Goal: Task Accomplishment & Management: Use online tool/utility

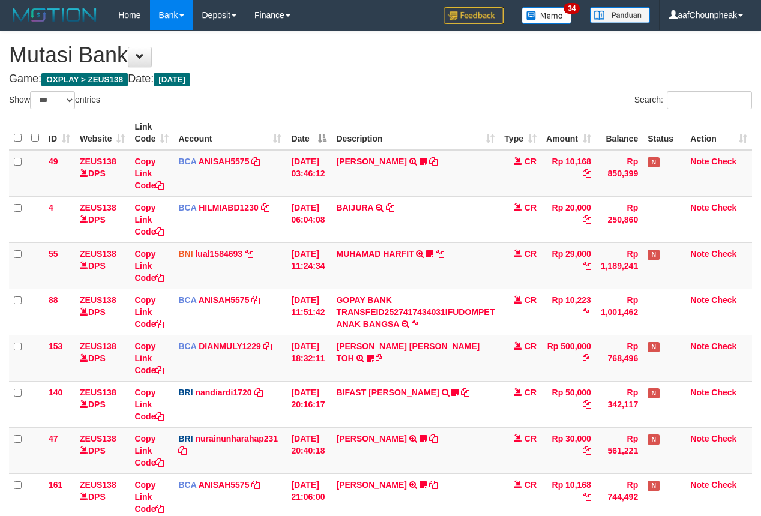
select select "***"
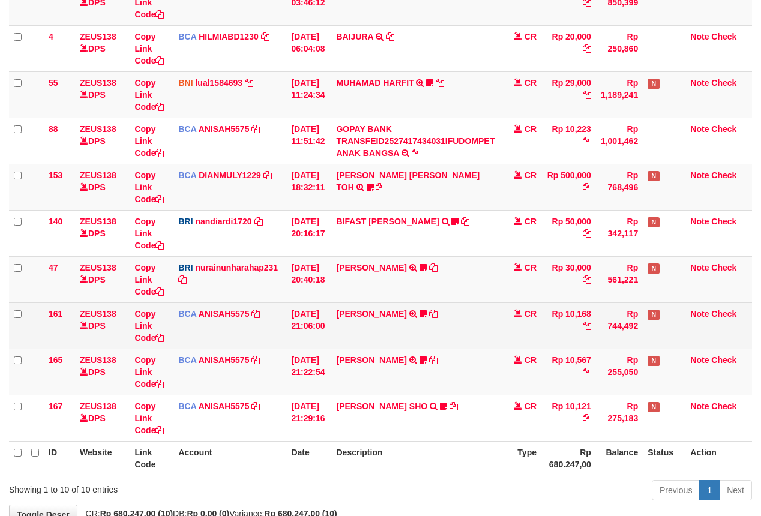
scroll to position [250, 0]
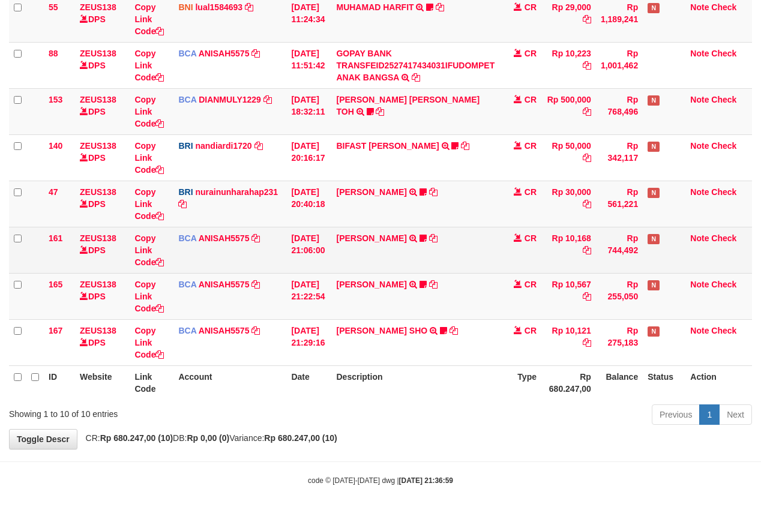
click at [378, 268] on td "HANRI ATMAWA TRSF E-BANKING CR 0110/FTSCY/WS95051 10168.002025100126121073 TRFD…" at bounding box center [415, 250] width 168 height 46
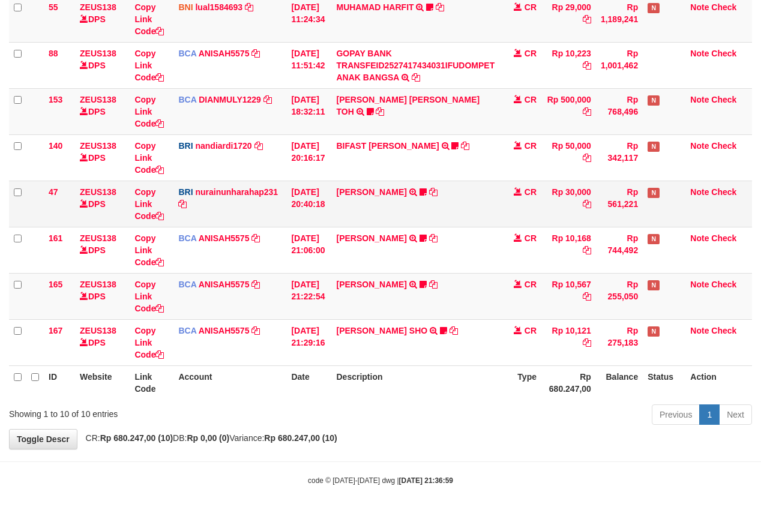
click at [370, 216] on td "RISAL WAHYUDI TRANSFER NBMB RISAL WAHYUDI TO NURAINUN HARAHAP KENNONG09" at bounding box center [415, 204] width 168 height 46
click at [366, 181] on td "RISAL WAHYUDI TRANSFER NBMB RISAL WAHYUDI TO NURAINUN HARAHAP KENNONG09" at bounding box center [415, 204] width 168 height 46
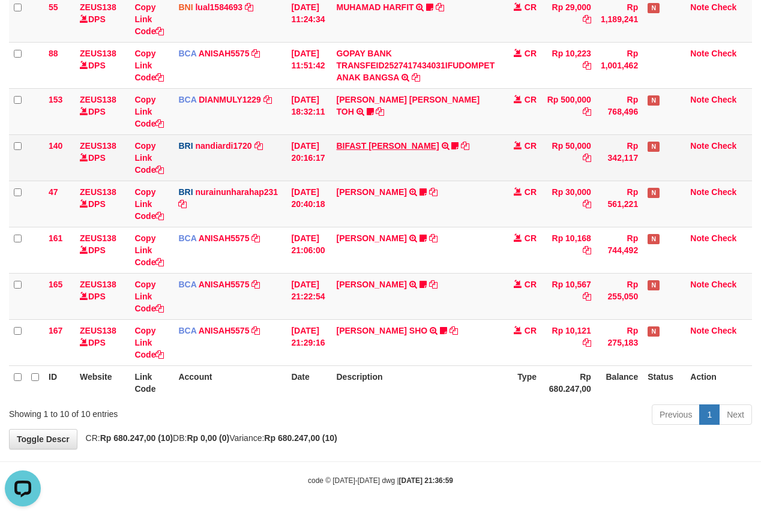
scroll to position [0, 0]
click at [365, 141] on link "BIFAST MUHAMMAD FIR" at bounding box center [387, 146] width 103 height 10
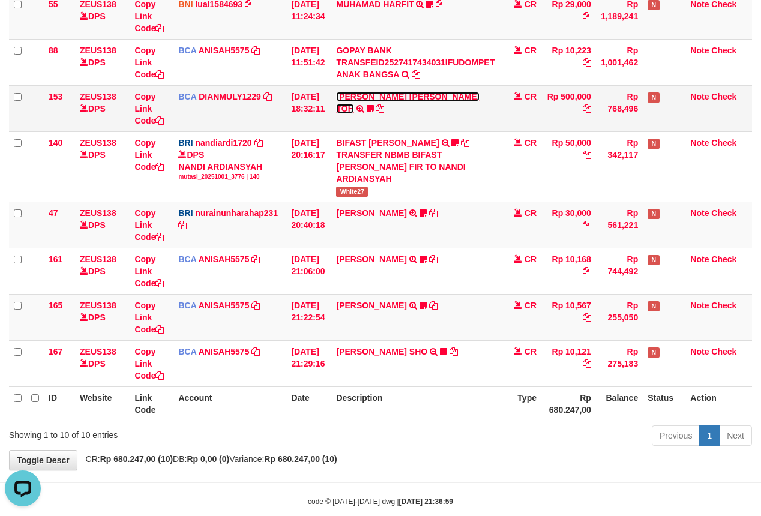
click at [365, 98] on link "CARINA OCTAVIA TOH" at bounding box center [407, 103] width 143 height 22
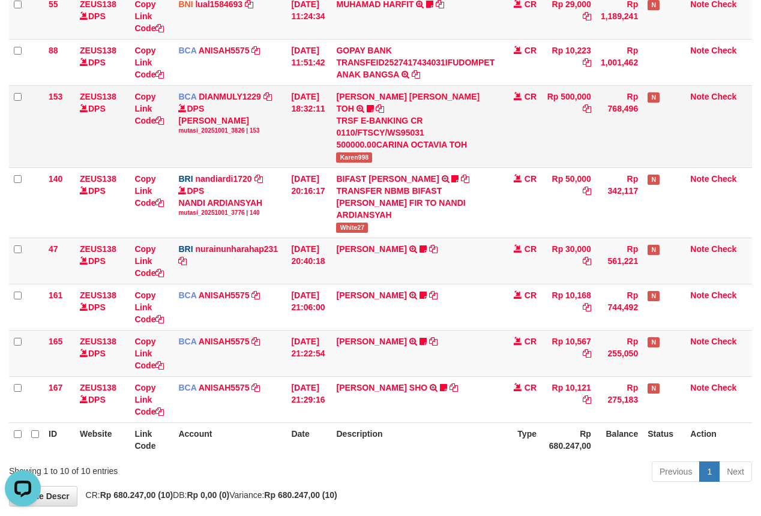
click at [363, 152] on span "Karen998" at bounding box center [354, 157] width 36 height 10
copy span "Karen998"
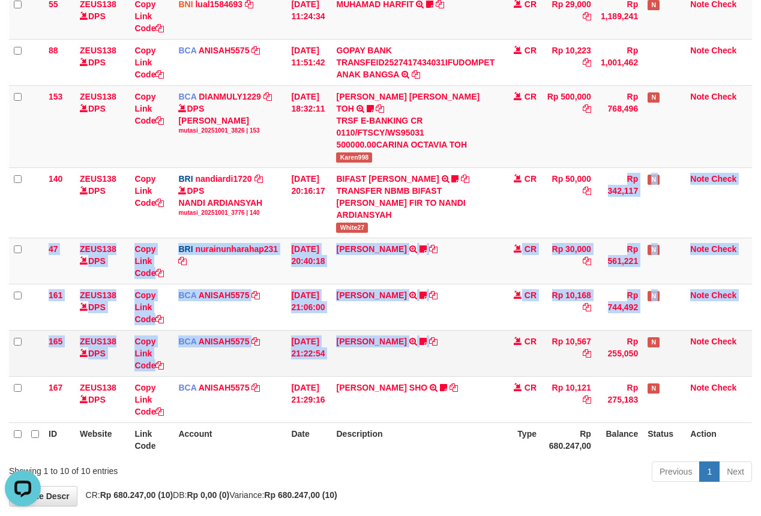
drag, startPoint x: 475, startPoint y: 341, endPoint x: 475, endPoint y: 349, distance: 7.8
click at [475, 349] on tbody "49 ZEUS138 DPS Copy Link Code BCA ANISAH5575 DPS [PERSON_NAME] mutasi_20251001_…" at bounding box center [380, 161] width 743 height 523
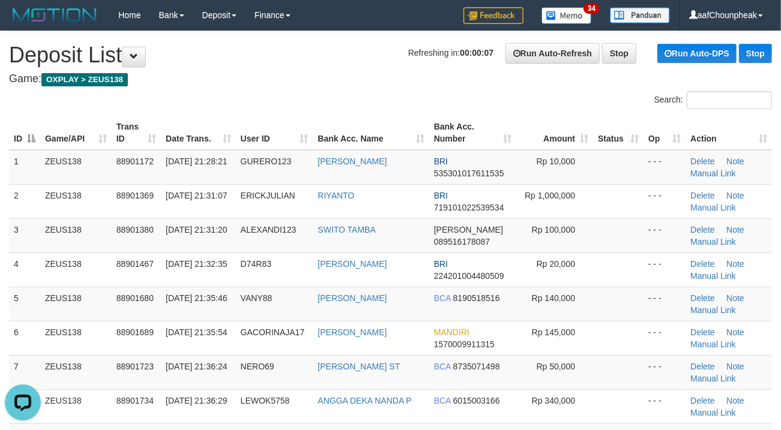
click at [339, 91] on div "Search:" at bounding box center [390, 101] width 781 height 21
drag, startPoint x: 339, startPoint y: 91, endPoint x: 272, endPoint y: 101, distance: 67.9
click at [332, 91] on div at bounding box center [195, 91] width 391 height 1
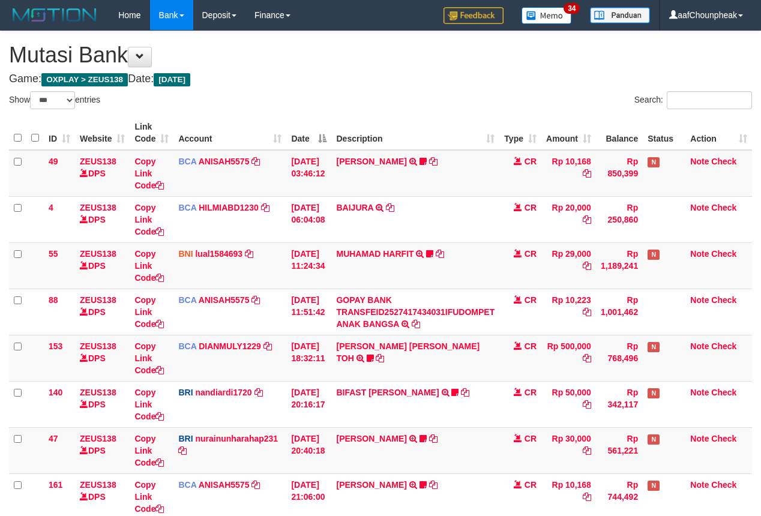
select select "***"
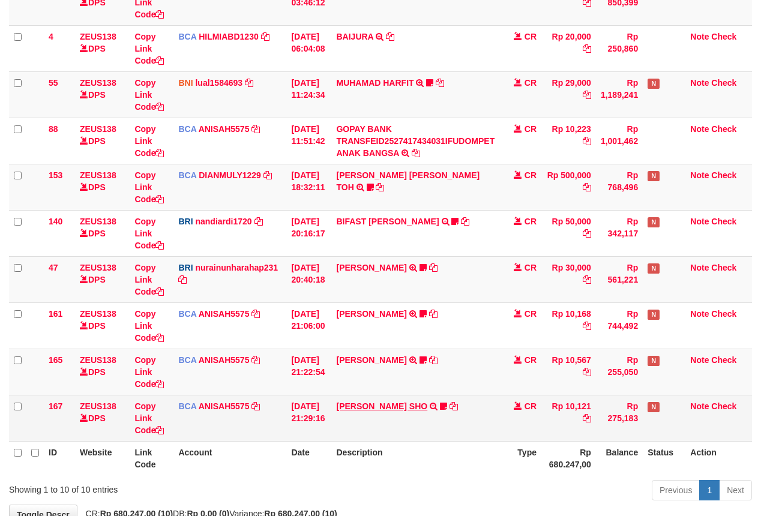
scroll to position [250, 0]
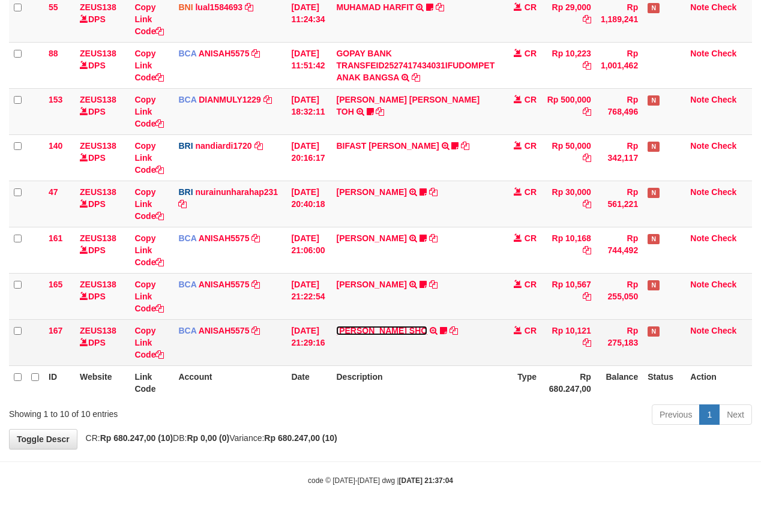
click at [389, 327] on link "MUHAMMAD HIQNI SHO" at bounding box center [381, 331] width 91 height 10
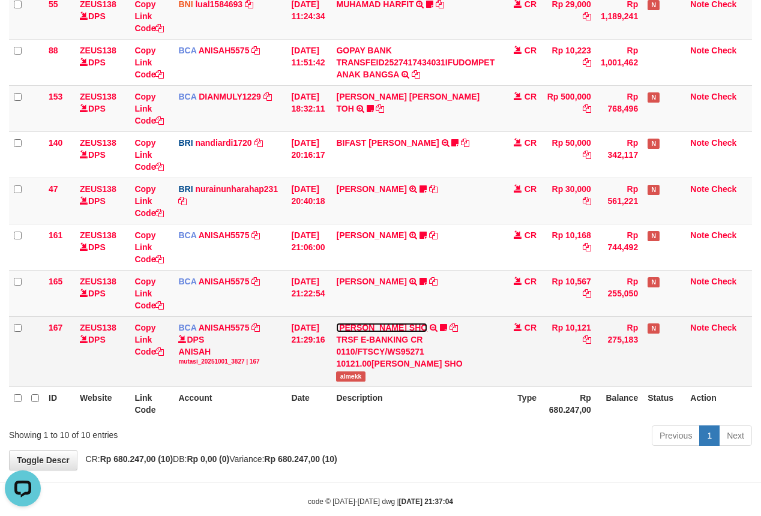
scroll to position [0, 0]
click at [349, 376] on span "almekk" at bounding box center [350, 376] width 29 height 10
copy span "almekk"
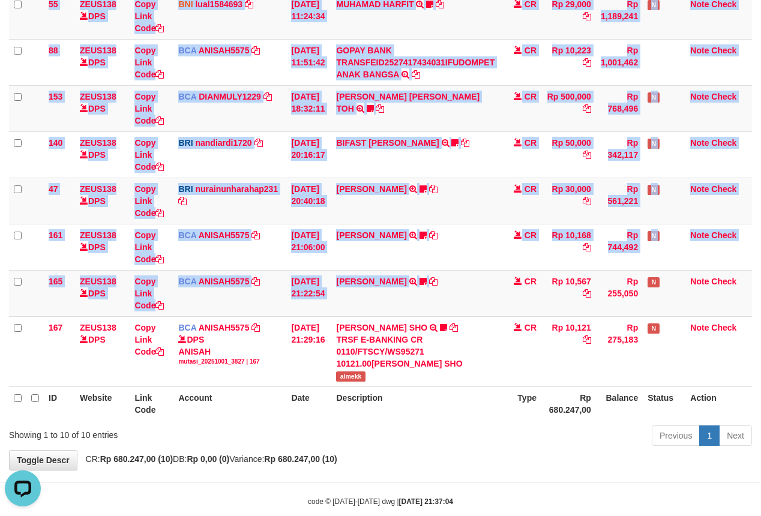
drag, startPoint x: 455, startPoint y: 401, endPoint x: 457, endPoint y: 425, distance: 23.5
click at [457, 424] on div "ID Website Link Code Account Date Description Type Amount Balance Status Action…" at bounding box center [380, 144] width 761 height 562
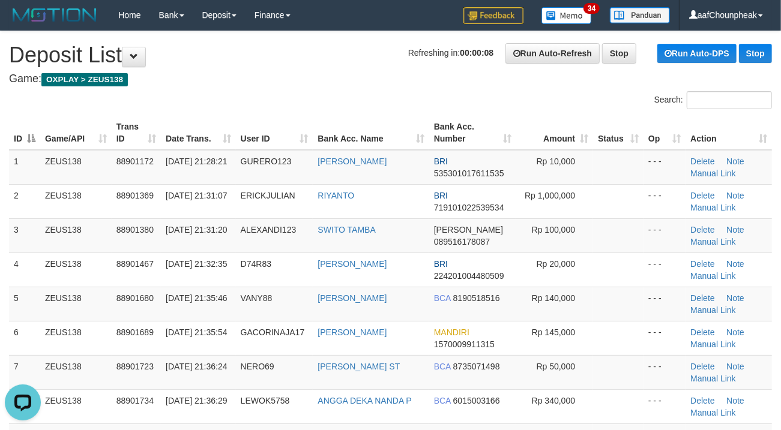
click at [347, 108] on div "Search:" at bounding box center [390, 101] width 781 height 21
drag, startPoint x: 334, startPoint y: 82, endPoint x: 4, endPoint y: 197, distance: 349.6
click at [302, 83] on h4 "Game: OXPLAY > ZEUS138" at bounding box center [390, 79] width 763 height 12
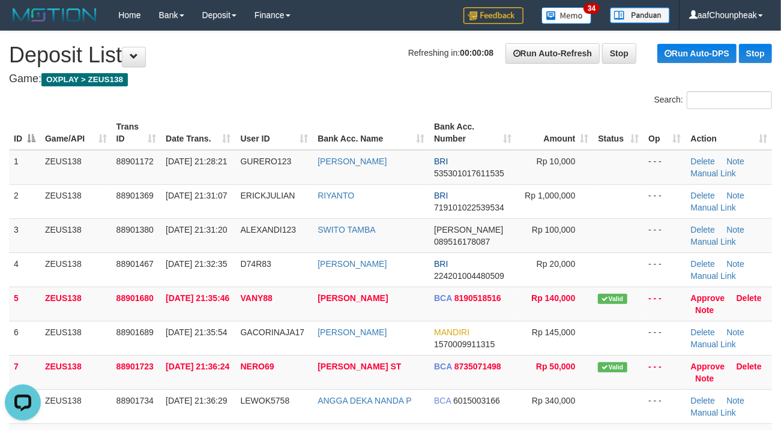
click at [382, 97] on div "Search:" at bounding box center [390, 101] width 781 height 21
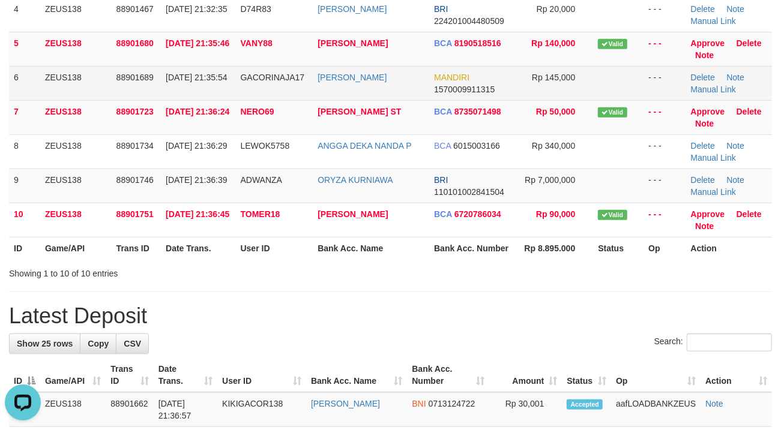
click at [275, 74] on span "GACORINAJA17" at bounding box center [273, 78] width 64 height 10
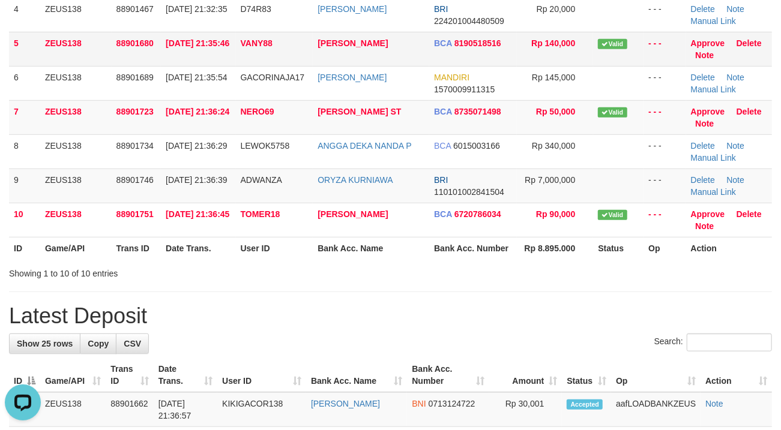
drag, startPoint x: 290, startPoint y: 53, endPoint x: 298, endPoint y: 58, distance: 8.3
click at [299, 58] on td "VANY88" at bounding box center [274, 49] width 77 height 34
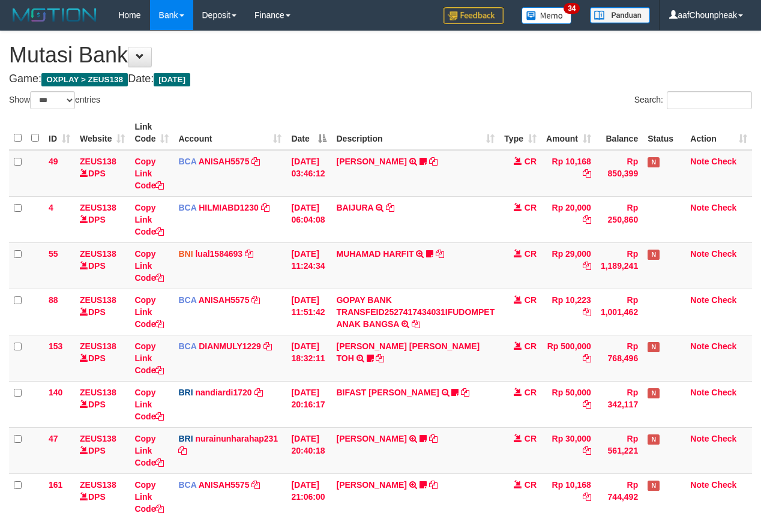
select select "***"
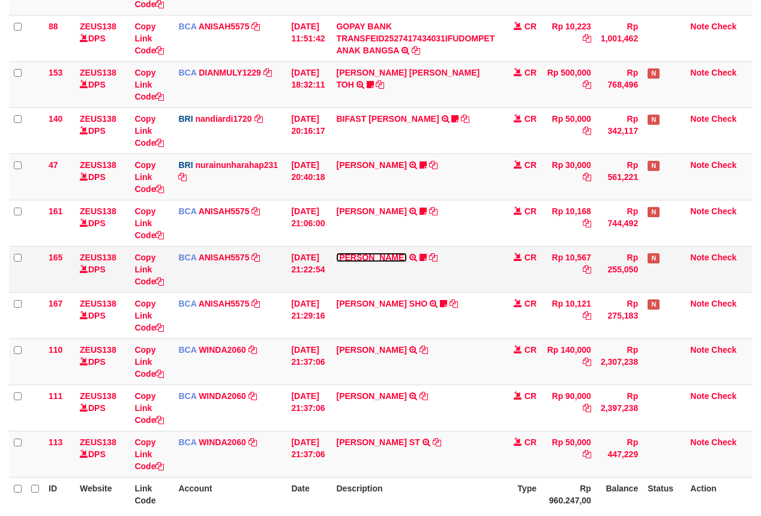
click at [370, 257] on link "[PERSON_NAME]" at bounding box center [371, 258] width 70 height 10
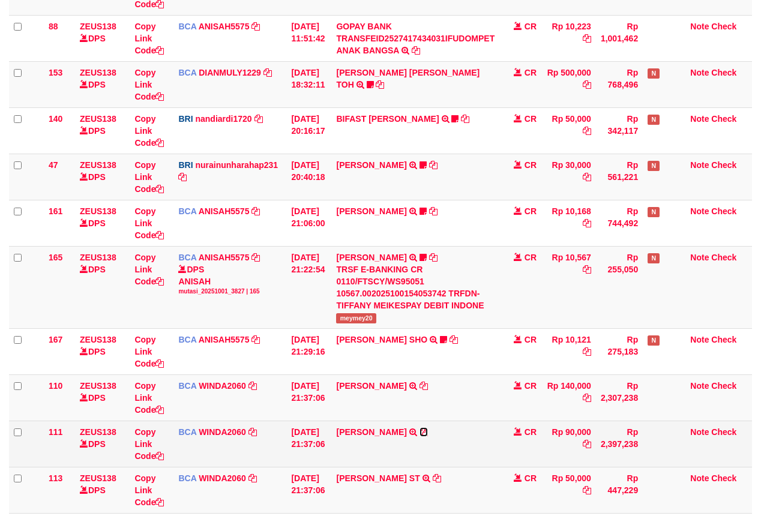
click at [421, 432] on icon at bounding box center [423, 432] width 8 height 8
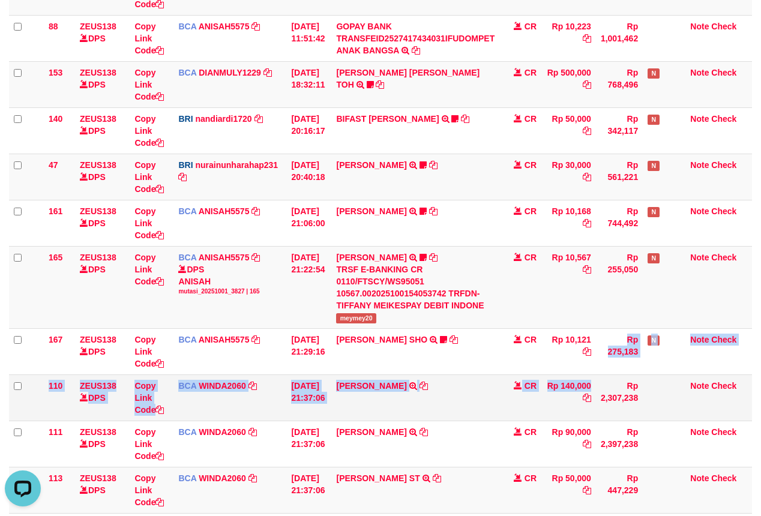
drag, startPoint x: 559, startPoint y: 376, endPoint x: 553, endPoint y: 409, distance: 33.7
click at [553, 409] on tbody "49 ZEUS138 DPS Copy Link Code BCA ANISAH5575 DPS ANISAH mutasi_20251001_3827 | …" at bounding box center [380, 194] width 743 height 637
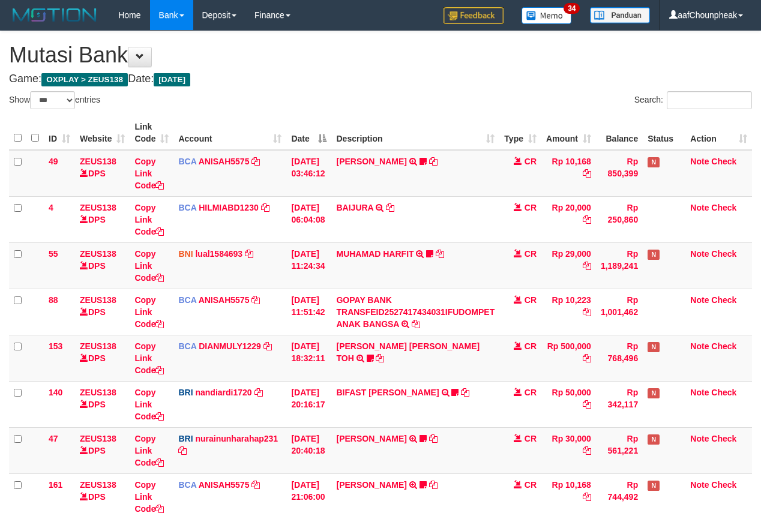
select select "***"
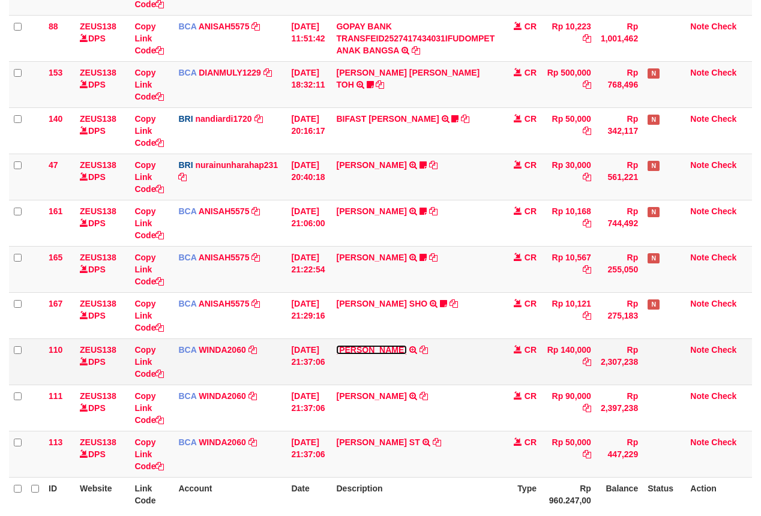
click at [384, 350] on link "[PERSON_NAME]" at bounding box center [371, 350] width 70 height 10
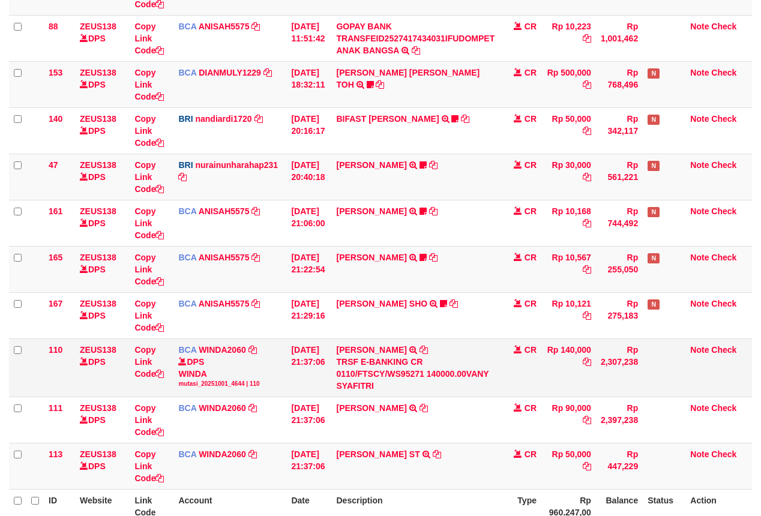
click at [426, 349] on td "VANY SYAFITRI TRSF E-BANKING CR 0110/FTSCY/WS95271 140000.00VANY SYAFITRI" at bounding box center [415, 367] width 168 height 58
click at [424, 349] on icon at bounding box center [423, 350] width 8 height 8
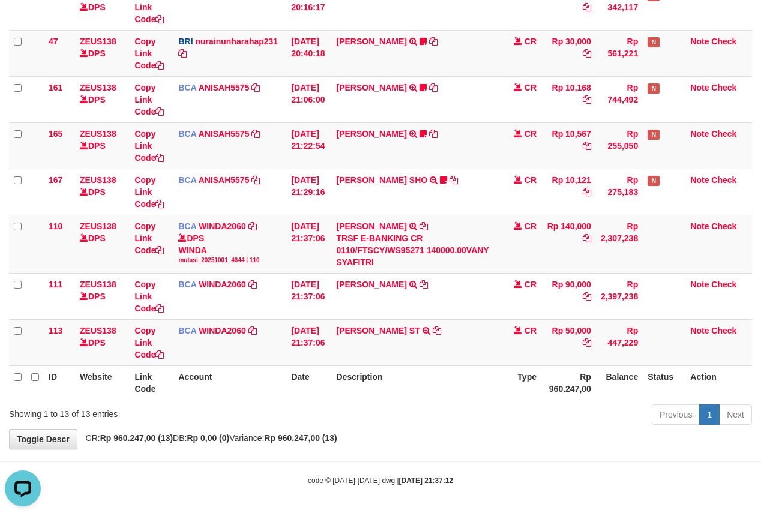
click at [396, 380] on th "Description" at bounding box center [415, 382] width 168 height 34
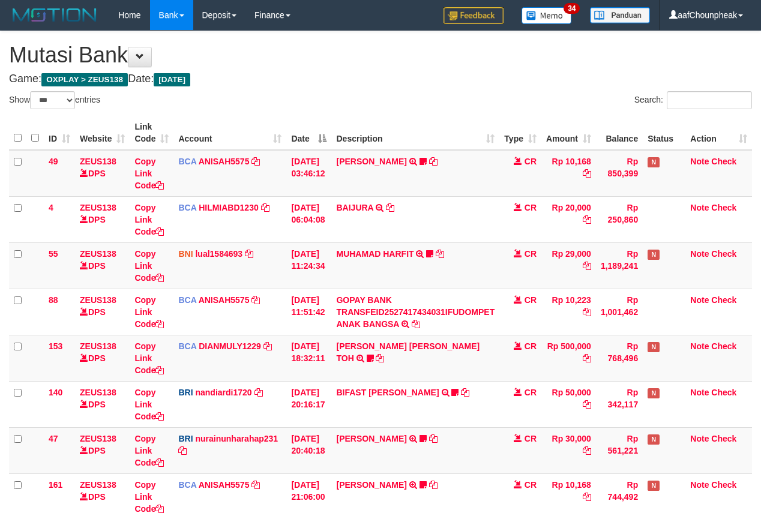
select select "***"
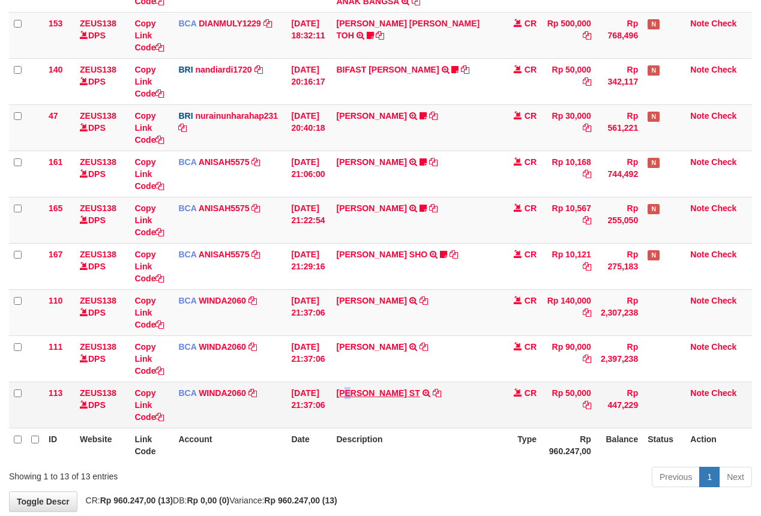
click at [360, 392] on td "[PERSON_NAME] ST TRSF E-BANKING CR 0110/FTSCY/WS95031 50000.00[PERSON_NAME] ST" at bounding box center [415, 405] width 168 height 46
click at [360, 394] on table "ID Website Link Code Account Date Description Type Amount Balance Status Action…" at bounding box center [380, 127] width 743 height 669
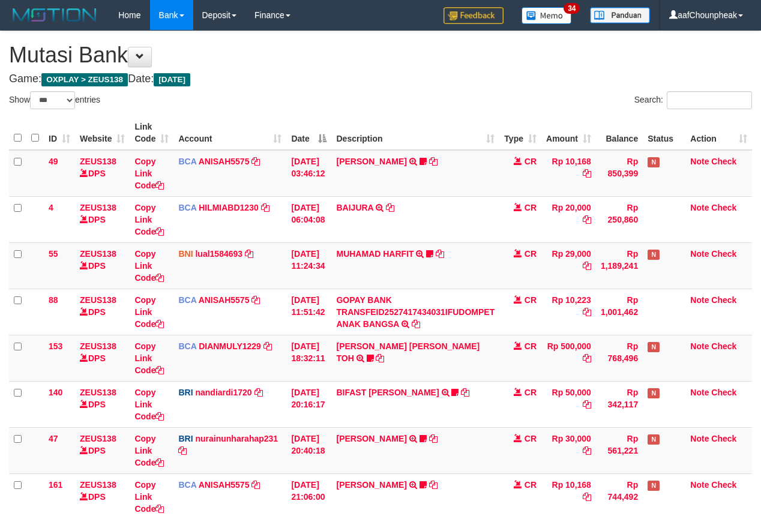
select select "***"
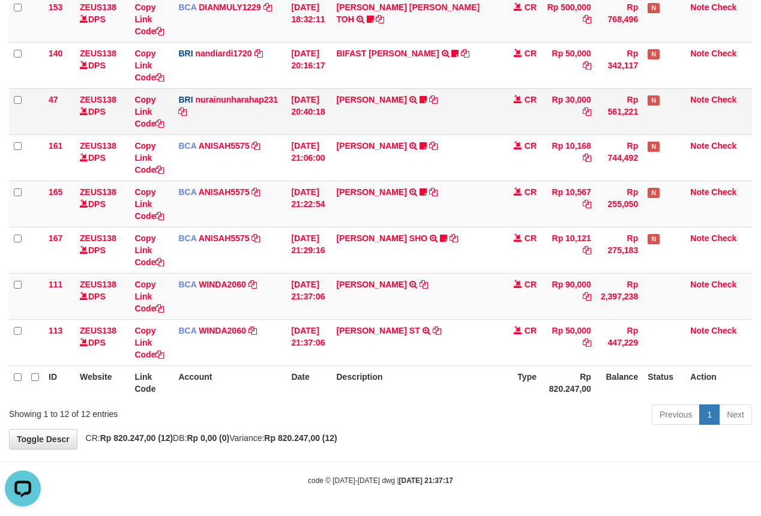
drag, startPoint x: 293, startPoint y: 118, endPoint x: 314, endPoint y: 95, distance: 31.4
click at [293, 113] on td "[DATE] 20:40:18" at bounding box center [308, 111] width 45 height 46
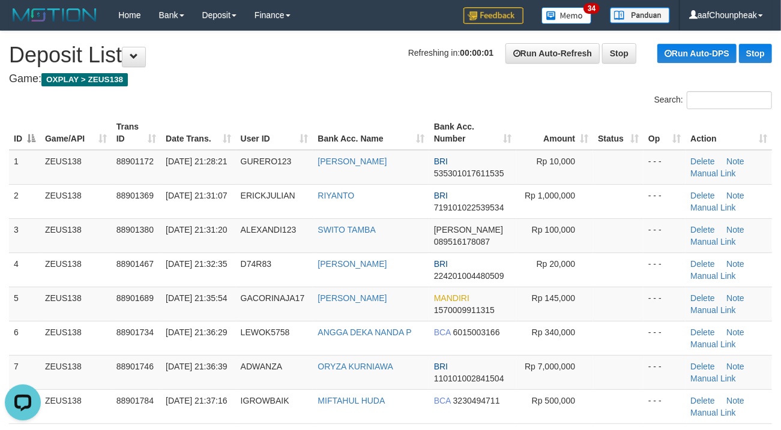
click at [325, 62] on h1 "Refreshing in: 00:00:01 Run Auto-Refresh Stop Run Auto-DPS Stop Deposit List" at bounding box center [390, 55] width 763 height 24
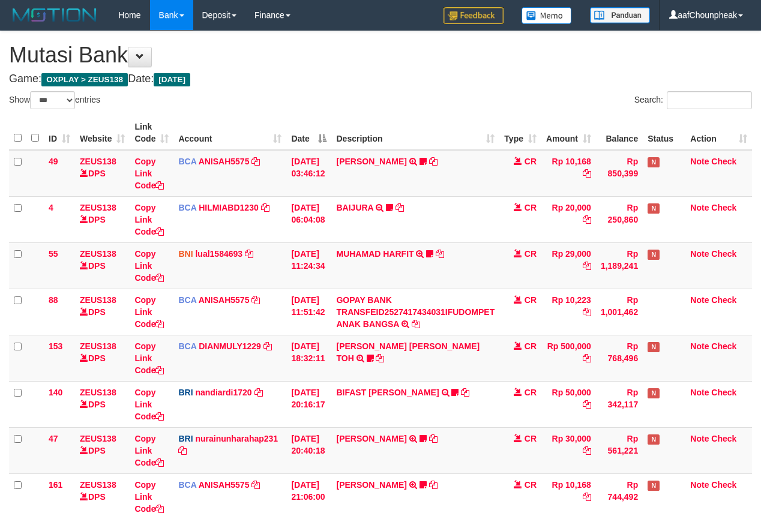
select select "***"
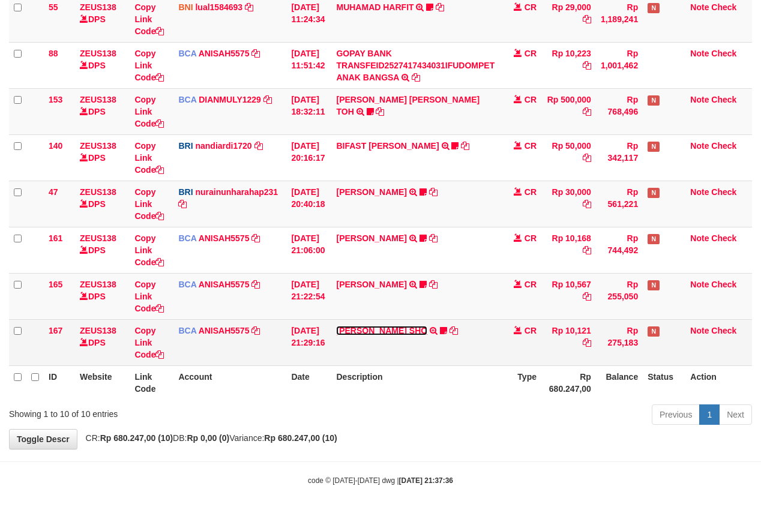
click at [379, 326] on link "MUHAMMAD HIQNI SHO" at bounding box center [381, 331] width 91 height 10
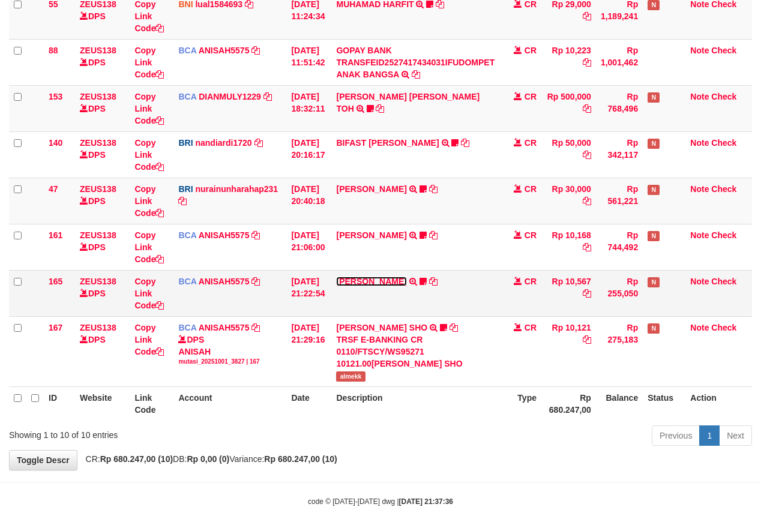
click at [372, 281] on link "[PERSON_NAME]" at bounding box center [371, 282] width 70 height 10
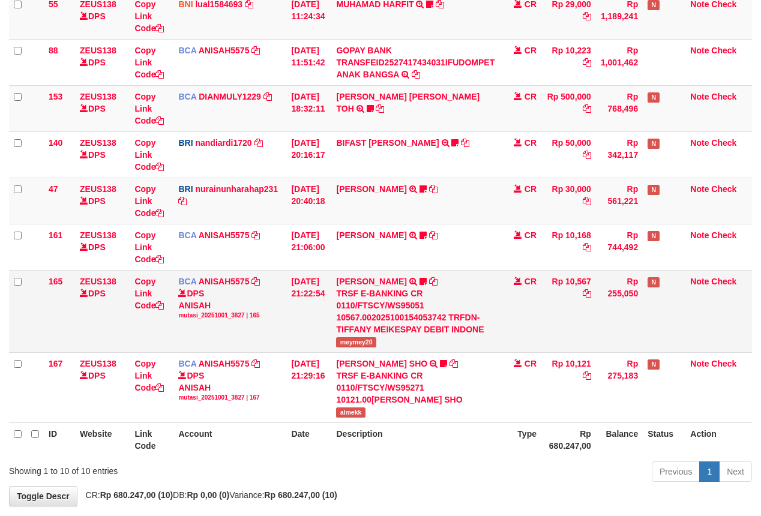
click at [351, 344] on span "meymey20" at bounding box center [356, 342] width 40 height 10
copy span "meymey20"
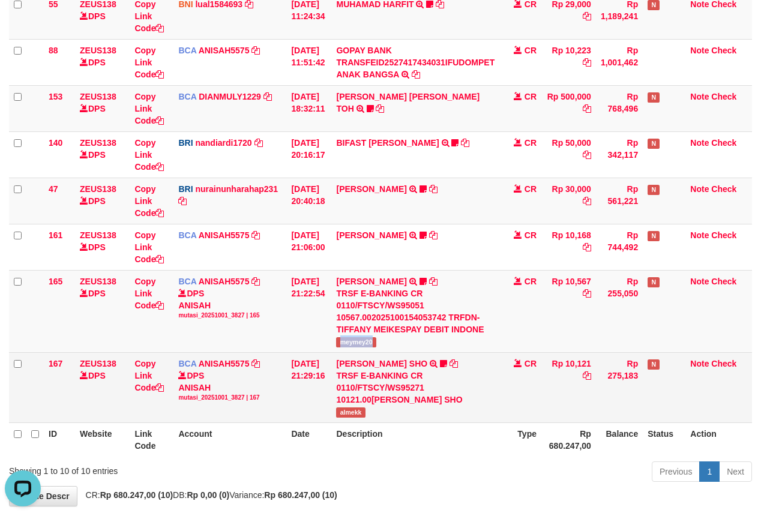
click at [500, 367] on tbody "49 ZEUS138 DPS Copy Link Code BCA ANISAH5575 DPS ANISAH mutasi_20251001_3827 | …" at bounding box center [380, 161] width 743 height 523
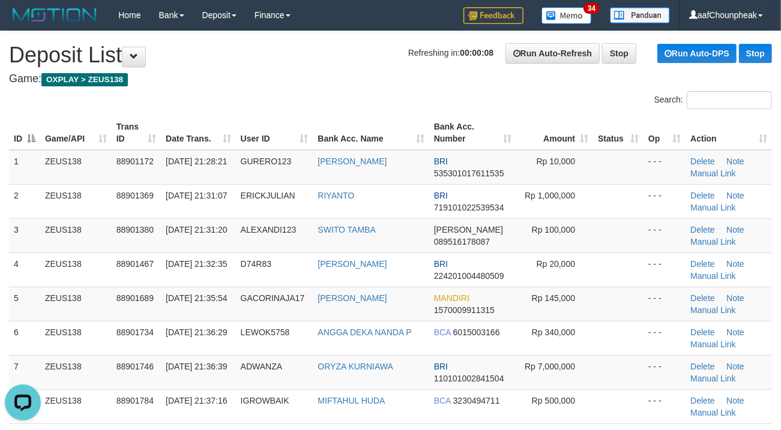
click at [329, 104] on div "Search:" at bounding box center [390, 101] width 781 height 21
drag, startPoint x: 329, startPoint y: 104, endPoint x: 71, endPoint y: 157, distance: 263.4
click at [298, 106] on div "Search:" at bounding box center [390, 101] width 781 height 21
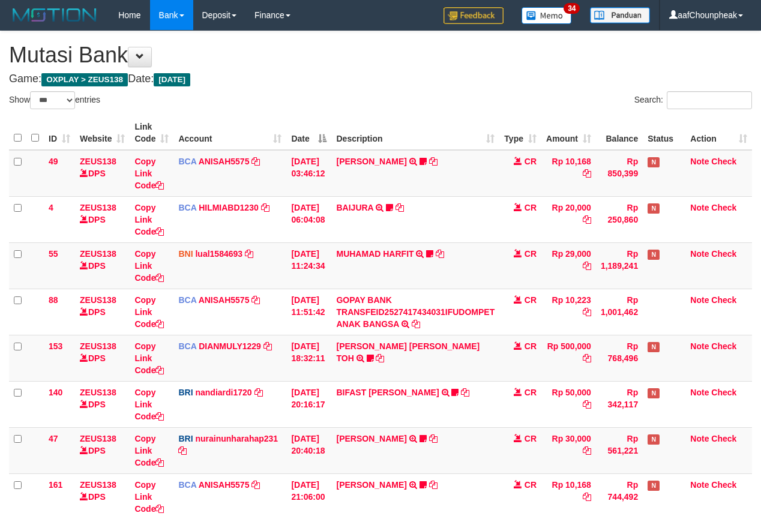
select select "***"
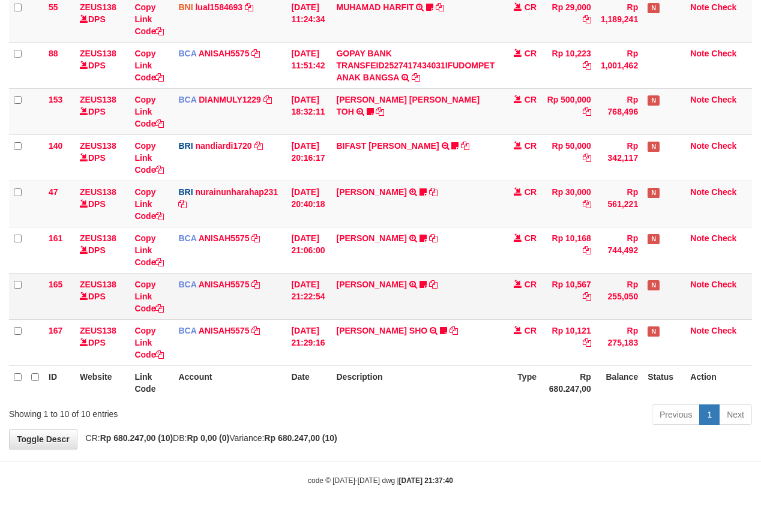
scroll to position [250, 0]
click at [377, 282] on link "[PERSON_NAME]" at bounding box center [371, 285] width 70 height 10
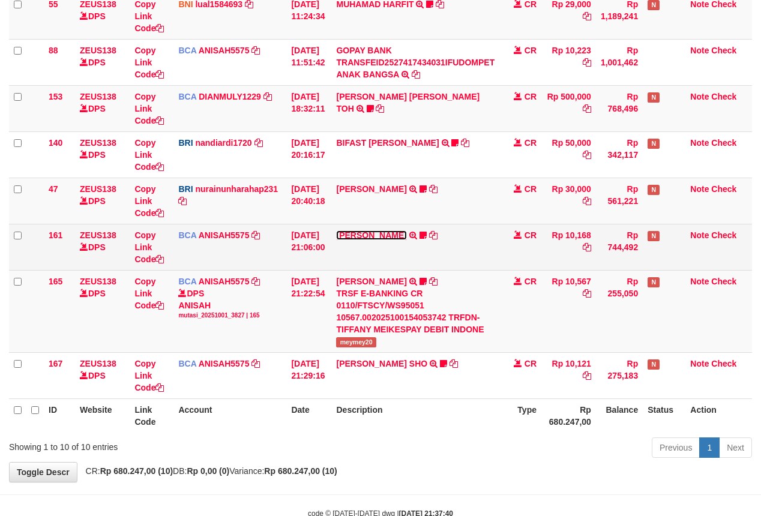
click at [372, 240] on link "[PERSON_NAME]" at bounding box center [371, 235] width 70 height 10
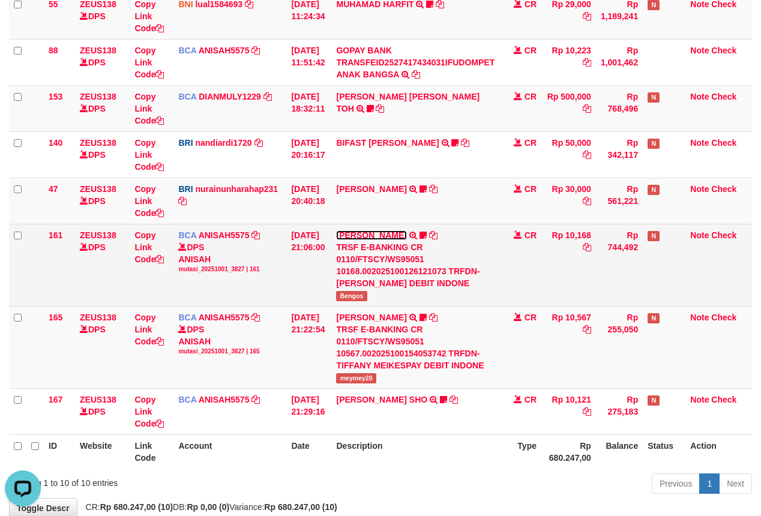
scroll to position [0, 0]
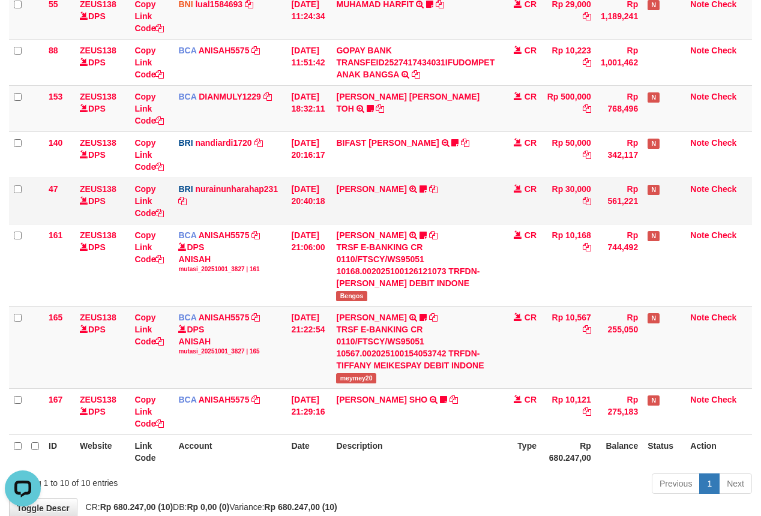
click at [371, 183] on td "[PERSON_NAME] TRANSFER NBMB [PERSON_NAME] TO NURAINUN HARAHAP KENNONG09" at bounding box center [415, 201] width 168 height 46
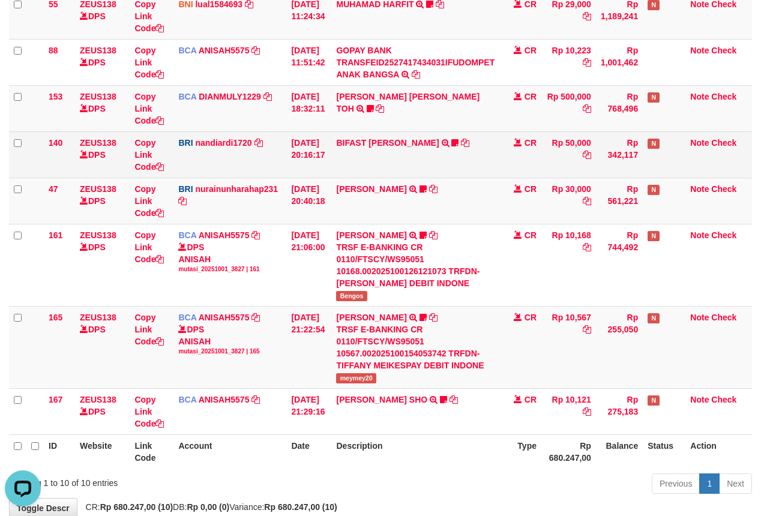
click at [370, 135] on td "BIFAST [PERSON_NAME] FIR TRANSFER NBMB BIFAST [PERSON_NAME] FIR TO NANDI ARDIAN…" at bounding box center [415, 154] width 168 height 46
click at [349, 140] on link "BIFAST [PERSON_NAME]" at bounding box center [387, 143] width 103 height 10
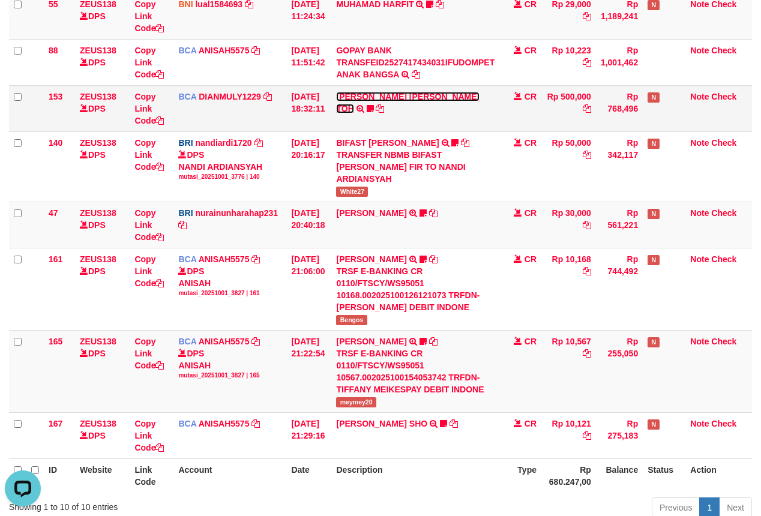
click at [349, 95] on link "CARINA OCTAVIA TOH" at bounding box center [407, 103] width 143 height 22
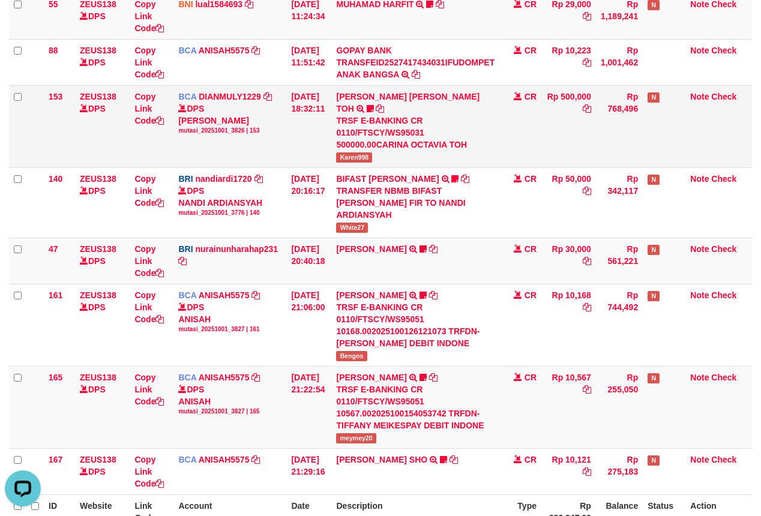
click at [358, 151] on td "CARINA OCTAVIA TOH TRSF E-BANKING CR 0110/FTSCY/WS95031 500000.00CARINA OCTAVIA…" at bounding box center [415, 126] width 168 height 82
copy span "Karen998"
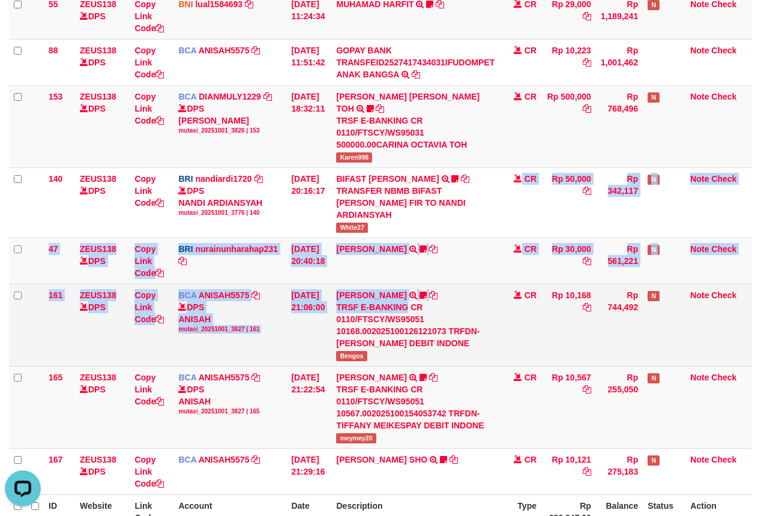
click at [414, 293] on tbody "49 ZEUS138 DPS Copy Link Code BCA ANISAH5575 DPS ANISAH mutasi_20251001_3827 | …" at bounding box center [380, 197] width 743 height 595
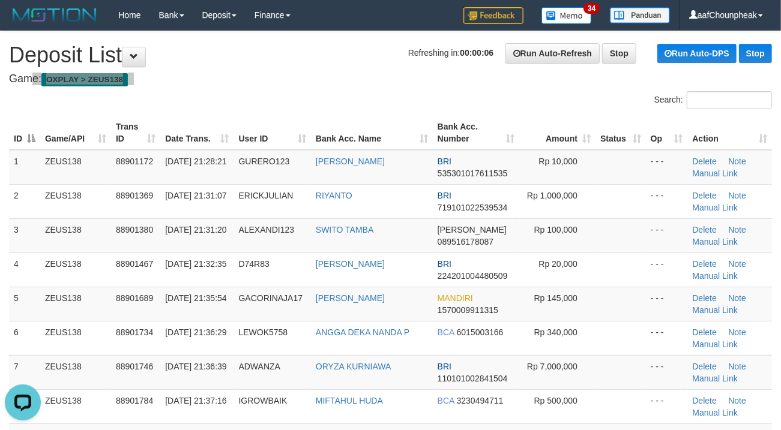
click at [277, 65] on h1 "Refreshing in: 00:00:05 Run Auto-Refresh Stop Run Auto-DPS Stop Deposit List" at bounding box center [390, 55] width 763 height 24
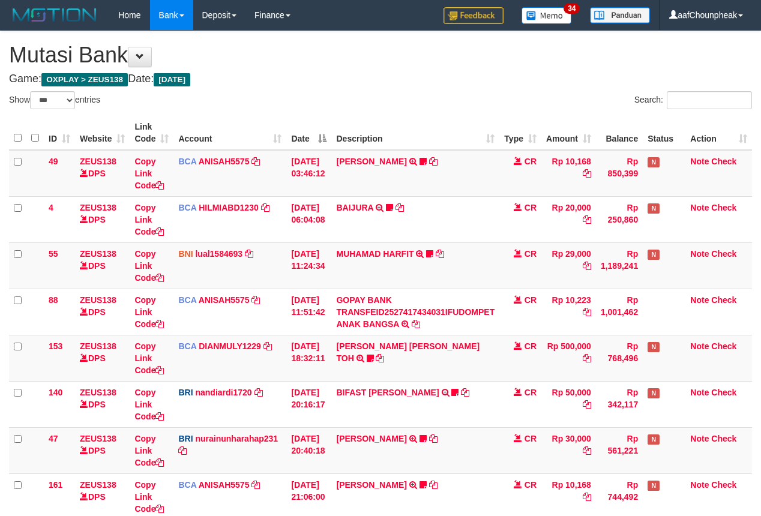
select select "***"
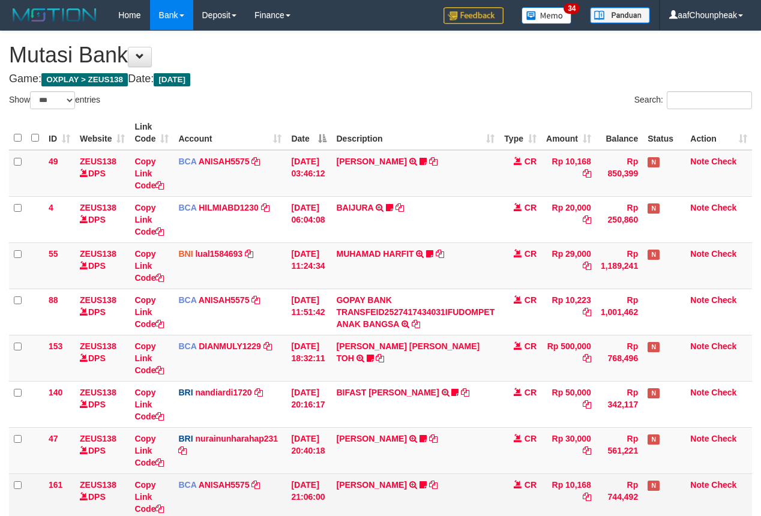
scroll to position [250, 0]
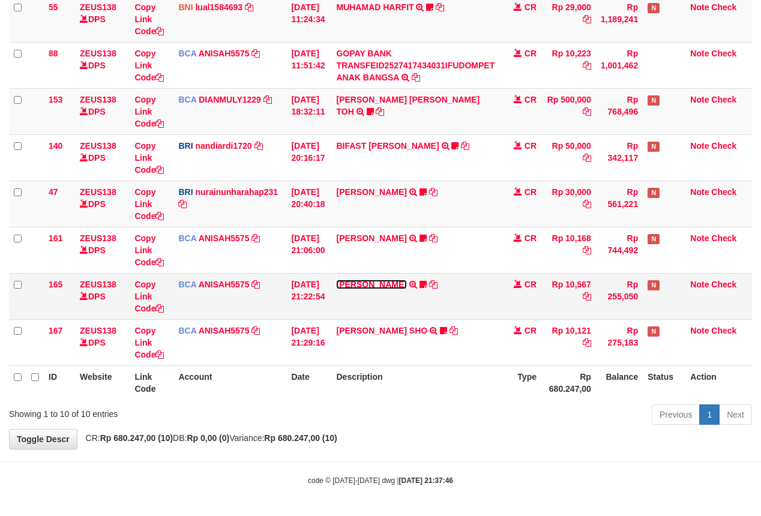
click at [366, 280] on link "TIFFANY MEIK" at bounding box center [371, 285] width 70 height 10
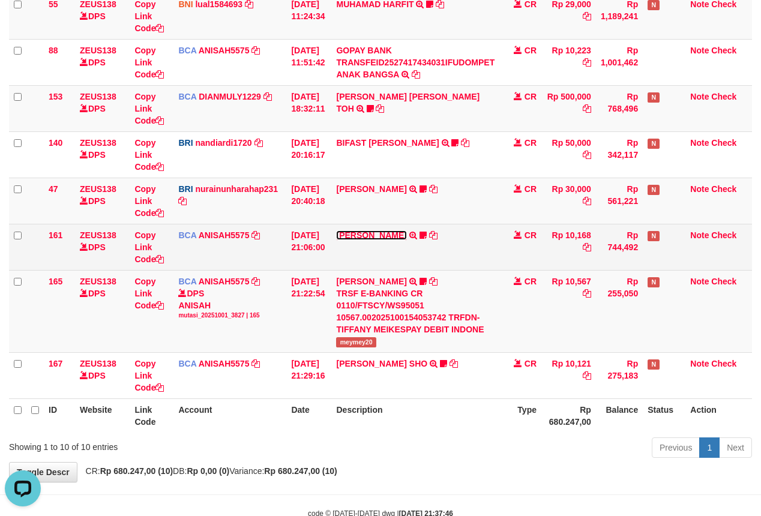
scroll to position [0, 0]
click at [362, 233] on link "HANRI ATMAWA" at bounding box center [371, 235] width 70 height 10
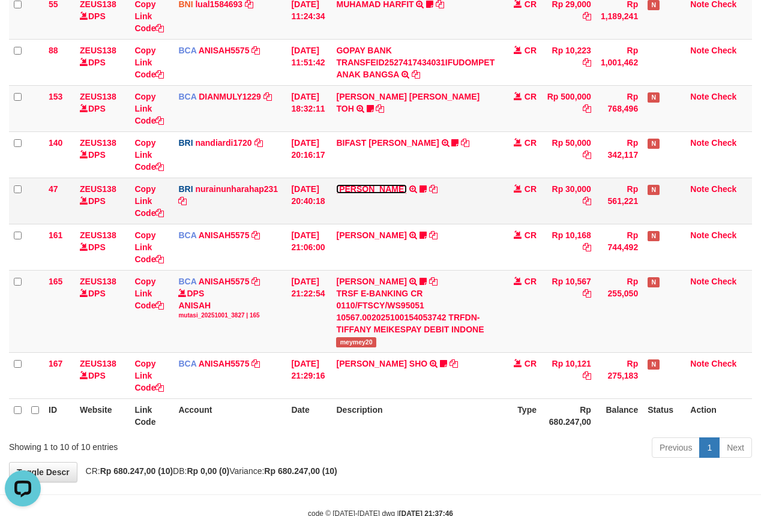
click at [368, 186] on link "[PERSON_NAME]" at bounding box center [371, 189] width 70 height 10
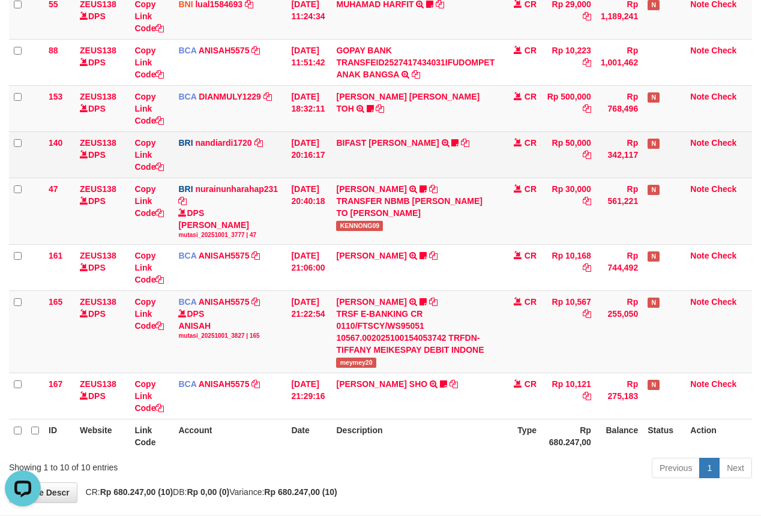
click at [371, 149] on td "BIFAST MUHAMMAD FIR TRANSFER NBMB BIFAST MUHAMMAD FIR TO NANDI ARDIANSYAH White…" at bounding box center [415, 154] width 168 height 46
click at [371, 144] on link "BIFAST [PERSON_NAME]" at bounding box center [387, 143] width 103 height 10
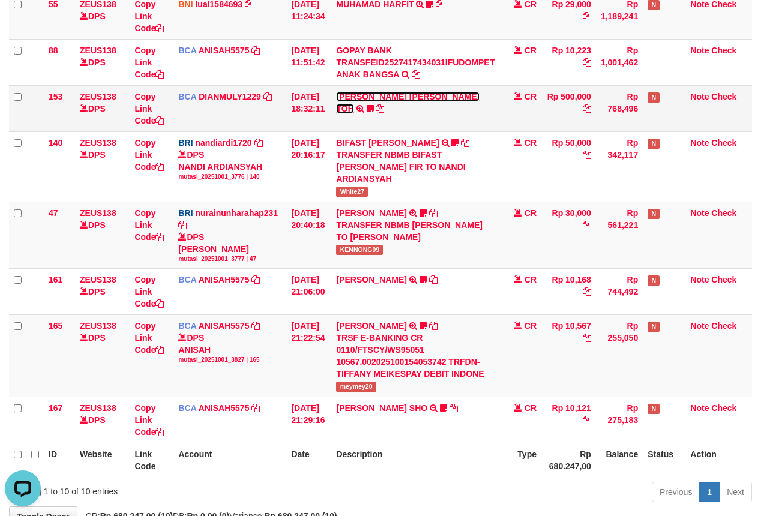
click at [373, 99] on link "[PERSON_NAME] [PERSON_NAME] TOH" at bounding box center [407, 103] width 143 height 22
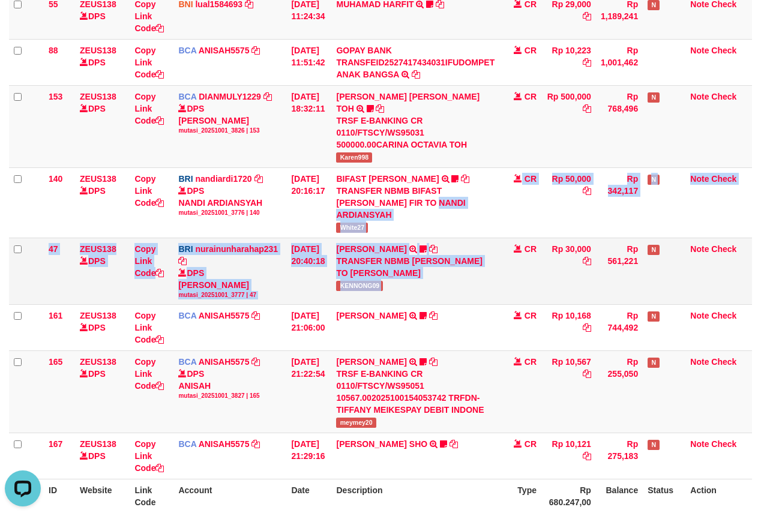
click at [509, 270] on tbody "49 ZEUS138 DPS Copy Link Code BCA ANISAH5575 DPS ANISAH mutasi_20251001_3827 | …" at bounding box center [380, 189] width 743 height 579
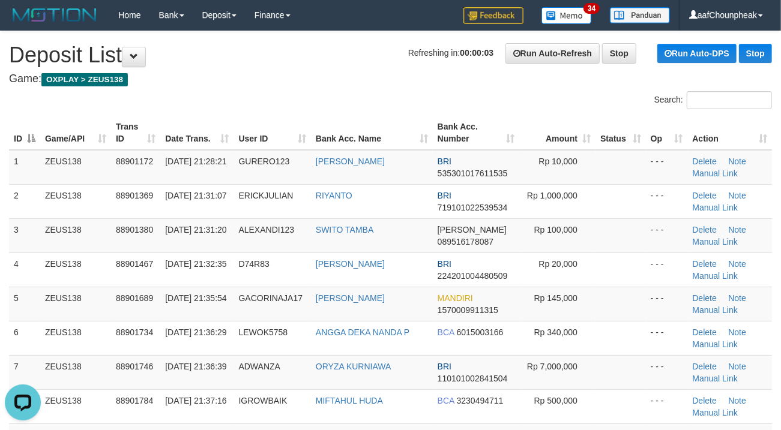
click at [346, 112] on div "ID Game/API Trans ID Date Trans. User ID Bank Acc. Name Bank Acc. Number Amount…" at bounding box center [390, 315] width 781 height 406
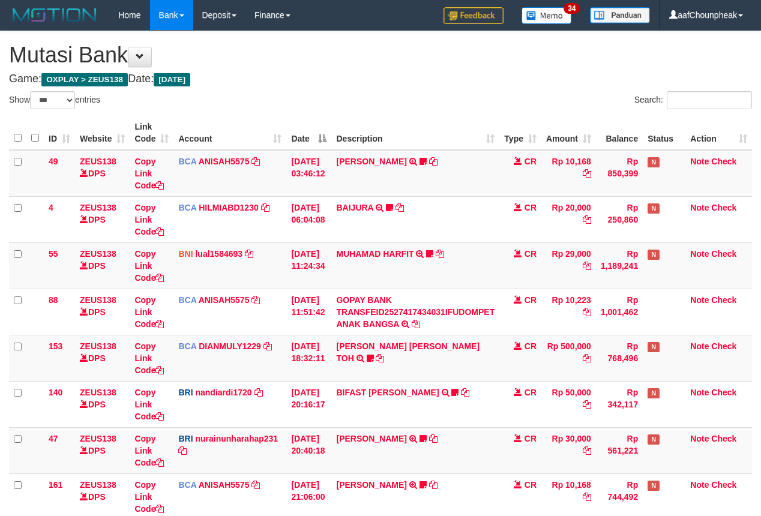
select select "***"
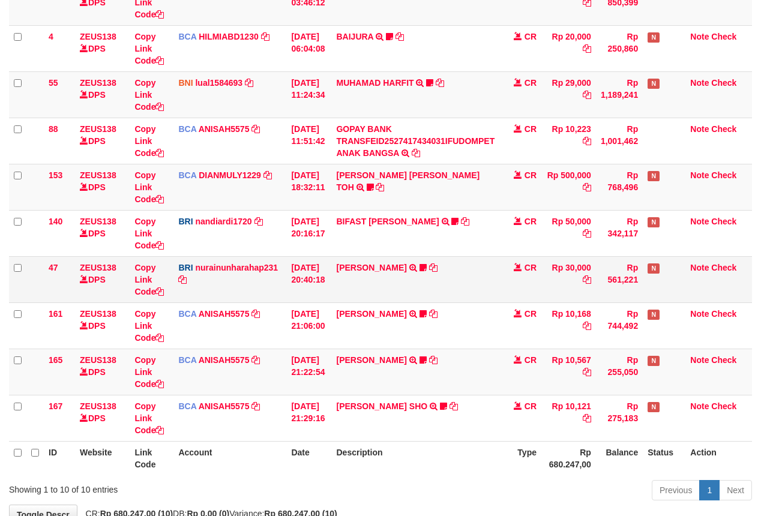
click at [499, 275] on td "[PERSON_NAME] TRANSFER NBMB [PERSON_NAME] TO NURAINUN HARAHAP KENNONG09" at bounding box center [415, 279] width 168 height 46
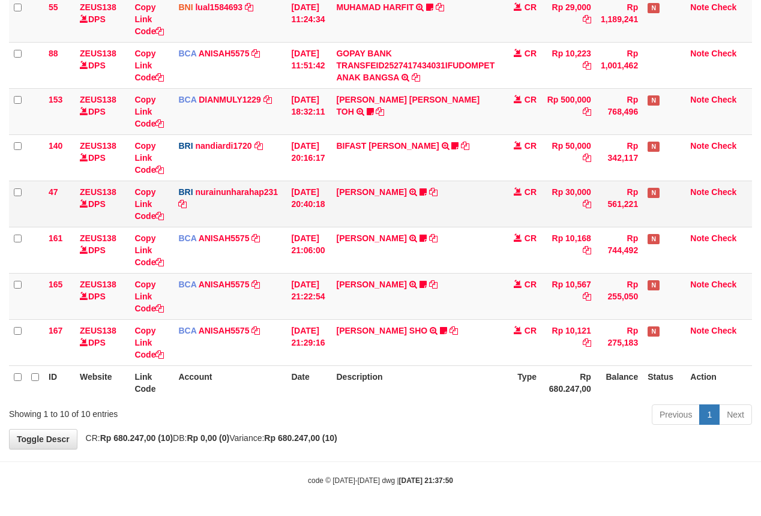
click at [499, 275] on td "TIFFANY MEIK TRSF E-BANKING CR 0110/FTSCY/WS95051 10567.002025100154053742 TRFD…" at bounding box center [415, 296] width 168 height 46
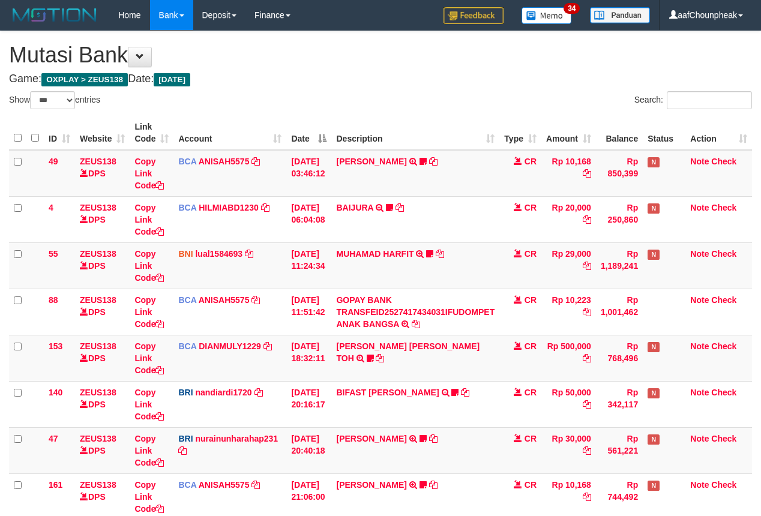
select select "***"
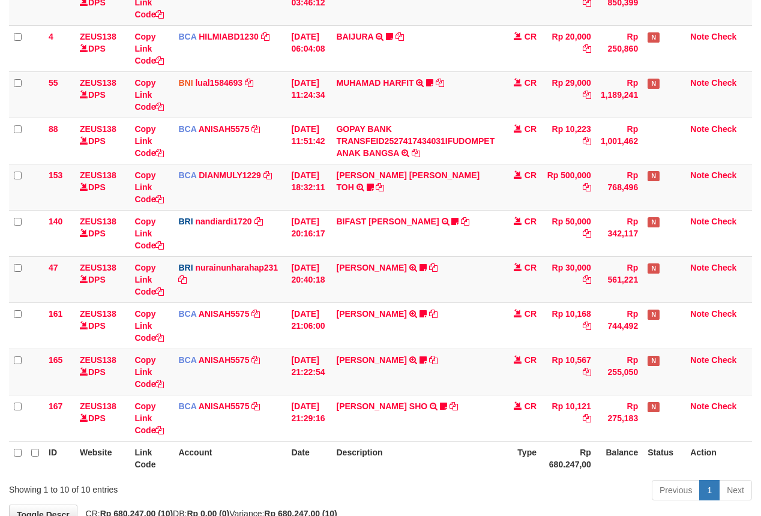
click at [494, 279] on td "RISAL WAHYUDI TRANSFER NBMB RISAL WAHYUDI TO NURAINUN HARAHAP KENNONG09" at bounding box center [415, 279] width 168 height 46
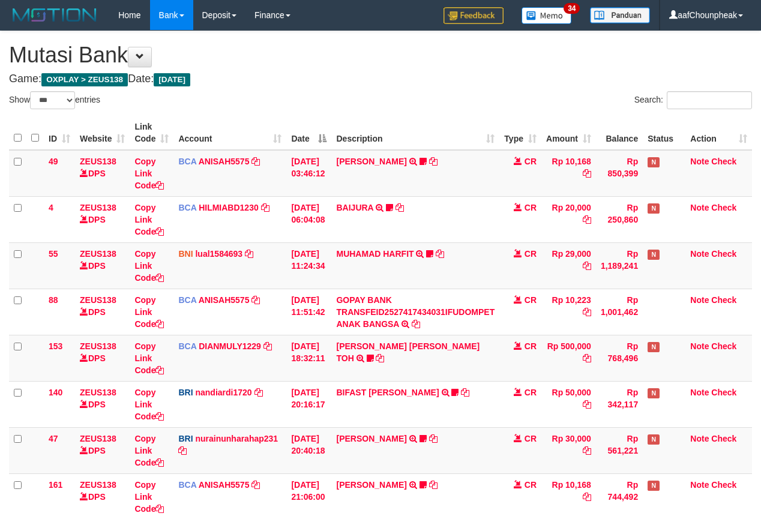
select select "***"
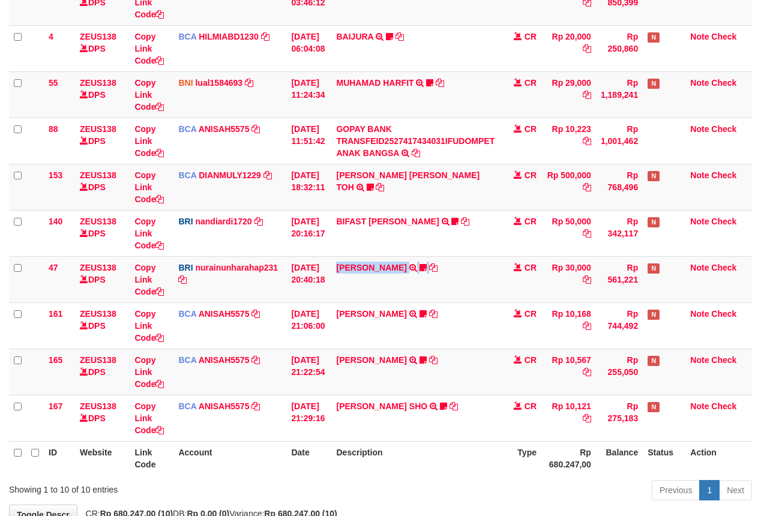
click at [493, 280] on td "[PERSON_NAME] TRANSFER NBMB [PERSON_NAME] TO NURAINUN HARAHAP KENNONG09" at bounding box center [415, 279] width 168 height 46
click at [493, 280] on tbody "49 ZEUS138 DPS Copy Link Code BCA ANISAH5575 DPS ANISAH mutasi_20251001_3827 | …" at bounding box center [380, 210] width 743 height 463
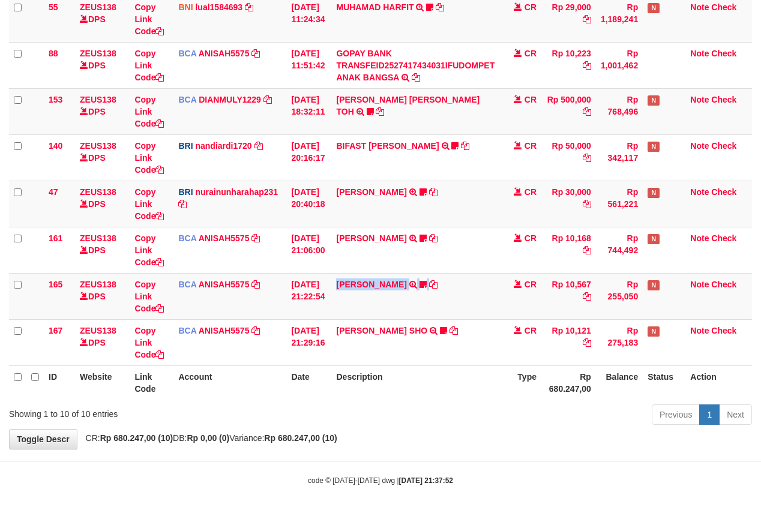
click at [493, 280] on td "TIFFANY MEIK TRSF E-BANKING CR 0110/FTSCY/WS95051 10567.002025100154053742 TRFD…" at bounding box center [415, 296] width 168 height 46
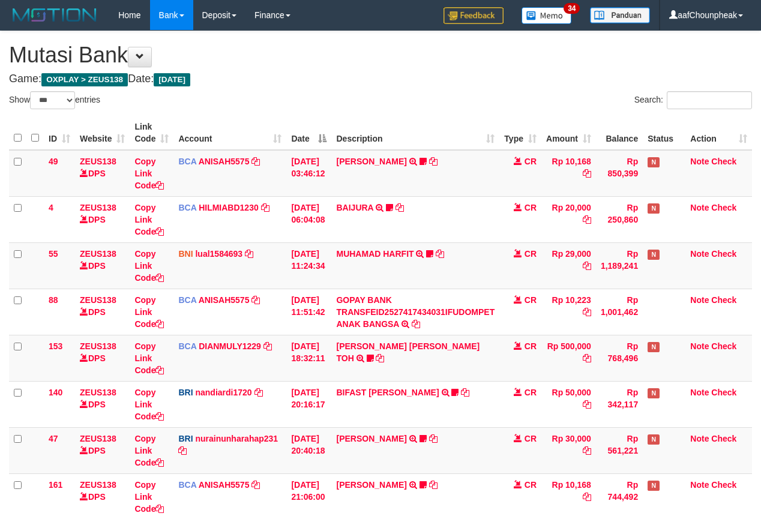
select select "***"
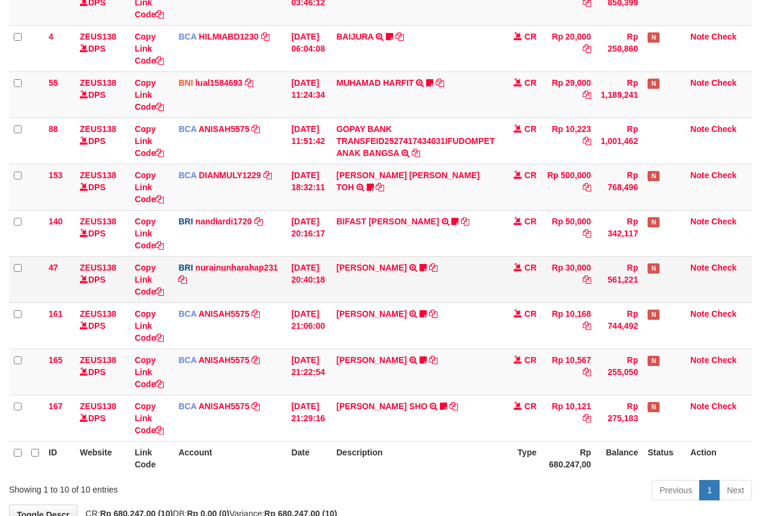
scroll to position [250, 0]
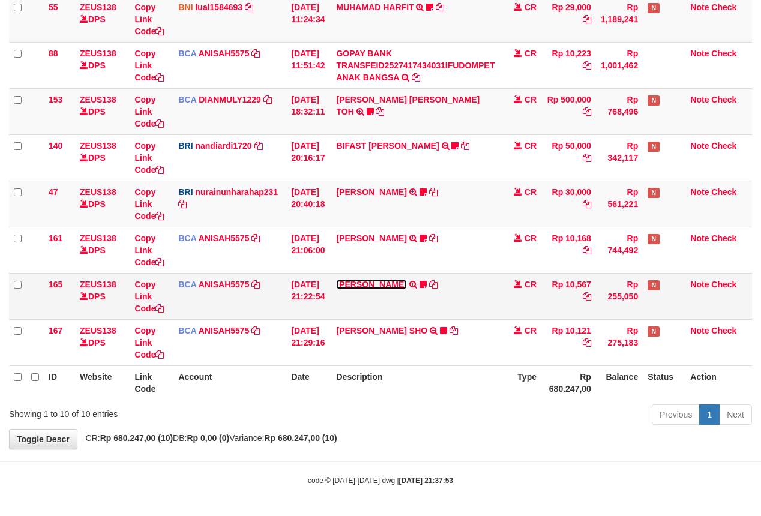
click at [367, 280] on link "TIFFANY MEIK" at bounding box center [371, 285] width 70 height 10
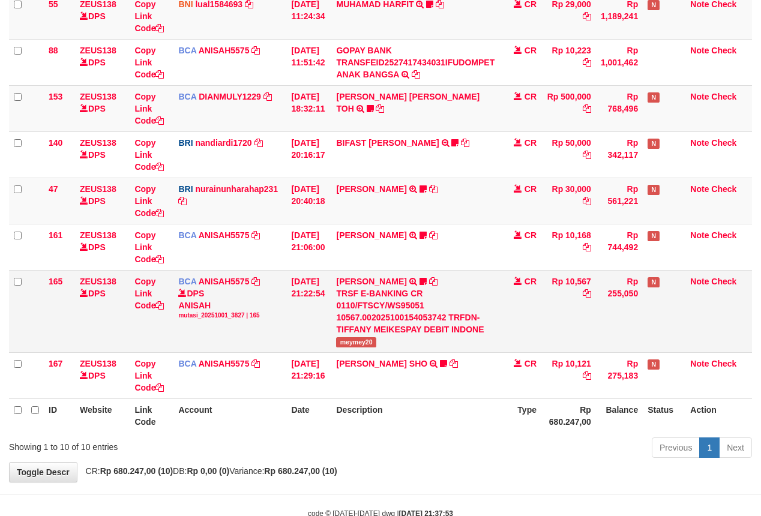
click at [354, 347] on span "meymey20" at bounding box center [356, 342] width 40 height 10
copy span "meymey20"
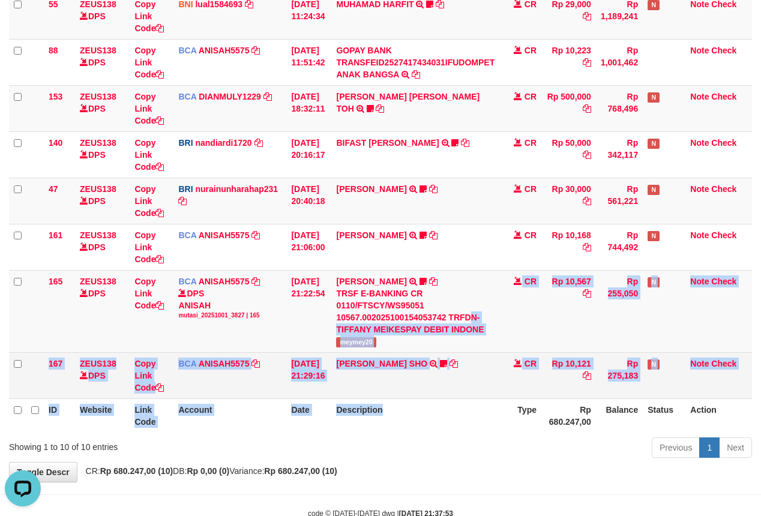
drag, startPoint x: 443, startPoint y: 391, endPoint x: 444, endPoint y: 380, distance: 11.5
click at [438, 401] on table "ID Website Link Code Account Date Description Type Amount Balance Status Action…" at bounding box center [380, 149] width 743 height 566
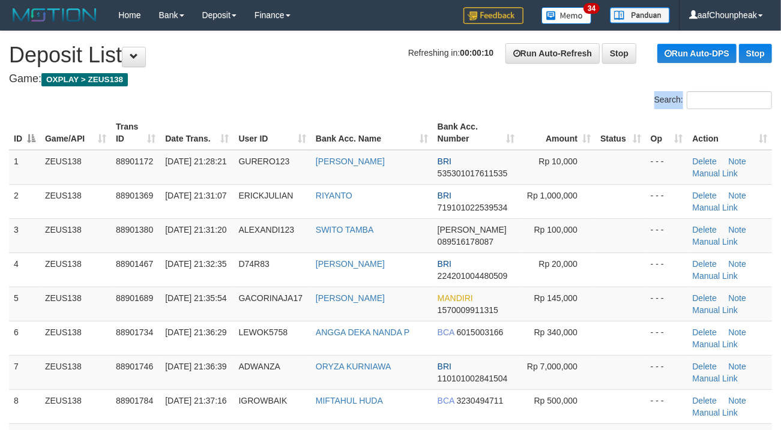
click at [284, 112] on div "Search: ID Game/API Trans ID Date Trans. User ID Bank Acc. Name Bank Acc. Numbe…" at bounding box center [390, 312] width 763 height 443
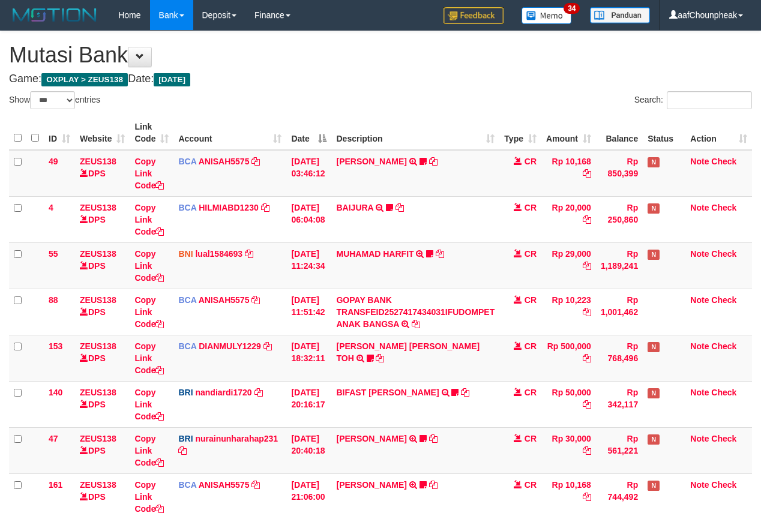
select select "***"
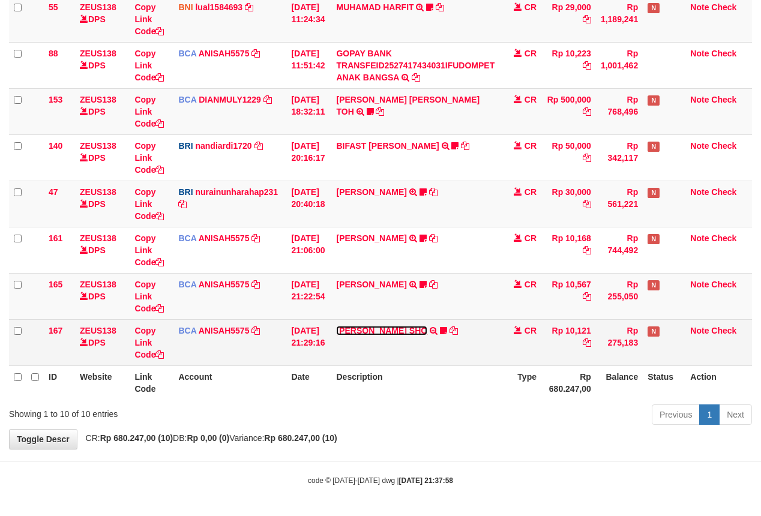
click at [363, 329] on link "[PERSON_NAME] SHO" at bounding box center [381, 331] width 91 height 10
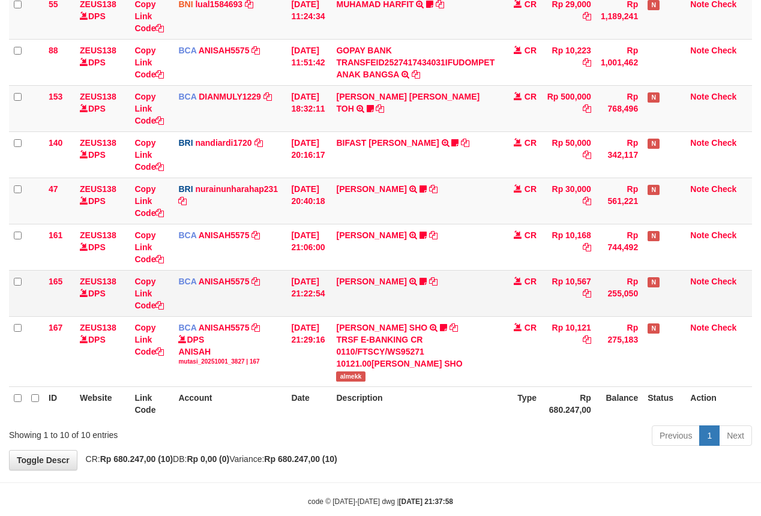
click at [367, 291] on td "TIFFANY MEIK TRSF E-BANKING CR 0110/FTSCY/WS95051 10567.002025100154053742 TRFD…" at bounding box center [415, 293] width 168 height 46
click at [367, 283] on link "TIFFANY MEIK" at bounding box center [371, 282] width 70 height 10
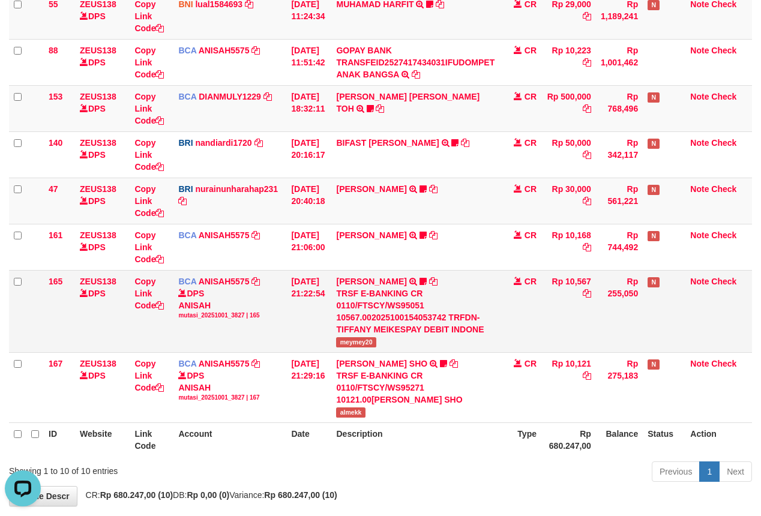
click at [365, 339] on span "meymey20" at bounding box center [356, 342] width 40 height 10
click at [365, 338] on span "meymey20" at bounding box center [356, 342] width 40 height 10
copy span "meymey20"
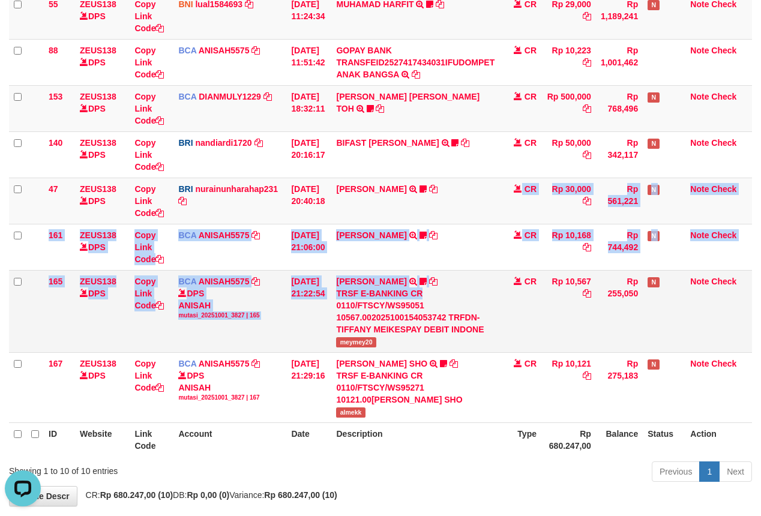
click at [446, 294] on tbody "49 ZEUS138 DPS Copy Link Code BCA ANISAH5575 DPS ANISAH mutasi_20251001_3827 | …" at bounding box center [380, 161] width 743 height 523
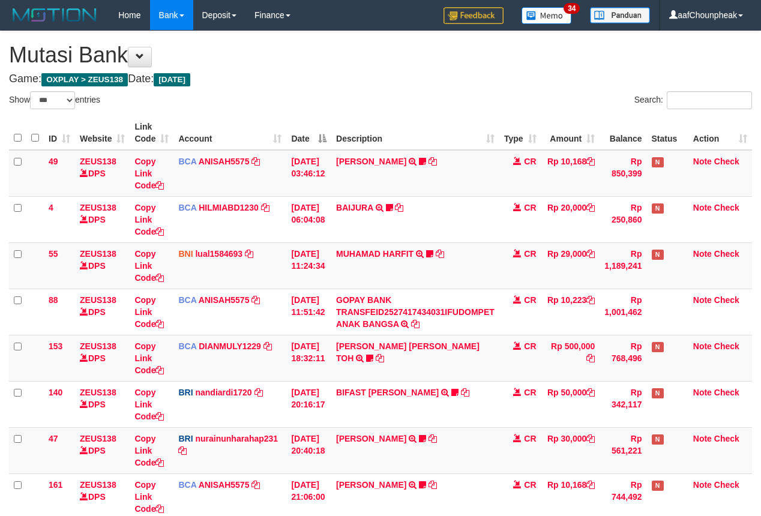
select select "***"
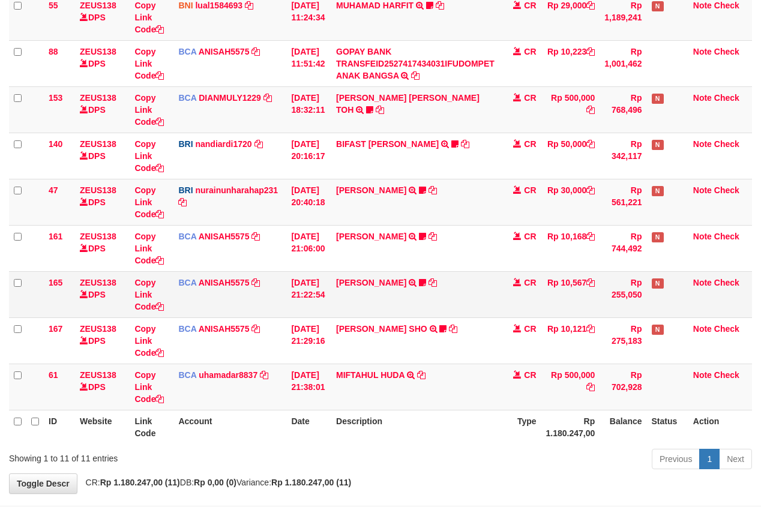
scroll to position [250, 0]
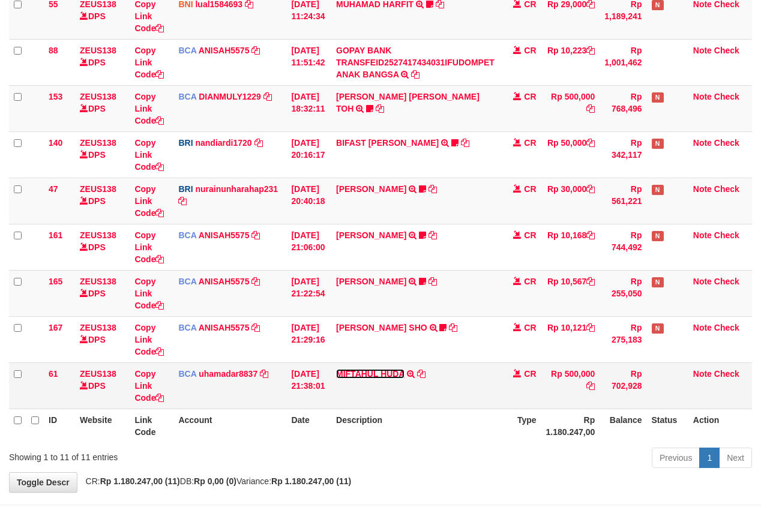
click at [373, 377] on link "MIFTAHUL HUDA" at bounding box center [370, 374] width 68 height 10
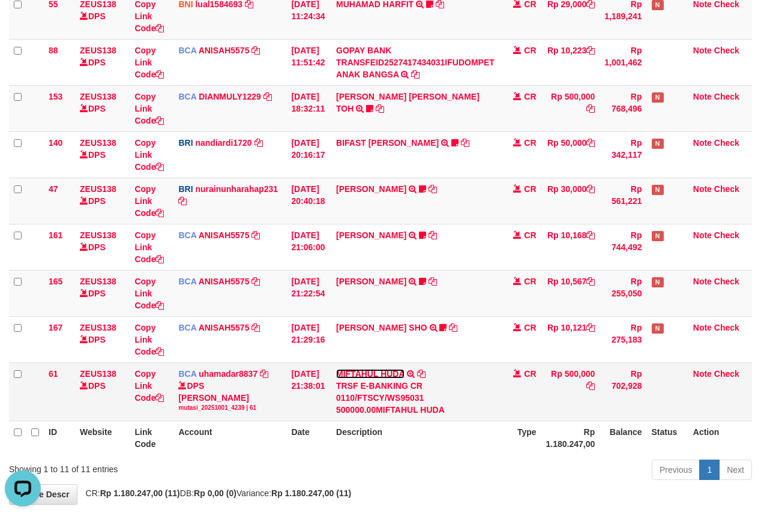
scroll to position [0, 0]
click at [425, 375] on icon at bounding box center [421, 374] width 8 height 8
click at [329, 389] on tbody "49 ZEUS138 DPS Copy Link Code BCA ANISAH5575 DPS ANISAH mutasi_20251001_3827 | …" at bounding box center [380, 160] width 743 height 521
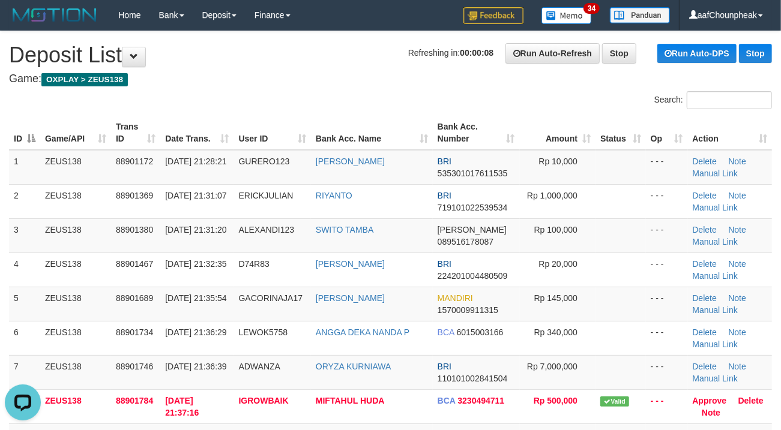
click at [358, 84] on h4 "Game: OXPLAY > ZEUS138" at bounding box center [390, 79] width 763 height 12
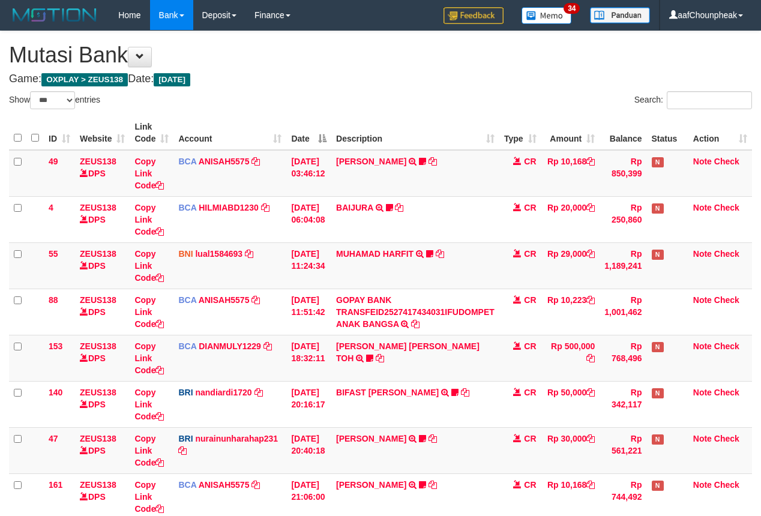
select select "***"
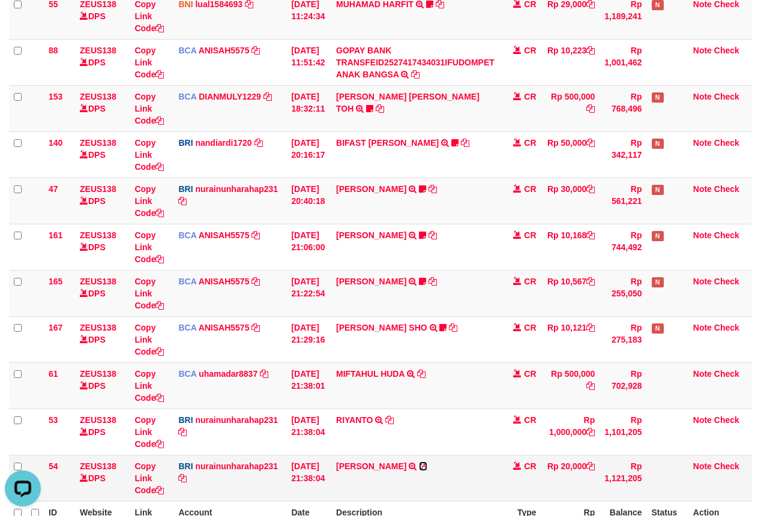
click at [427, 469] on icon at bounding box center [423, 466] width 8 height 8
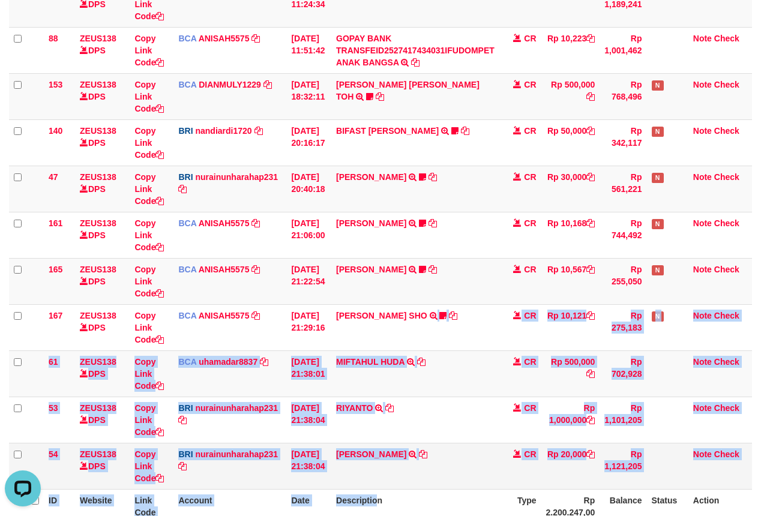
drag, startPoint x: 385, startPoint y: 490, endPoint x: 385, endPoint y: 502, distance: 12.0
click at [385, 502] on table "ID Website Link Code Account Date Description Type Amount Balance Status Action…" at bounding box center [380, 188] width 743 height 669
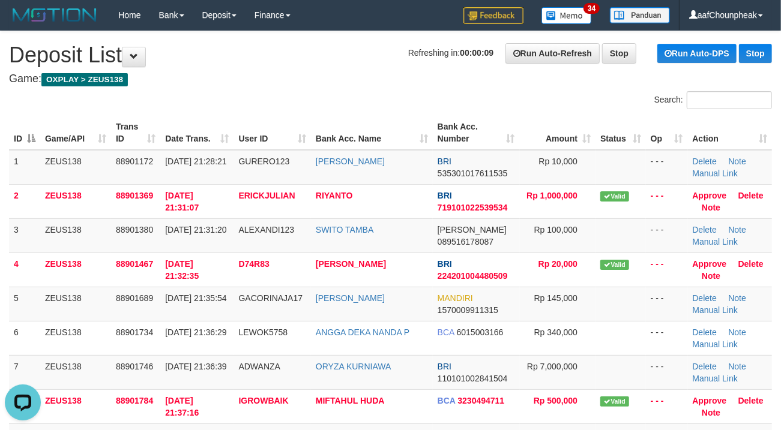
click at [365, 82] on h4 "Game: OXPLAY > ZEUS138" at bounding box center [390, 79] width 763 height 12
drag, startPoint x: 365, startPoint y: 82, endPoint x: 334, endPoint y: 91, distance: 33.2
click at [360, 82] on h4 "Game: OXPLAY > ZEUS138" at bounding box center [390, 79] width 763 height 12
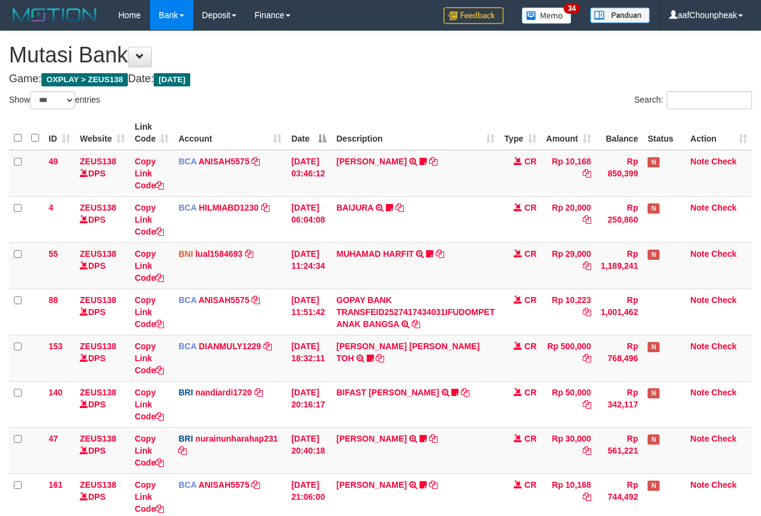
select select "***"
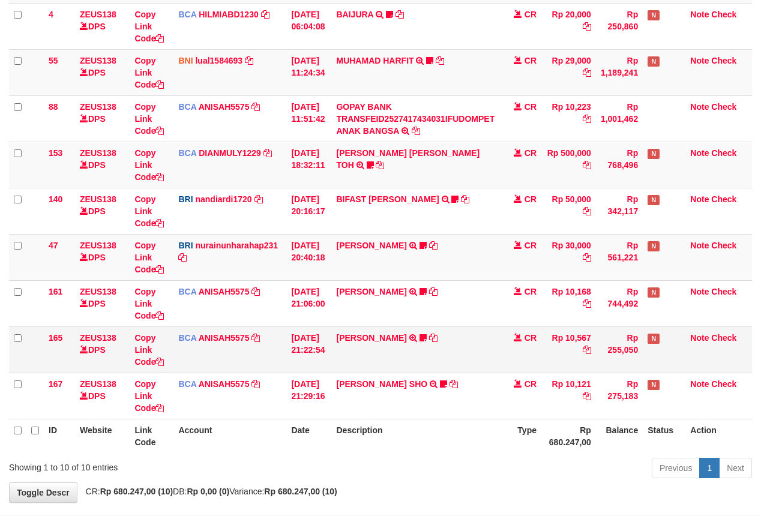
click at [382, 349] on td "[PERSON_NAME] TRSF E-BANKING CR 0110/FTSCY/WS95051 10567.002025100154053742 TRF…" at bounding box center [415, 349] width 168 height 46
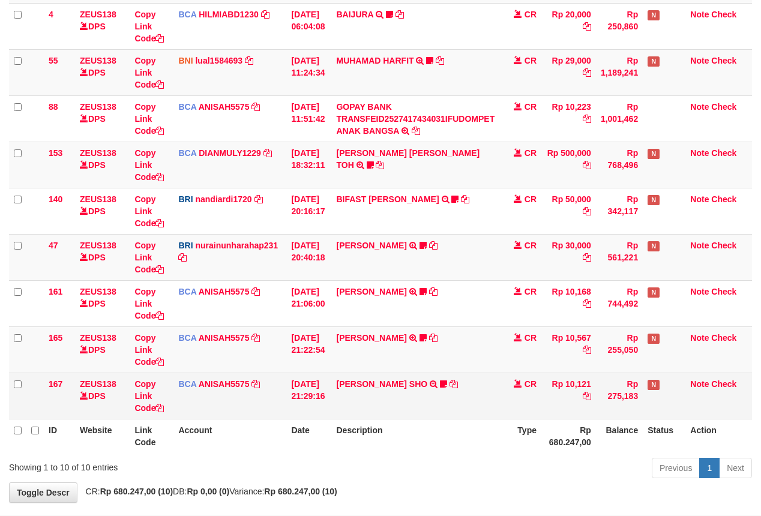
scroll to position [250, 0]
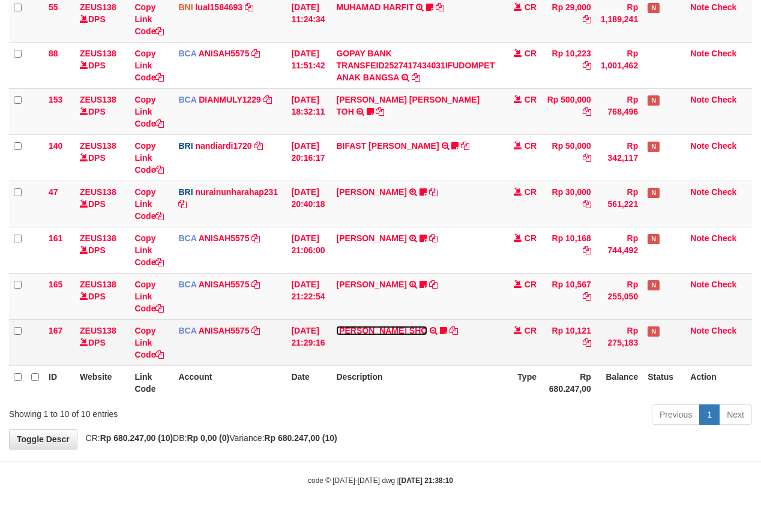
click at [368, 332] on link "[PERSON_NAME] SHO" at bounding box center [381, 331] width 91 height 10
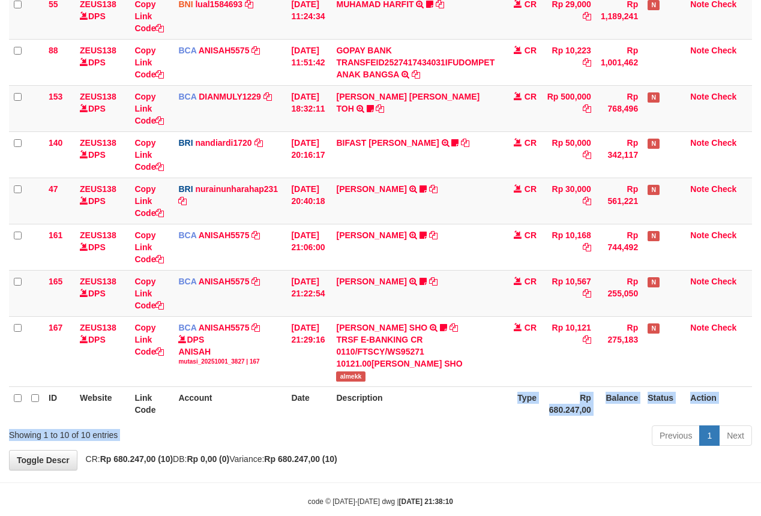
drag, startPoint x: 433, startPoint y: 440, endPoint x: 772, endPoint y: 248, distance: 388.8
click at [448, 418] on th "Description" at bounding box center [415, 403] width 168 height 34
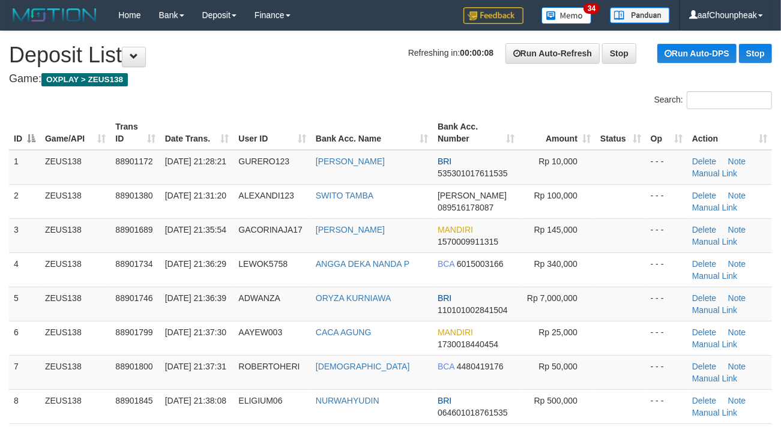
drag, startPoint x: 390, startPoint y: 83, endPoint x: 3, endPoint y: 208, distance: 406.7
click at [372, 83] on h4 "Game: OXPLAY > ZEUS138" at bounding box center [390, 79] width 763 height 12
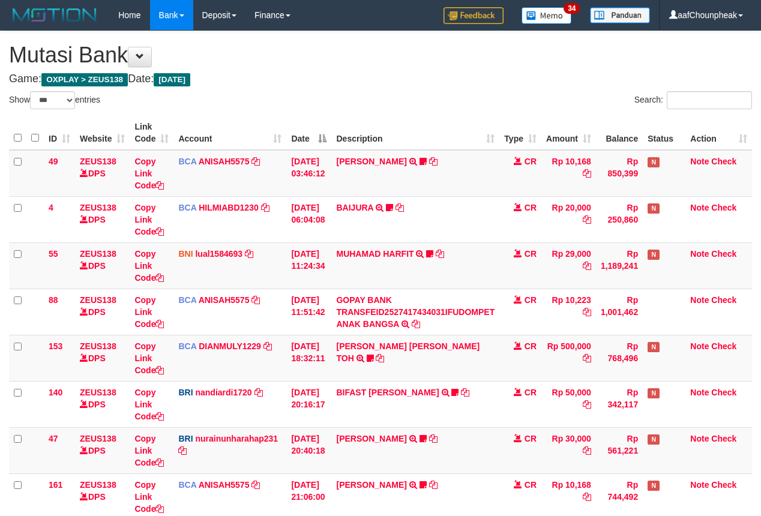
select select "***"
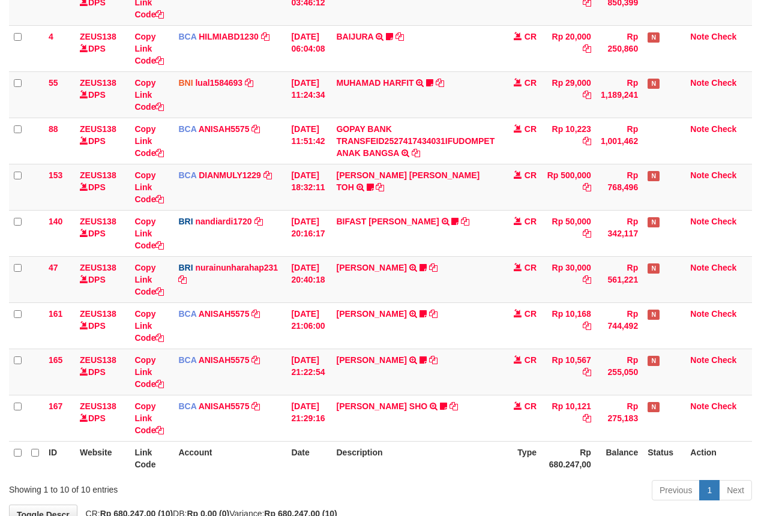
scroll to position [250, 0]
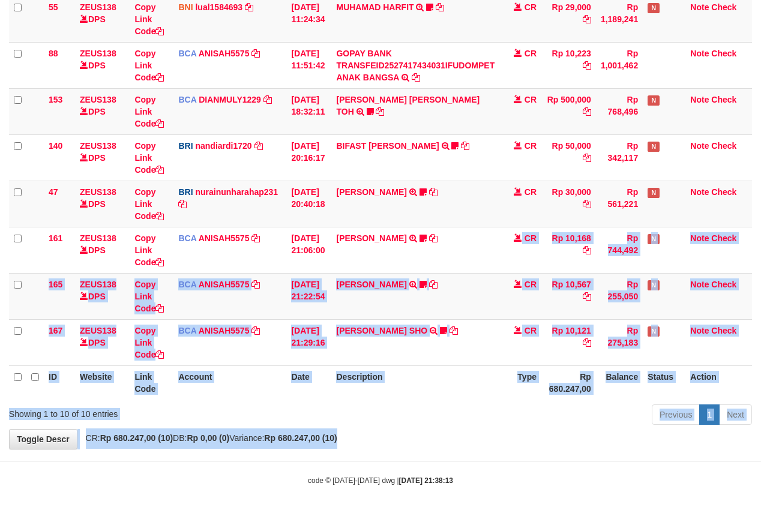
drag, startPoint x: 508, startPoint y: 322, endPoint x: 463, endPoint y: 425, distance: 112.9
click at [444, 440] on div "**********" at bounding box center [380, 117] width 761 height 664
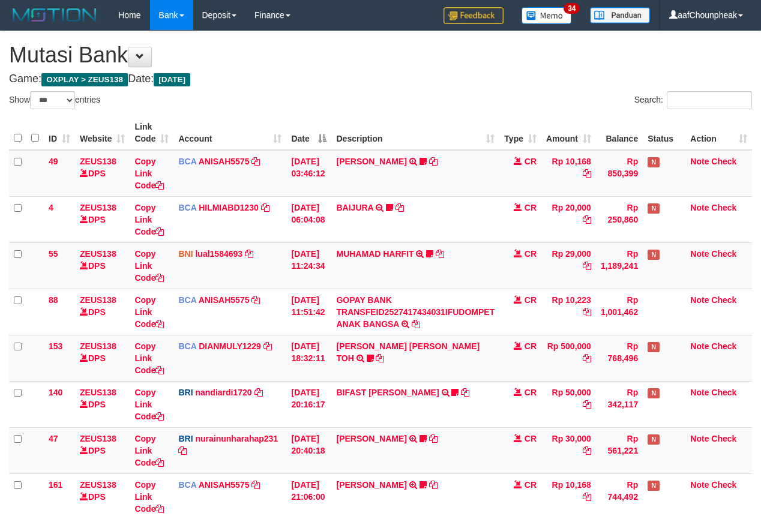
select select "***"
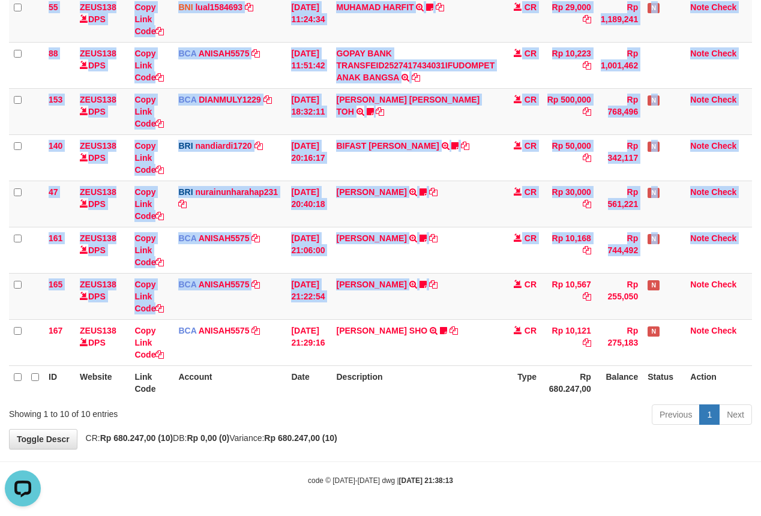
drag, startPoint x: 450, startPoint y: 394, endPoint x: 452, endPoint y: 401, distance: 7.4
click at [452, 401] on div "ID Website Link Code Account Date Description Type Amount Balance Status Action…" at bounding box center [380, 135] width 761 height 538
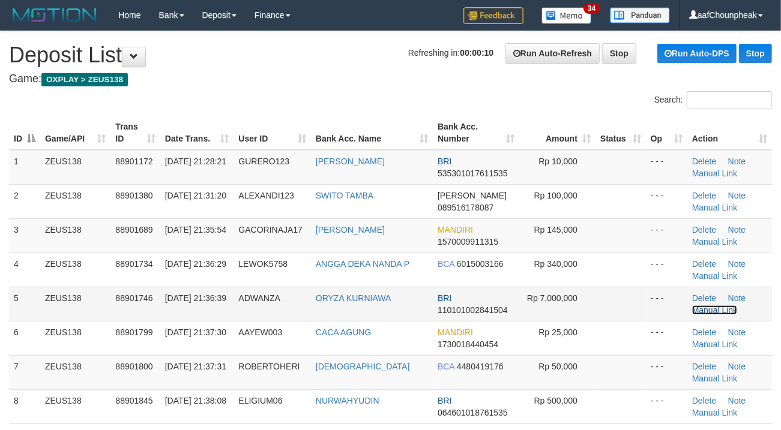
click at [727, 314] on link "Manual Link" at bounding box center [715, 310] width 46 height 10
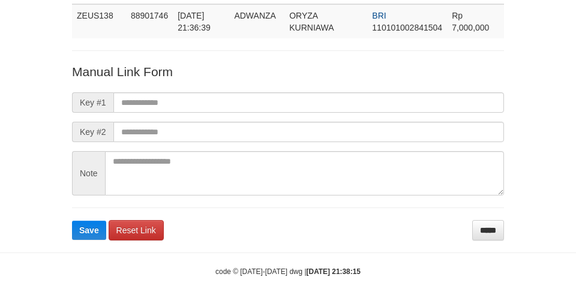
scroll to position [88, 0]
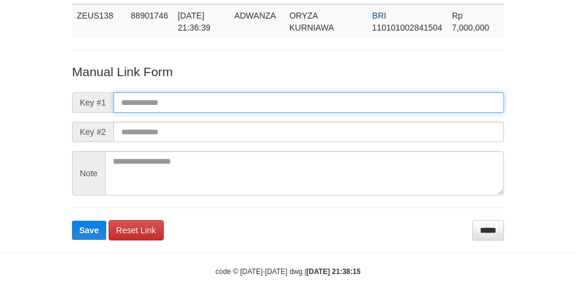
click at [244, 92] on input "text" at bounding box center [308, 102] width 391 height 20
click at [368, 92] on input "text" at bounding box center [308, 102] width 391 height 20
click at [362, 98] on input "text" at bounding box center [308, 102] width 391 height 20
click at [367, 110] on input "text" at bounding box center [308, 102] width 391 height 20
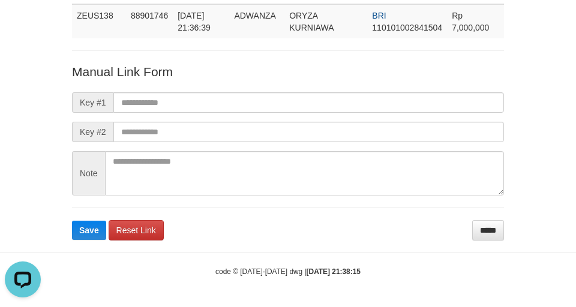
click at [370, 116] on form "Manual Link Form Key #1 Key #2 Note Save Reset Link *****" at bounding box center [288, 152] width 432 height 178
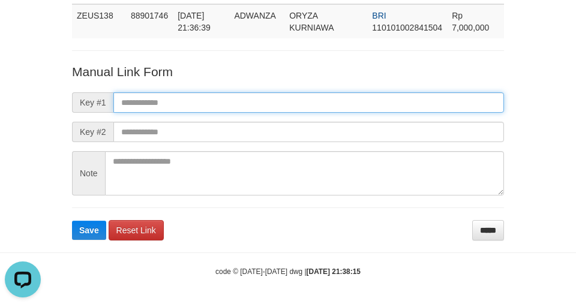
click at [370, 109] on input "text" at bounding box center [308, 102] width 391 height 20
click at [367, 112] on input "text" at bounding box center [308, 102] width 391 height 20
click at [368, 92] on input "text" at bounding box center [308, 102] width 391 height 20
drag, startPoint x: 367, startPoint y: 98, endPoint x: 367, endPoint y: 113, distance: 14.4
click at [367, 98] on input "text" at bounding box center [308, 102] width 391 height 20
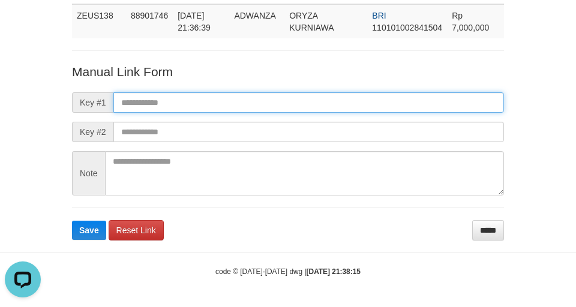
click at [363, 98] on input "text" at bounding box center [308, 102] width 391 height 20
click at [362, 97] on input "text" at bounding box center [308, 102] width 391 height 20
click at [367, 94] on input "text" at bounding box center [308, 102] width 391 height 20
drag, startPoint x: 374, startPoint y: 91, endPoint x: 373, endPoint y: 113, distance: 21.6
click at [374, 92] on input "text" at bounding box center [308, 102] width 391 height 20
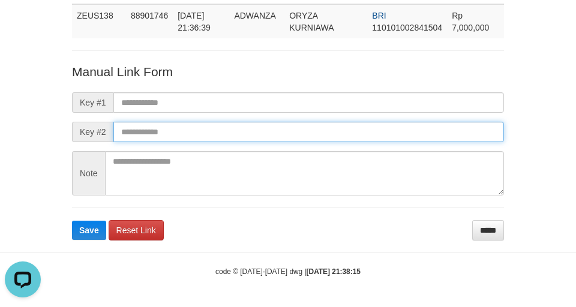
click at [373, 136] on input "text" at bounding box center [308, 132] width 391 height 20
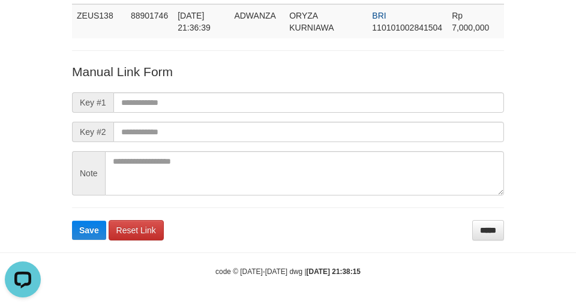
click at [372, 89] on form "Manual Link Form Key #1 Key #2 Note Save Reset Link *****" at bounding box center [288, 152] width 432 height 178
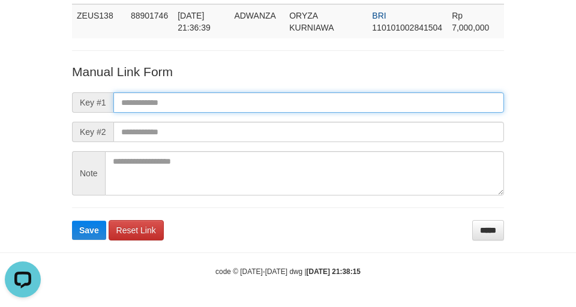
click at [370, 101] on input "text" at bounding box center [308, 102] width 391 height 20
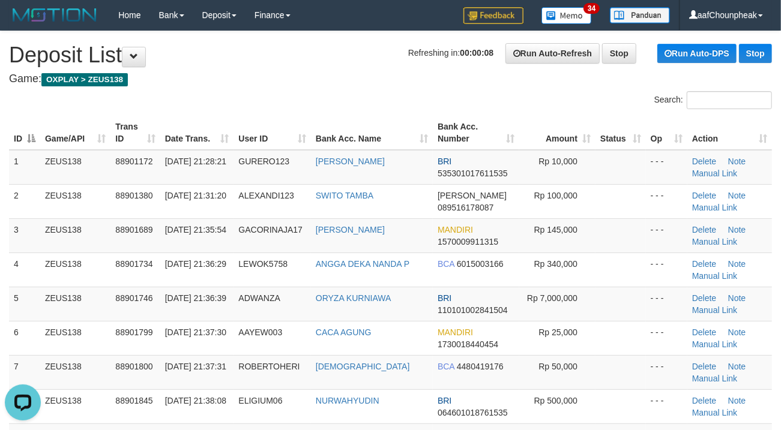
drag, startPoint x: 358, startPoint y: 127, endPoint x: 5, endPoint y: 214, distance: 363.4
click at [338, 122] on th "Bank Acc. Name" at bounding box center [372, 133] width 122 height 34
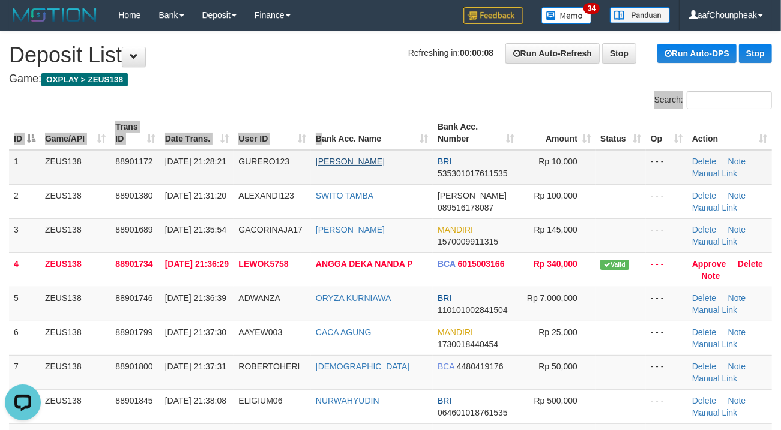
drag, startPoint x: 322, startPoint y: 111, endPoint x: 346, endPoint y: 163, distance: 57.2
click at [326, 121] on div "Search: ID Game/API Trans ID Date Trans. User ID Bank Acc. Name Bank Acc. Numbe…" at bounding box center [390, 381] width 763 height 580
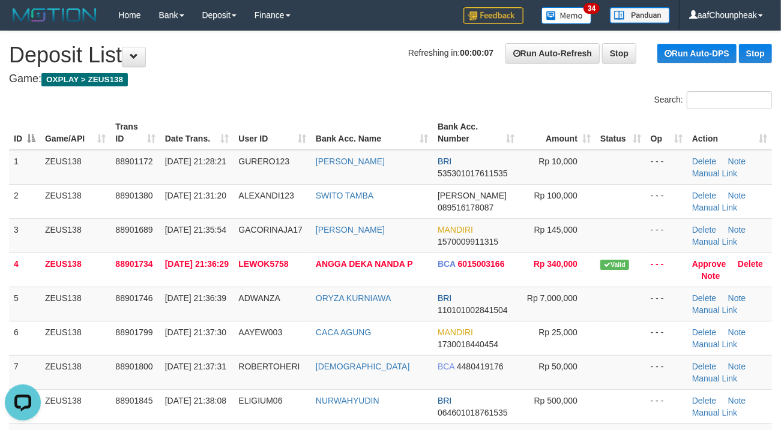
drag, startPoint x: 318, startPoint y: 97, endPoint x: 265, endPoint y: 110, distance: 55.2
click at [310, 97] on div "Search:" at bounding box center [390, 101] width 781 height 21
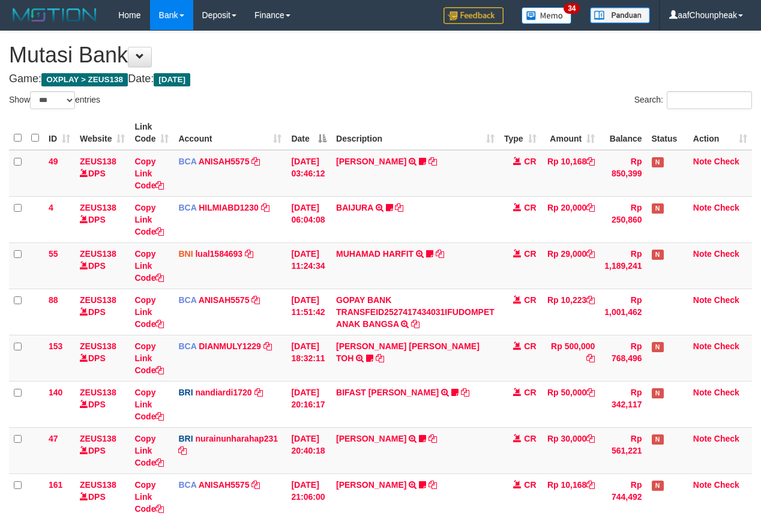
select select "***"
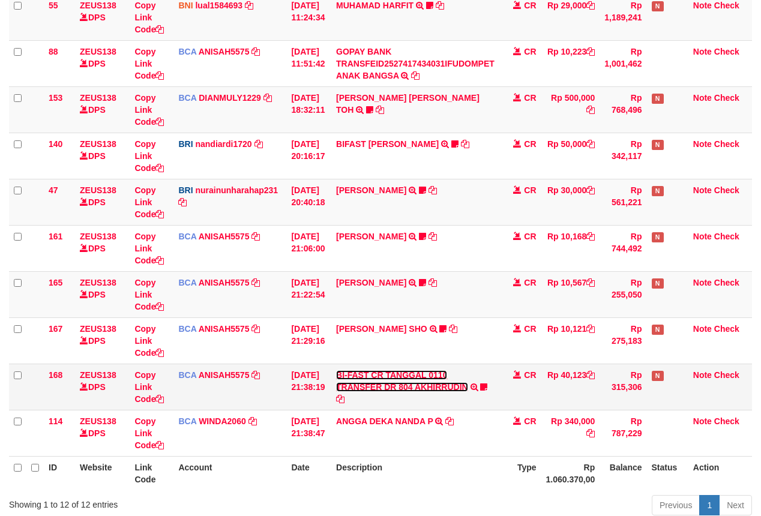
click at [432, 389] on link "BI-FAST CR TANGGAL 0110 TRANSFER DR 804 AKHIRRUDIN" at bounding box center [402, 381] width 132 height 22
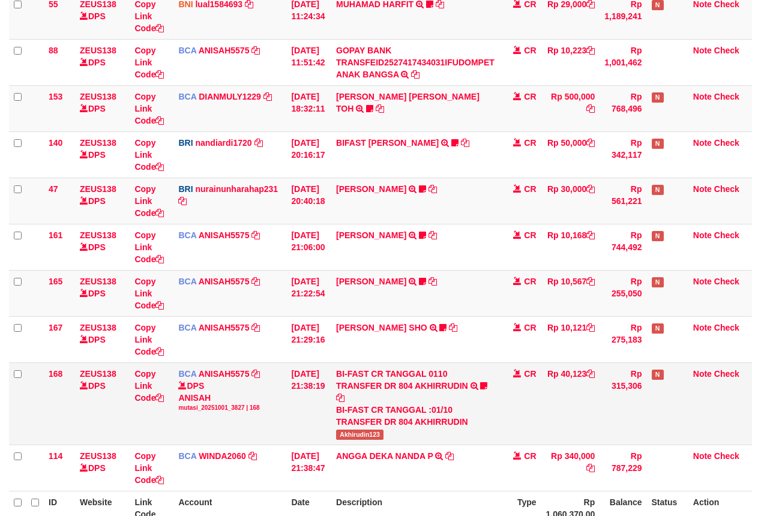
click at [365, 434] on span "Akhirudin123" at bounding box center [359, 435] width 47 height 10
copy span "Akhirudin123"
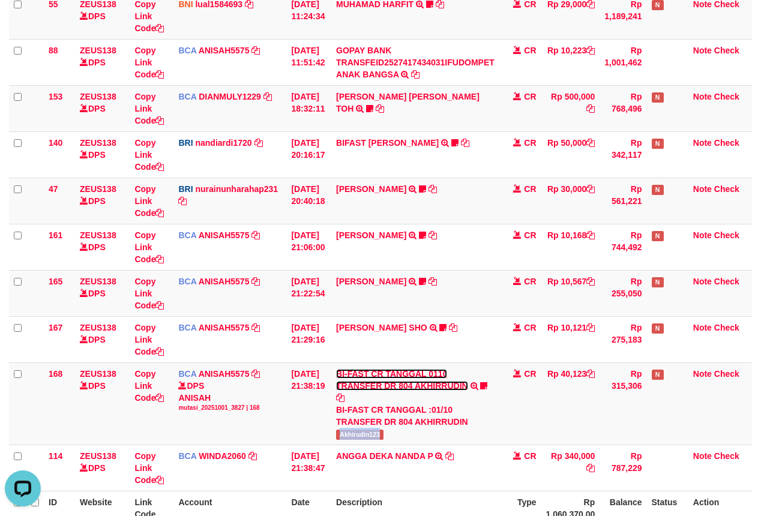
scroll to position [378, 0]
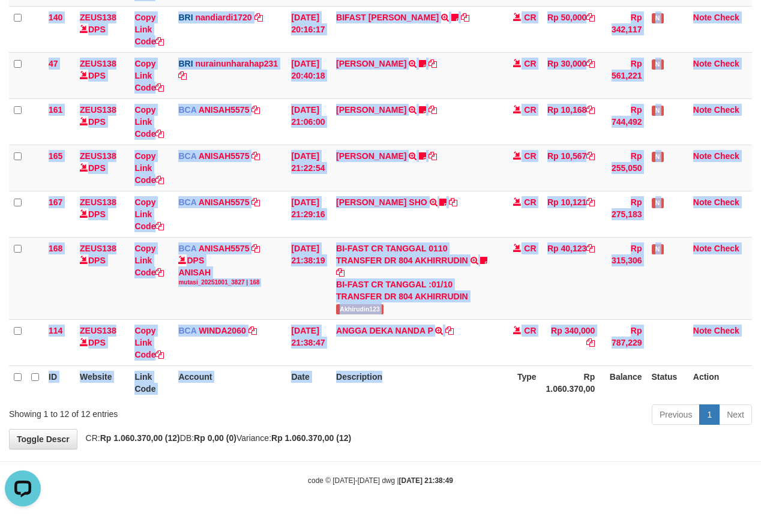
click at [447, 398] on div "ID Website Link Code Account Date Description Type Amount Balance Status Action…" at bounding box center [380, 70] width 761 height 666
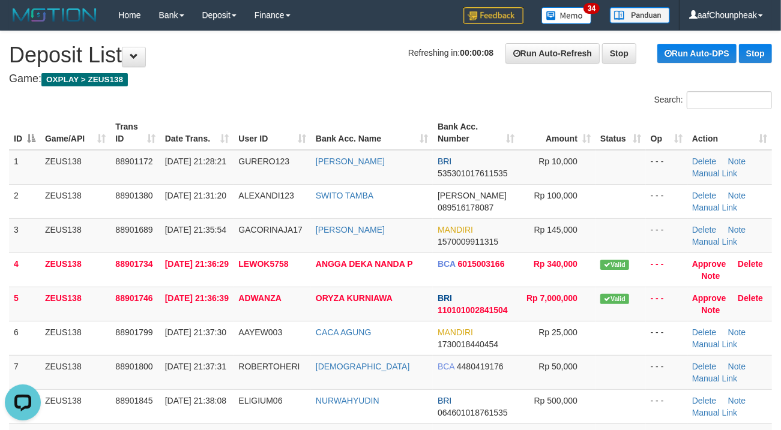
click at [370, 98] on div "Search:" at bounding box center [390, 101] width 781 height 21
drag, startPoint x: 370, startPoint y: 98, endPoint x: 340, endPoint y: 98, distance: 30.6
click at [353, 97] on div "Search:" at bounding box center [390, 101] width 781 height 21
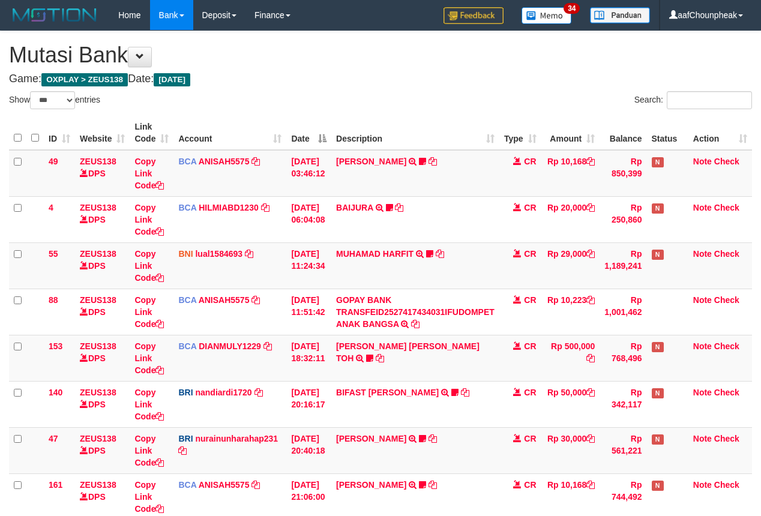
select select "***"
click at [447, 399] on div "ID Website Link Code Account Date Description Type Amount Balance Status Action…" at bounding box center [380, 450] width 761 height 676
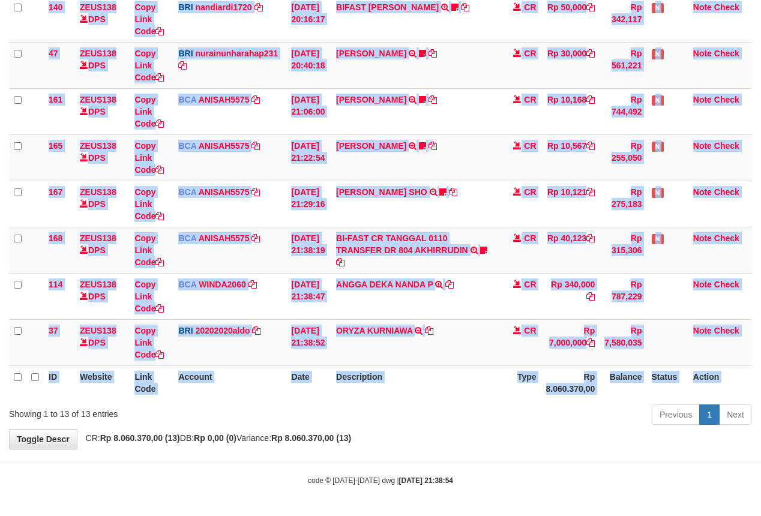
drag, startPoint x: 0, startPoint y: 0, endPoint x: 432, endPoint y: 389, distance: 581.2
click at [446, 399] on div "ID Website Link Code Account Date Description Type Amount Balance Status Action…" at bounding box center [380, 65] width 761 height 676
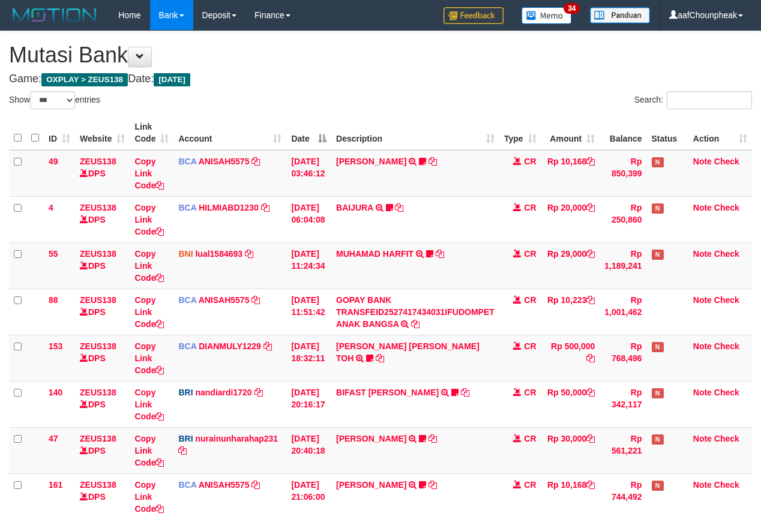
select select "***"
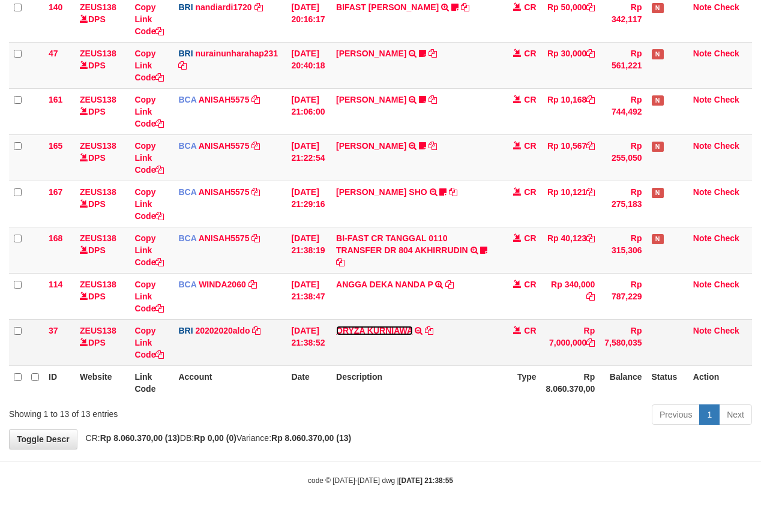
click at [412, 327] on link "ORYZA KURNIAWA" at bounding box center [374, 331] width 77 height 10
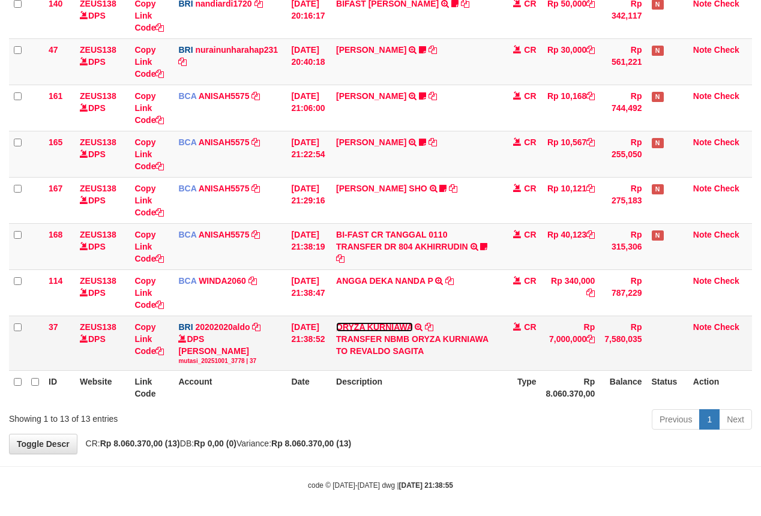
scroll to position [378, 0]
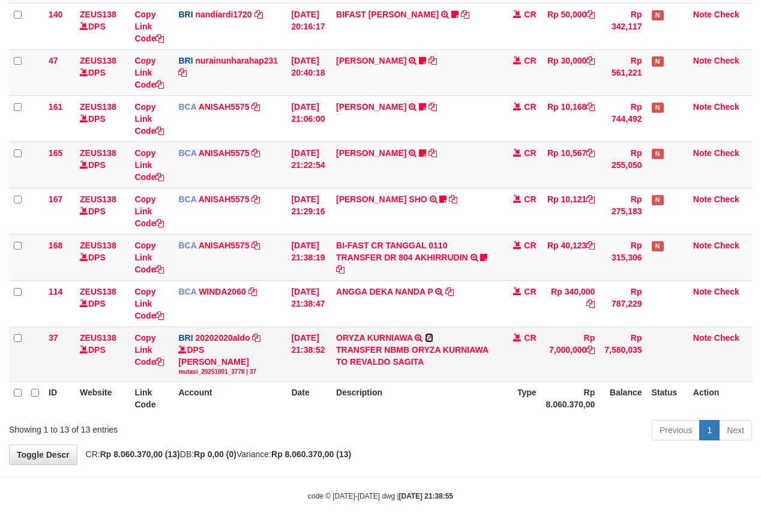
click at [433, 336] on icon at bounding box center [429, 338] width 8 height 8
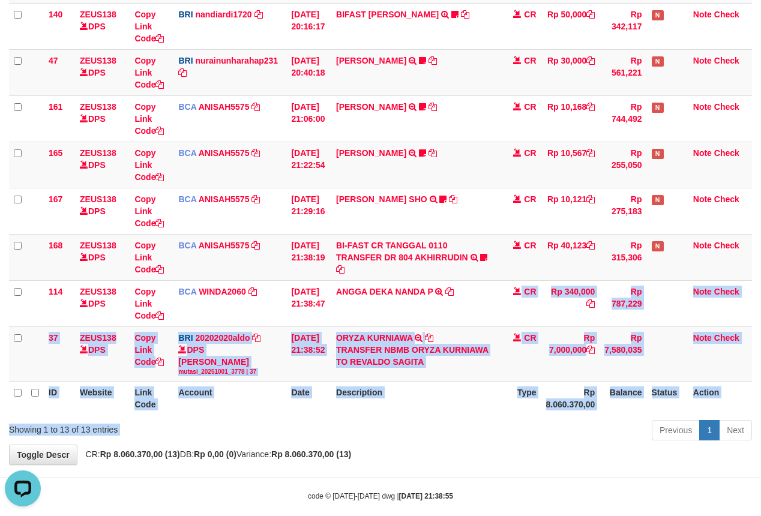
click at [394, 430] on div "Show ** ** ** *** entries Search: ID Website Link Code Account Date Description…" at bounding box center [380, 78] width 743 height 731
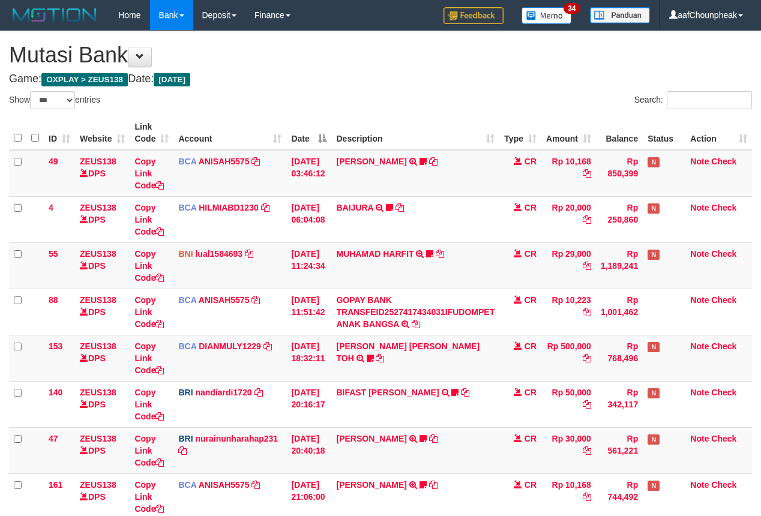
select select "***"
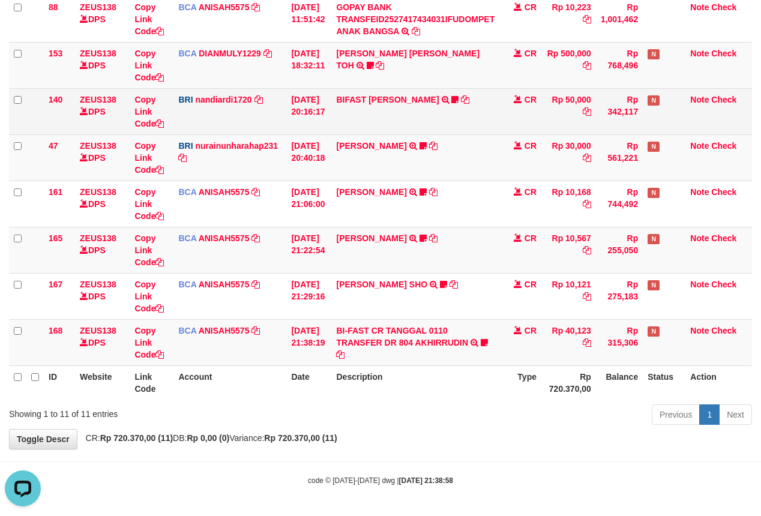
click at [282, 110] on td "BRI nandiardi1720 DPS NANDI ARDIANSYAH mutasi_20251001_3776 | 140 mutasi_202510…" at bounding box center [229, 111] width 113 height 46
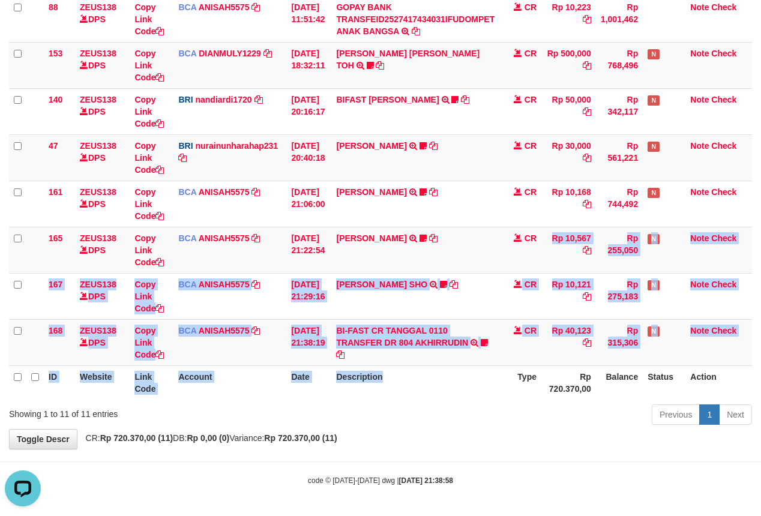
drag, startPoint x: 476, startPoint y: 353, endPoint x: 478, endPoint y: 372, distance: 19.3
click at [478, 372] on table "ID Website Link Code Account Date Description Type Amount Balance Status Action…" at bounding box center [380, 111] width 743 height 577
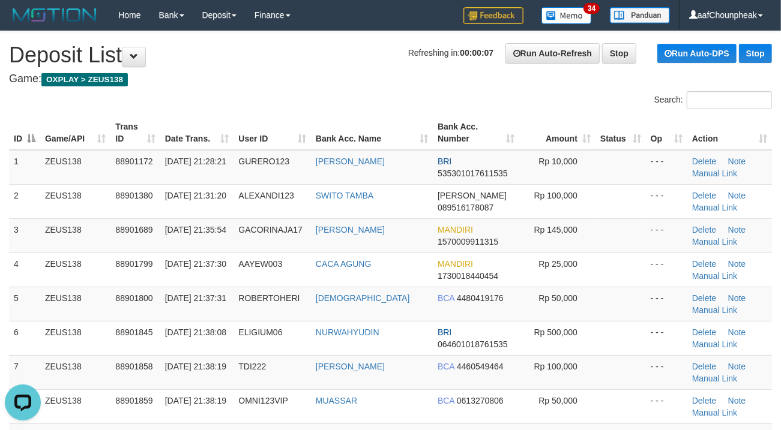
drag, startPoint x: 288, startPoint y: 76, endPoint x: 279, endPoint y: 80, distance: 9.9
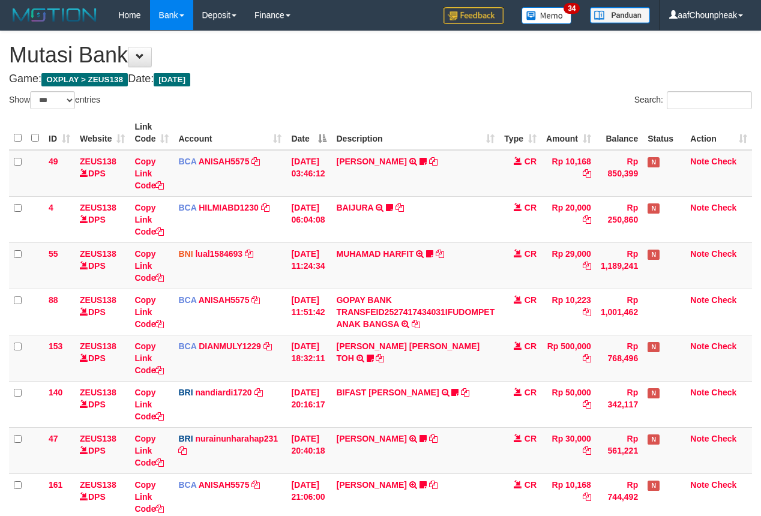
select select "***"
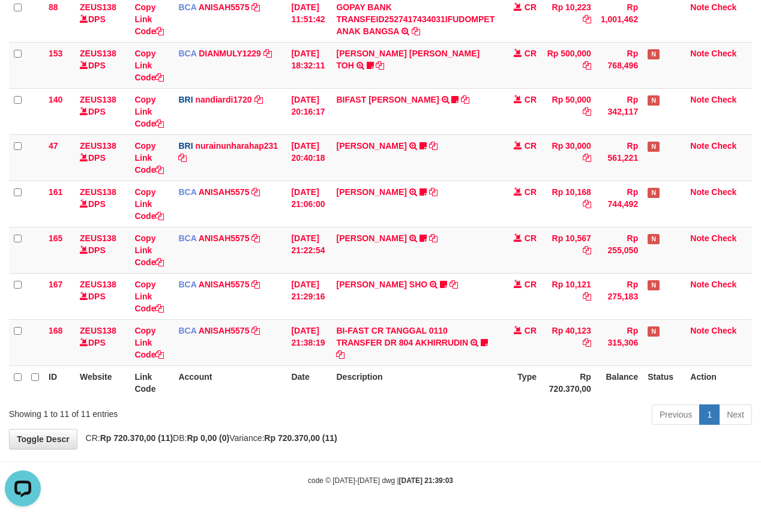
drag, startPoint x: 286, startPoint y: 125, endPoint x: 766, endPoint y: 127, distance: 480.0
click at [288, 123] on td "01/10/2025 20:16:17" at bounding box center [308, 111] width 45 height 46
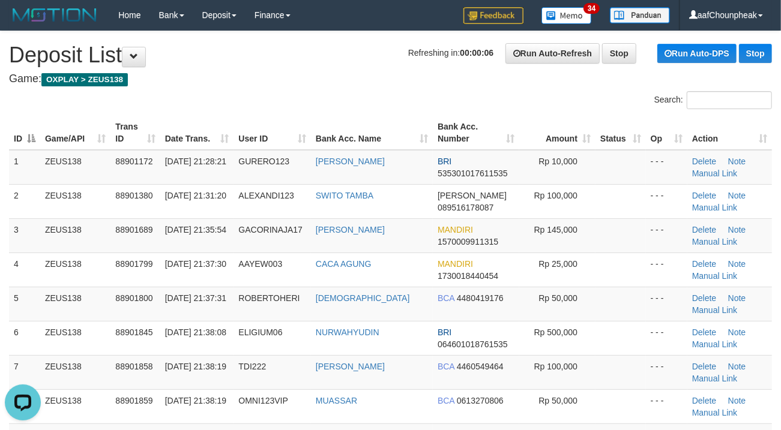
drag, startPoint x: 256, startPoint y: 116, endPoint x: 3, endPoint y: 163, distance: 256.9
click at [255, 116] on th "User ID" at bounding box center [271, 133] width 77 height 34
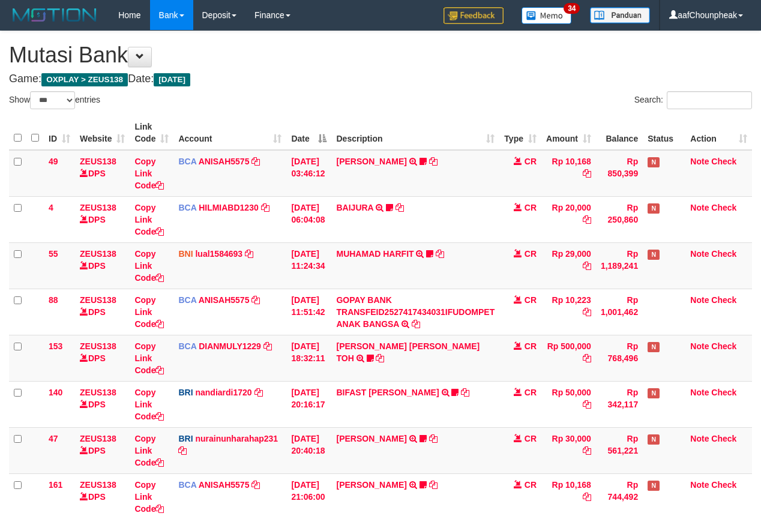
select select "***"
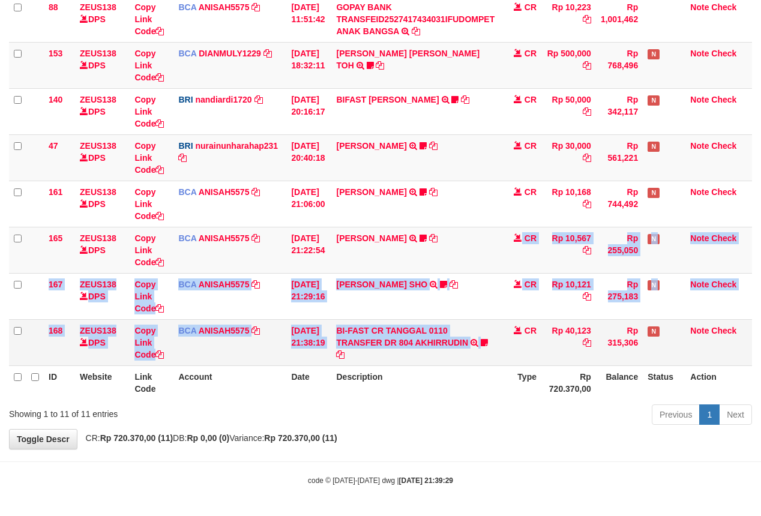
drag, startPoint x: 476, startPoint y: 284, endPoint x: 495, endPoint y: 347, distance: 65.1
click at [495, 347] on tbody "49 ZEUS138 DPS Copy Link Code BCA ANISAH5575 DPS ANISAH mutasi_20251001_3827 | …" at bounding box center [380, 111] width 743 height 509
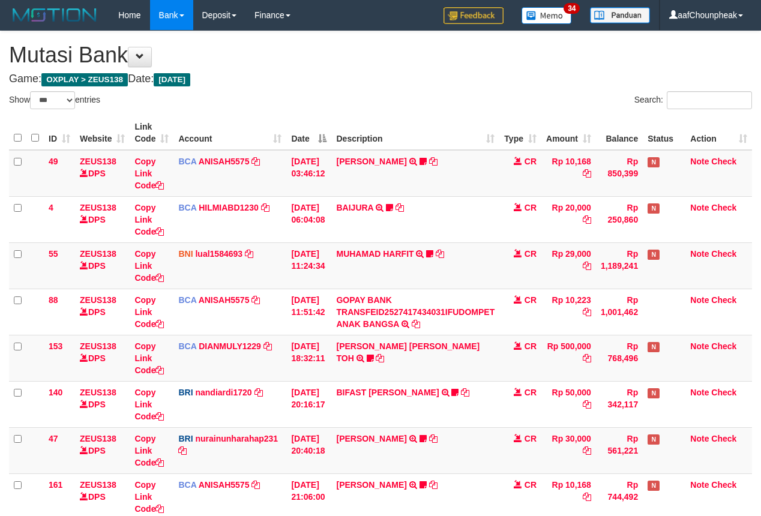
select select "***"
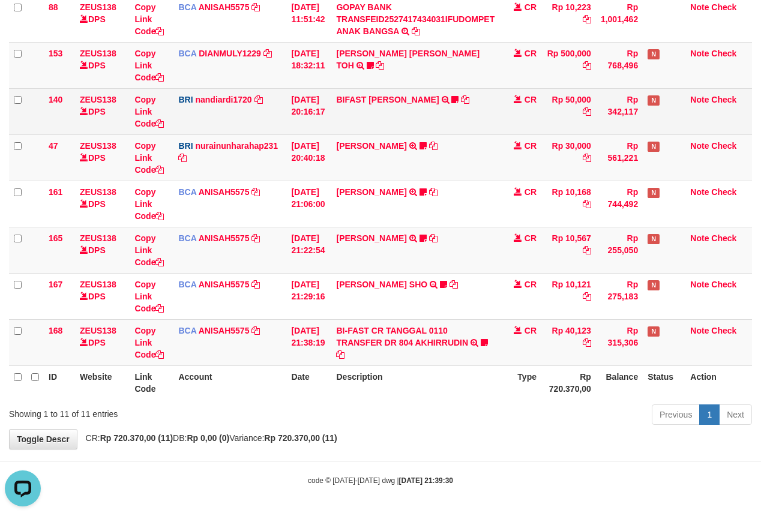
drag, startPoint x: 281, startPoint y: 109, endPoint x: 332, endPoint y: 104, distance: 50.6
click at [289, 113] on tr "140 ZEUS138 DPS Copy Link Code BRI nandiardi1720 DPS NANDI ARDIANSYAH mutasi_20…" at bounding box center [380, 111] width 743 height 46
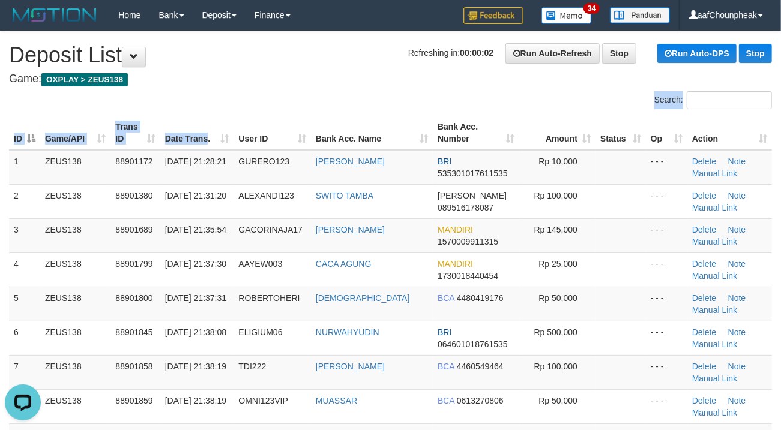
drag, startPoint x: 198, startPoint y: 115, endPoint x: 461, endPoint y: 85, distance: 264.5
click at [208, 120] on div "Search: ID Game/API Trans ID Date Trans. User ID Bank Acc. Name Bank Acc. Numbe…" at bounding box center [390, 381] width 763 height 580
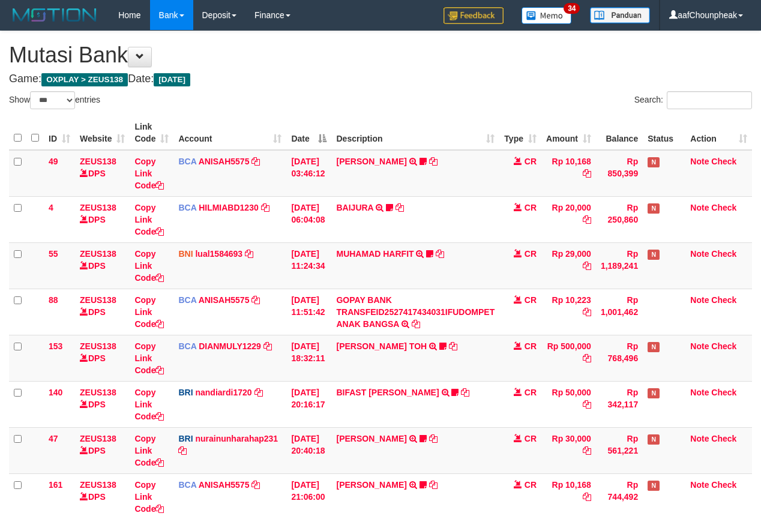
select select "***"
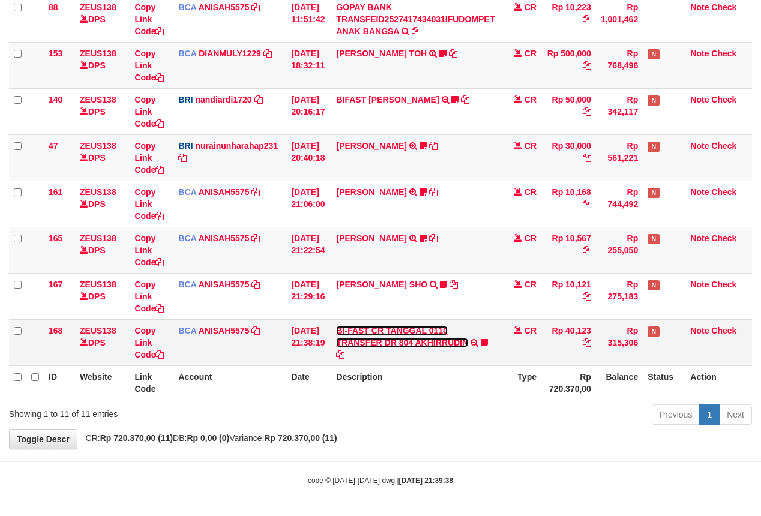
click at [413, 340] on link "BI-FAST CR TANGGAL 0110 TRANSFER DR 804 AKHIRRUDIN" at bounding box center [402, 337] width 132 height 22
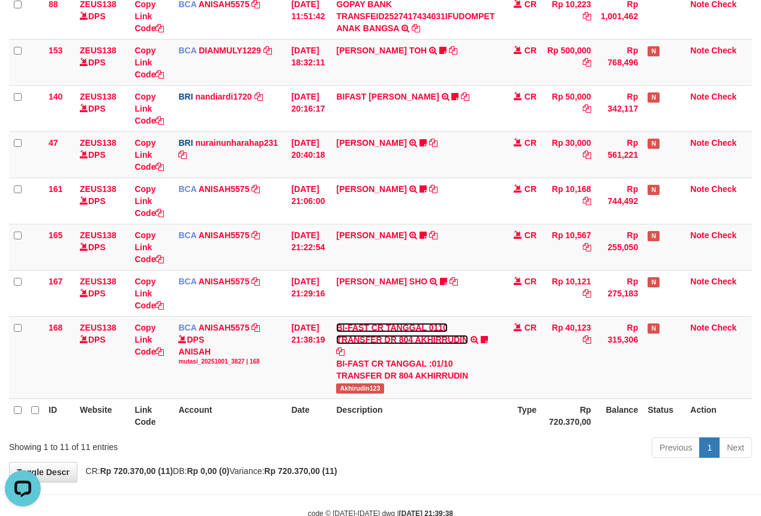
scroll to position [0, 0]
click at [364, 392] on span "Akhirudin123" at bounding box center [359, 388] width 47 height 10
copy span "Akhirudin123"
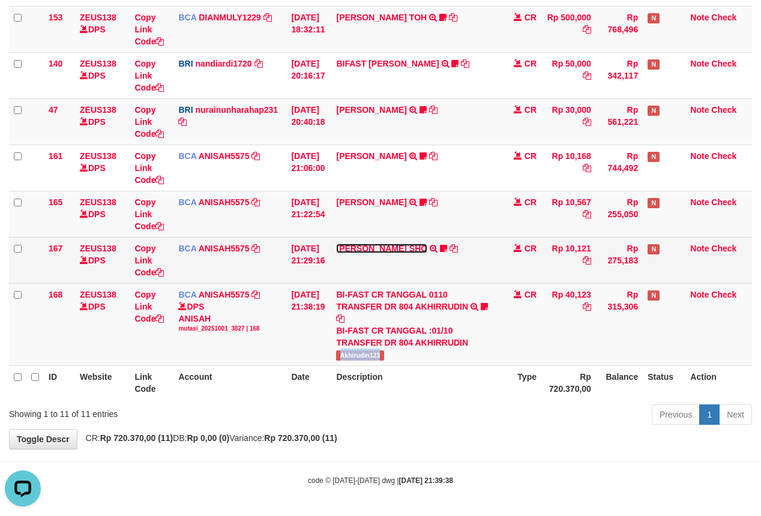
click at [376, 244] on link "MUHAMMAD HIQNI SHO" at bounding box center [381, 249] width 91 height 10
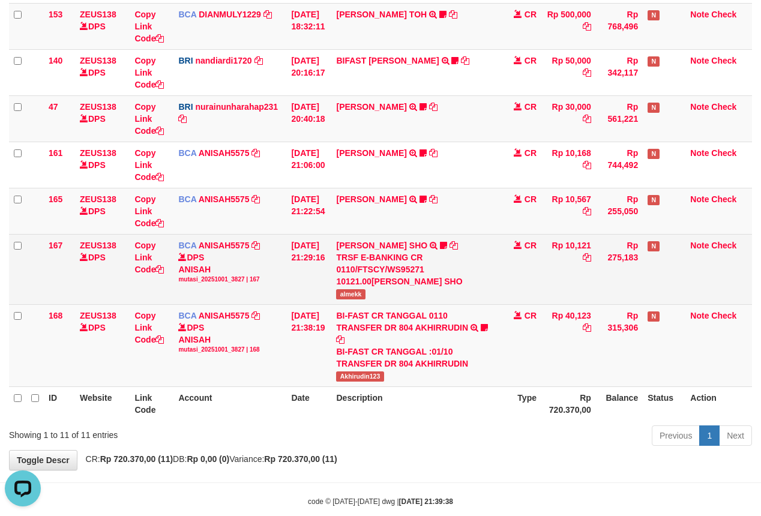
click at [360, 289] on td "MUHAMMAD HIQNI SHO TRSF E-BANKING CR 0110/FTSCY/WS95271 10121.00MUHAMMAD HIQNI …" at bounding box center [415, 269] width 168 height 70
copy span "almekk"
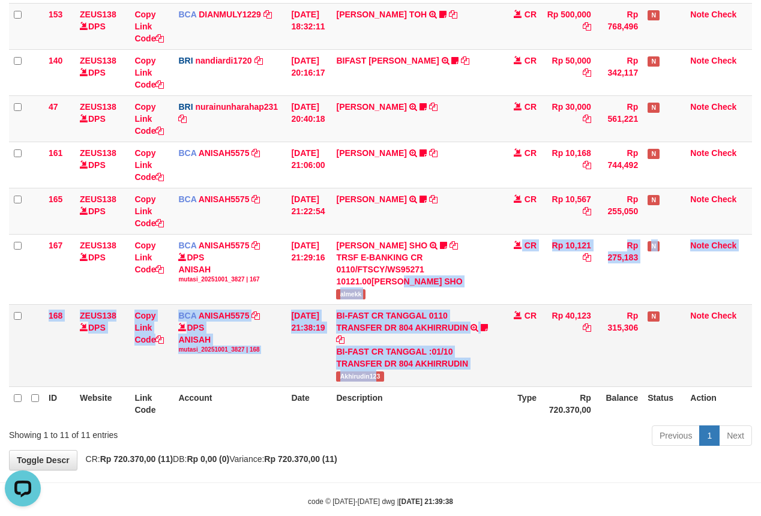
drag, startPoint x: 385, startPoint y: 368, endPoint x: 385, endPoint y: 383, distance: 15.0
click at [385, 383] on tbody "49 ZEUS138 DPS Copy Link Code BCA ANISAH5575 DPS ANISAH mutasi_20251001_3827 | …" at bounding box center [380, 102] width 743 height 569
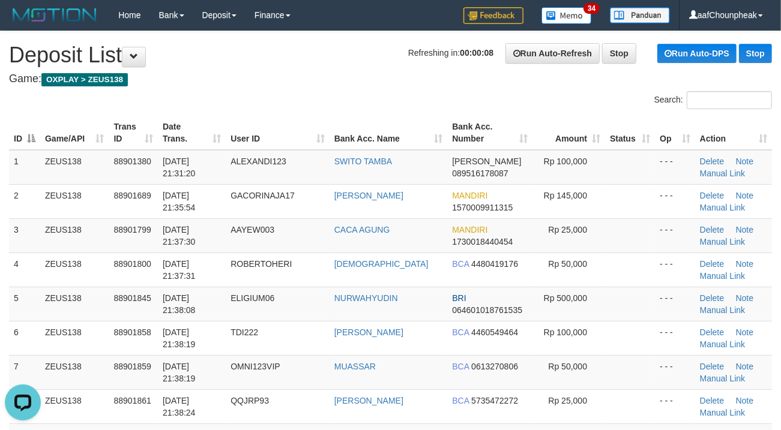
click at [339, 142] on th "Bank Acc. Name" at bounding box center [388, 133] width 118 height 34
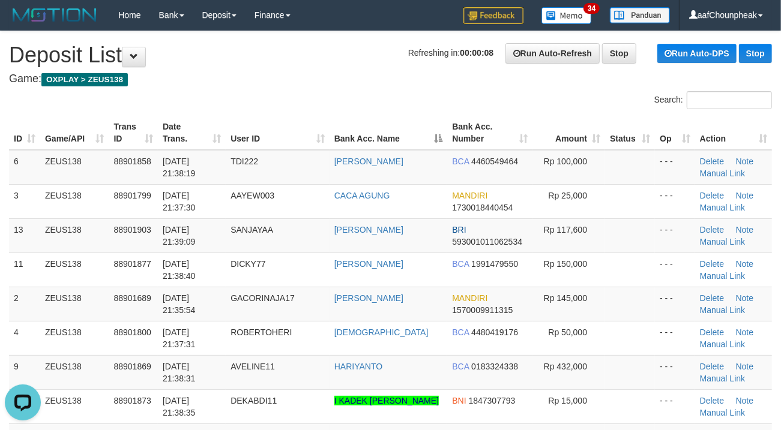
drag, startPoint x: 361, startPoint y: 94, endPoint x: 5, endPoint y: 169, distance: 362.9
click at [359, 94] on div "Search:" at bounding box center [390, 101] width 781 height 21
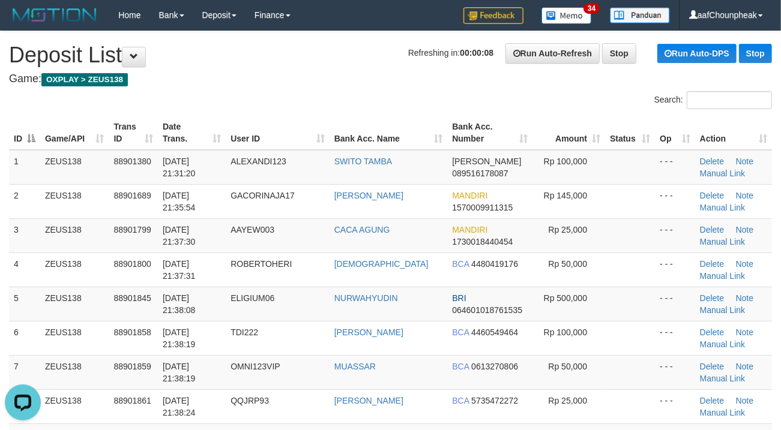
click at [349, 77] on h4 "Game: OXPLAY > ZEUS138" at bounding box center [390, 79] width 763 height 12
drag, startPoint x: 349, startPoint y: 77, endPoint x: 110, endPoint y: 145, distance: 247.8
click at [346, 77] on h4 "Game: OXPLAY > ZEUS138" at bounding box center [390, 79] width 763 height 12
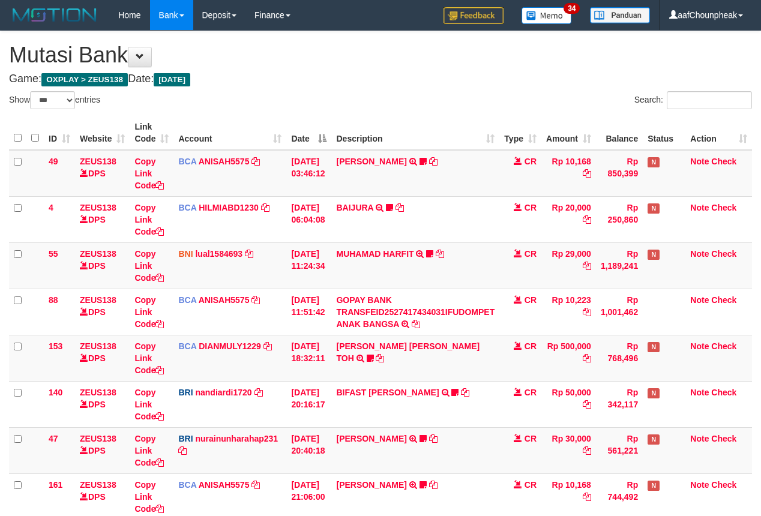
select select "***"
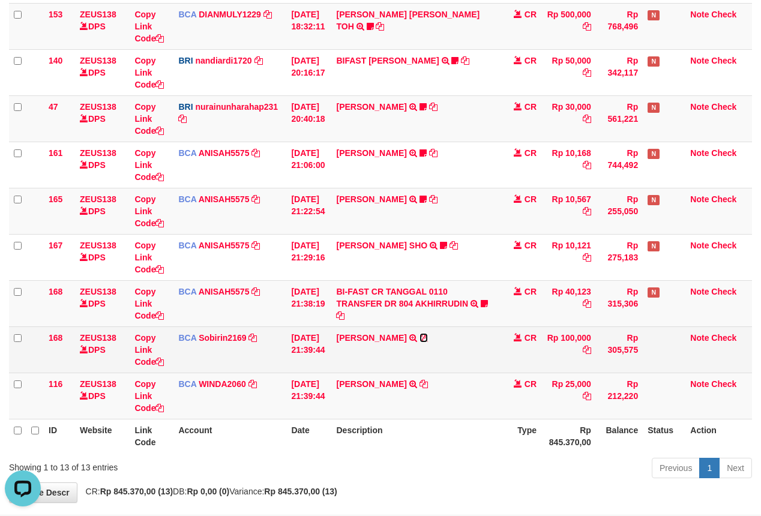
click at [422, 337] on icon at bounding box center [423, 338] width 8 height 8
drag, startPoint x: 422, startPoint y: 337, endPoint x: 769, endPoint y: 226, distance: 363.6
click at [428, 336] on icon at bounding box center [423, 338] width 8 height 8
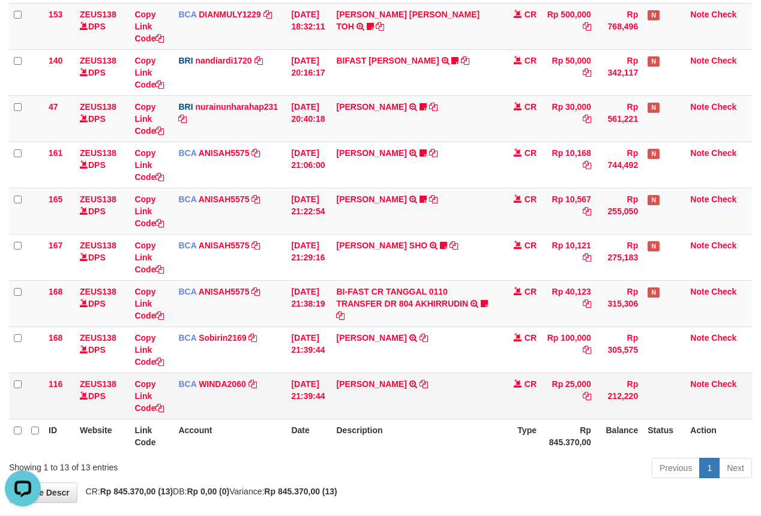
click at [435, 397] on tbody "49 ZEUS138 DPS Copy Link Code BCA ANISAH5575 DPS ANISAH mutasi_20251001_3827 | …" at bounding box center [380, 118] width 743 height 601
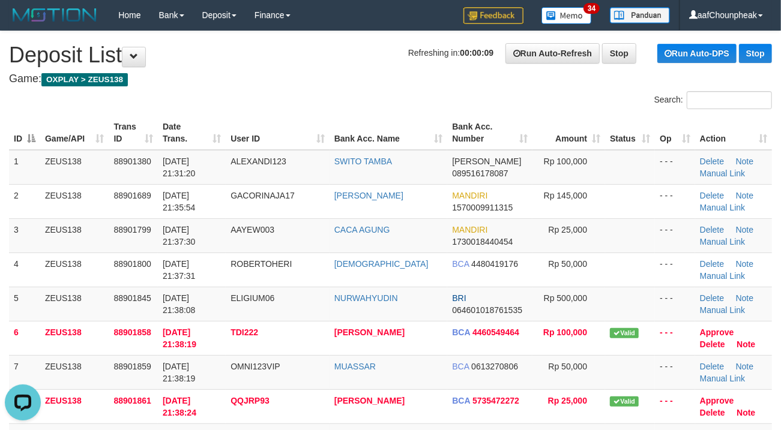
click at [289, 96] on div "Search:" at bounding box center [390, 101] width 781 height 21
drag, startPoint x: 336, startPoint y: 82, endPoint x: 2, endPoint y: 166, distance: 343.9
click at [306, 84] on h4 "Game: OXPLAY > ZEUS138" at bounding box center [390, 79] width 763 height 12
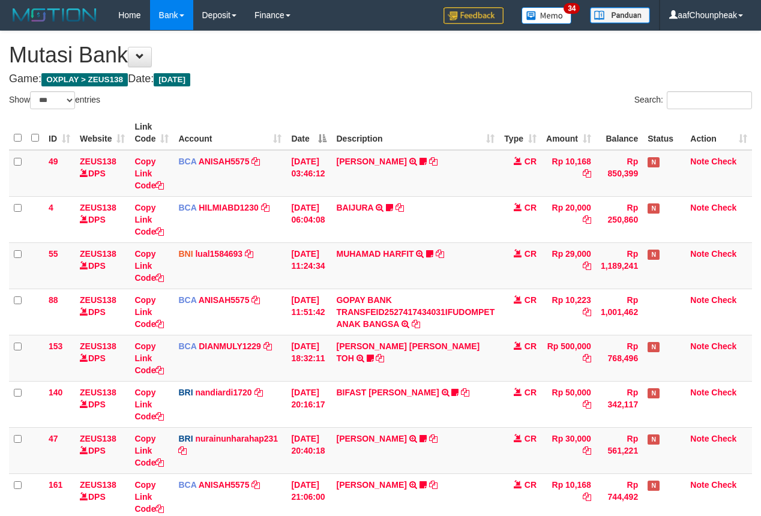
select select "***"
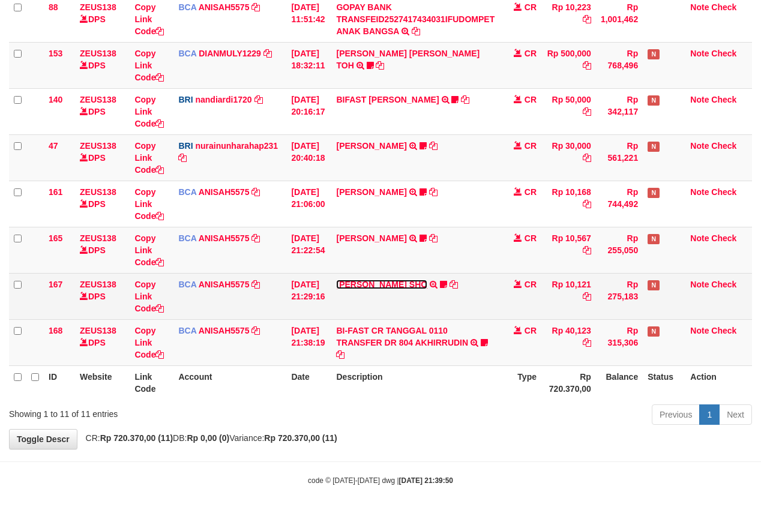
click at [385, 282] on link "[PERSON_NAME] SHO" at bounding box center [381, 285] width 91 height 10
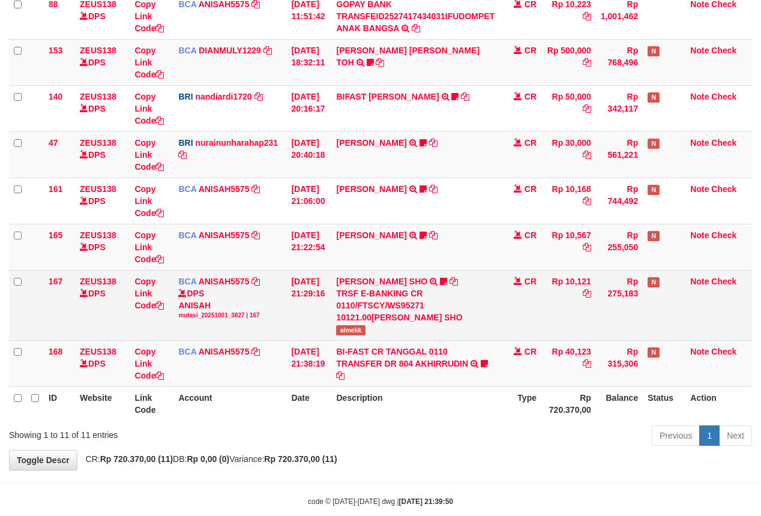
click at [360, 331] on span "almekk" at bounding box center [350, 330] width 29 height 10
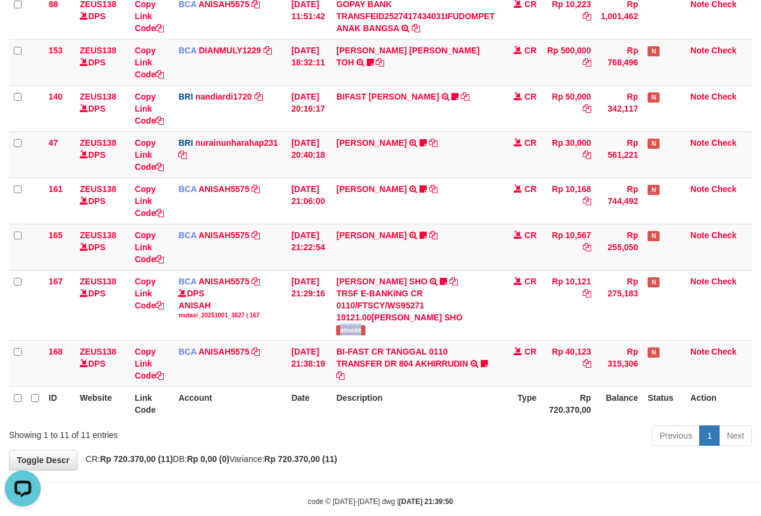
copy span "almekk"
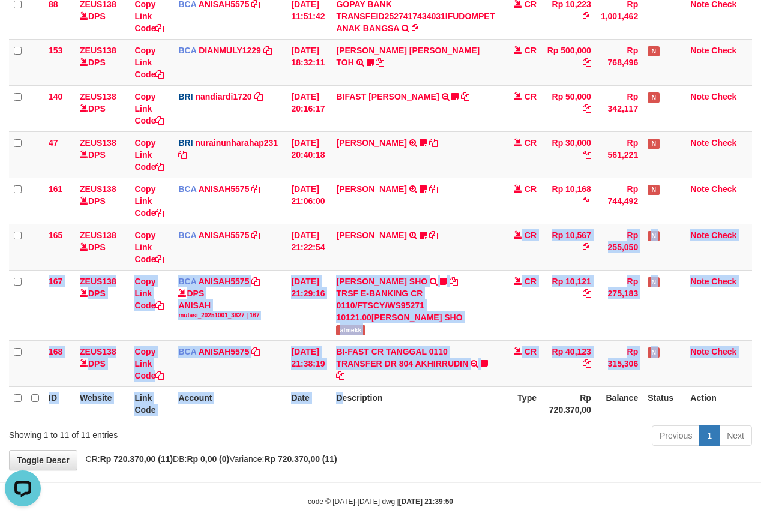
drag, startPoint x: 341, startPoint y: 339, endPoint x: 351, endPoint y: 410, distance: 72.1
click at [351, 410] on table "ID Website Link Code Account Date Description Type Amount Balance Status Action…" at bounding box center [380, 120] width 743 height 601
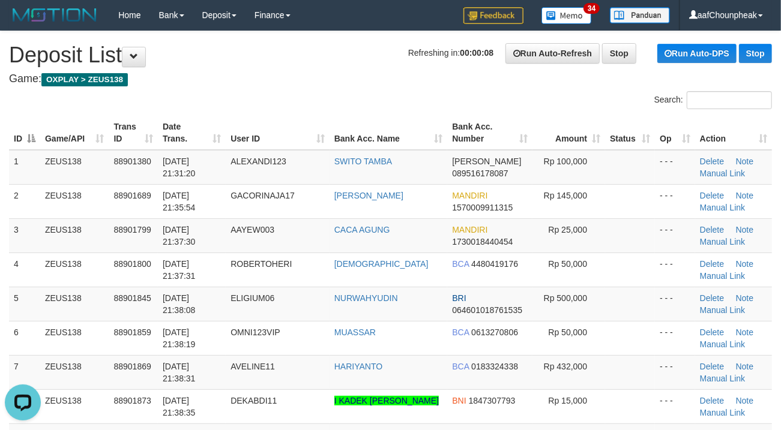
click at [425, 108] on div "Search:" at bounding box center [586, 101] width 373 height 21
drag, startPoint x: 404, startPoint y: 98, endPoint x: 355, endPoint y: 99, distance: 49.2
click at [378, 98] on div "Search:" at bounding box center [390, 101] width 781 height 21
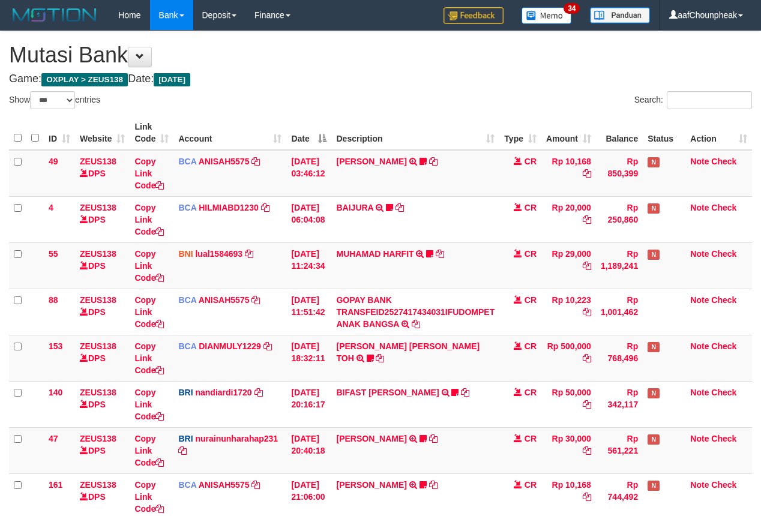
select select "***"
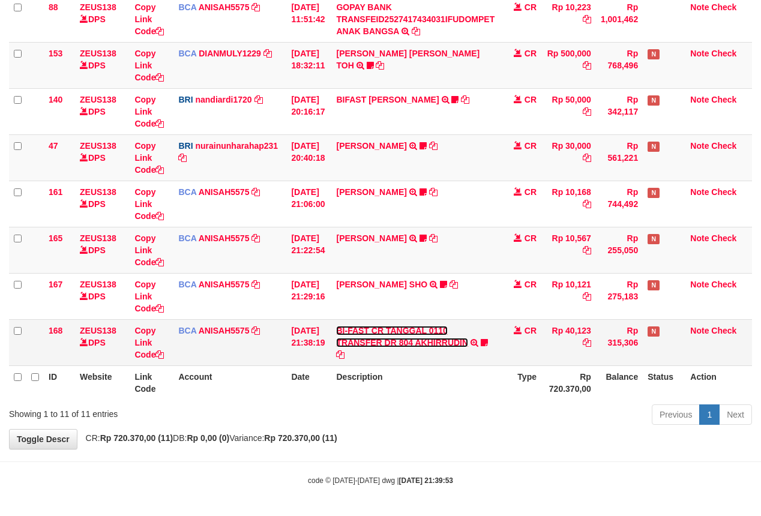
click at [368, 340] on link "BI-FAST CR TANGGAL 0110 TRANSFER DR 804 AKHIRRUDIN" at bounding box center [402, 337] width 132 height 22
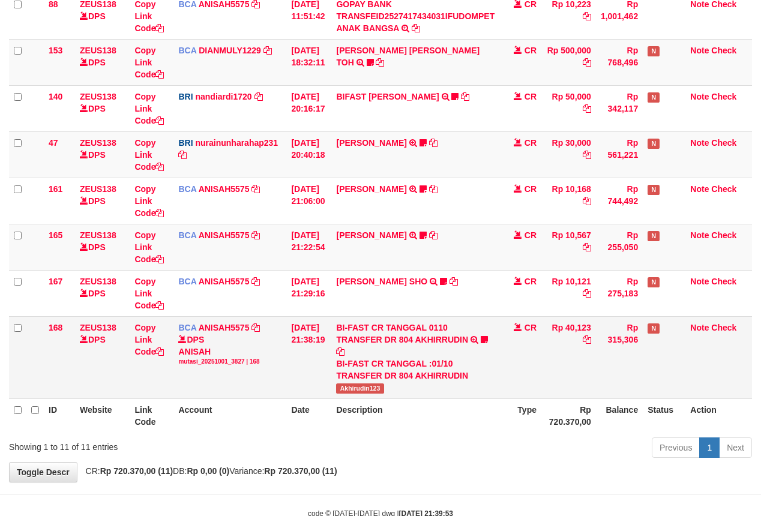
click at [356, 390] on span "Akhirudin123" at bounding box center [359, 388] width 47 height 10
copy span "Akhirudin123"
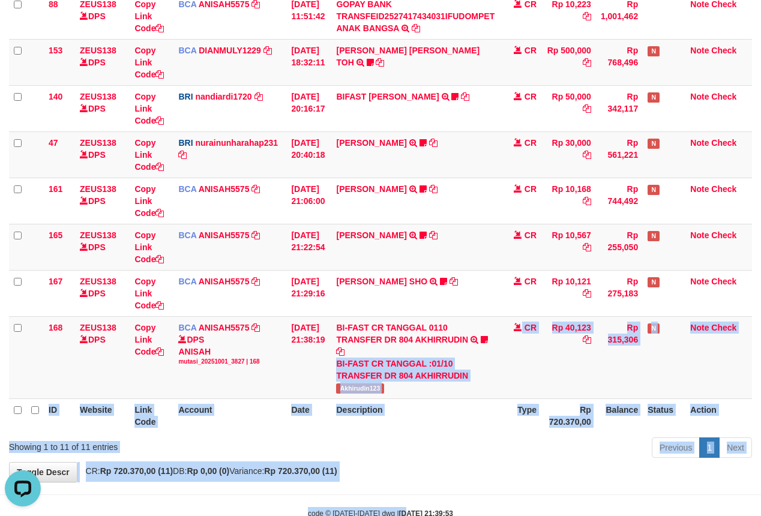
drag, startPoint x: 394, startPoint y: 485, endPoint x: 396, endPoint y: 499, distance: 13.9
click at [396, 499] on body "Toggle navigation Home Bank Account List Mutasi Bank Search Note Mutasi Deposit…" at bounding box center [380, 126] width 761 height 845
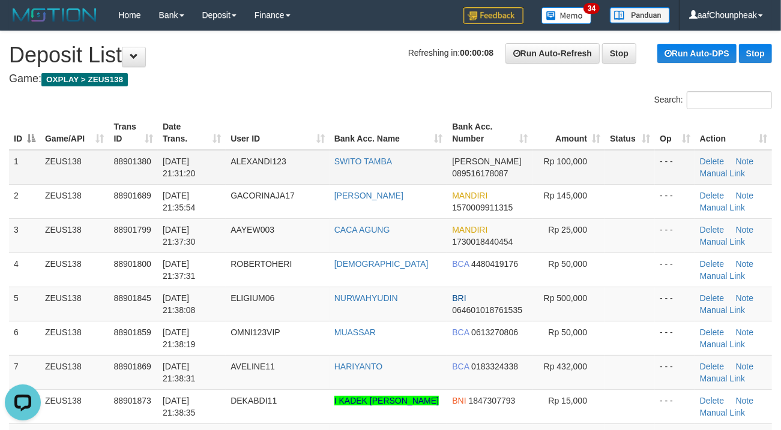
click at [236, 169] on td "ALEXANDI123" at bounding box center [278, 167] width 104 height 35
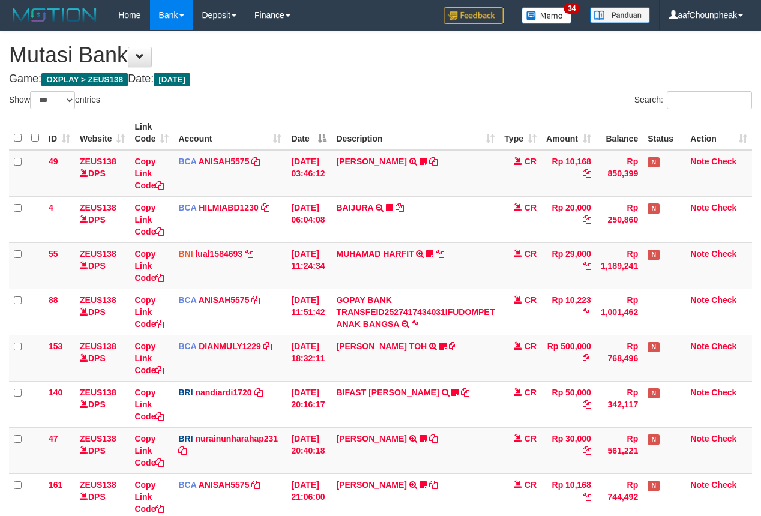
select select "***"
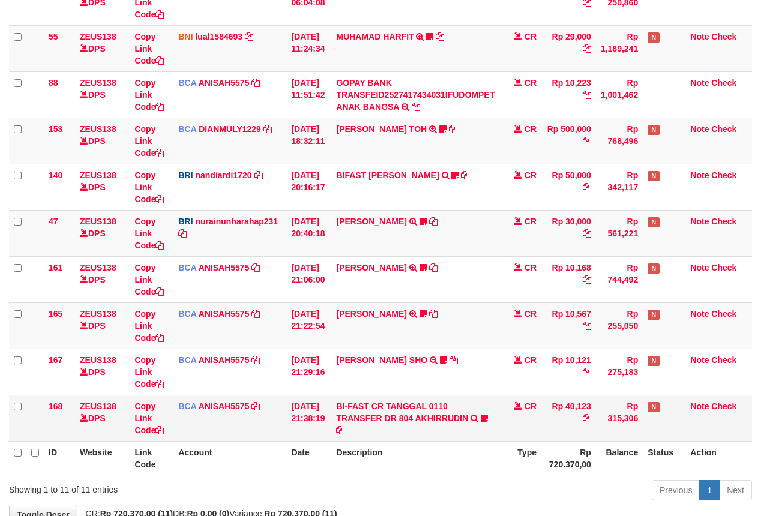
scroll to position [296, 0]
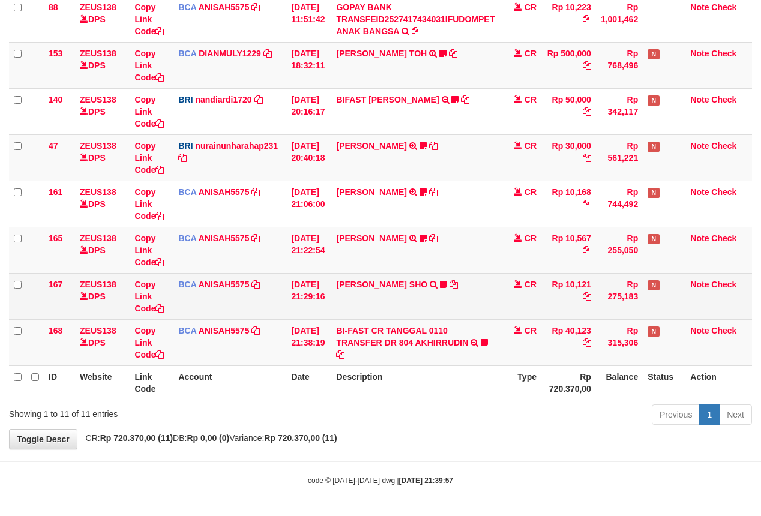
click at [376, 293] on td "MUHAMMAD HIQNI SHO TRSF E-BANKING CR 0110/FTSCY/WS95271 10121.00MUHAMMAD HIQNI …" at bounding box center [415, 296] width 168 height 46
click at [375, 286] on link "[PERSON_NAME] SHO" at bounding box center [381, 285] width 91 height 10
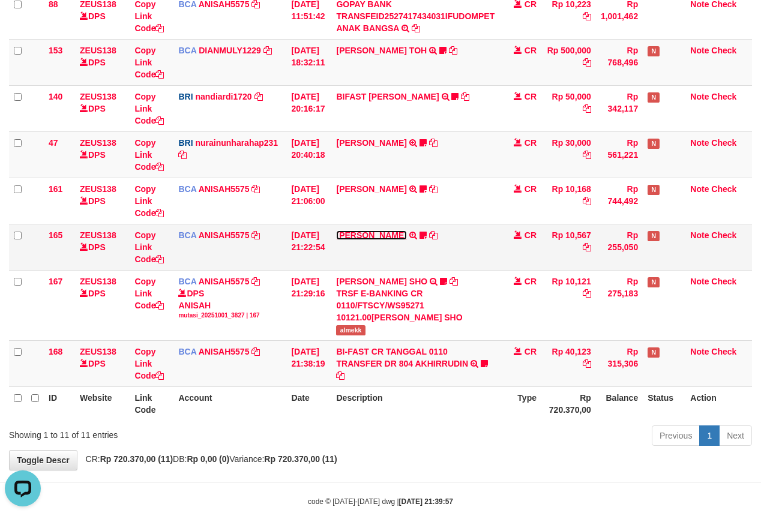
click at [374, 238] on link "[PERSON_NAME]" at bounding box center [371, 235] width 70 height 10
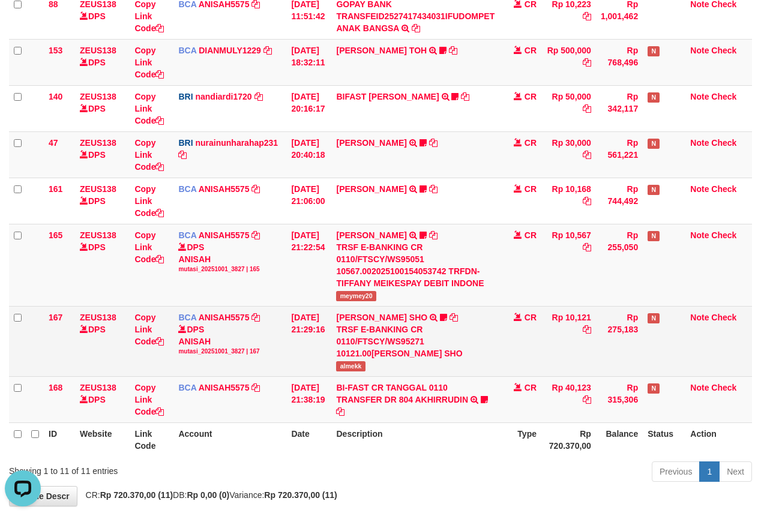
click at [347, 368] on span "almekk" at bounding box center [350, 366] width 29 height 10
copy span "almekk"
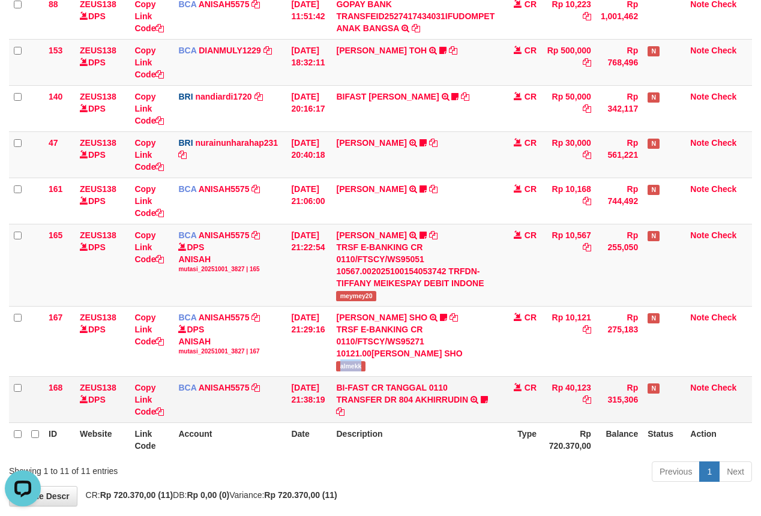
click at [329, 396] on tbody "49 ZEUS138 DPS Copy Link Code BCA ANISAH5575 DPS ANISAH mutasi_20251001_3827 | …" at bounding box center [380, 138] width 743 height 569
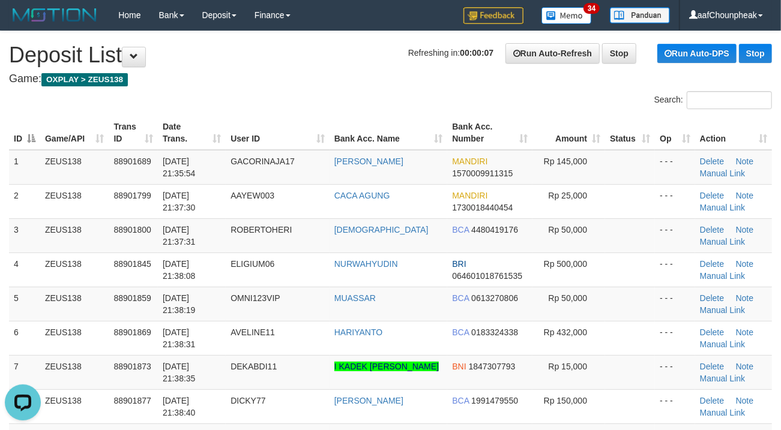
click at [474, 106] on div "Search:" at bounding box center [586, 101] width 373 height 21
drag, startPoint x: 473, startPoint y: 106, endPoint x: 254, endPoint y: 121, distance: 219.6
click at [470, 104] on div "Search:" at bounding box center [586, 101] width 373 height 21
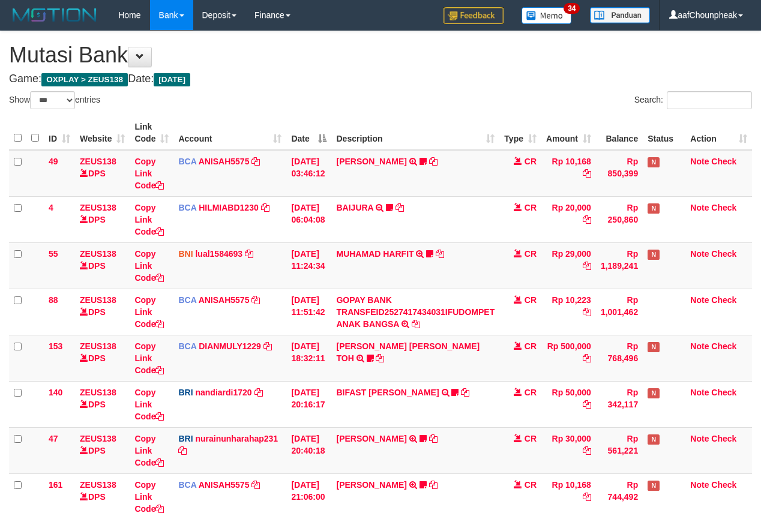
select select "***"
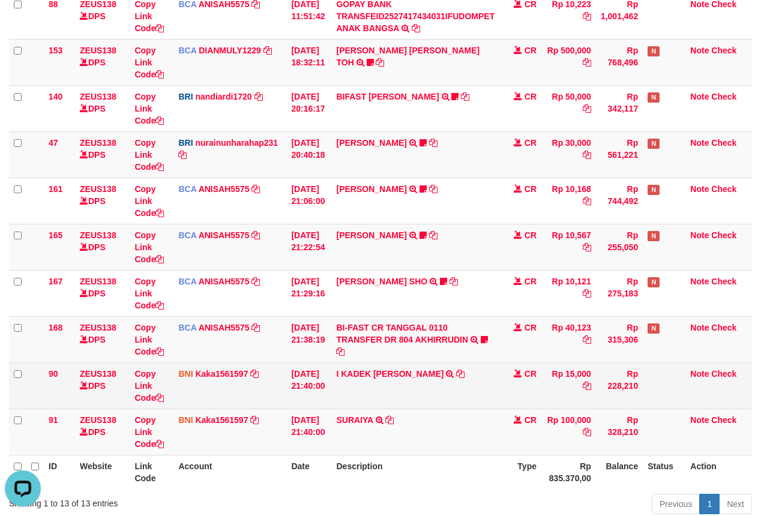
click at [553, 387] on td "Rp 15,000" at bounding box center [568, 385] width 55 height 46
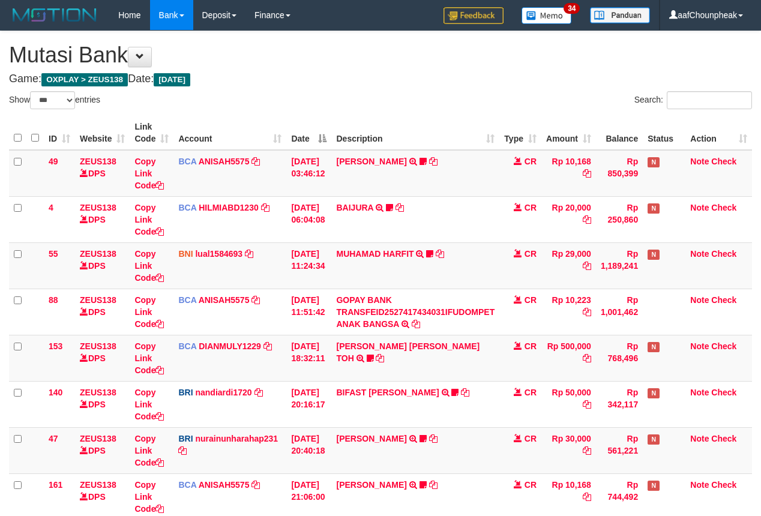
select select "***"
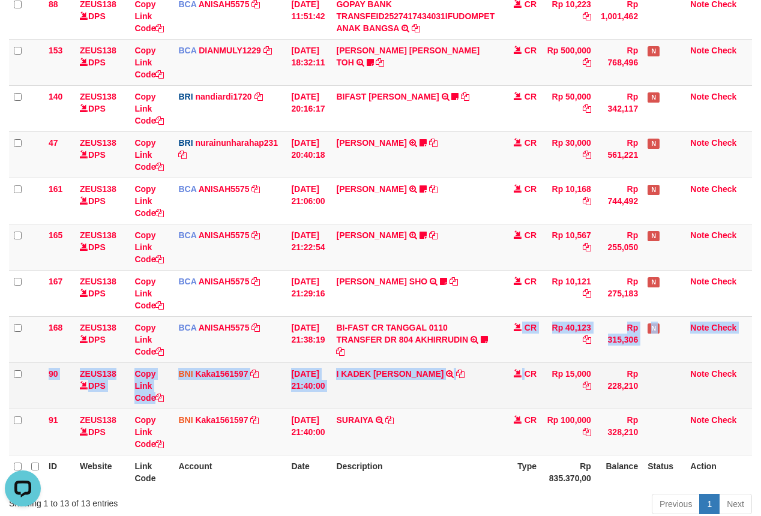
click at [530, 371] on tbody "49 ZEUS138 DPS Copy Link Code BCA ANISAH5575 DPS ANISAH mutasi_20251001_3827 | …" at bounding box center [380, 154] width 743 height 601
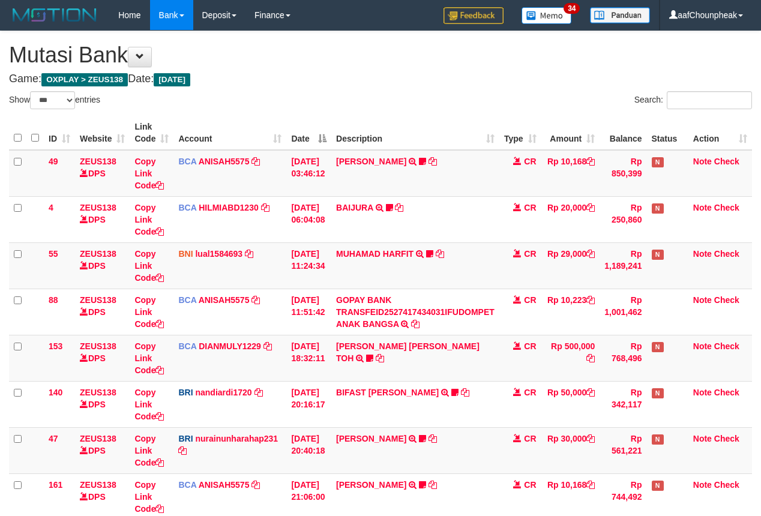
select select "***"
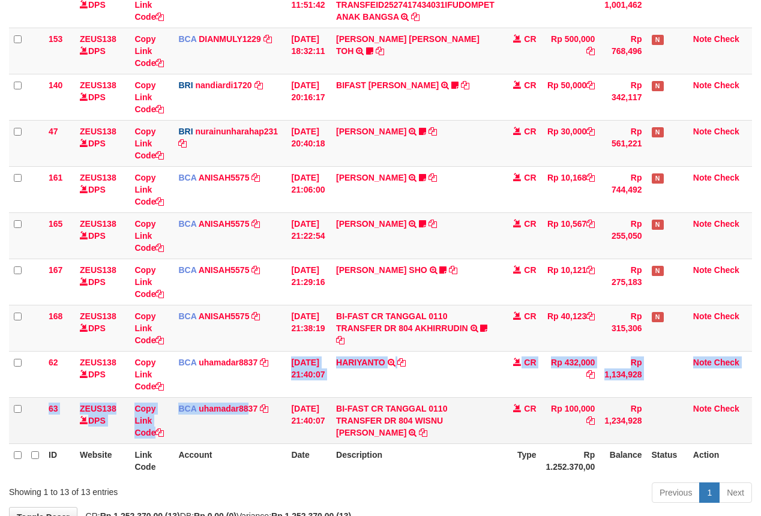
scroll to position [296, 0]
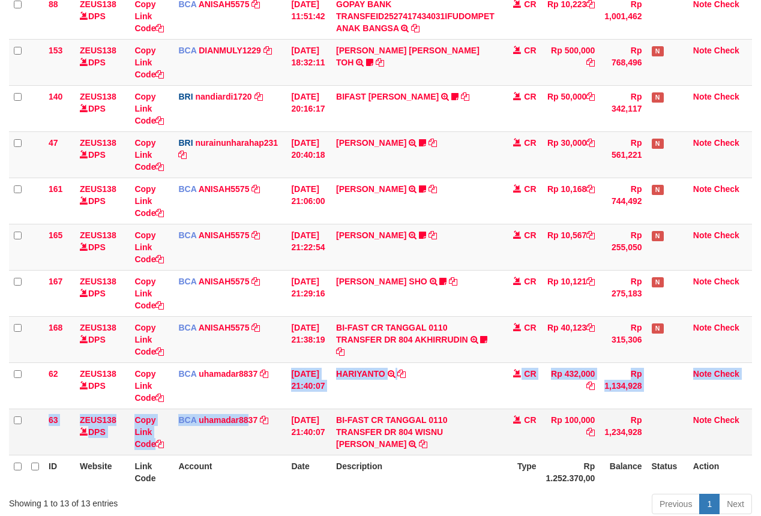
click at [250, 412] on tbody "49 ZEUS138 DPS Copy Link Code BCA ANISAH5575 DPS ANISAH mutasi_20251001_3827 | …" at bounding box center [380, 154] width 743 height 601
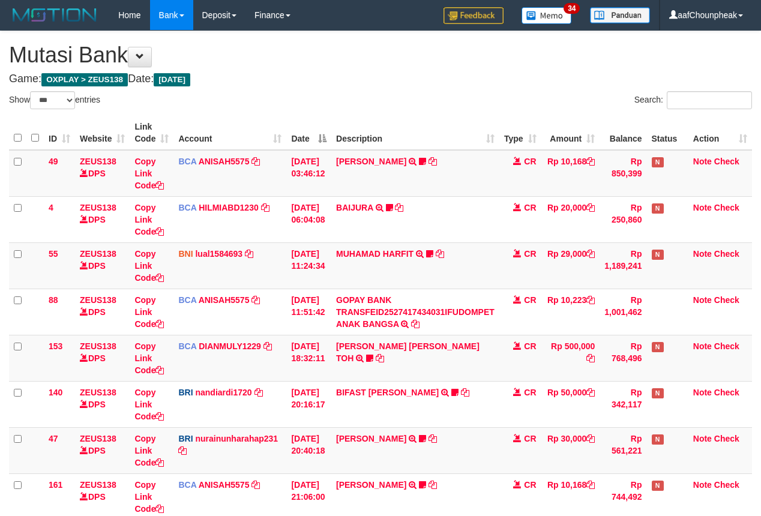
select select "***"
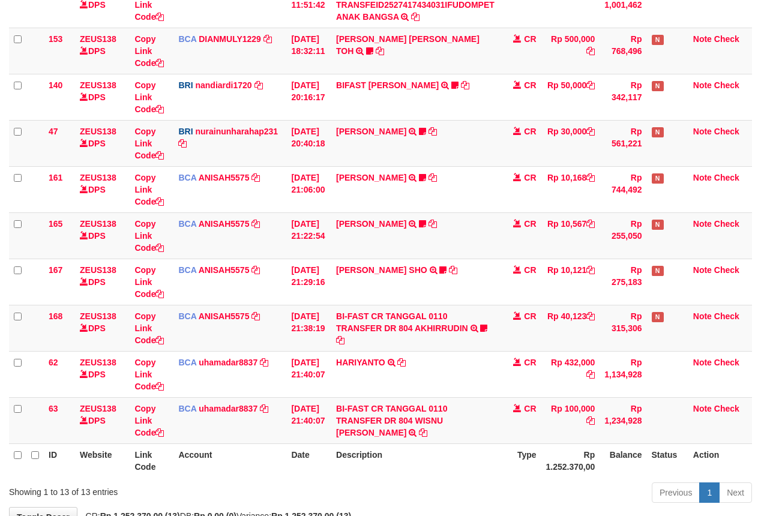
scroll to position [296, 0]
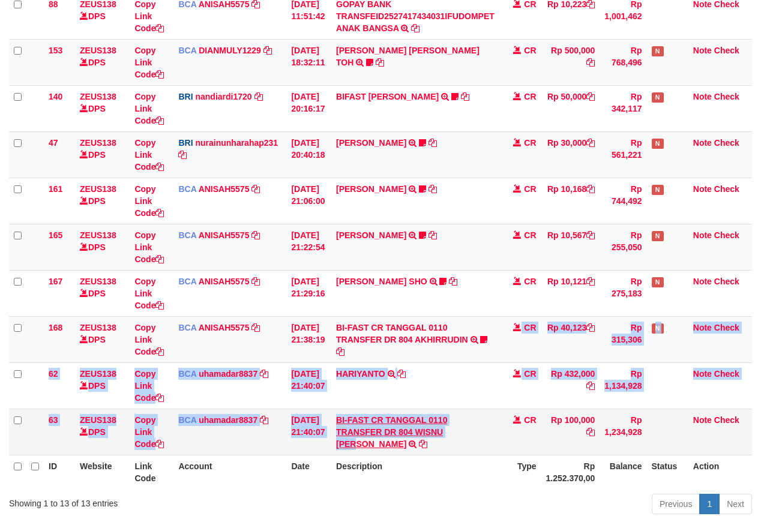
drag, startPoint x: 514, startPoint y: 331, endPoint x: 476, endPoint y: 437, distance: 112.2
click at [476, 437] on tbody "49 ZEUS138 DPS Copy Link Code BCA ANISAH5575 DPS [PERSON_NAME] mutasi_20251001_…" at bounding box center [380, 154] width 743 height 601
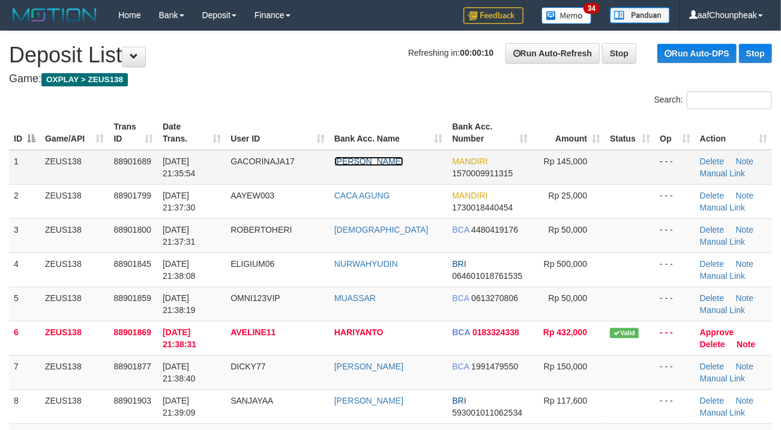
click at [350, 157] on link "ERFAN REZI" at bounding box center [368, 162] width 69 height 10
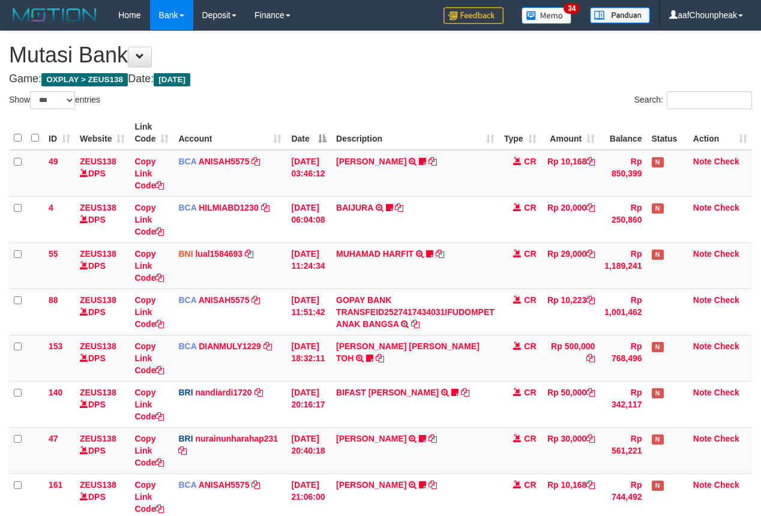
select select "***"
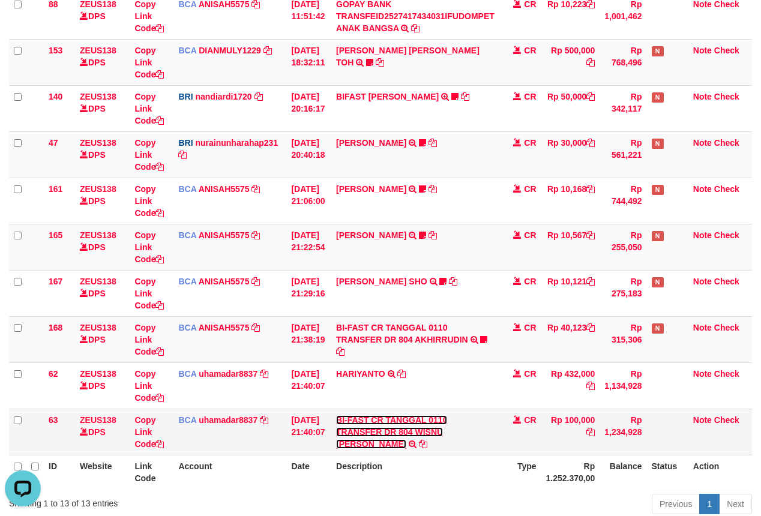
click at [360, 448] on link "BI-FAST CR TANGGAL 0110 TRANSFER DR 804 WISNU FREDA ANDIWA" at bounding box center [391, 432] width 111 height 34
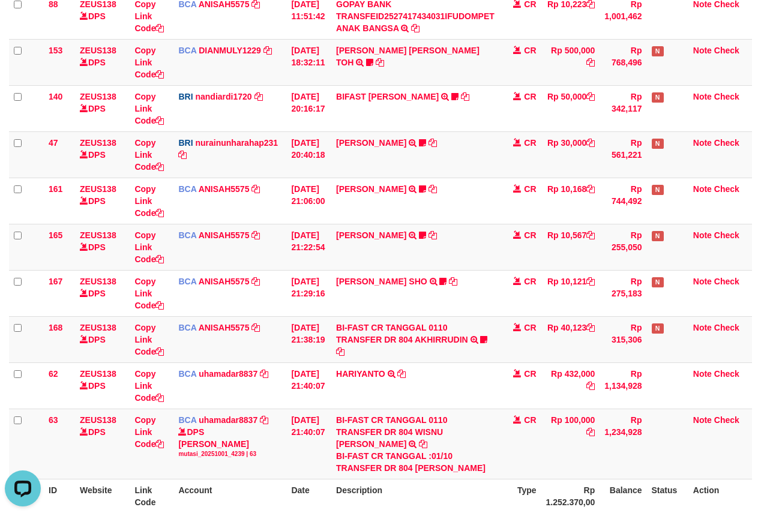
copy div "WISNU FREDA ANDIWA"
drag, startPoint x: 423, startPoint y: 467, endPoint x: 769, endPoint y: 291, distance: 388.3
click at [430, 474] on div "BI-FAST CR TANGGAL :01/10 TRANSFER DR 804 WISNU FREDA ANDIWA" at bounding box center [415, 462] width 158 height 24
click at [437, 472] on div "BI-FAST CR TANGGAL :01/10 TRANSFER DR 804 WISNU FREDA ANDIWA" at bounding box center [415, 462] width 158 height 24
copy div "WISNU FREDA"
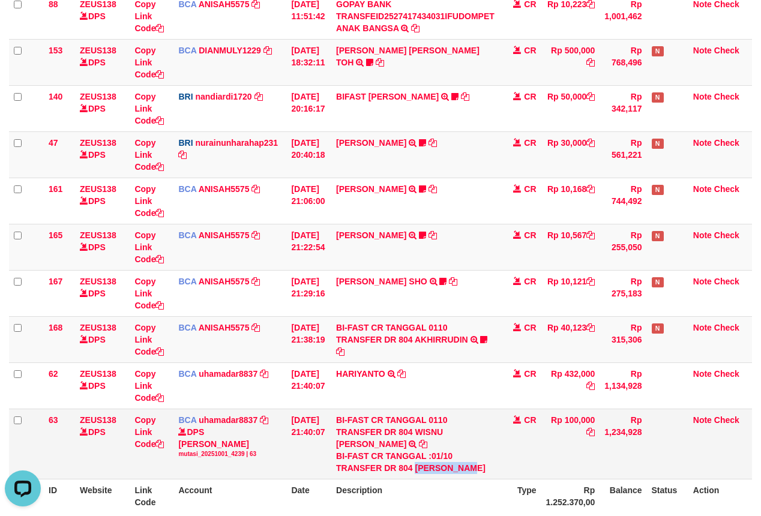
drag, startPoint x: 421, startPoint y: 469, endPoint x: 569, endPoint y: 424, distance: 154.5
click at [485, 466] on div "BI-FAST CR TANGGAL :01/10 TRANSFER DR 804 WISNU FREDA ANDIWA" at bounding box center [415, 462] width 158 height 24
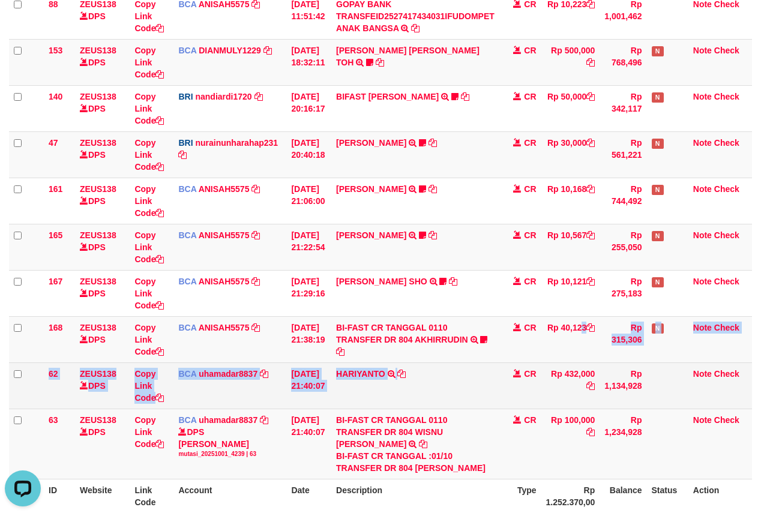
drag, startPoint x: 521, startPoint y: 361, endPoint x: 526, endPoint y: 390, distance: 29.7
click at [526, 390] on tbody "49 ZEUS138 DPS Copy Link Code BCA ANISAH5575 DPS [PERSON_NAME] mutasi_20251001_…" at bounding box center [380, 166] width 743 height 625
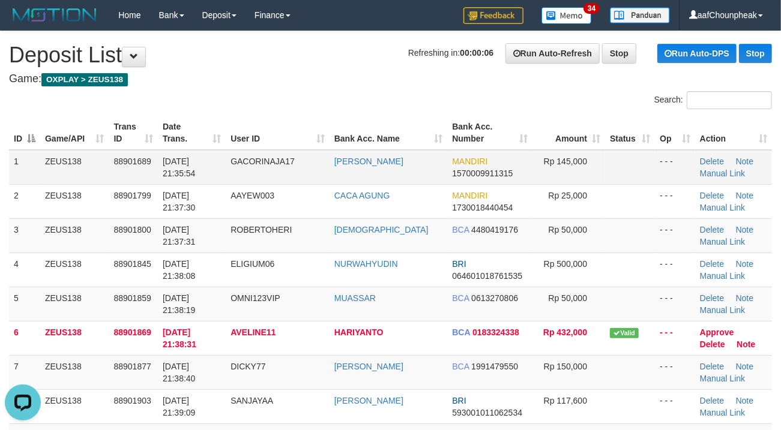
drag, startPoint x: 286, startPoint y: 94, endPoint x: 356, endPoint y: 154, distance: 91.5
click at [289, 99] on div "Search:" at bounding box center [390, 101] width 781 height 21
drag, startPoint x: 418, startPoint y: 100, endPoint x: 430, endPoint y: 130, distance: 32.9
click at [419, 101] on div "Search:" at bounding box center [586, 101] width 373 height 21
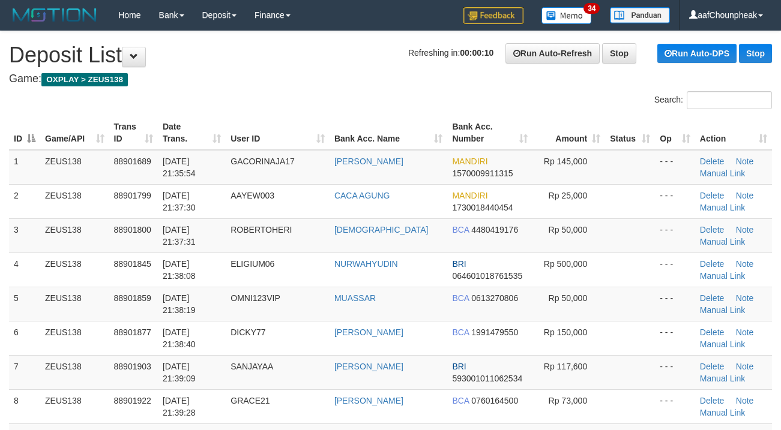
click at [703, 229] on link "Delete" at bounding box center [712, 230] width 24 height 10
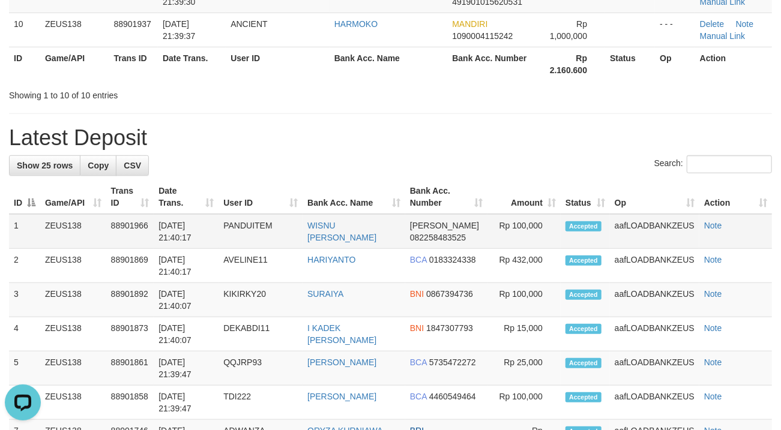
drag, startPoint x: 529, startPoint y: 162, endPoint x: 139, endPoint y: 224, distance: 394.4
click at [476, 162] on div "Search:" at bounding box center [390, 165] width 763 height 21
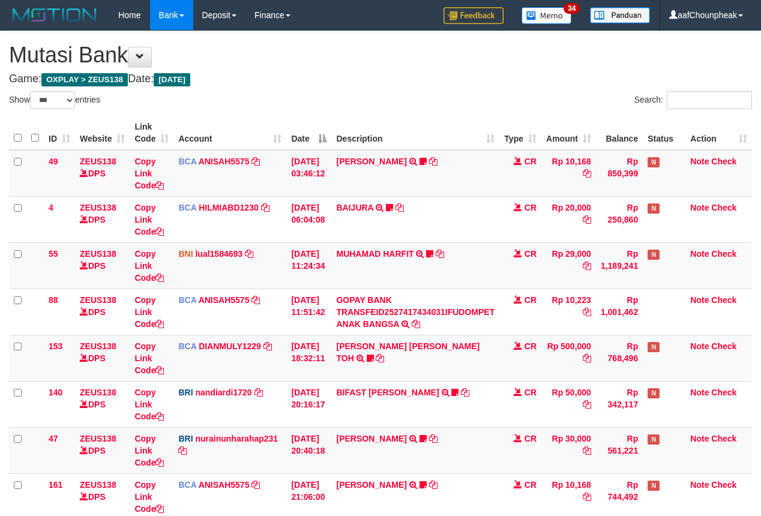
select select "***"
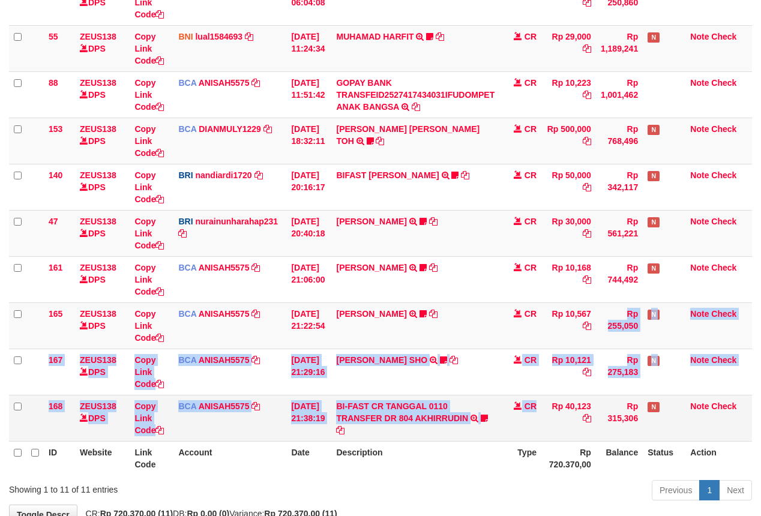
click at [544, 406] on tbody "49 ZEUS138 DPS Copy Link Code BCA ANISAH5575 DPS [PERSON_NAME] mutasi_20251001_…" at bounding box center [380, 187] width 743 height 509
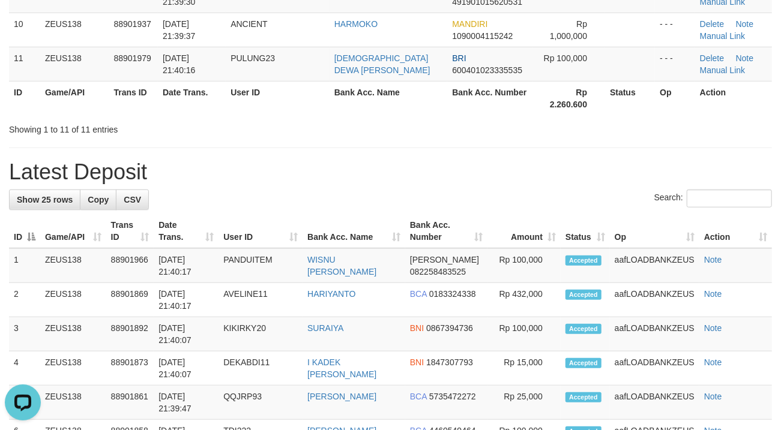
click at [396, 97] on th "Bank Acc. Name" at bounding box center [388, 98] width 118 height 34
drag, startPoint x: 394, startPoint y: 126, endPoint x: 399, endPoint y: 132, distance: 7.7
click at [399, 132] on div "**********" at bounding box center [390, 385] width 781 height 1598
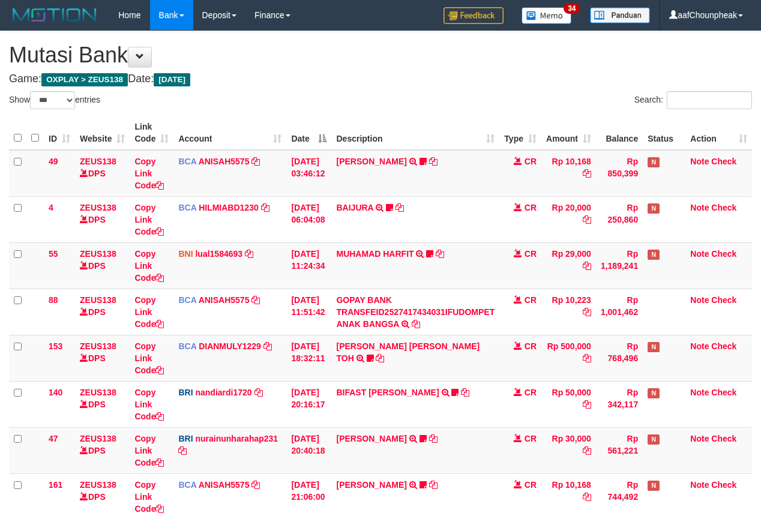
select select "***"
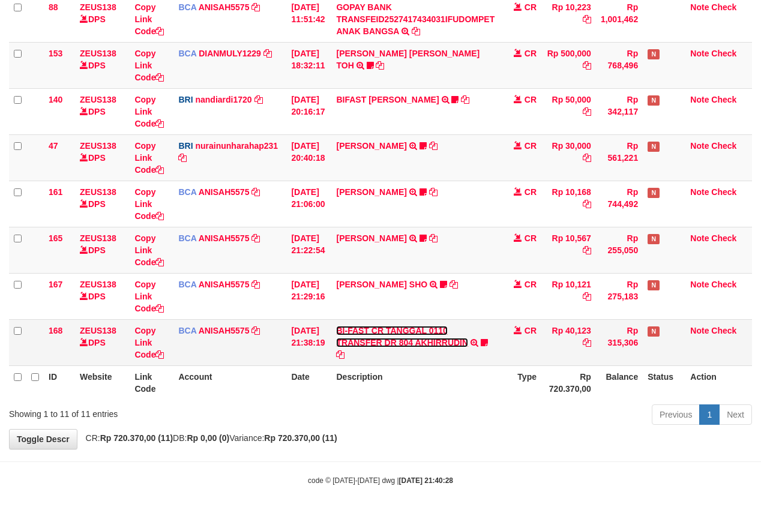
click at [394, 338] on link "BI-FAST CR TANGGAL 0110 TRANSFER DR 804 AKHIRRUDIN" at bounding box center [402, 337] width 132 height 22
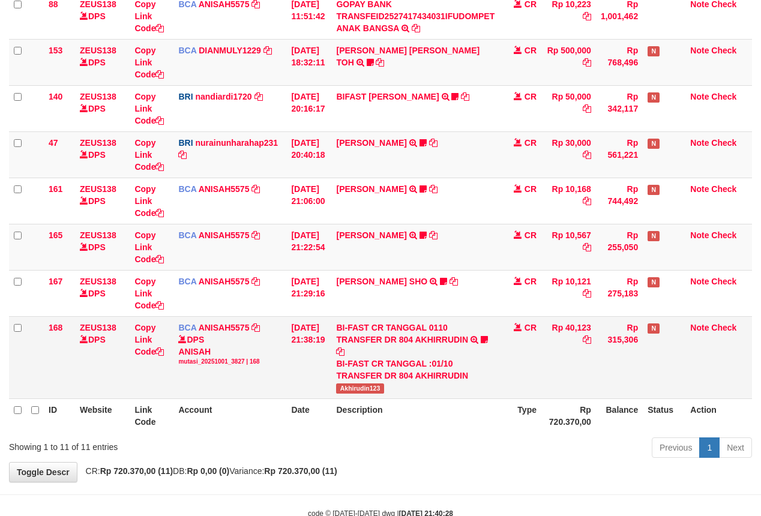
click at [373, 390] on span "Akhirudin123" at bounding box center [359, 388] width 47 height 10
copy span "Akhirudin123"
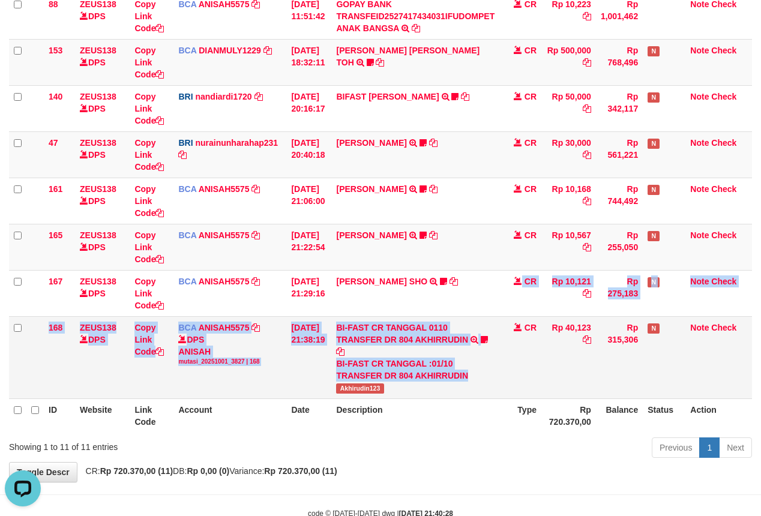
click at [474, 382] on tbody "49 ZEUS138 DPS Copy Link Code BCA ANISAH5575 DPS ANISAH mutasi_20251001_3827 | …" at bounding box center [380, 126] width 743 height 545
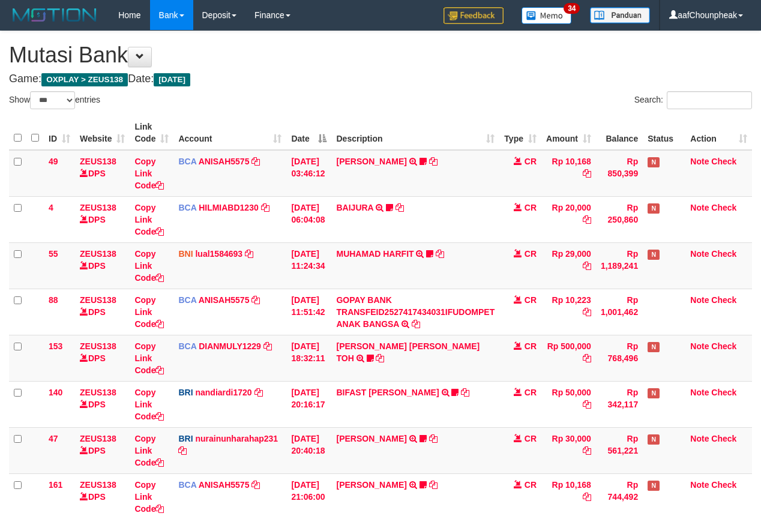
select select "***"
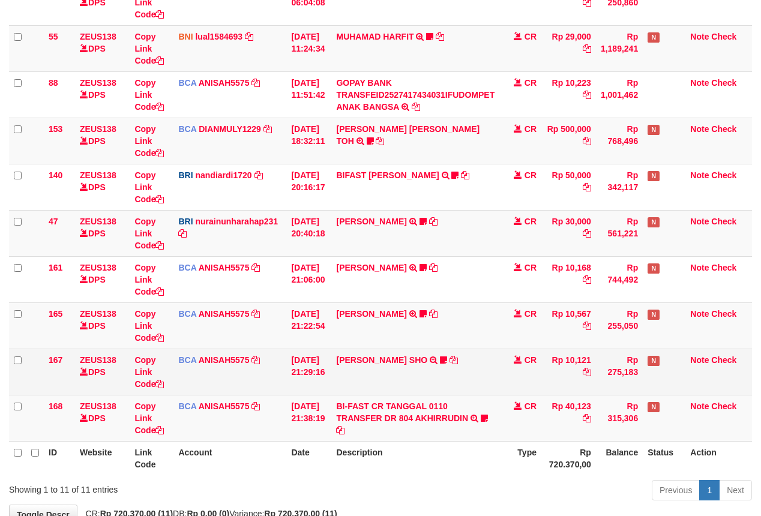
scroll to position [296, 0]
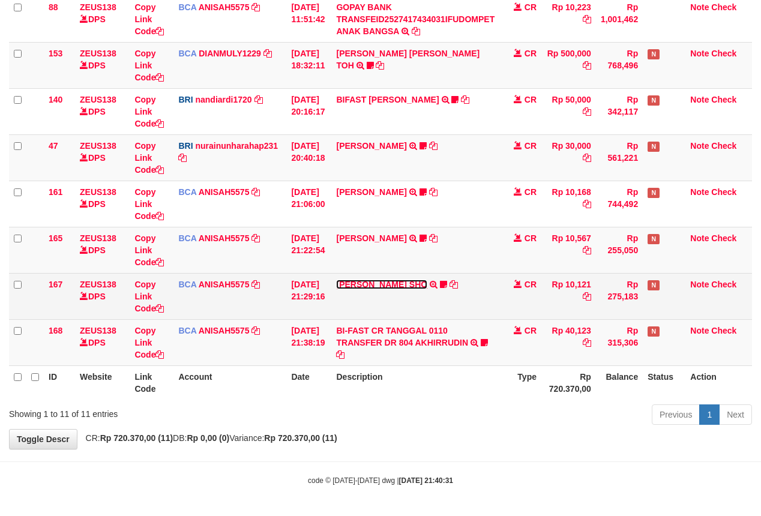
click at [386, 280] on link "MUHAMMAD HIQNI SHO" at bounding box center [381, 285] width 91 height 10
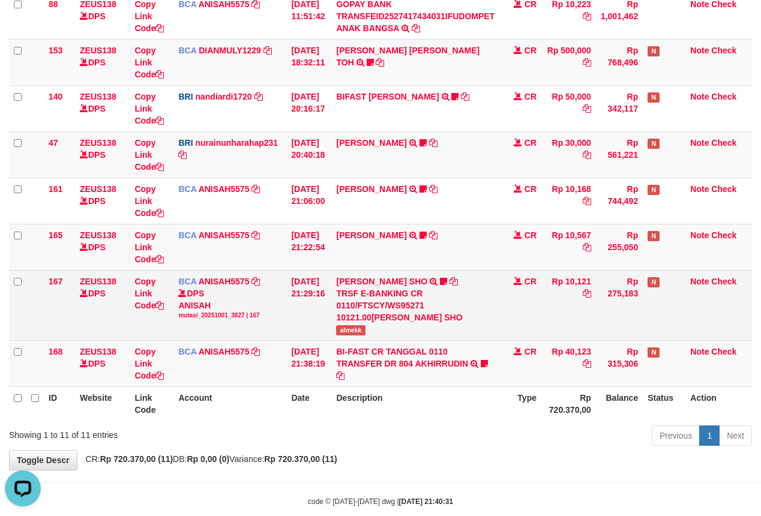
scroll to position [0, 0]
click at [350, 330] on span "almekk" at bounding box center [350, 330] width 29 height 10
copy span "almekk"
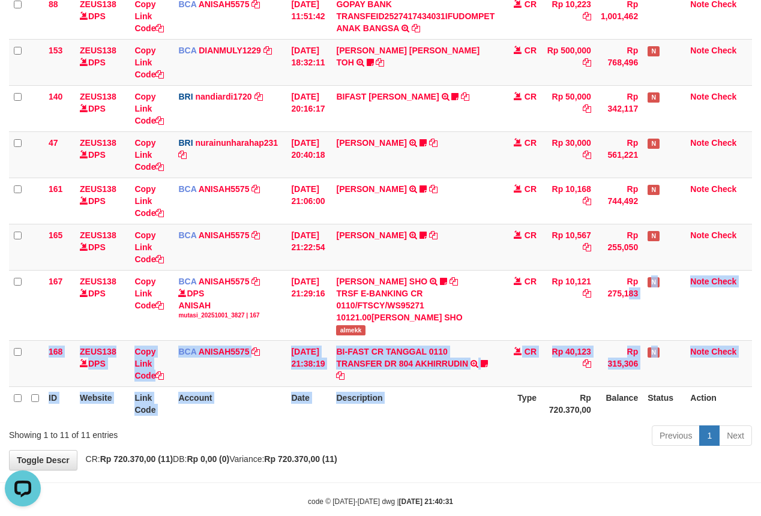
click at [511, 414] on table "ID Website Link Code Account Date Description Type Amount Balance Status Action…" at bounding box center [380, 120] width 743 height 601
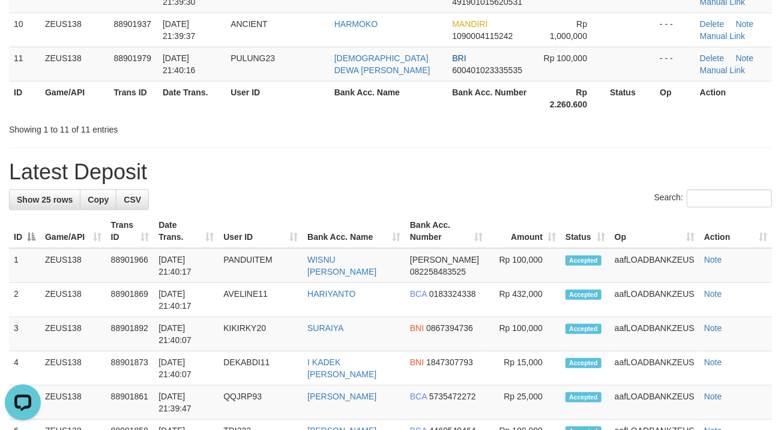
drag, startPoint x: 335, startPoint y: 166, endPoint x: 445, endPoint y: 142, distance: 112.4
click at [337, 166] on h1 "Latest Deposit" at bounding box center [390, 172] width 763 height 24
click at [469, 135] on div "**********" at bounding box center [390, 385] width 781 height 1598
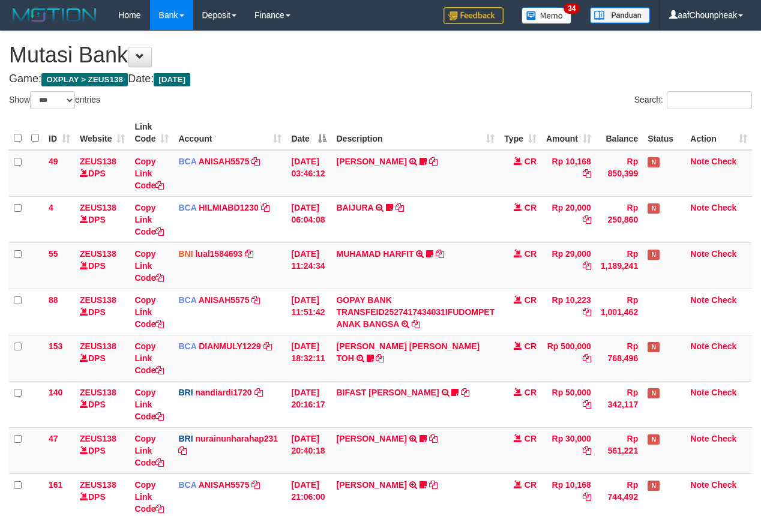
select select "***"
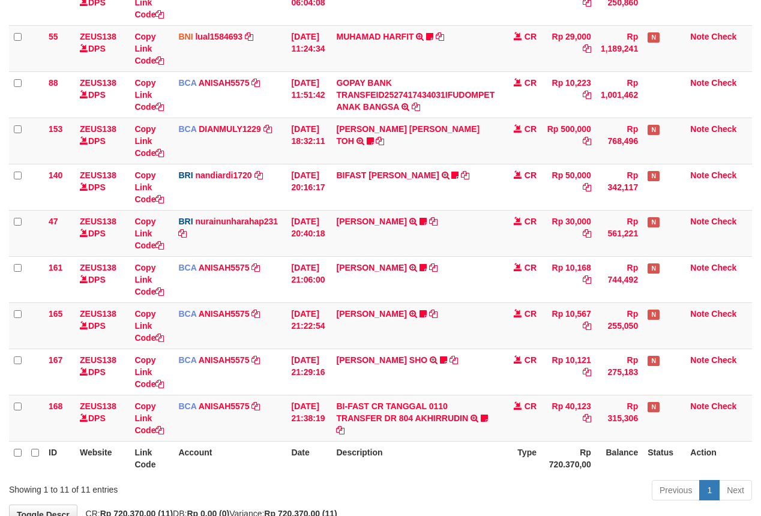
scroll to position [296, 0]
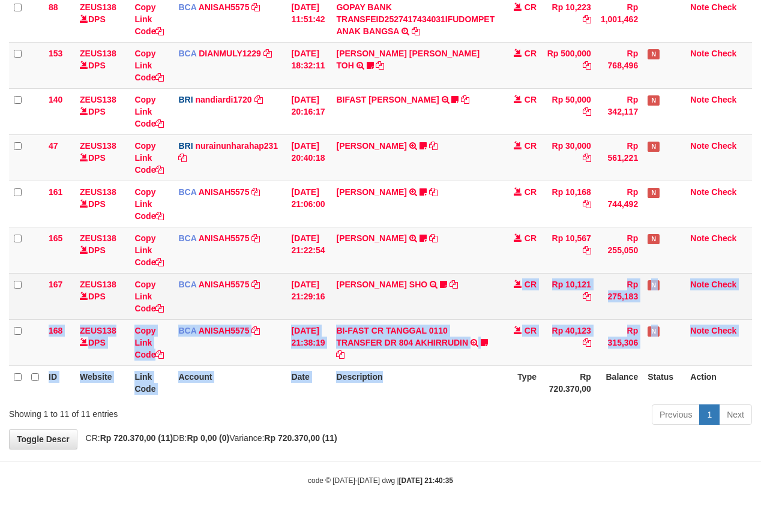
drag, startPoint x: 420, startPoint y: 328, endPoint x: 565, endPoint y: 295, distance: 148.2
click at [406, 367] on table "ID Website Link Code Account Date Description Type Amount Balance Status Action…" at bounding box center [380, 111] width 743 height 577
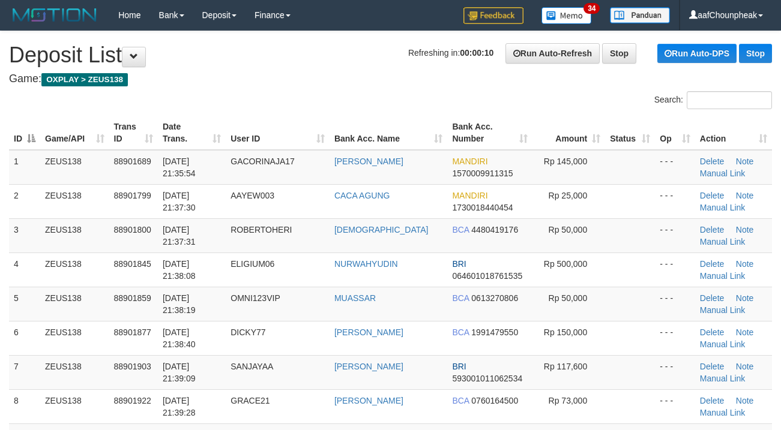
scroll to position [491, 0]
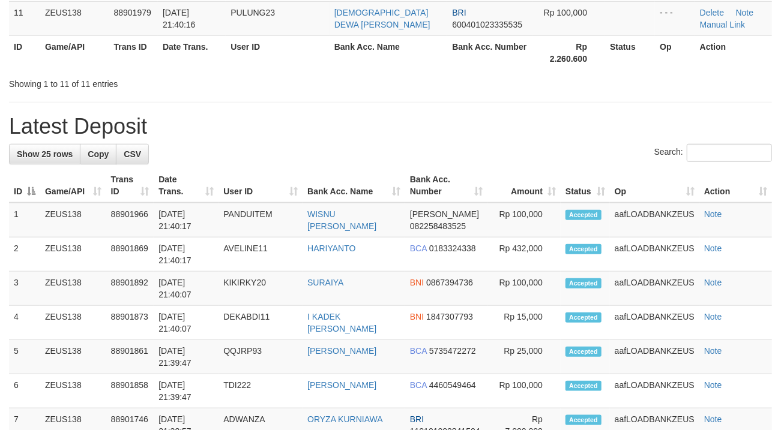
click at [524, 218] on td "Rp 100,000" at bounding box center [523, 220] width 73 height 35
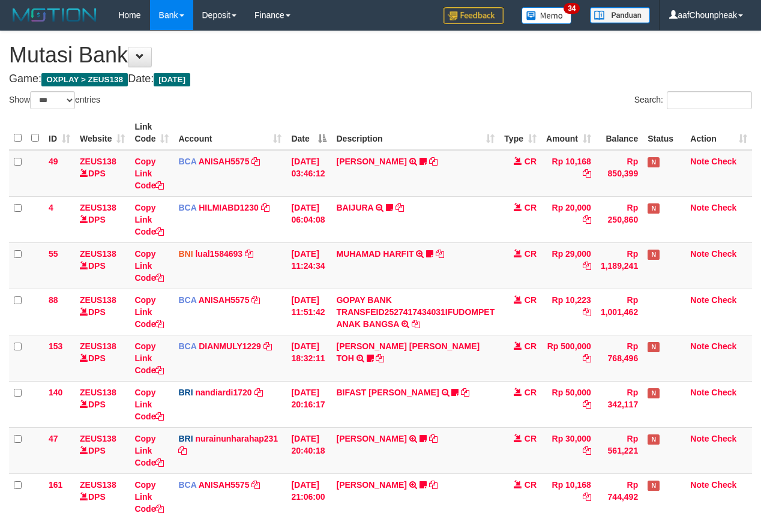
select select "***"
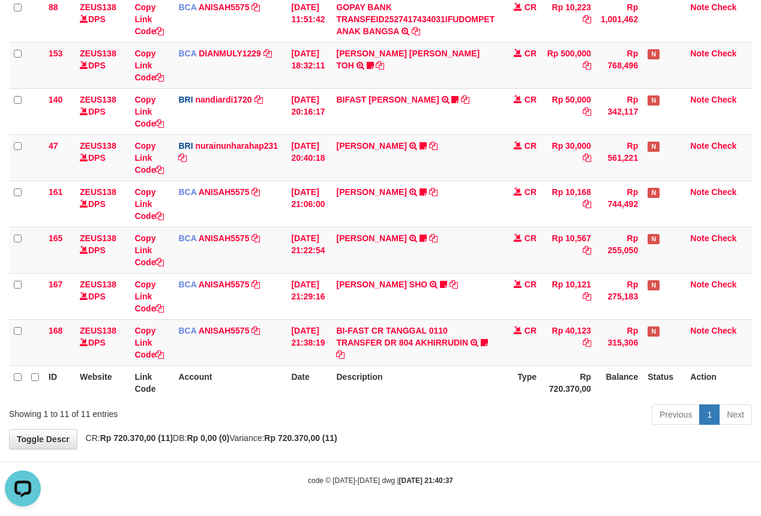
drag, startPoint x: 395, startPoint y: 413, endPoint x: 378, endPoint y: 421, distance: 18.5
click at [378, 421] on div "Previous 1 Next" at bounding box center [539, 416] width 426 height 26
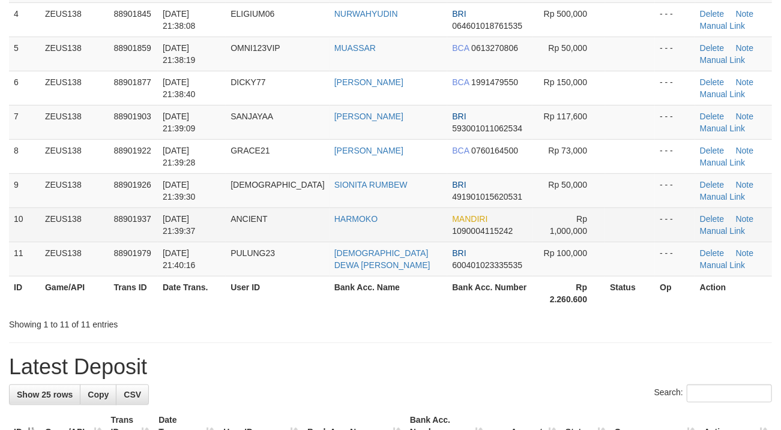
scroll to position [250, 0]
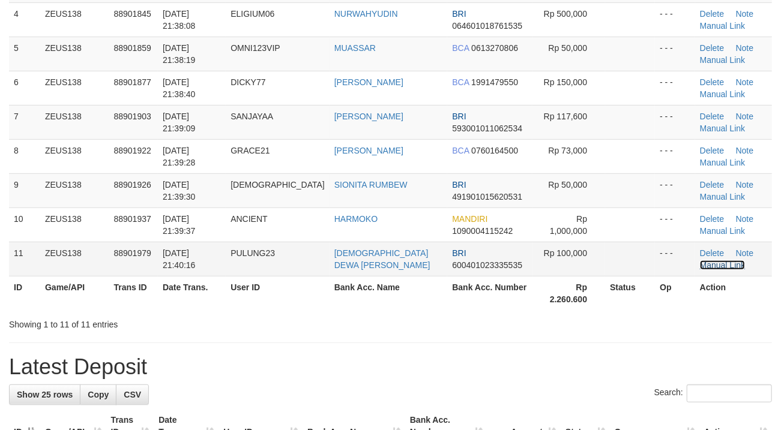
click at [716, 268] on link "Manual Link" at bounding box center [723, 265] width 46 height 10
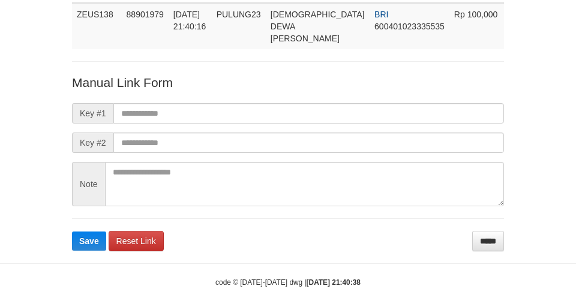
scroll to position [88, 0]
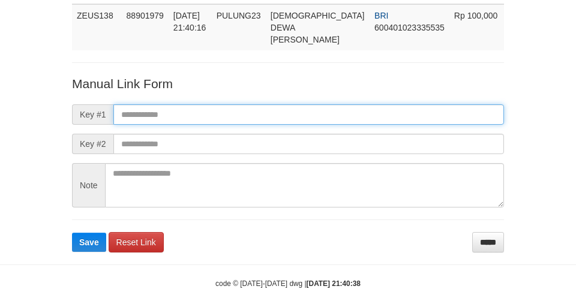
click at [266, 104] on input "text" at bounding box center [308, 114] width 391 height 20
click at [359, 104] on input "text" at bounding box center [308, 114] width 391 height 20
click at [355, 104] on input "text" at bounding box center [308, 114] width 391 height 20
click at [358, 106] on input "text" at bounding box center [308, 114] width 391 height 20
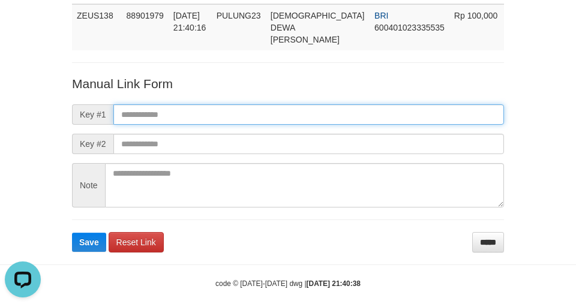
click at [358, 110] on input "text" at bounding box center [308, 114] width 391 height 20
click at [362, 111] on input "text" at bounding box center [308, 114] width 391 height 20
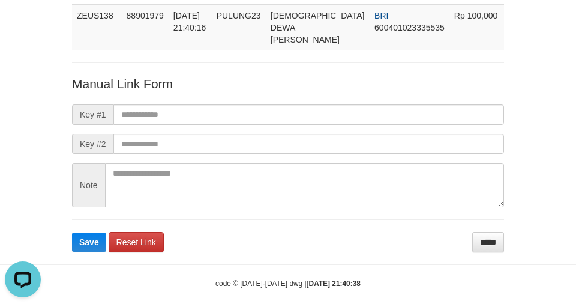
click at [367, 113] on form "Manual Link Form Key #1 Key #2 Note Save Reset Link *****" at bounding box center [288, 164] width 432 height 178
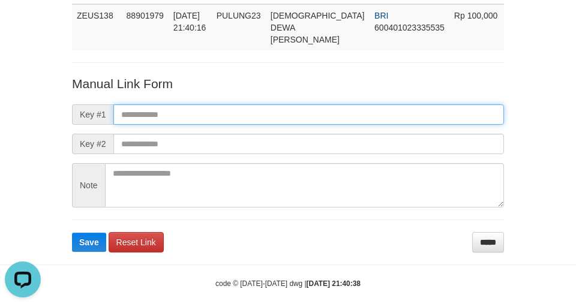
click at [367, 109] on input "text" at bounding box center [308, 114] width 391 height 20
click at [370, 107] on input "text" at bounding box center [308, 114] width 391 height 20
click at [368, 109] on input "text" at bounding box center [308, 114] width 391 height 20
click at [364, 107] on input "text" at bounding box center [308, 114] width 391 height 20
click at [364, 108] on input "text" at bounding box center [308, 114] width 391 height 20
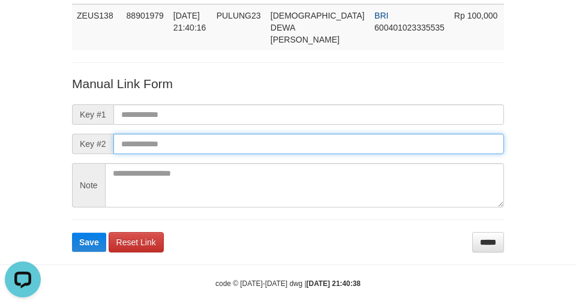
click at [364, 137] on input "text" at bounding box center [308, 144] width 391 height 20
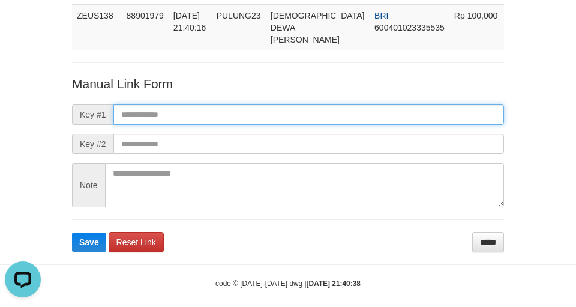
click at [361, 104] on input "text" at bounding box center [308, 114] width 391 height 20
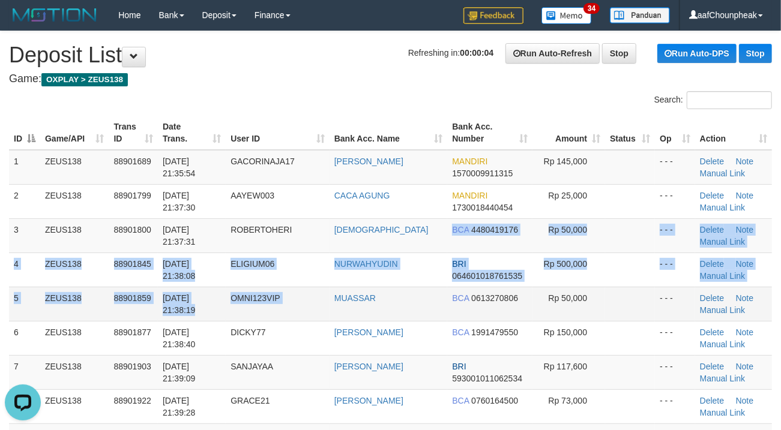
drag, startPoint x: 320, startPoint y: 260, endPoint x: 308, endPoint y: 296, distance: 38.7
click at [311, 296] on tbody "1 ZEUS138 88901689 01/10/2025 21:35:54 GACORINAJA17 ERFAN REZI MANDIRI 15700099…" at bounding box center [390, 355] width 763 height 411
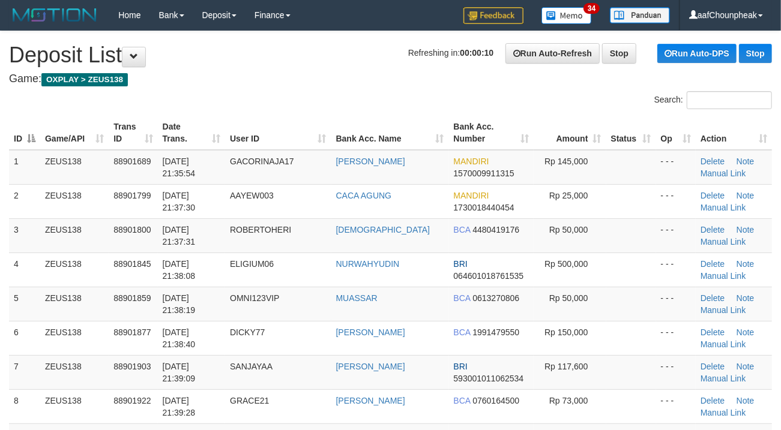
drag, startPoint x: 275, startPoint y: 51, endPoint x: 218, endPoint y: 65, distance: 58.2
click at [238, 61] on h1 "Refreshing in: 00:00:10 Run Auto-Refresh Stop Run Auto-DPS Stop Deposit List" at bounding box center [390, 55] width 763 height 24
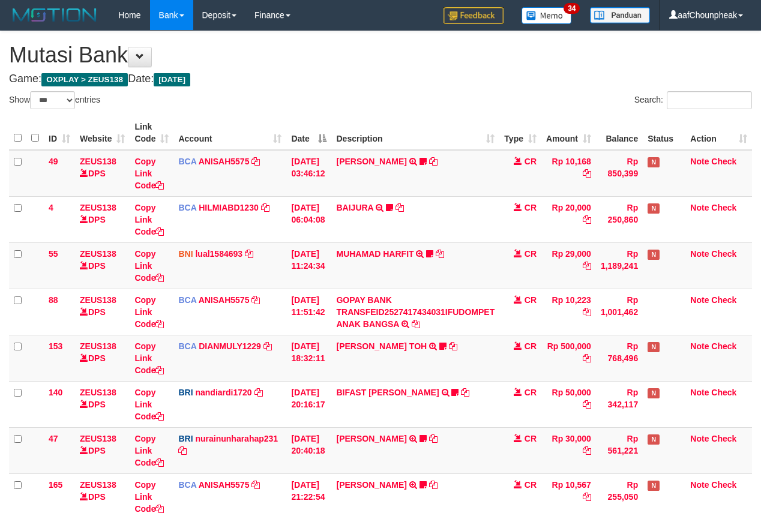
select select "***"
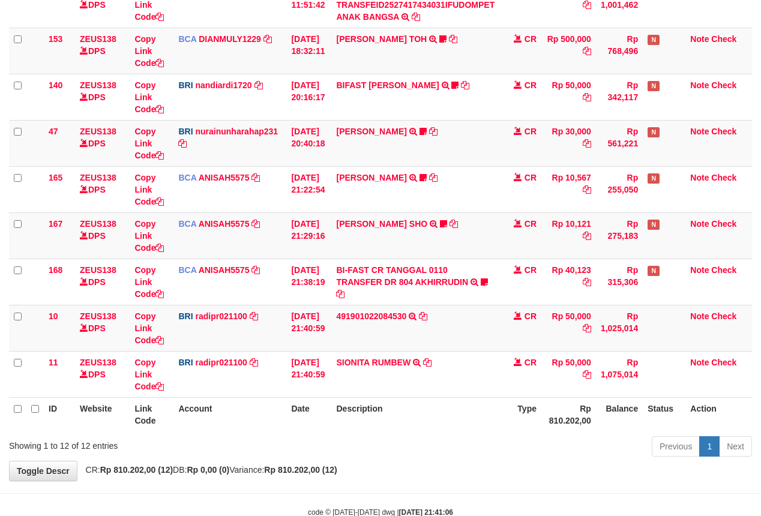
scroll to position [296, 0]
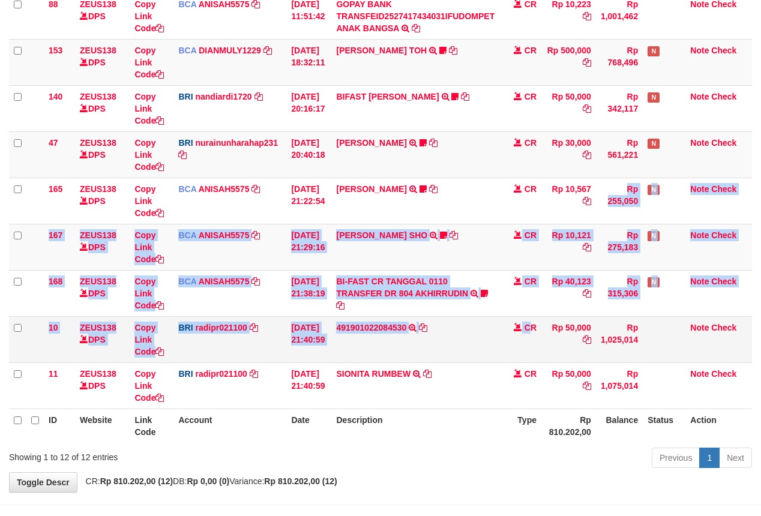
drag, startPoint x: 529, startPoint y: 311, endPoint x: 536, endPoint y: 331, distance: 21.8
click at [536, 331] on tbody "49 ZEUS138 DPS Copy Link Code BCA ANISAH5575 DPS ANISAH mutasi_20251001_3827 | …" at bounding box center [380, 131] width 743 height 555
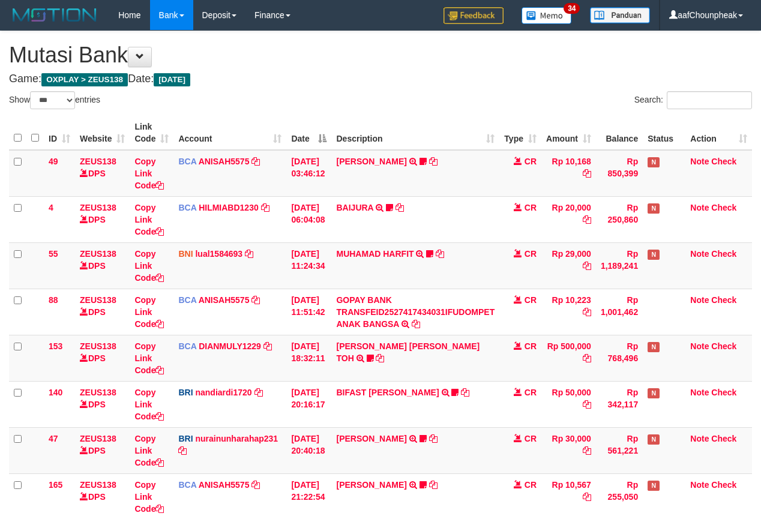
select select "***"
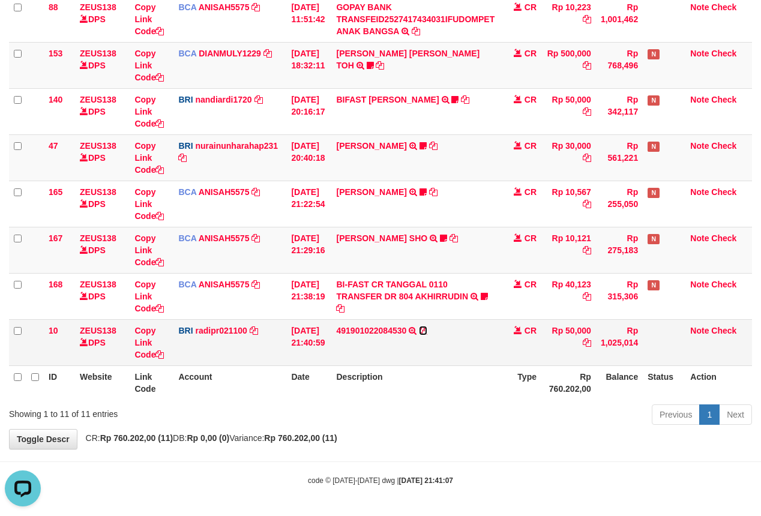
click at [427, 326] on icon at bounding box center [423, 330] width 8 height 8
drag, startPoint x: 428, startPoint y: 326, endPoint x: 769, endPoint y: 214, distance: 358.3
click at [440, 323] on td "491901022084530 TRANSFER NBMB 491901022084530 TO REYNALDI ADI PRATAMA" at bounding box center [415, 342] width 168 height 46
click at [458, 385] on table "ID Website Link Code Account Date Description Type Amount Balance Status Action…" at bounding box center [380, 111] width 743 height 577
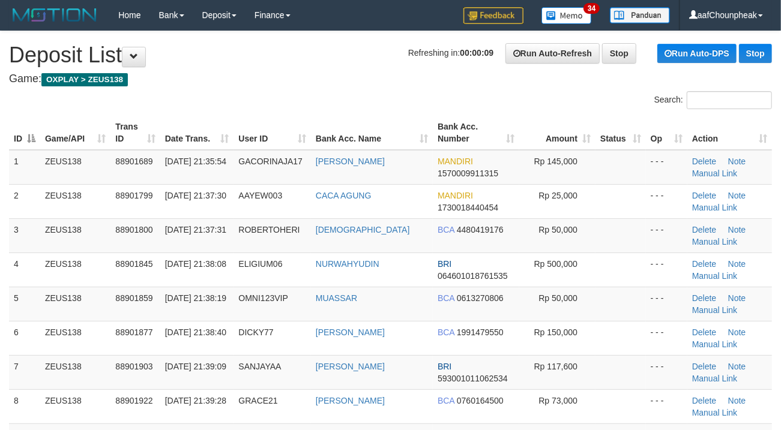
drag, startPoint x: 304, startPoint y: 79, endPoint x: 420, endPoint y: 168, distance: 146.4
drag, startPoint x: 400, startPoint y: 86, endPoint x: 380, endPoint y: 90, distance: 20.1
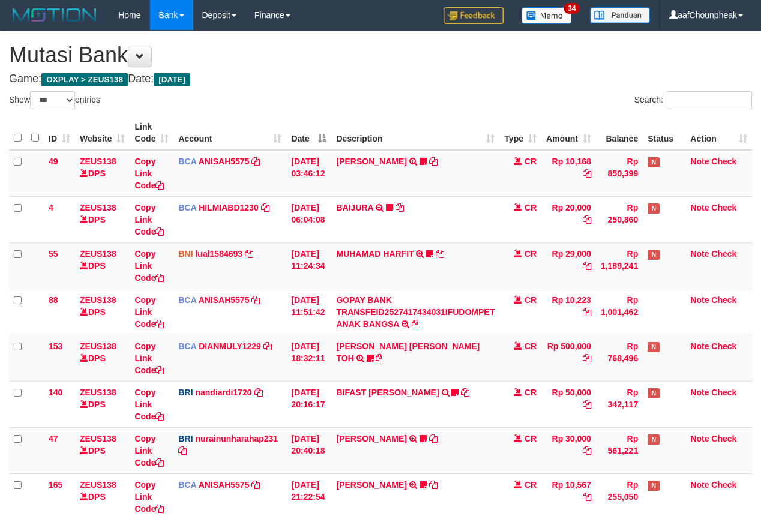
select select "***"
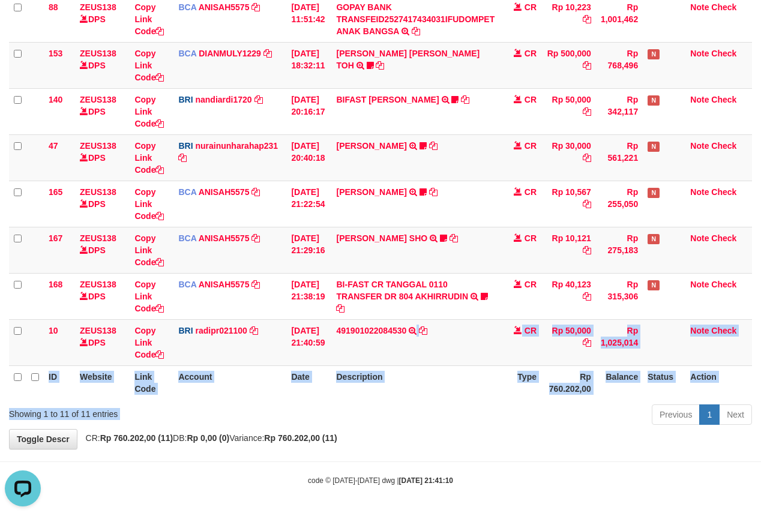
drag, startPoint x: 424, startPoint y: 349, endPoint x: 404, endPoint y: 402, distance: 56.2
click at [404, 402] on div "Show ** ** ** *** entries Search: ID Website Link Code Account Date Description…" at bounding box center [380, 113] width 743 height 631
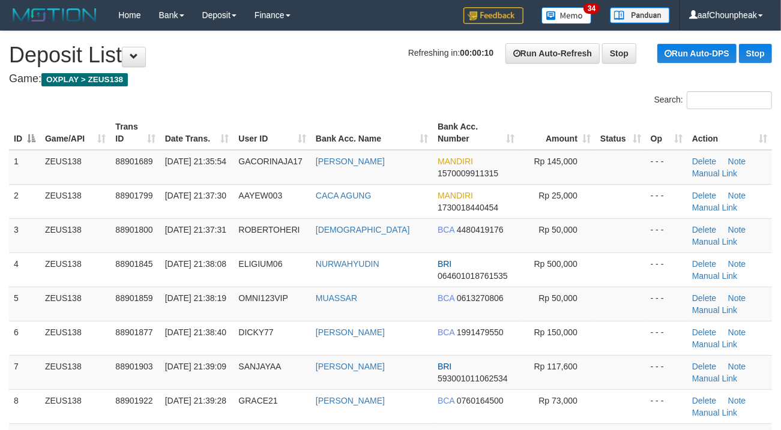
click at [325, 92] on div "Search:" at bounding box center [390, 101] width 781 height 21
drag, startPoint x: 325, startPoint y: 91, endPoint x: 300, endPoint y: 94, distance: 25.4
click at [318, 91] on div at bounding box center [195, 91] width 391 height 1
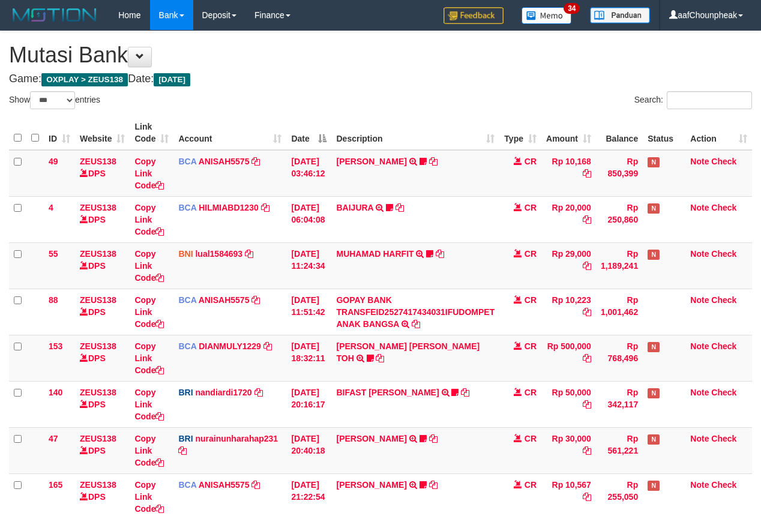
select select "***"
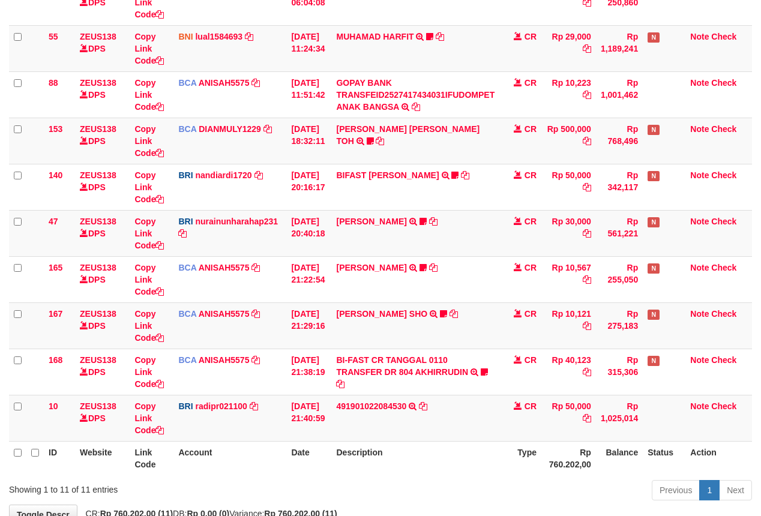
scroll to position [296, 0]
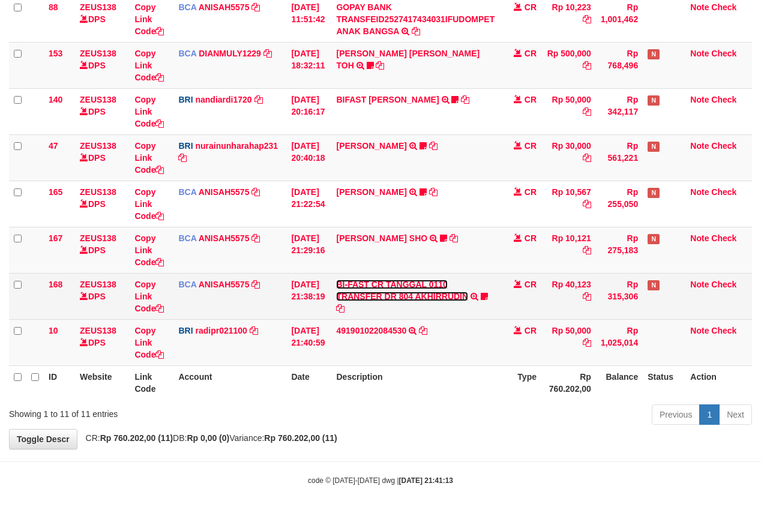
click at [361, 298] on link "BI-FAST CR TANGGAL 0110 TRANSFER DR 804 AKHIRRUDIN" at bounding box center [402, 291] width 132 height 22
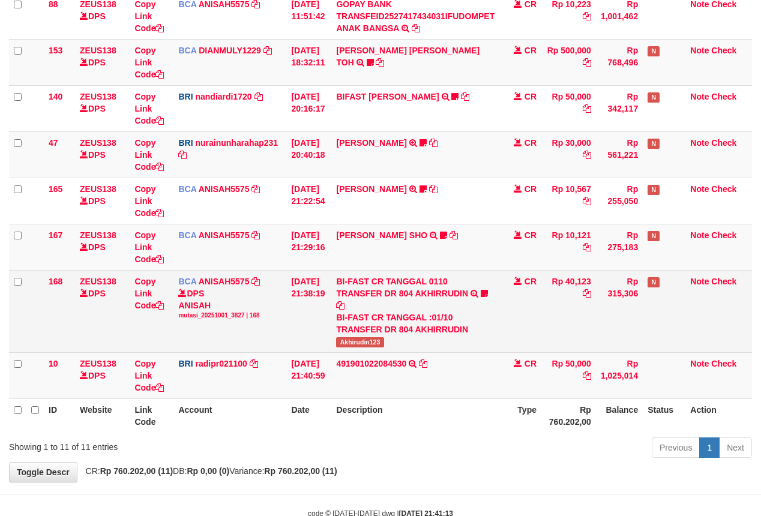
click at [349, 349] on td "BI-FAST CR TANGGAL 0110 TRANSFER DR 804 AKHIRRUDIN BI-FAST CR TANGGAL :01/10 TR…" at bounding box center [415, 311] width 168 height 82
copy span "Akhirudin123"
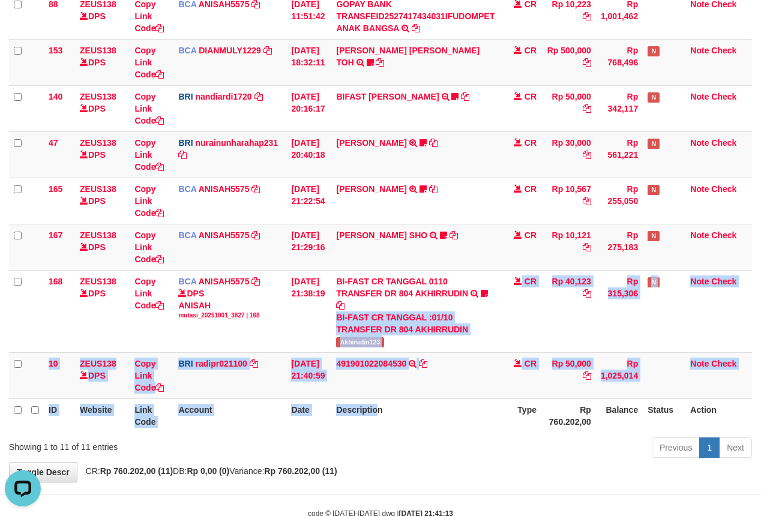
drag, startPoint x: 385, startPoint y: 382, endPoint x: 386, endPoint y: 401, distance: 19.9
click at [386, 401] on table "ID Website Link Code Account Date Description Type Amount Balance Status Action…" at bounding box center [380, 126] width 743 height 613
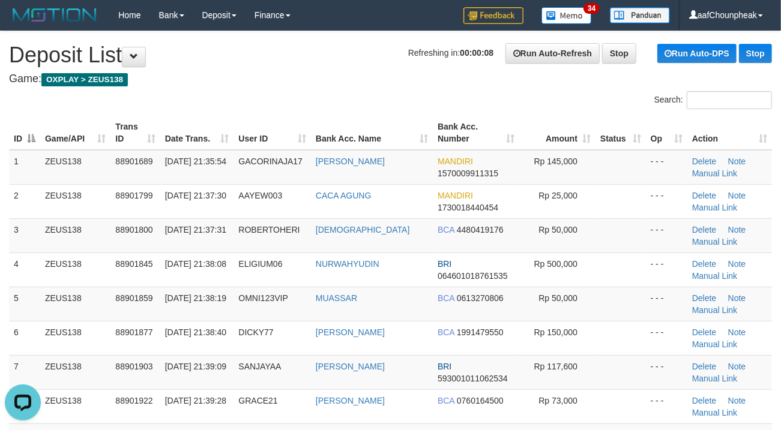
click at [403, 66] on h1 "Refreshing in: 00:00:08 Run Auto-Refresh Stop Run Auto-DPS Stop Deposit List" at bounding box center [390, 55] width 763 height 24
drag, startPoint x: 403, startPoint y: 66, endPoint x: 385, endPoint y: 71, distance: 19.2
click at [401, 67] on h1 "Refreshing in: 00:00:08 Run Auto-Refresh Stop Run Auto-DPS Stop Deposit List" at bounding box center [390, 55] width 763 height 24
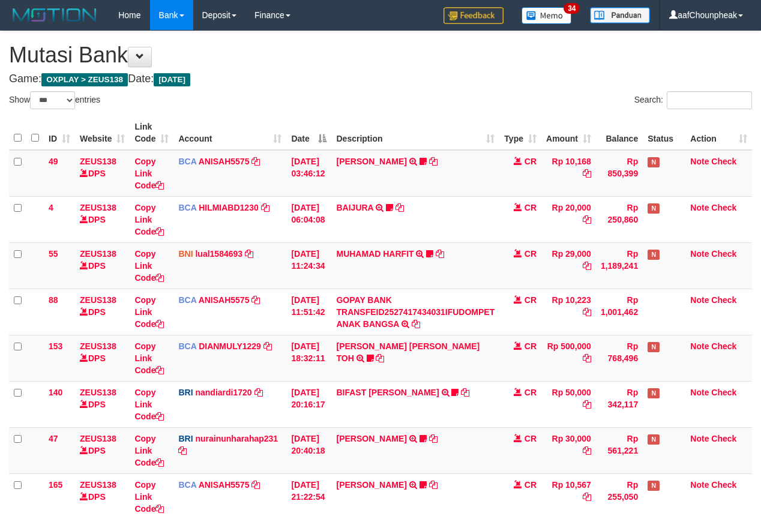
select select "***"
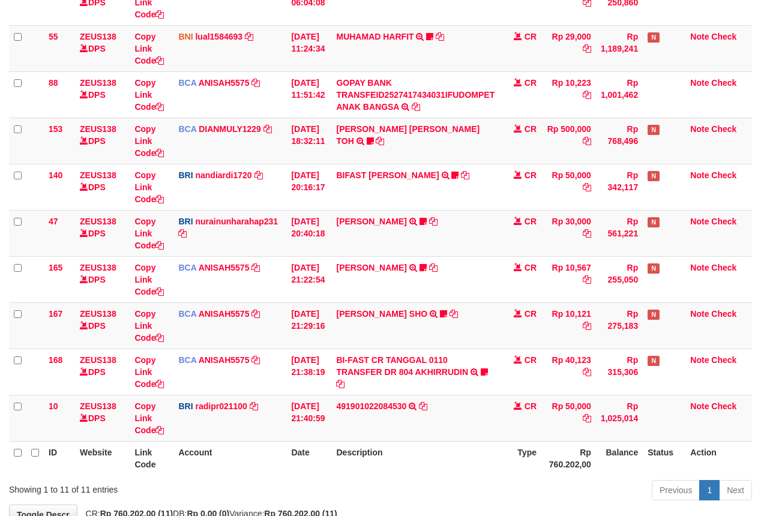
scroll to position [296, 0]
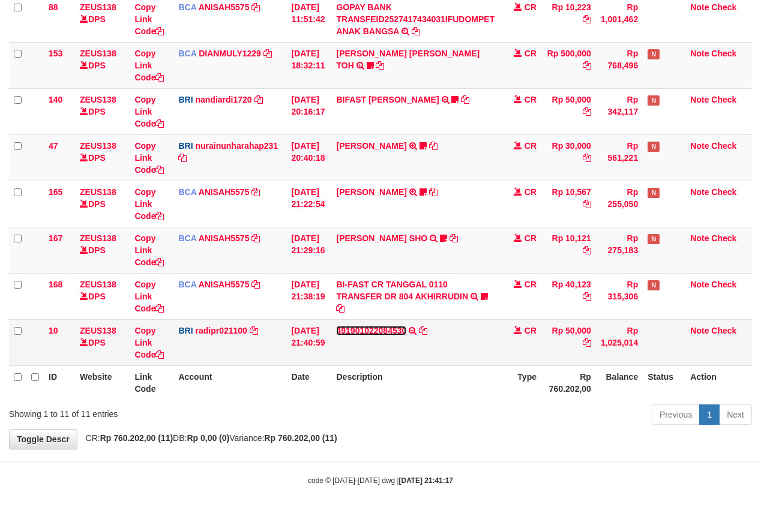
click at [379, 326] on link "491901022084530" at bounding box center [371, 331] width 70 height 10
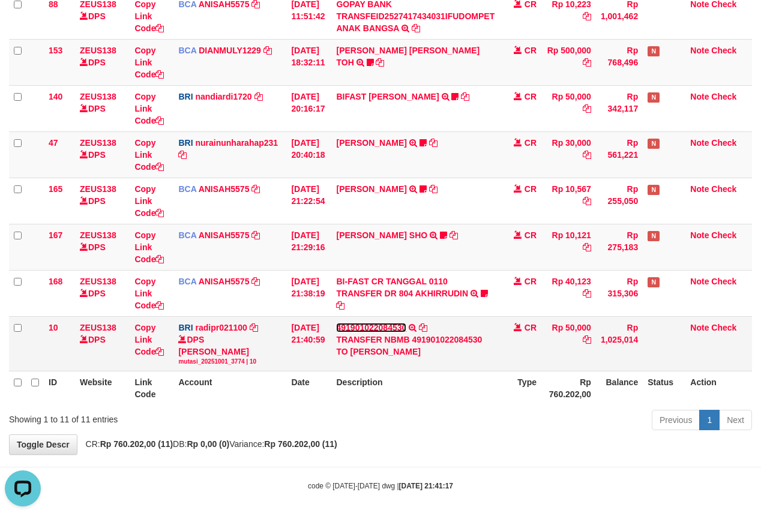
scroll to position [0, 0]
click at [427, 328] on icon at bounding box center [423, 327] width 8 height 8
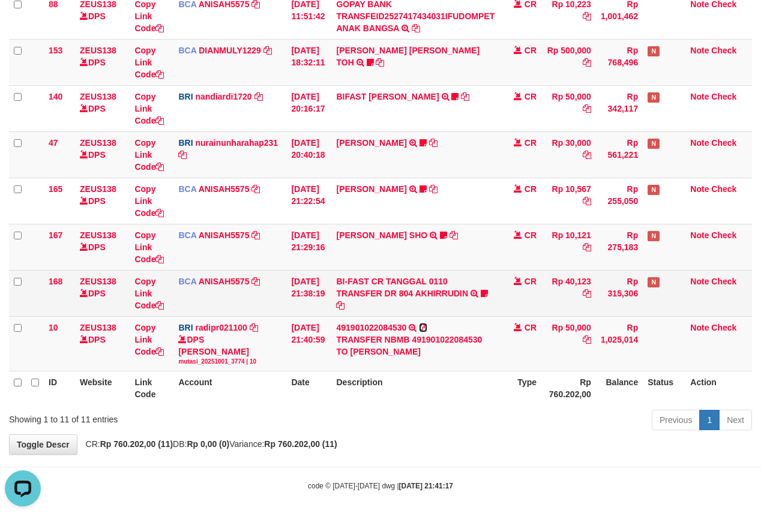
drag, startPoint x: 431, startPoint y: 328, endPoint x: 625, endPoint y: 274, distance: 201.0
click at [427, 328] on icon at bounding box center [423, 327] width 8 height 8
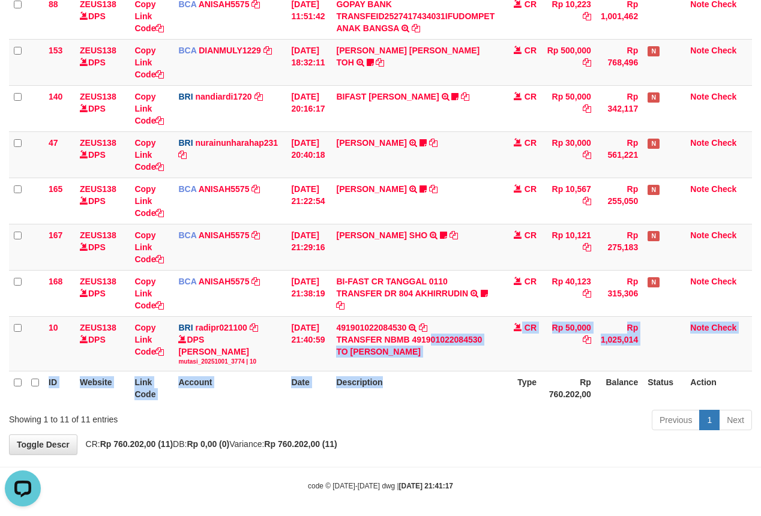
drag, startPoint x: 435, startPoint y: 353, endPoint x: 457, endPoint y: 385, distance: 38.9
click at [457, 385] on table "ID Website Link Code Account Date Description Type Amount Balance Status Action…" at bounding box center [380, 112] width 743 height 585
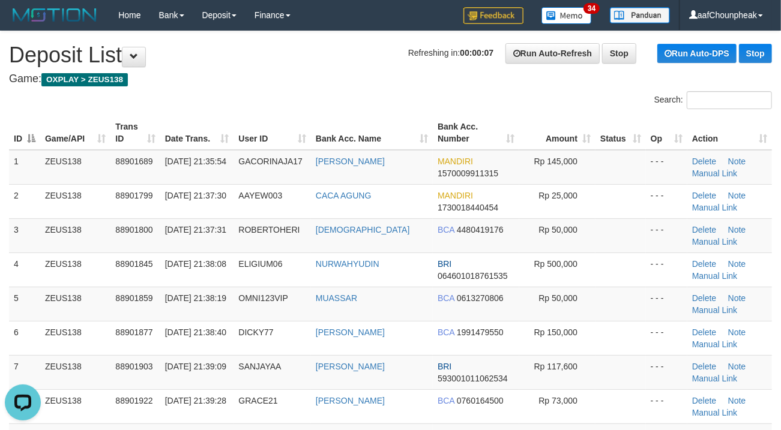
click at [265, 112] on div "ID Game/API Trans ID Date Trans. User ID Bank Acc. Name Bank Acc. Number Amount…" at bounding box center [390, 332] width 781 height 440
drag, startPoint x: 283, startPoint y: 85, endPoint x: 106, endPoint y: 121, distance: 181.3
click at [282, 85] on h4 "Game: OXPLAY > ZEUS138" at bounding box center [390, 79] width 763 height 12
click at [224, 106] on div "Search:" at bounding box center [390, 101] width 781 height 21
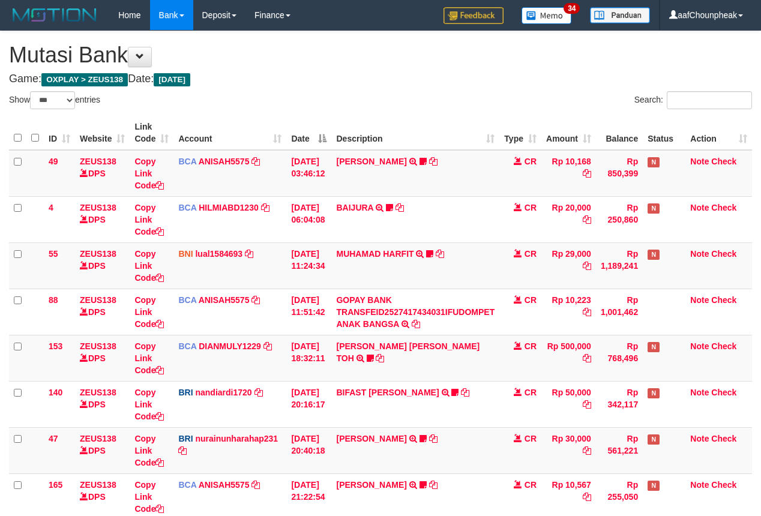
select select "***"
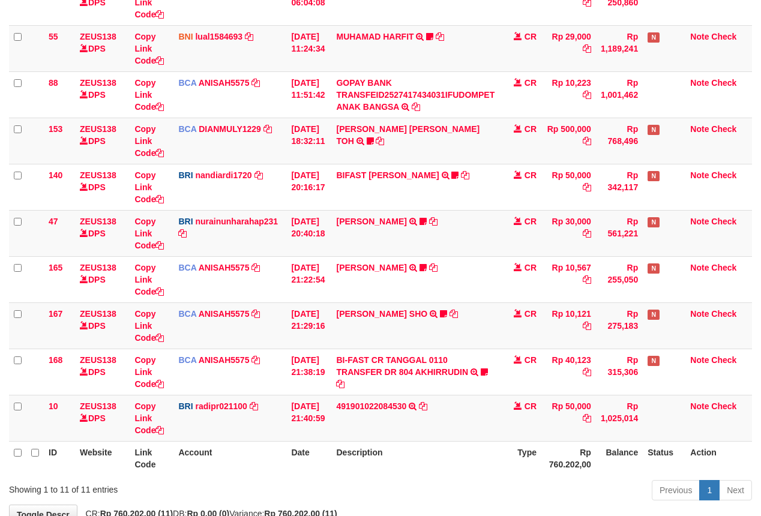
scroll to position [296, 0]
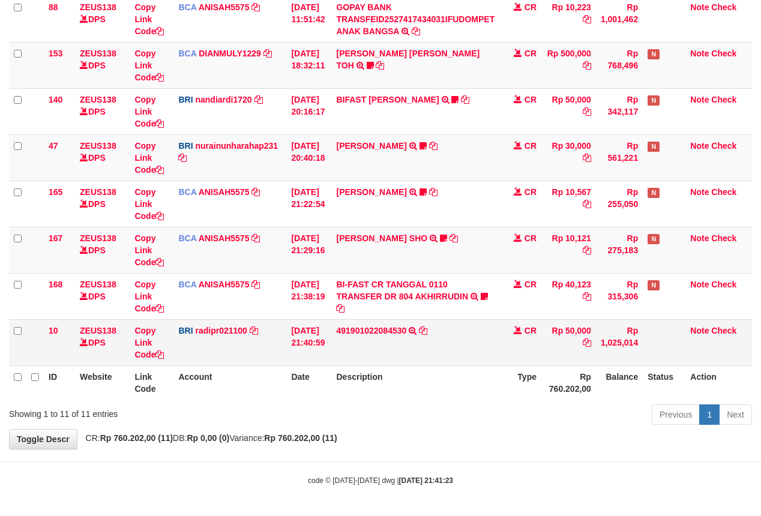
click at [377, 334] on td "491901022084530 TRANSFER NBMB 491901022084530 TO REYNALDI ADI PRATAMA" at bounding box center [415, 342] width 168 height 46
click at [378, 330] on link "491901022084530" at bounding box center [371, 331] width 70 height 10
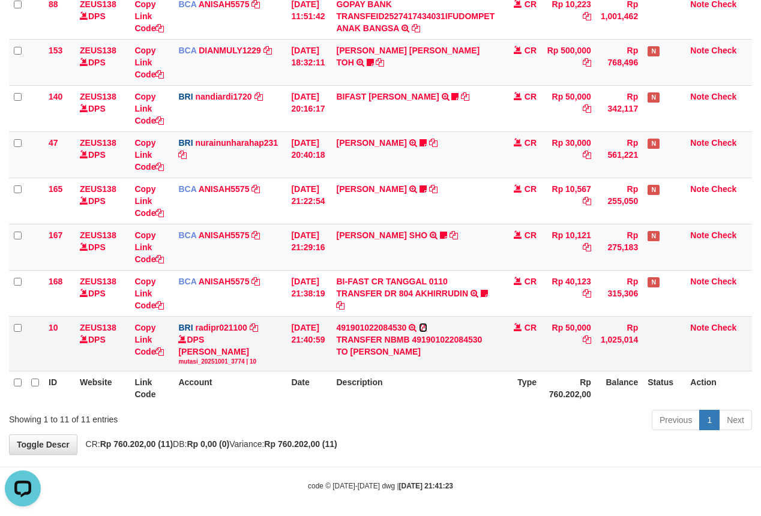
click at [427, 327] on icon at bounding box center [423, 327] width 8 height 8
drag, startPoint x: 428, startPoint y: 327, endPoint x: 443, endPoint y: 318, distance: 17.5
click at [427, 326] on icon at bounding box center [423, 327] width 8 height 8
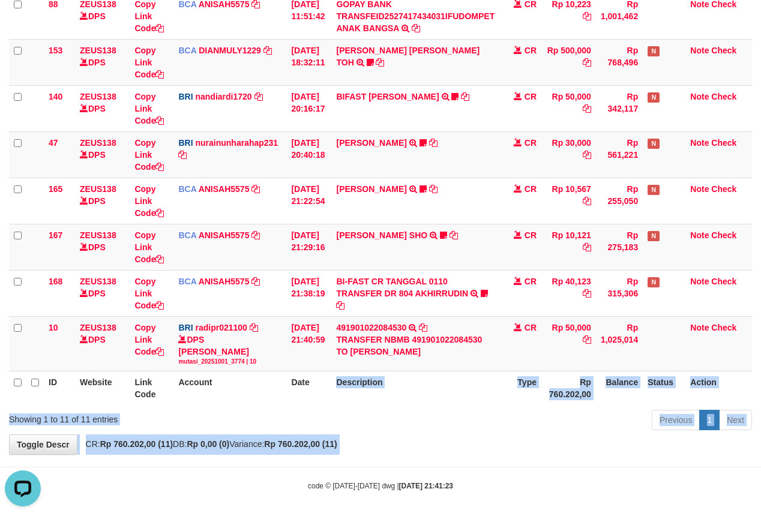
drag, startPoint x: 278, startPoint y: 410, endPoint x: 300, endPoint y: 480, distance: 72.9
click at [300, 480] on body "Toggle navigation Home Bank Account List Mutasi Bank Search Note Mutasi Deposit…" at bounding box center [380, 112] width 761 height 817
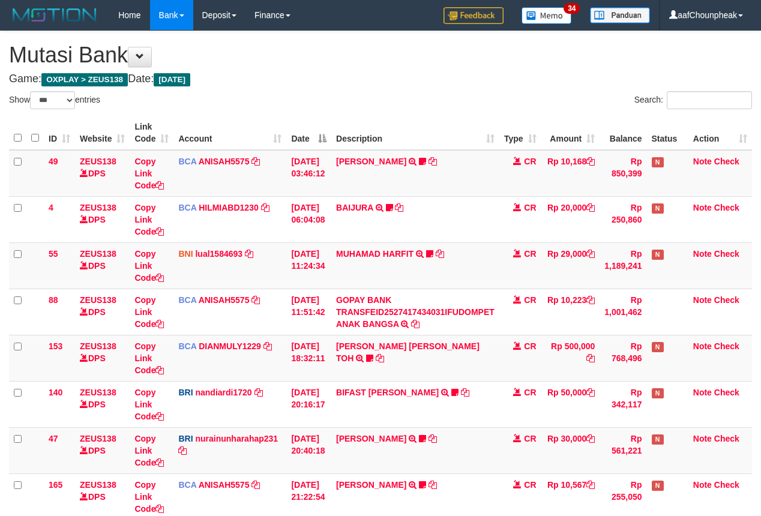
select select "***"
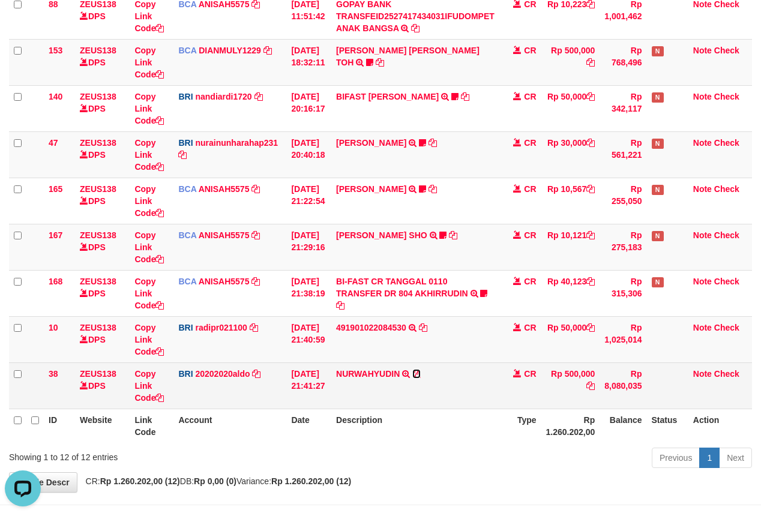
click at [421, 375] on icon at bounding box center [416, 374] width 8 height 8
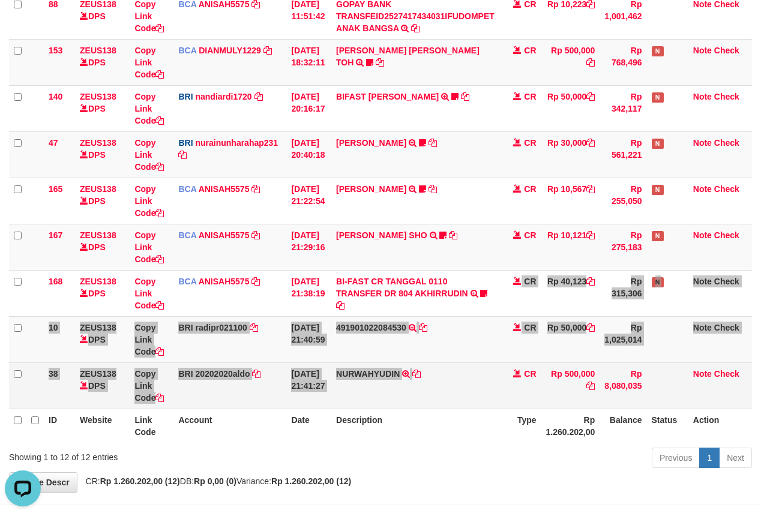
drag, startPoint x: 461, startPoint y: 336, endPoint x: 483, endPoint y: 373, distance: 42.5
click at [483, 373] on tbody "49 ZEUS138 DPS Copy Link Code BCA ANISAH5575 DPS ANISAH mutasi_20251001_3827 | …" at bounding box center [380, 131] width 743 height 555
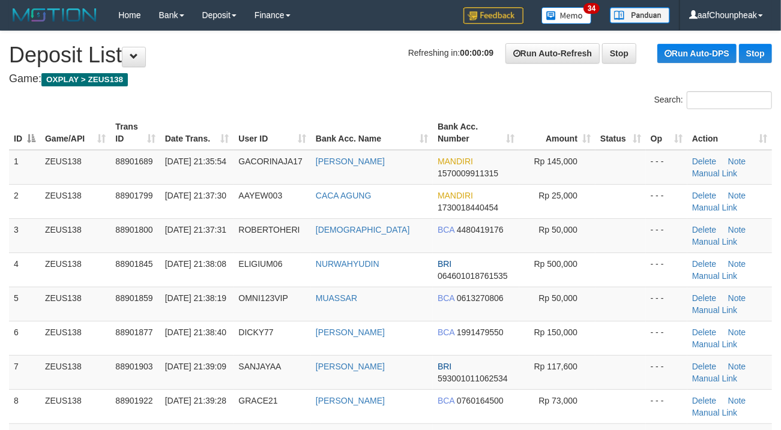
click at [385, 61] on h1 "Refreshing in: 00:00:09 Run Auto-Refresh Stop Run Auto-DPS Stop Deposit List" at bounding box center [390, 55] width 763 height 24
click at [385, 61] on h1 "Refreshing in: 00:00:08 Run Auto-Refresh Stop Run Auto-DPS Stop Deposit List" at bounding box center [390, 55] width 763 height 24
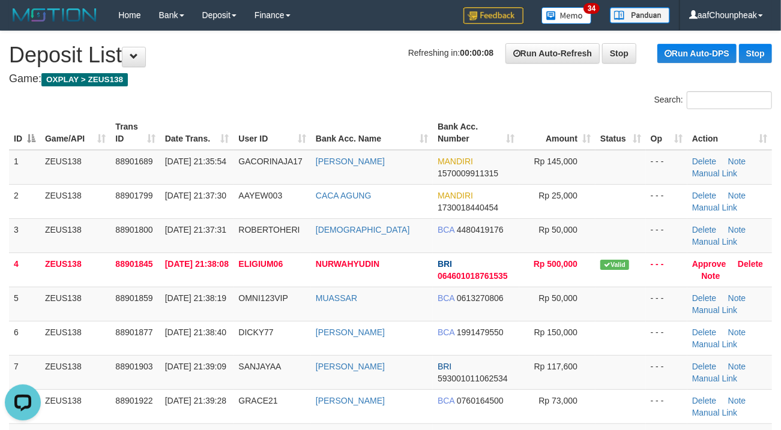
click at [293, 95] on div "Search:" at bounding box center [390, 101] width 781 height 21
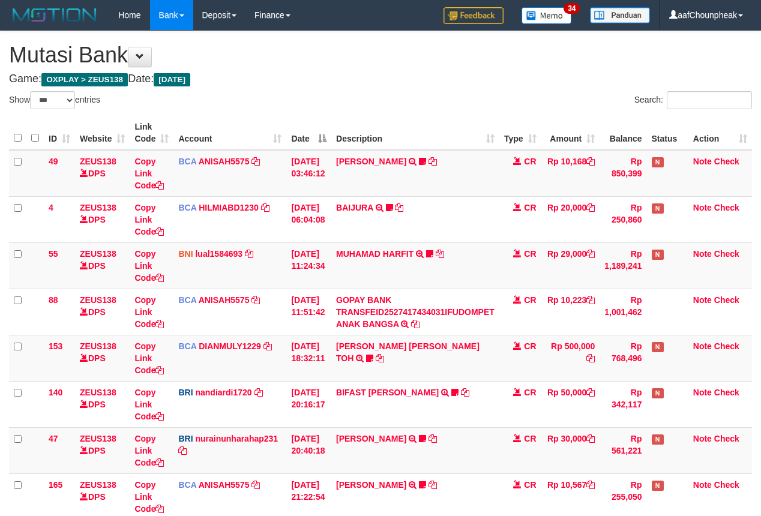
select select "***"
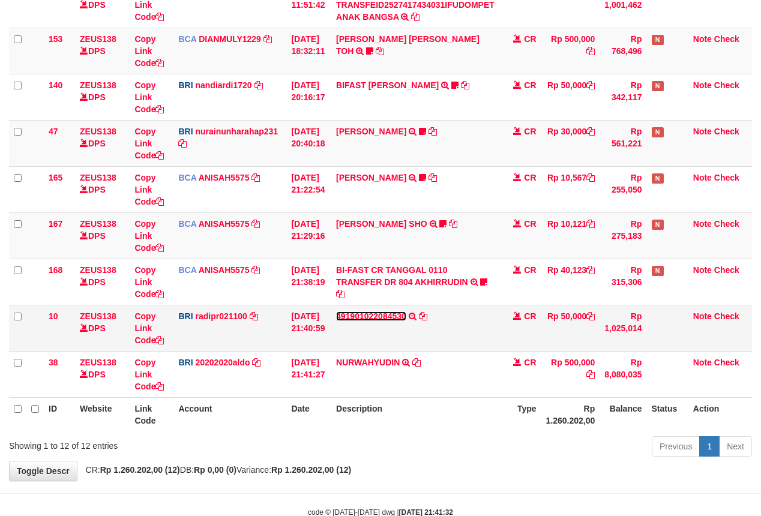
click at [358, 315] on link "491901022084530" at bounding box center [371, 316] width 70 height 10
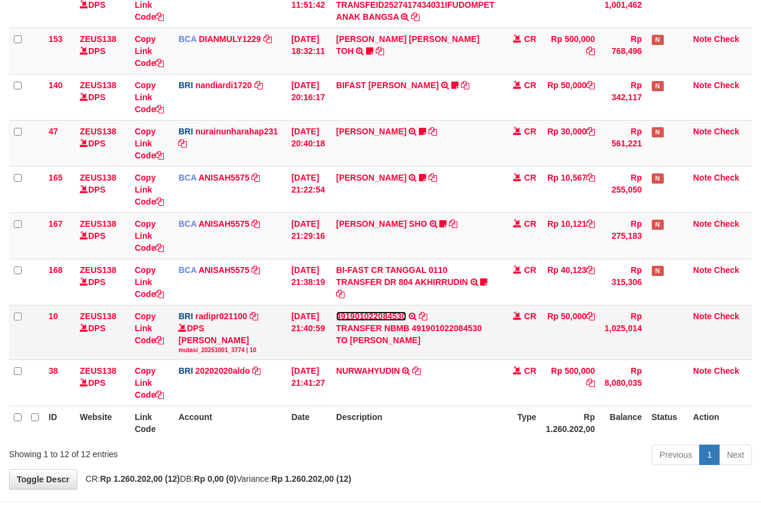
scroll to position [296, 0]
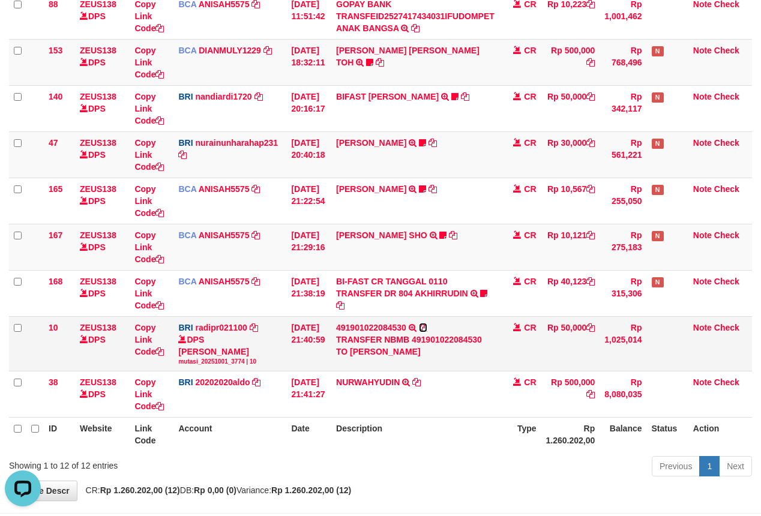
click at [427, 328] on icon at bounding box center [423, 327] width 8 height 8
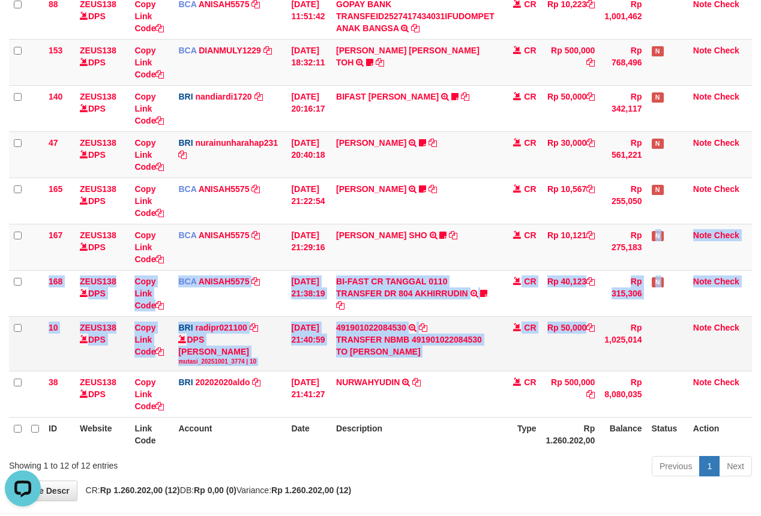
click at [555, 363] on tbody "49 ZEUS138 DPS Copy Link Code BCA ANISAH5575 DPS ANISAH mutasi_20251001_3827 | …" at bounding box center [380, 135] width 743 height 563
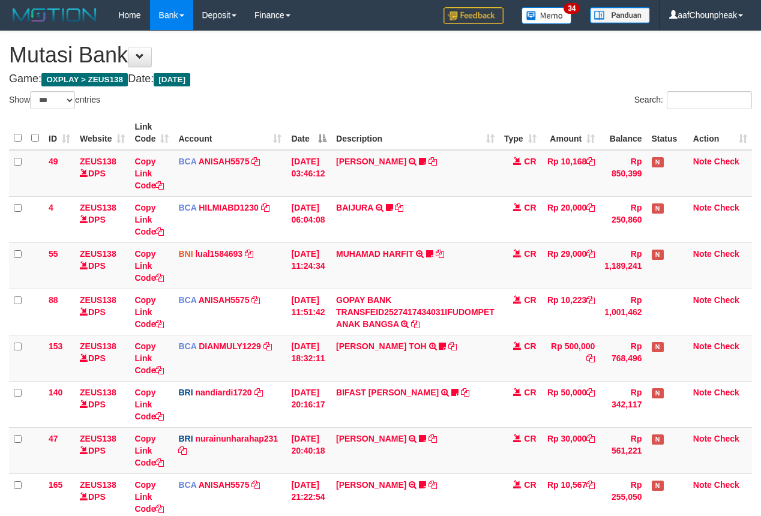
select select "***"
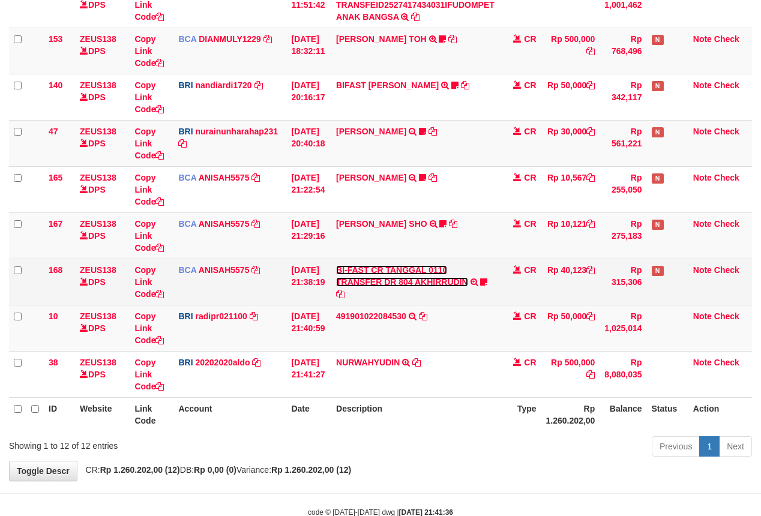
click at [380, 282] on link "BI-FAST CR TANGGAL 0110 TRANSFER DR 804 AKHIRRUDIN" at bounding box center [402, 276] width 132 height 22
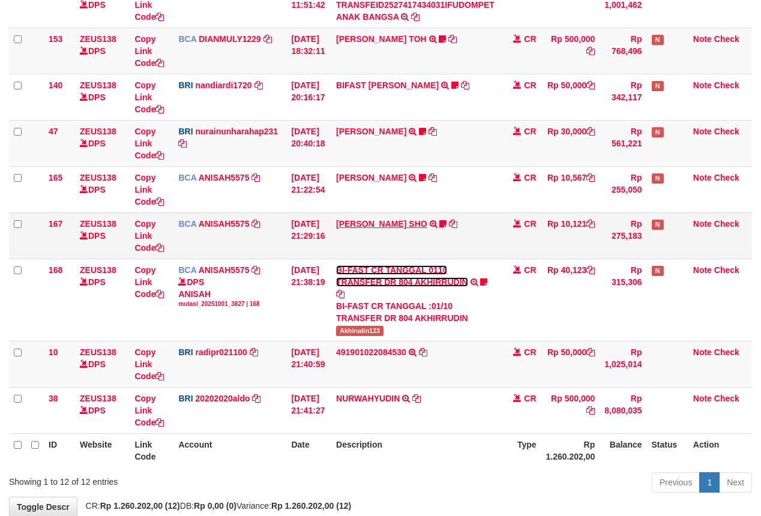
scroll to position [296, 0]
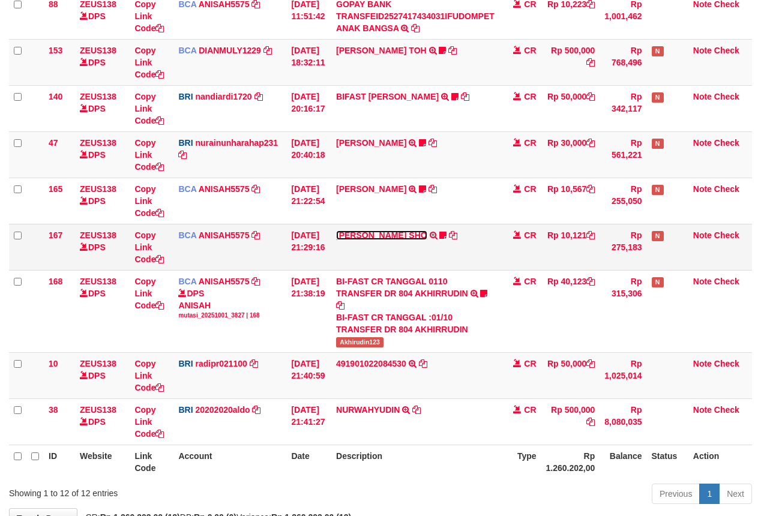
click at [375, 234] on link "MUHAMMAD HIQNI SHO" at bounding box center [381, 235] width 91 height 10
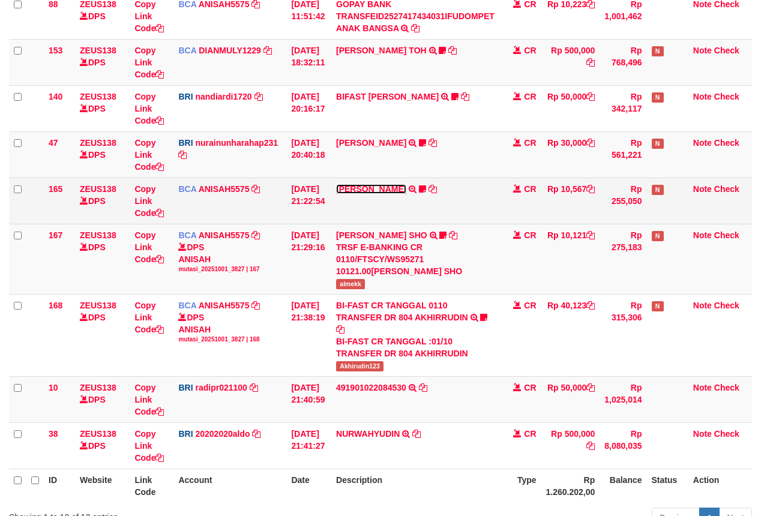
click at [375, 193] on link "TIFFANY MEIK" at bounding box center [371, 189] width 70 height 10
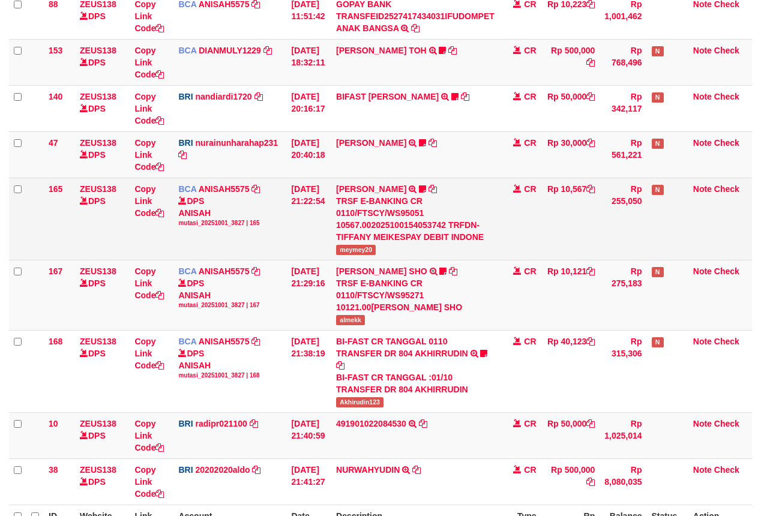
click at [361, 252] on span "meymey20" at bounding box center [356, 250] width 40 height 10
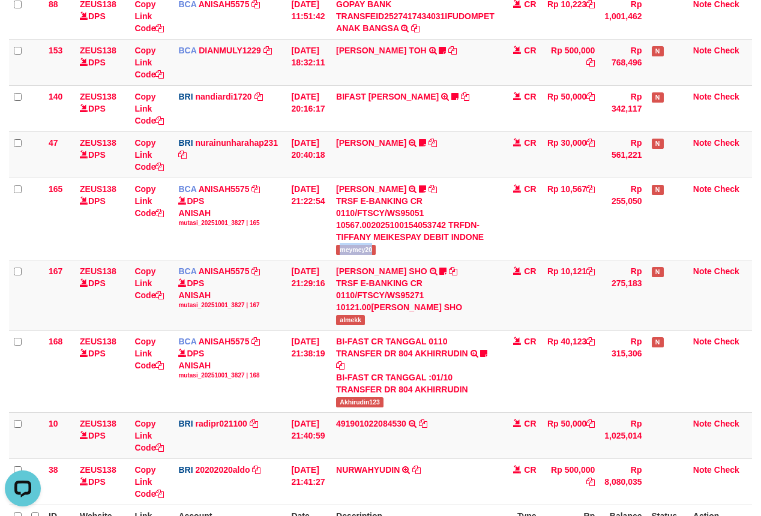
scroll to position [0, 0]
copy span "meymey20"
drag, startPoint x: 254, startPoint y: 317, endPoint x: 253, endPoint y: 329, distance: 12.1
click at [253, 329] on tbody "49 ZEUS138 DPS Copy Link Code BCA ANISAH5575 DPS [PERSON_NAME] mutasi_20251001_…" at bounding box center [380, 179] width 743 height 651
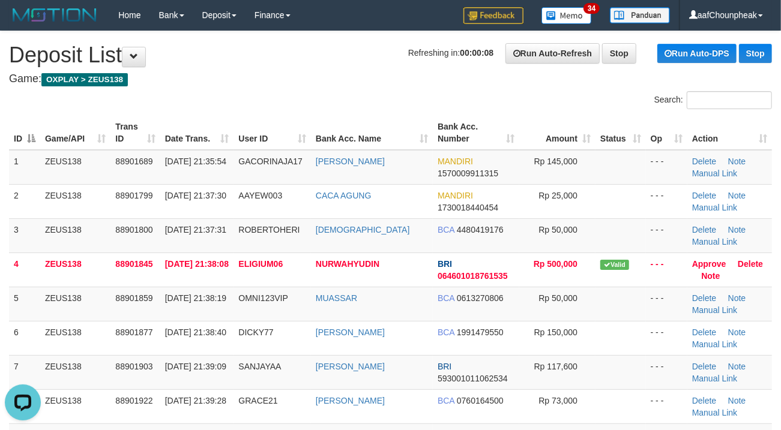
click at [308, 83] on h4 "Game: OXPLAY > ZEUS138" at bounding box center [390, 79] width 763 height 12
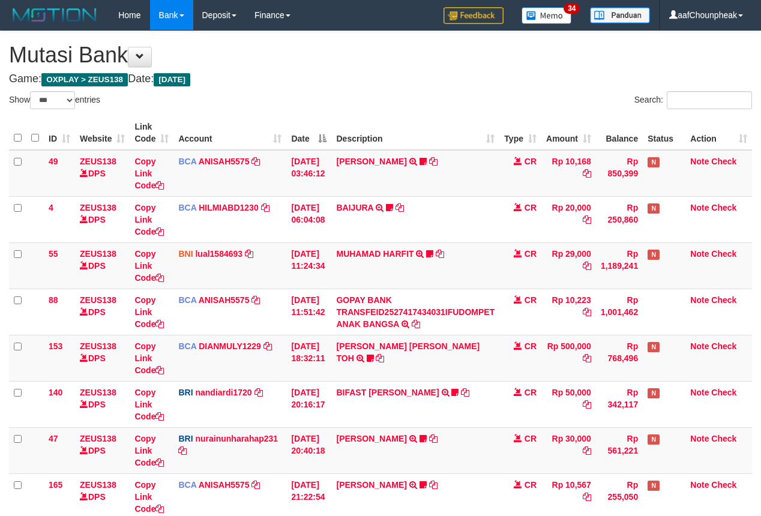
select select "***"
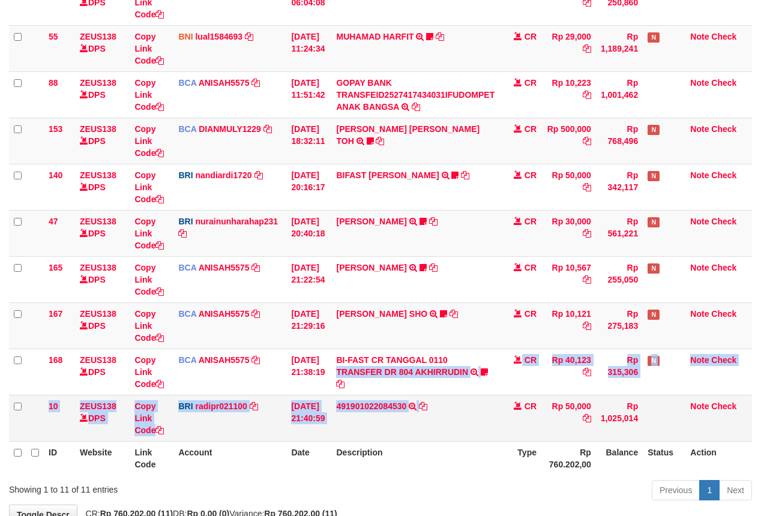
scroll to position [296, 0]
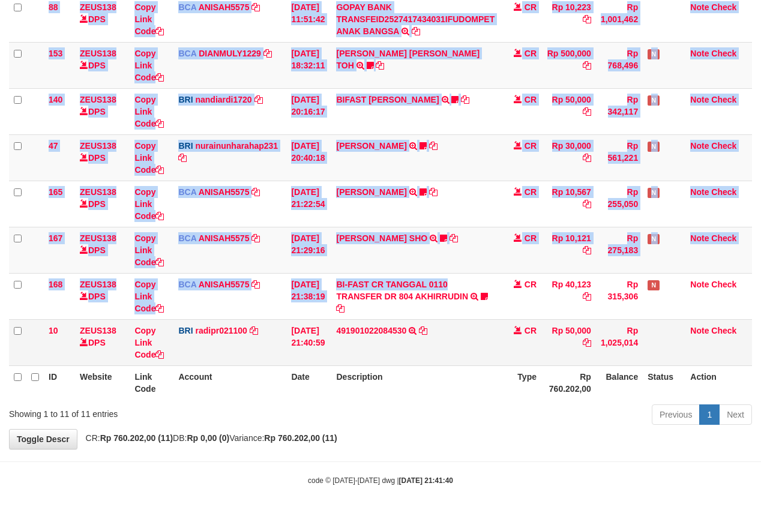
drag, startPoint x: 475, startPoint y: 378, endPoint x: 480, endPoint y: 400, distance: 22.1
click at [480, 400] on div "ID Website Link Code Account Date Description Type Amount Balance Status Action…" at bounding box center [380, 111] width 761 height 584
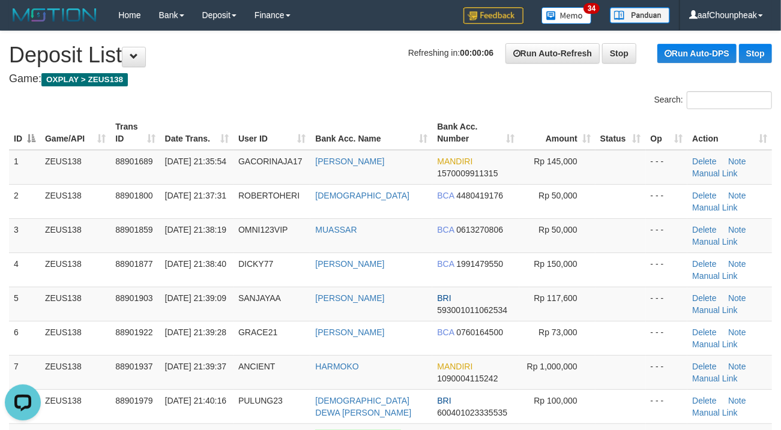
click at [289, 147] on th "User ID" at bounding box center [271, 133] width 77 height 34
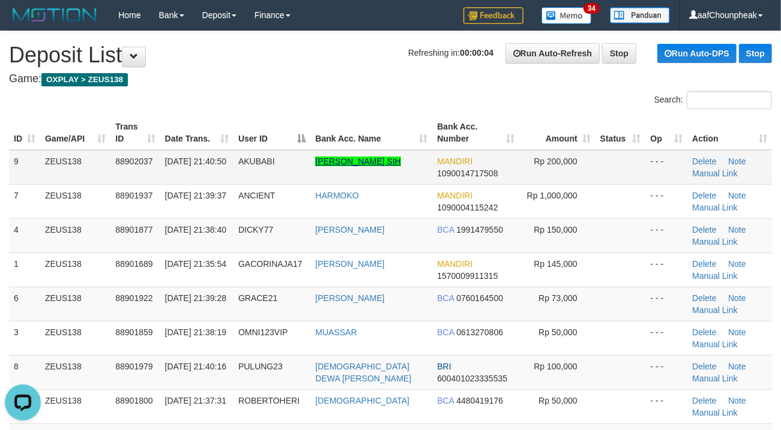
click at [332, 163] on link "RIZAL FRANSISKUS SIH" at bounding box center [357, 162] width 85 height 10
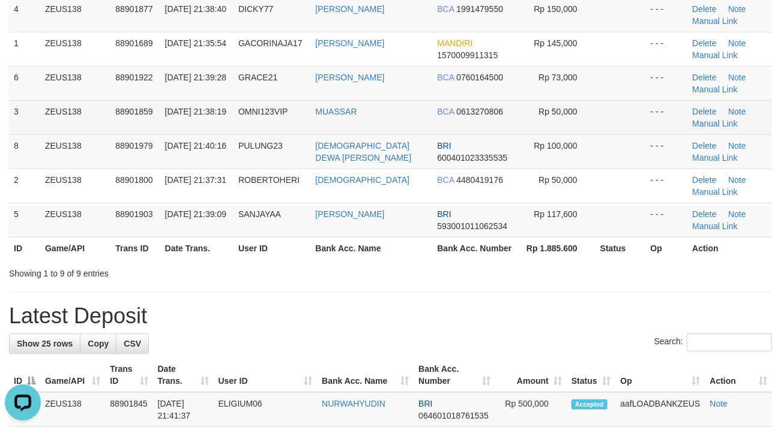
drag, startPoint x: 378, startPoint y: 108, endPoint x: 384, endPoint y: 113, distance: 7.7
click at [384, 113] on td "MUASSAR" at bounding box center [371, 117] width 122 height 34
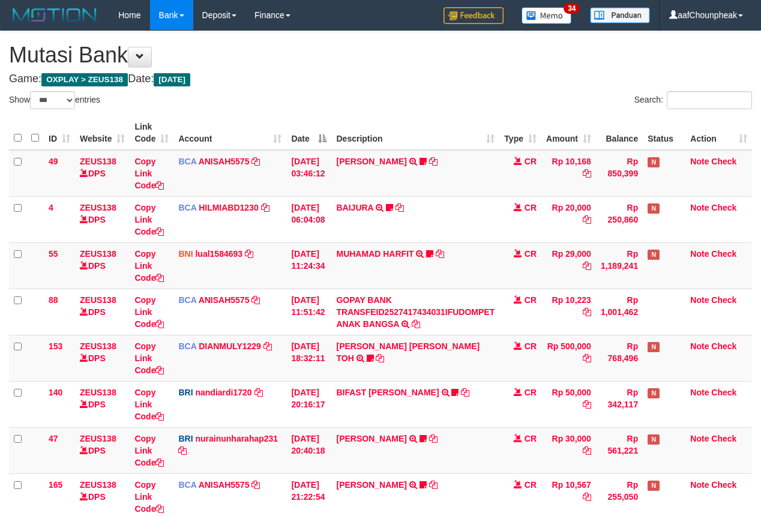
select select "***"
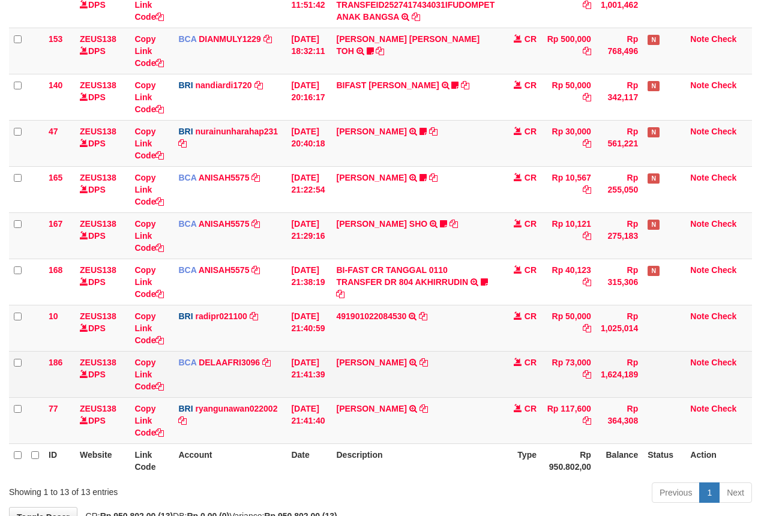
scroll to position [296, 0]
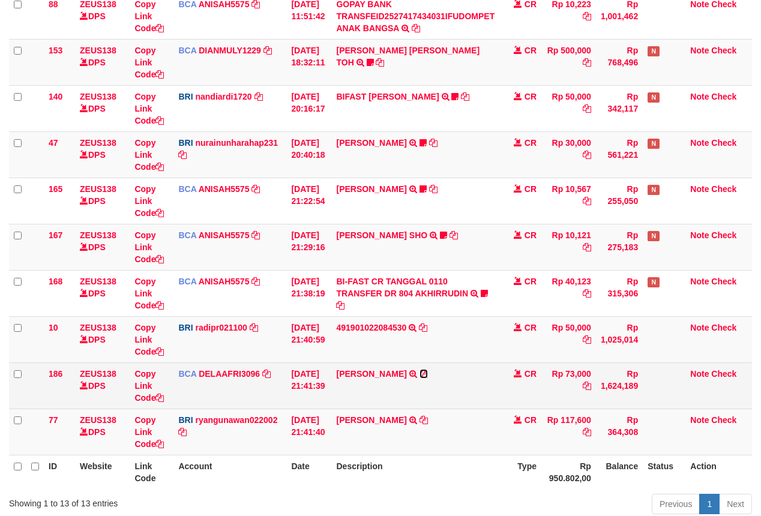
click at [428, 376] on icon at bounding box center [423, 374] width 8 height 8
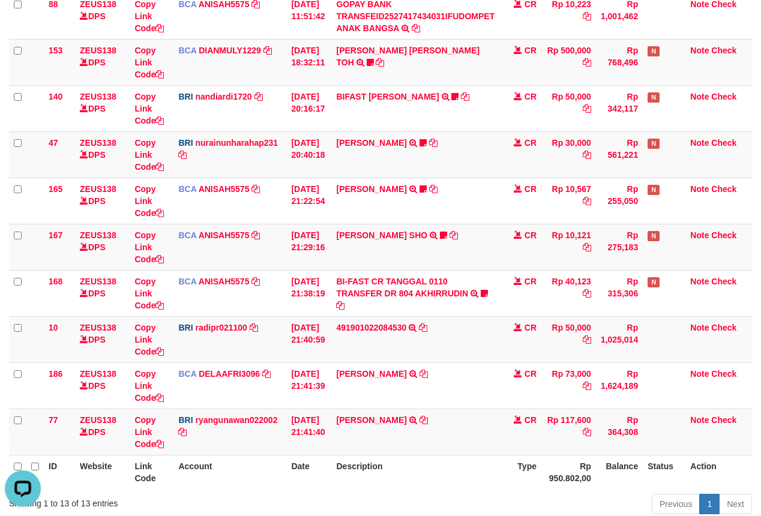
scroll to position [0, 0]
click at [428, 421] on icon at bounding box center [423, 420] width 8 height 8
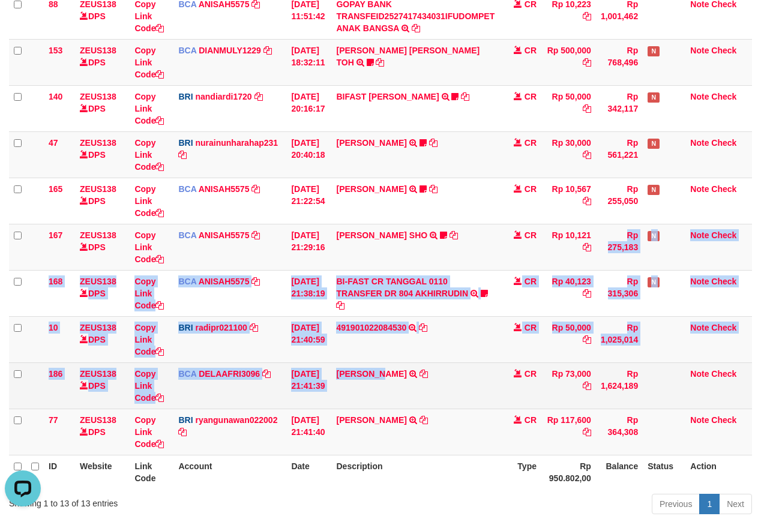
drag, startPoint x: 395, startPoint y: 397, endPoint x: 750, endPoint y: 187, distance: 412.7
click at [395, 397] on tbody "49 ZEUS138 DPS Copy Link Code BCA ANISAH5575 DPS [PERSON_NAME] mutasi_20251001_…" at bounding box center [380, 154] width 743 height 601
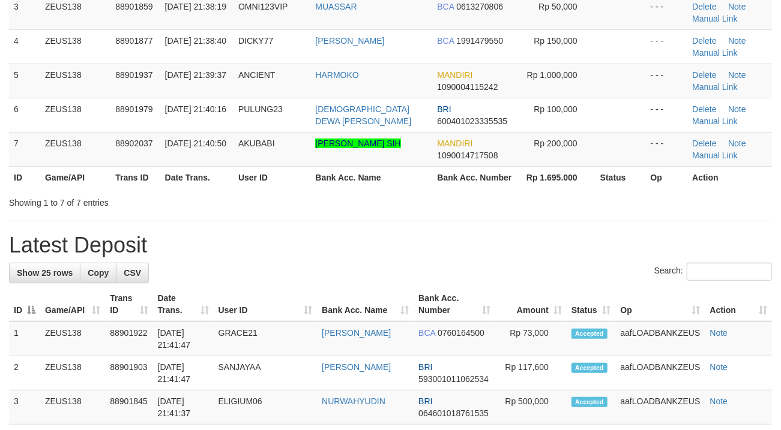
scroll to position [221, 0]
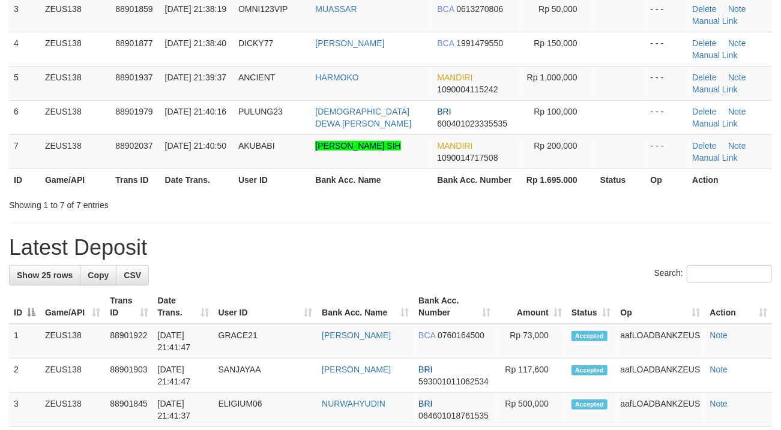
drag, startPoint x: 284, startPoint y: 89, endPoint x: 4, endPoint y: 169, distance: 291.9
click at [270, 92] on td "ANCIENT" at bounding box center [271, 83] width 77 height 34
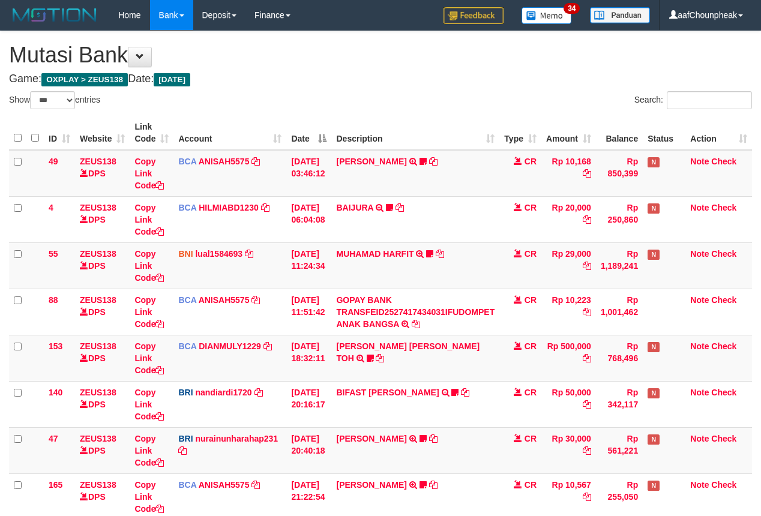
select select "***"
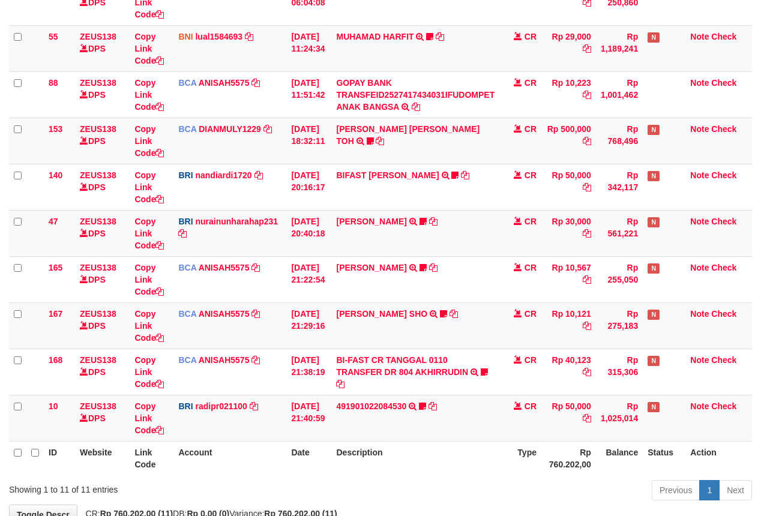
scroll to position [296, 0]
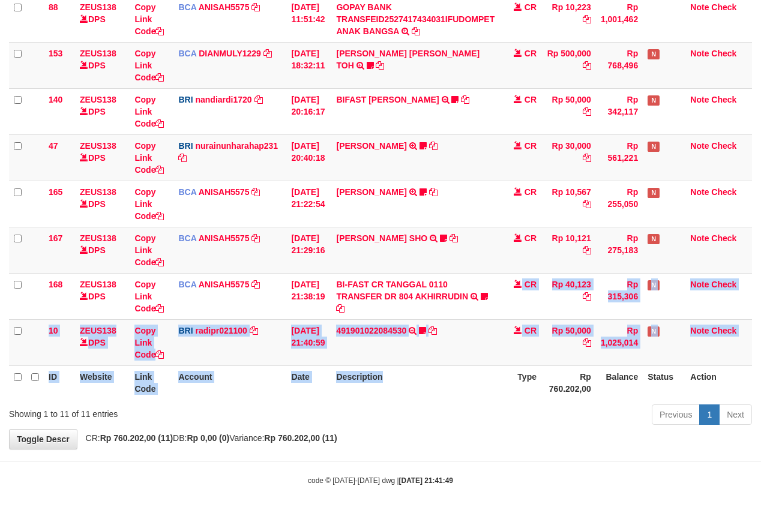
drag, startPoint x: 398, startPoint y: 327, endPoint x: 404, endPoint y: 370, distance: 42.9
click at [404, 370] on table "ID Website Link Code Account Date Description Type Amount Balance Status Action…" at bounding box center [380, 111] width 743 height 577
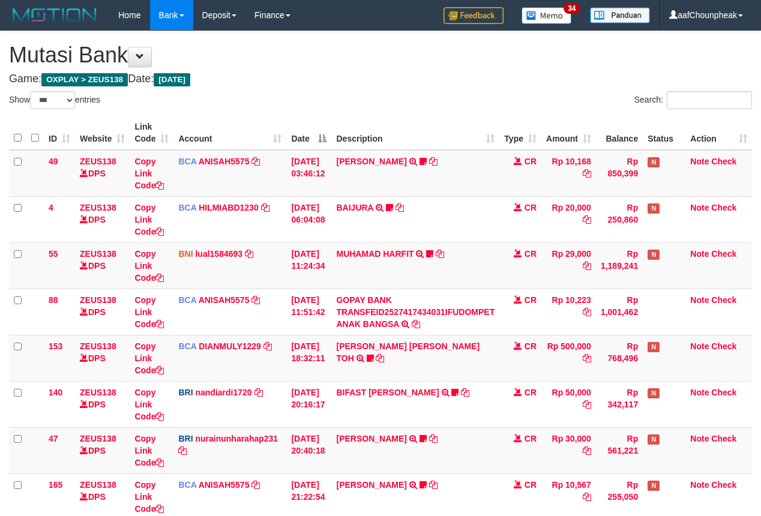
select select "***"
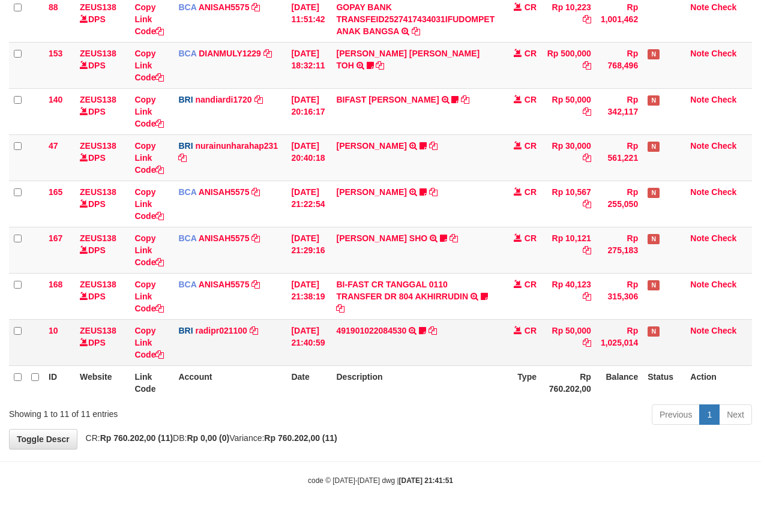
scroll to position [296, 0]
click at [365, 326] on link "491901022084530" at bounding box center [371, 331] width 70 height 10
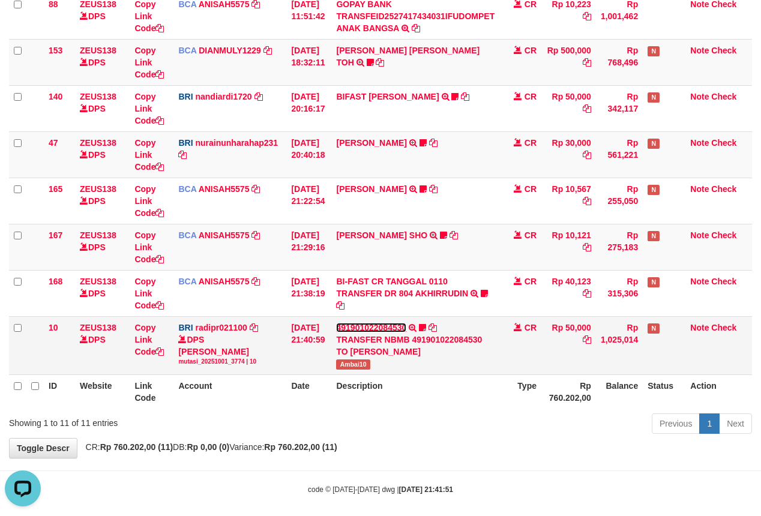
scroll to position [0, 0]
click at [366, 366] on span "Ambai10" at bounding box center [353, 364] width 34 height 10
copy span "Ambai10"
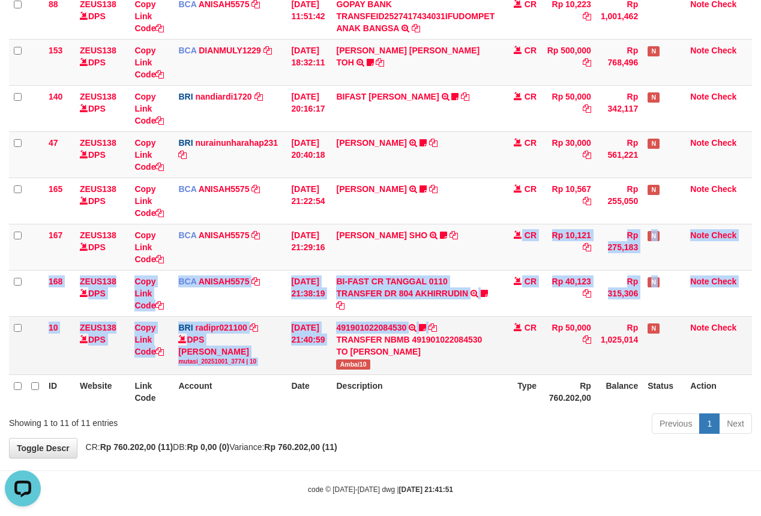
drag, startPoint x: 493, startPoint y: 307, endPoint x: 494, endPoint y: 323, distance: 15.7
click at [494, 323] on tbody "49 ZEUS138 DPS Copy Link Code BCA ANISAH5575 DPS ANISAH mutasi_20251001_3827 | …" at bounding box center [380, 114] width 743 height 521
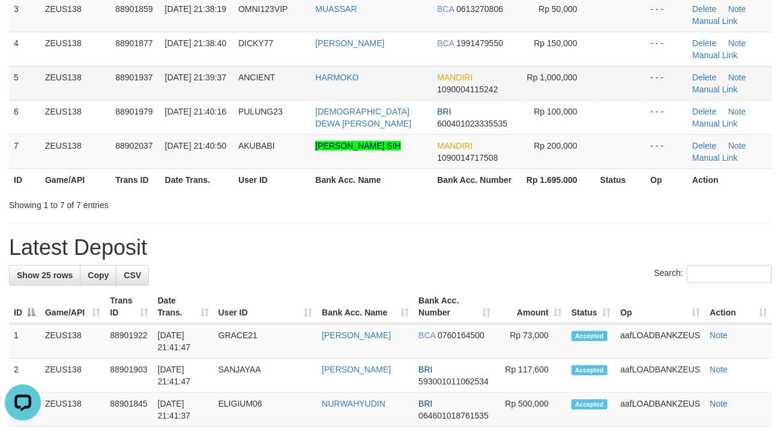
click at [383, 82] on td "HARMOKO" at bounding box center [371, 83] width 122 height 34
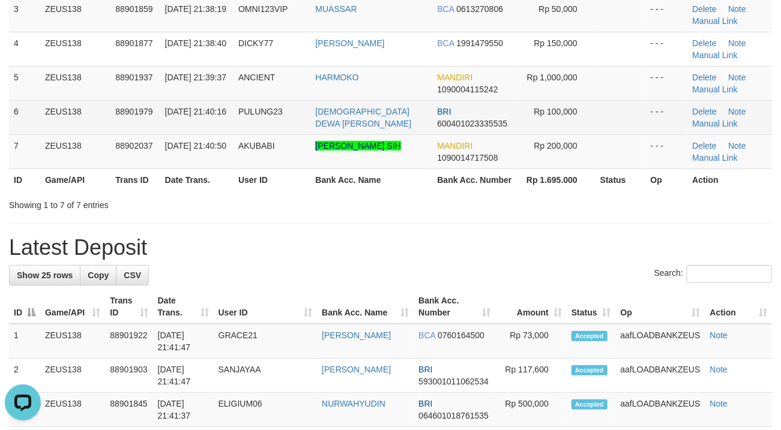
drag, startPoint x: 383, startPoint y: 82, endPoint x: 287, endPoint y: 104, distance: 98.5
click at [380, 82] on td "HARMOKO" at bounding box center [371, 83] width 122 height 34
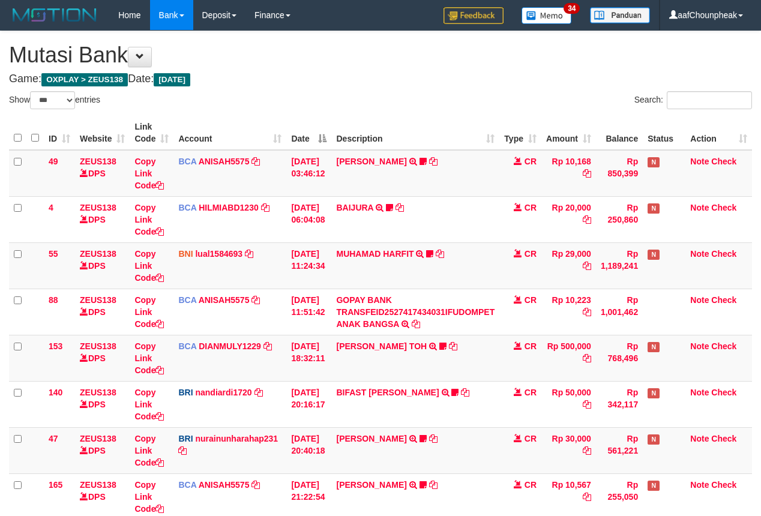
select select "***"
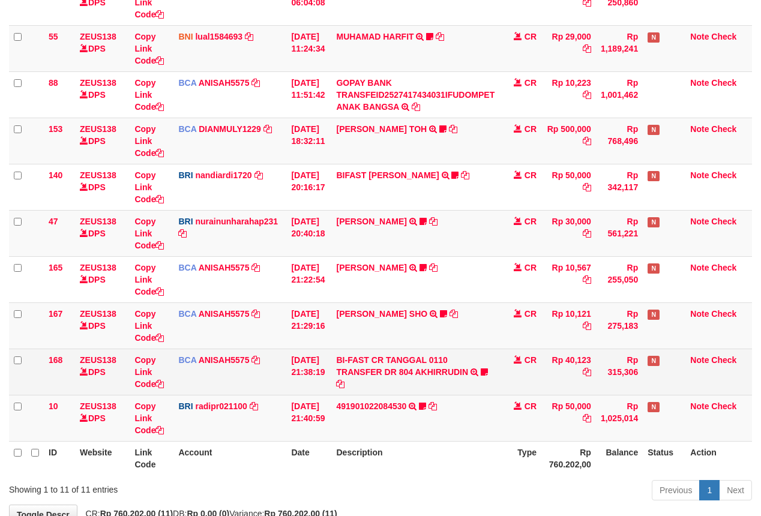
scroll to position [296, 0]
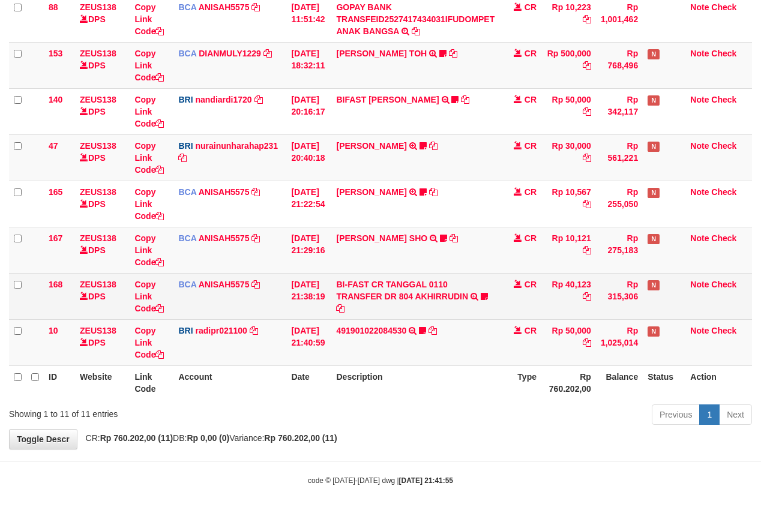
click at [399, 287] on td "BI-FAST CR TANGGAL 0110 TRANSFER DR 804 AKHIRRUDIN BI-FAST CR TANGGAL :01/10 TR…" at bounding box center [415, 296] width 168 height 46
click at [396, 290] on link "BI-FAST CR TANGGAL 0110 TRANSFER DR 804 AKHIRRUDIN" at bounding box center [402, 291] width 132 height 22
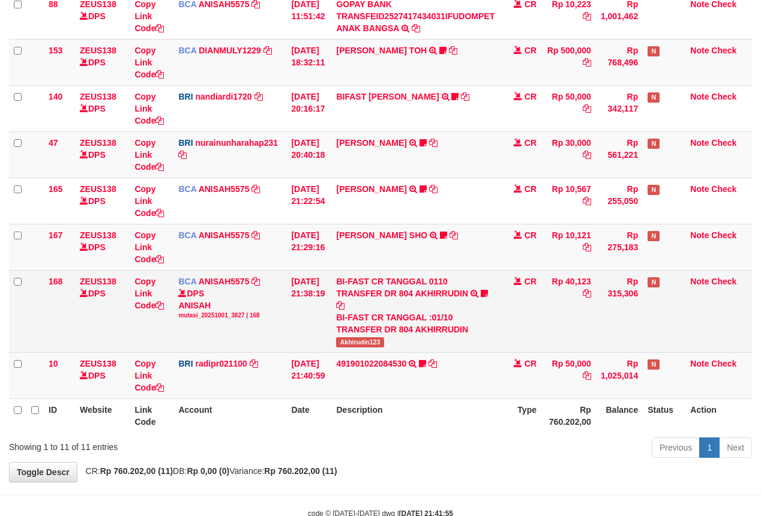
click at [366, 342] on span "Akhirudin123" at bounding box center [359, 342] width 47 height 10
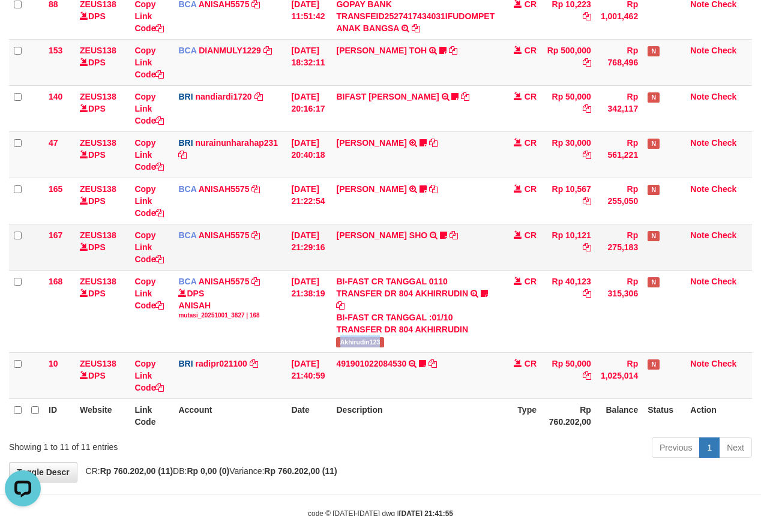
scroll to position [0, 0]
copy span "Akhirudin123"
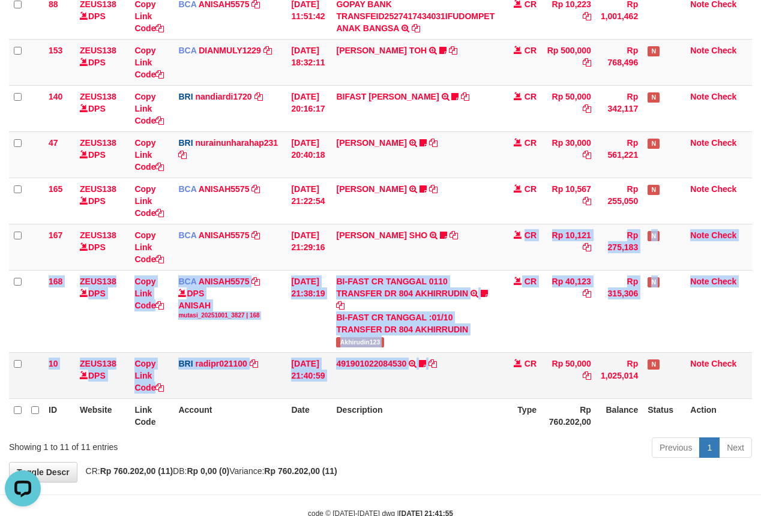
click at [456, 383] on tbody "49 ZEUS138 DPS Copy Link Code BCA ANISAH5575 DPS [PERSON_NAME] mutasi_20251001_…" at bounding box center [380, 126] width 743 height 545
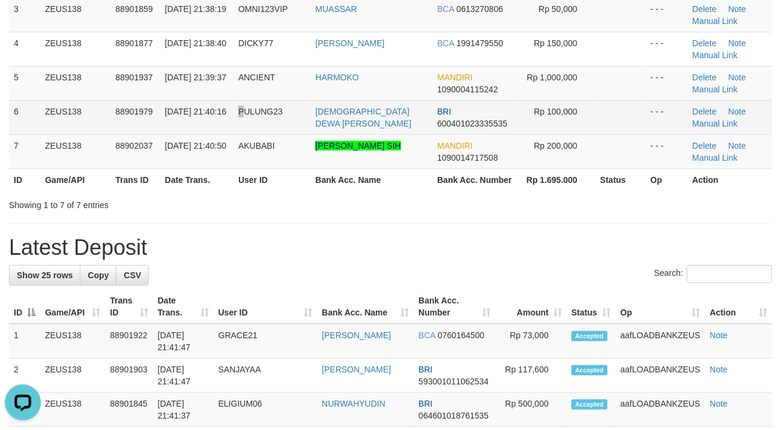
click at [245, 122] on td "PULUNG23" at bounding box center [271, 117] width 77 height 34
click at [259, 104] on td "PULUNG23" at bounding box center [271, 117] width 77 height 34
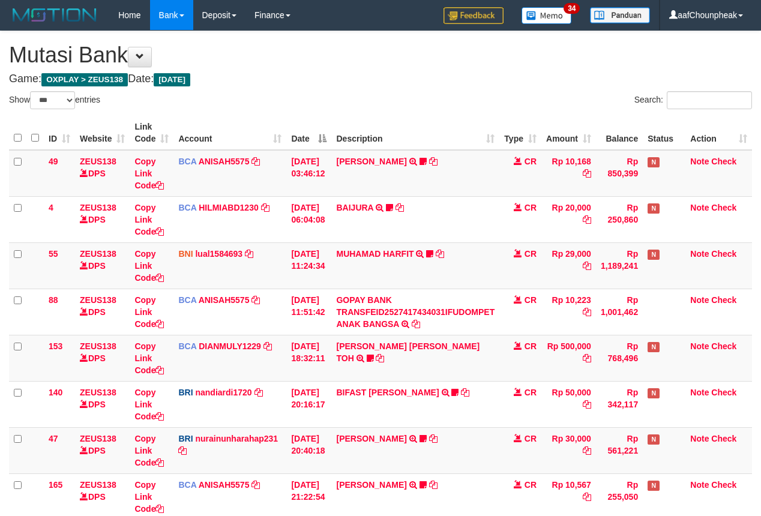
select select "***"
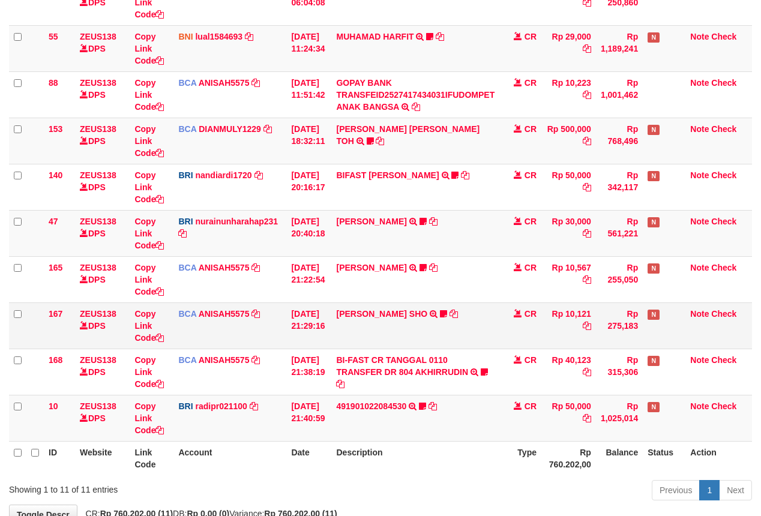
scroll to position [296, 0]
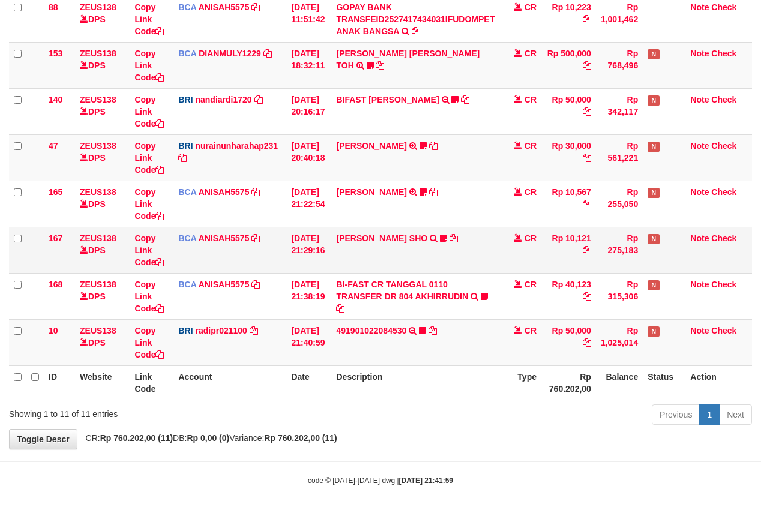
click at [383, 259] on td "MUHAMMAD HIQNI SHO TRSF E-BANKING CR 0110/FTSCY/WS95271 10121.00MUHAMMAD HIQNI …" at bounding box center [415, 250] width 168 height 46
click at [379, 234] on link "MUHAMMAD HIQNI SHO" at bounding box center [381, 238] width 91 height 10
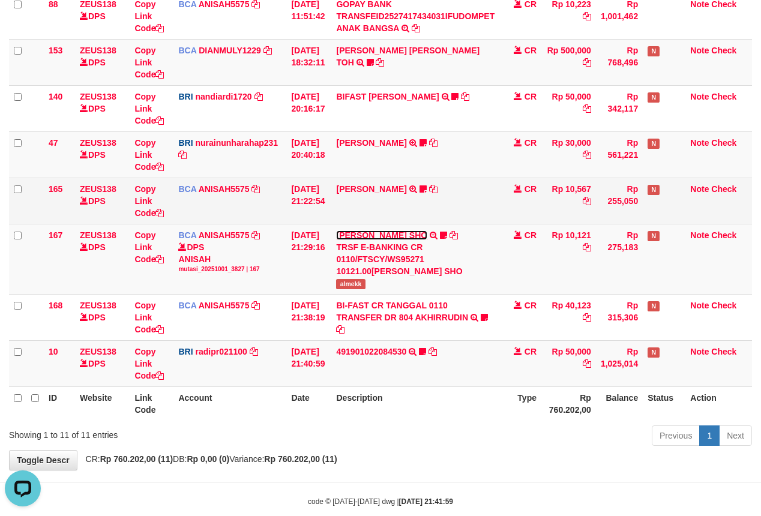
scroll to position [0, 0]
click at [375, 195] on td "TIFFANY MEIK TRSF E-BANKING CR 0110/FTSCY/WS95051 10567.002025100154053742 TRFD…" at bounding box center [415, 201] width 168 height 46
click at [373, 184] on link "TIFFANY MEIK" at bounding box center [371, 189] width 70 height 10
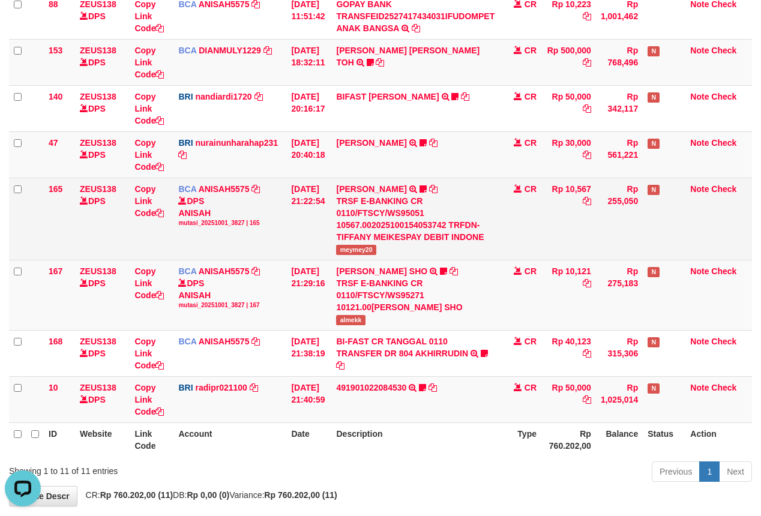
click at [351, 255] on span "meymey20" at bounding box center [356, 250] width 40 height 10
copy span "meymey20"
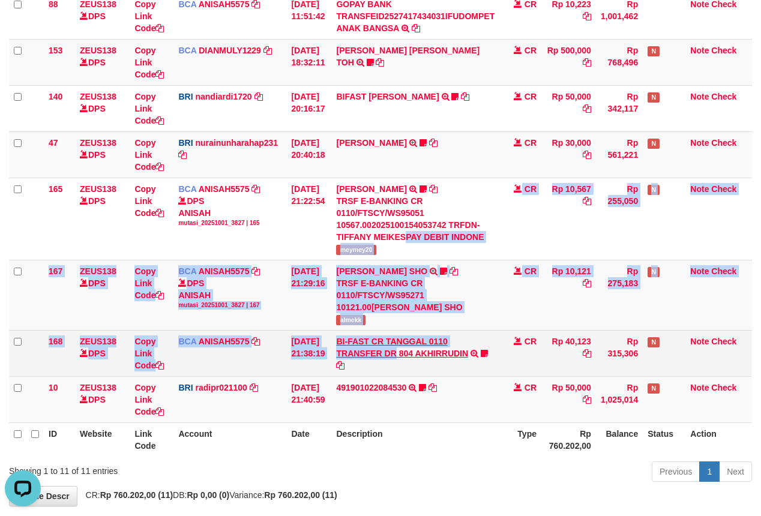
drag, startPoint x: 385, startPoint y: 291, endPoint x: 401, endPoint y: 358, distance: 68.4
click at [401, 358] on tbody "49 ZEUS138 DPS Copy Link Code BCA ANISAH5575 DPS ANISAH mutasi_20251001_3827 | …" at bounding box center [380, 138] width 743 height 569
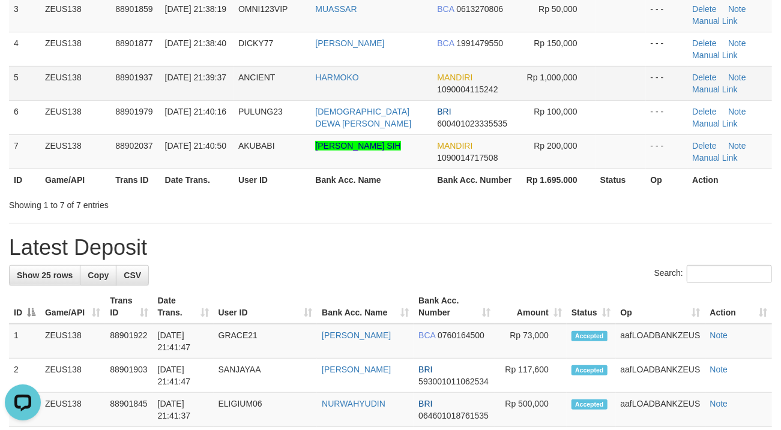
click at [248, 78] on span "ANCIENT" at bounding box center [256, 78] width 37 height 10
drag, startPoint x: 317, startPoint y: 53, endPoint x: 1, endPoint y: 114, distance: 321.5
click at [311, 53] on tr "4 ZEUS138 88901877 01/10/2025 21:38:40 DICKY77 DICKY YANUAR ARIES BCA 199147955…" at bounding box center [390, 49] width 763 height 34
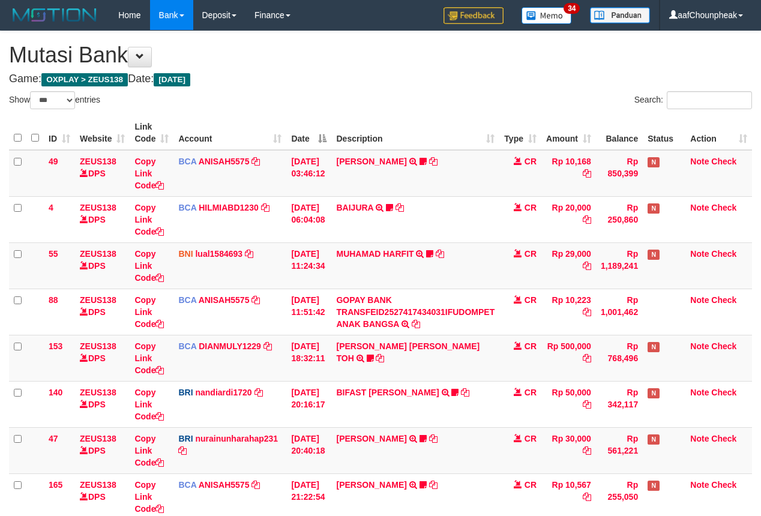
select select "***"
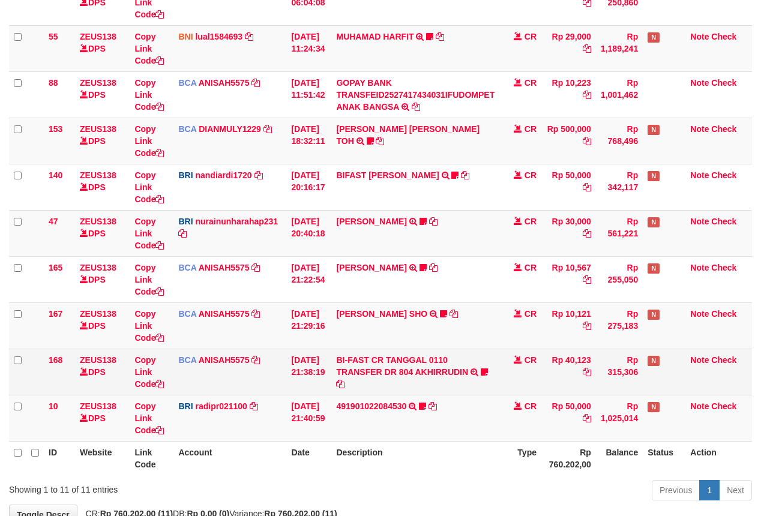
scroll to position [296, 0]
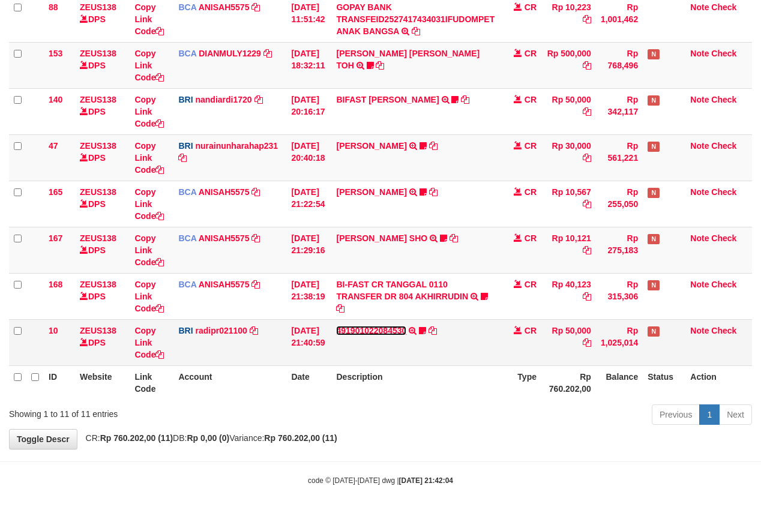
click at [382, 326] on link "491901022084530" at bounding box center [371, 331] width 70 height 10
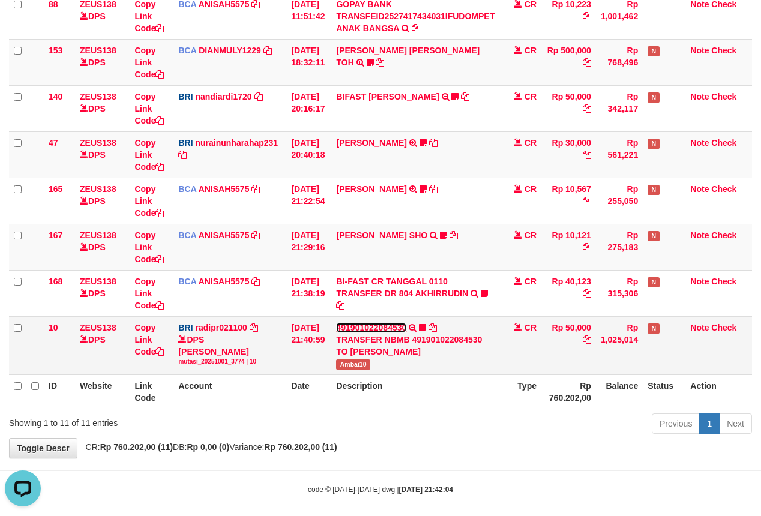
scroll to position [0, 0]
click at [366, 365] on span "Ambai10" at bounding box center [353, 364] width 34 height 10
copy span "Ambai10"
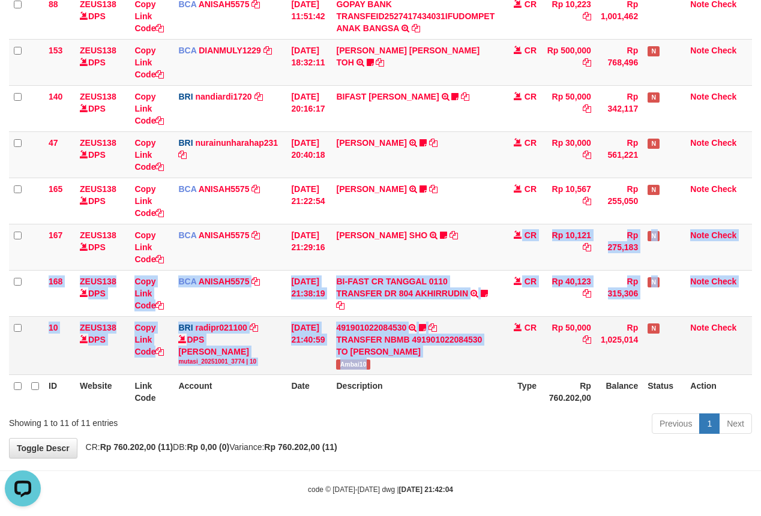
drag, startPoint x: 486, startPoint y: 361, endPoint x: 488, endPoint y: 368, distance: 6.8
click at [488, 368] on tbody "49 ZEUS138 DPS Copy Link Code BCA ANISAH5575 DPS [PERSON_NAME] mutasi_20251001_…" at bounding box center [380, 114] width 743 height 521
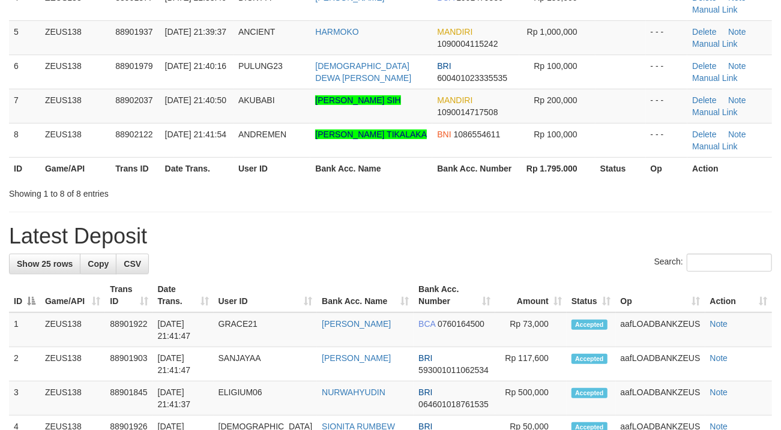
scroll to position [221, 0]
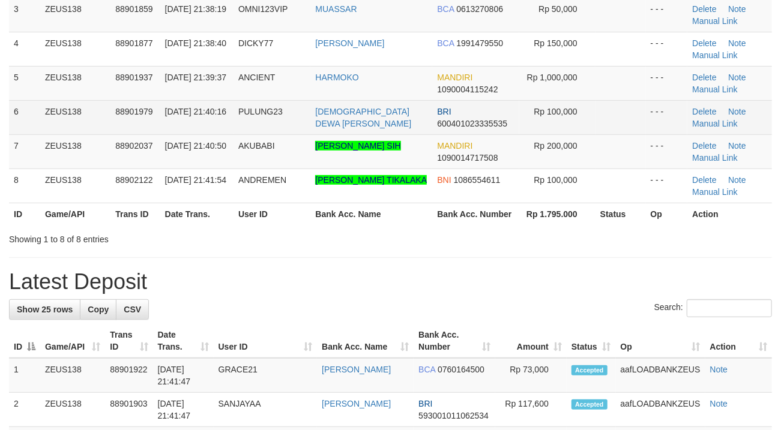
click at [190, 116] on span "[DATE] 21:40:16" at bounding box center [195, 112] width 61 height 10
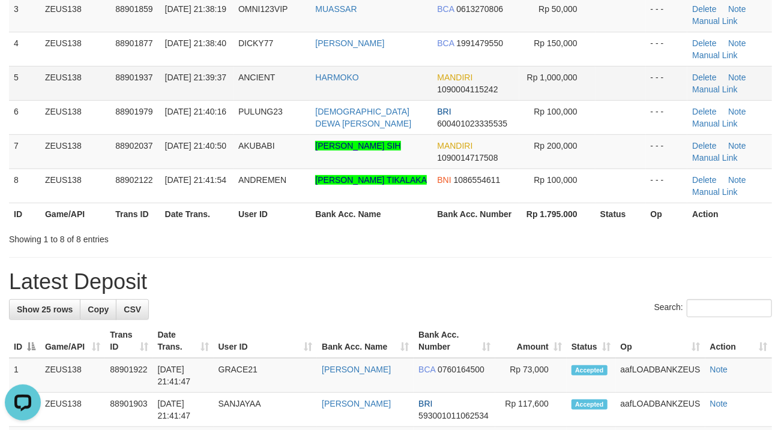
click at [233, 99] on td "[DATE] 21:39:37" at bounding box center [196, 83] width 73 height 34
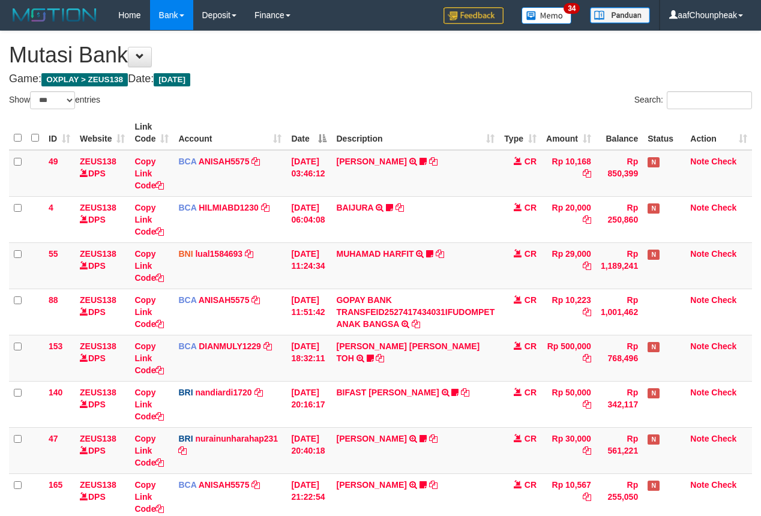
select select "***"
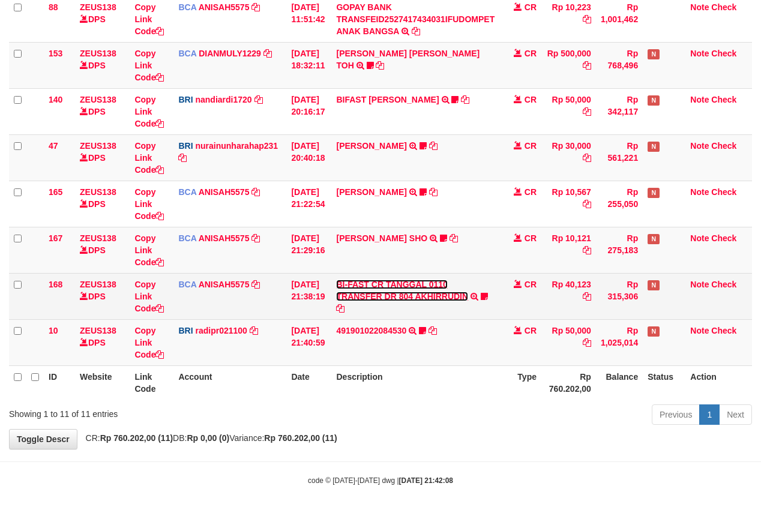
click at [370, 296] on link "BI-FAST CR TANGGAL 0110 TRANSFER DR 804 AKHIRRUDIN" at bounding box center [402, 291] width 132 height 22
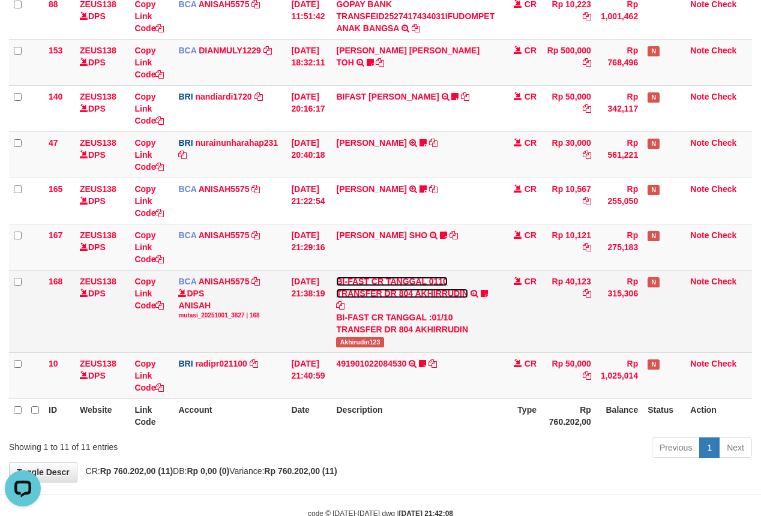
scroll to position [0, 0]
click at [363, 341] on span "Akhirudin123" at bounding box center [359, 342] width 47 height 10
copy span "Akhirudin123"
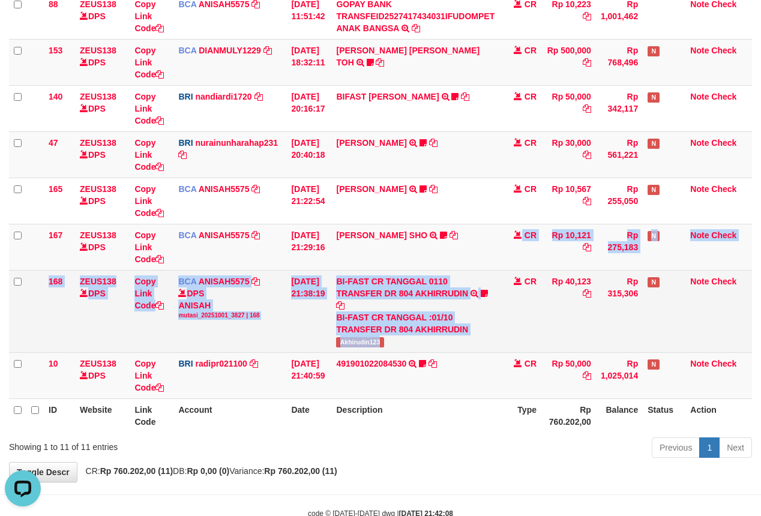
drag, startPoint x: 475, startPoint y: 329, endPoint x: 476, endPoint y: 351, distance: 22.2
click at [476, 351] on tbody "49 ZEUS138 DPS Copy Link Code BCA ANISAH5575 DPS ANISAH mutasi_20251001_3827 | …" at bounding box center [380, 126] width 743 height 545
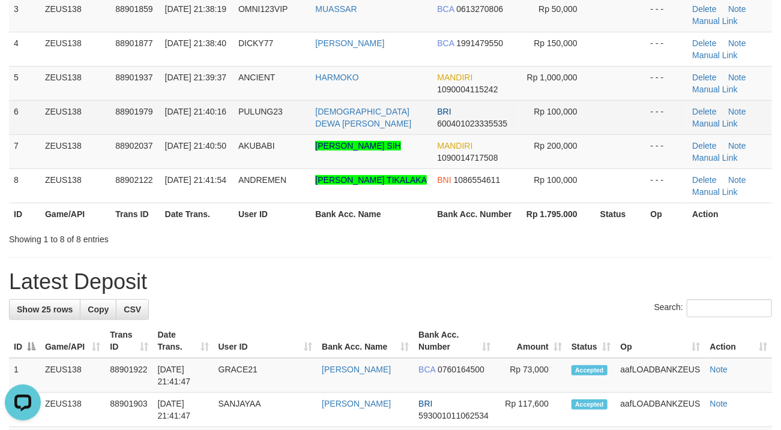
click at [226, 115] on td "[DATE] 21:40:16" at bounding box center [196, 117] width 73 height 34
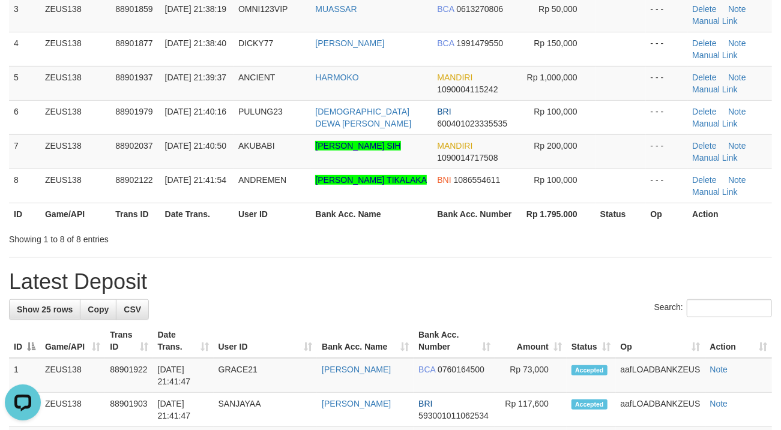
drag, startPoint x: 226, startPoint y: 99, endPoint x: 4, endPoint y: 160, distance: 230.1
click at [219, 99] on td "[DATE] 21:39:37" at bounding box center [196, 83] width 73 height 34
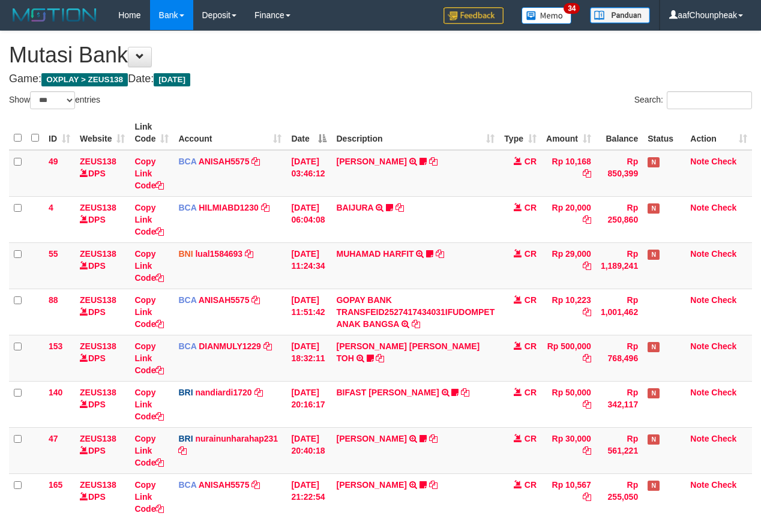
select select "***"
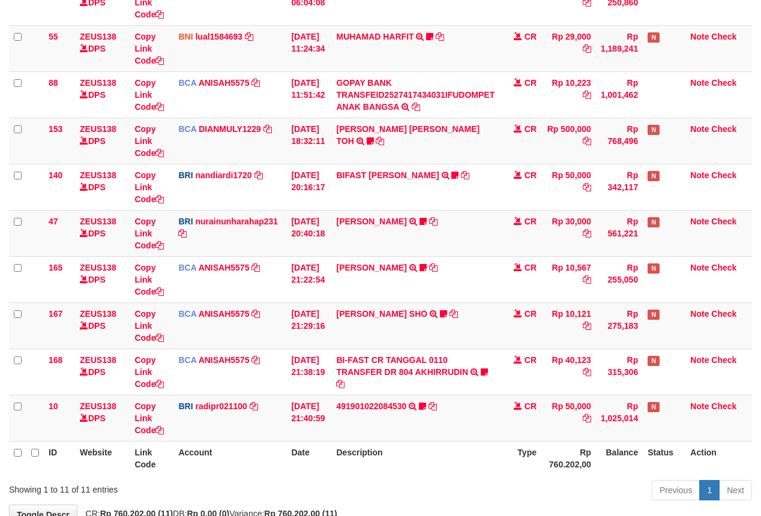
scroll to position [296, 0]
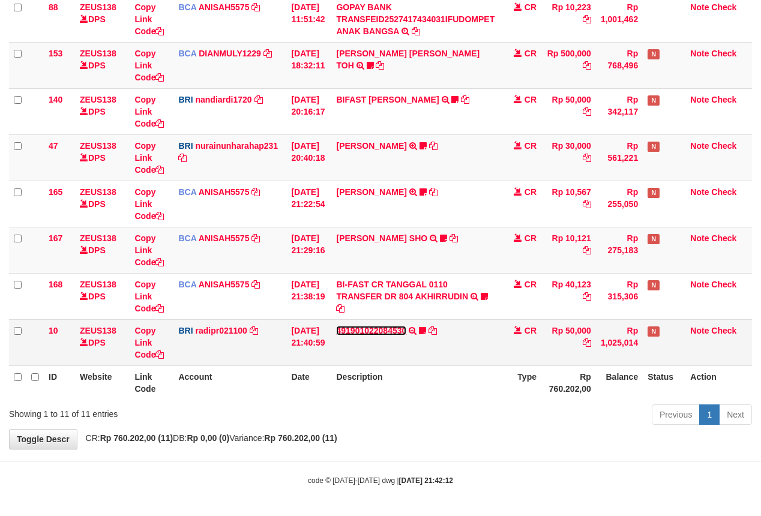
click at [368, 326] on link "491901022084530" at bounding box center [371, 331] width 70 height 10
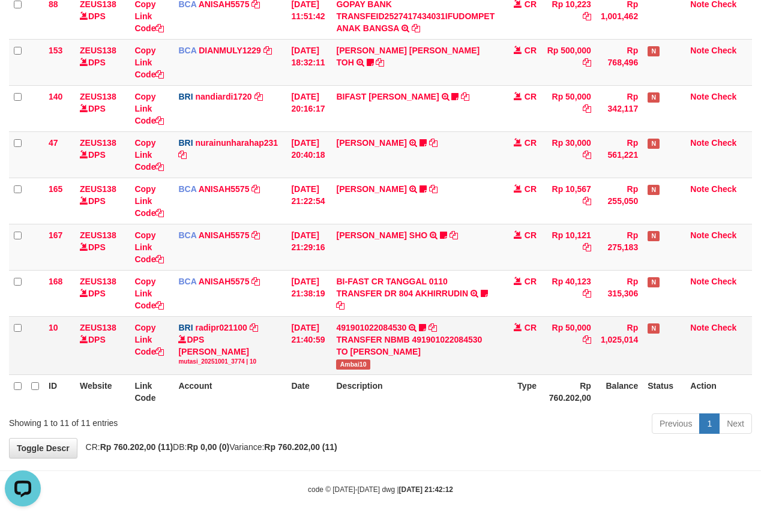
click at [353, 366] on span "Ambai10" at bounding box center [353, 364] width 34 height 10
copy span "Ambai10"
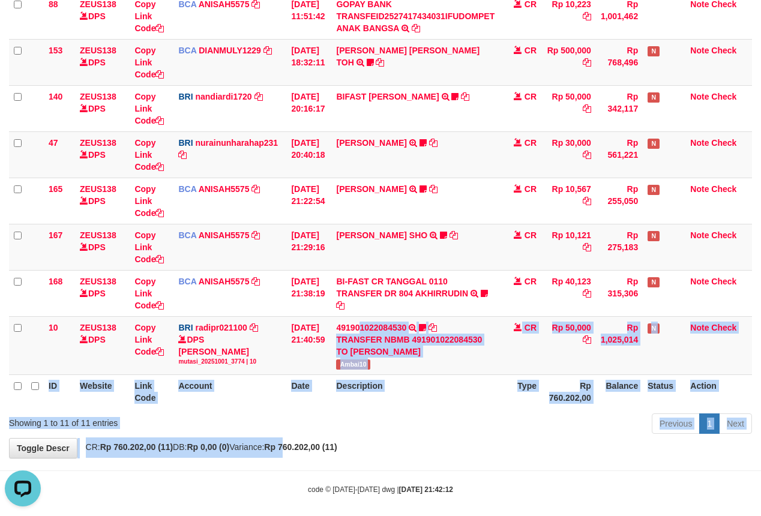
drag, startPoint x: 312, startPoint y: 432, endPoint x: 310, endPoint y: 445, distance: 12.8
click at [310, 445] on div "**********" at bounding box center [380, 96] width 761 height 722
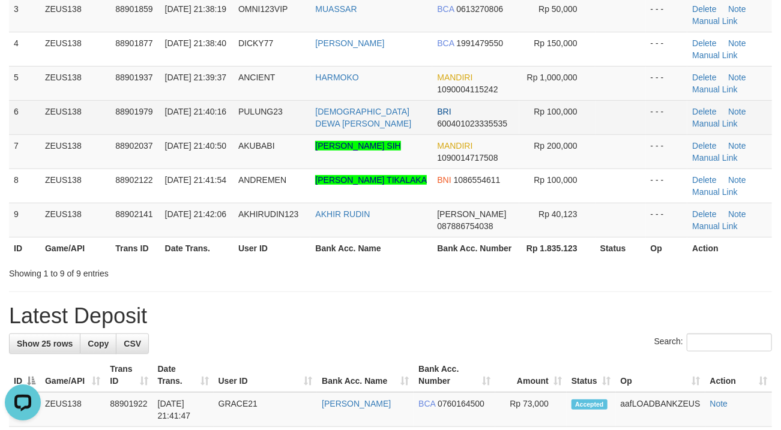
click at [270, 126] on td "PULUNG23" at bounding box center [271, 117] width 77 height 34
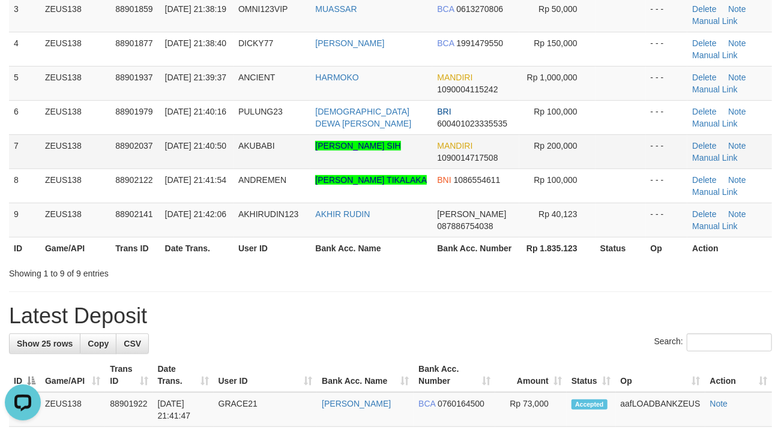
click at [284, 166] on td "AKUBABI" at bounding box center [271, 151] width 77 height 34
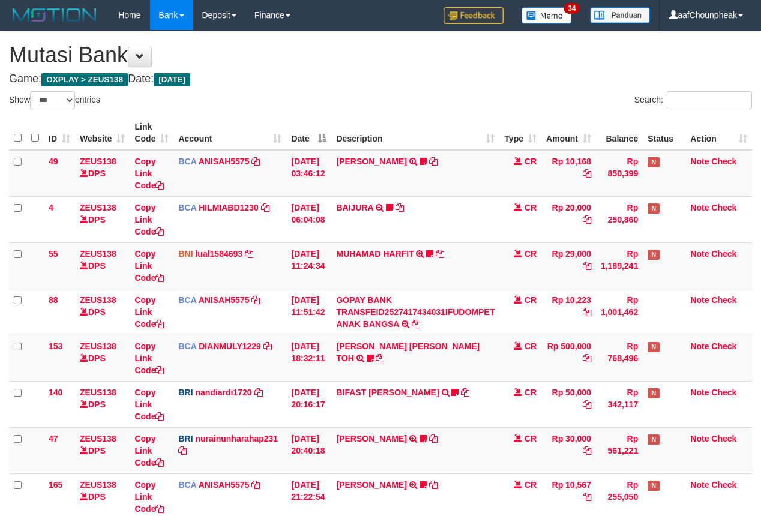
select select "***"
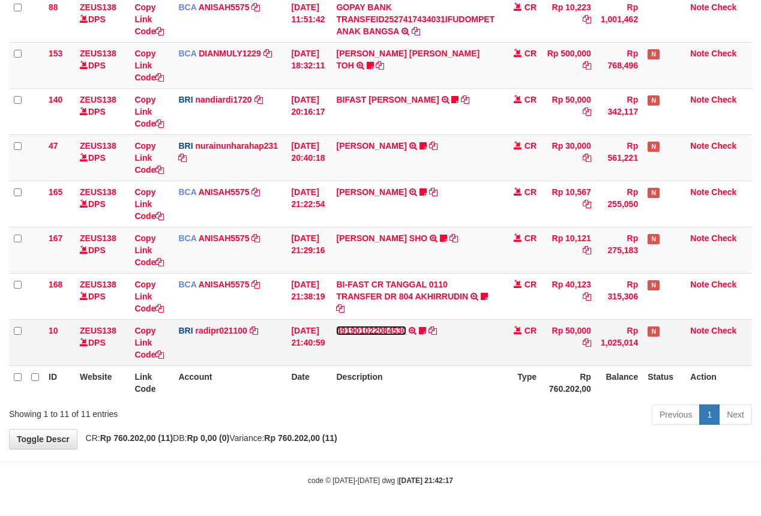
click at [354, 330] on link "491901022084530" at bounding box center [371, 331] width 70 height 10
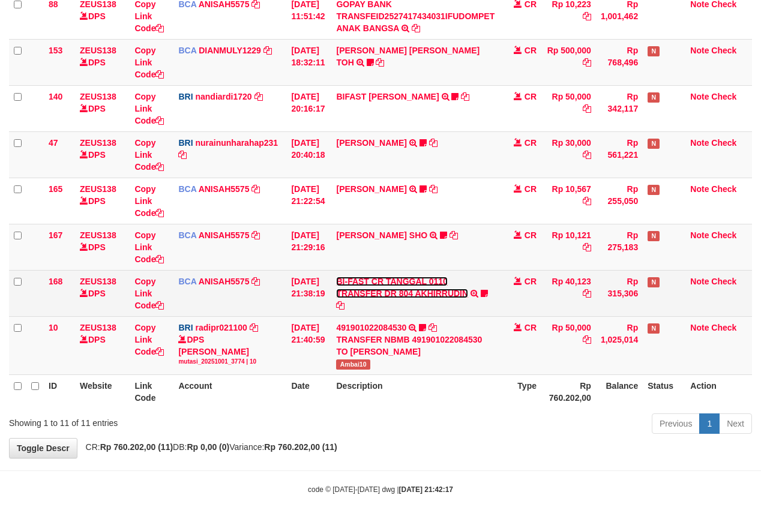
click at [375, 286] on link "BI-FAST CR TANGGAL 0110 TRANSFER DR 804 AKHIRRUDIN" at bounding box center [402, 288] width 132 height 22
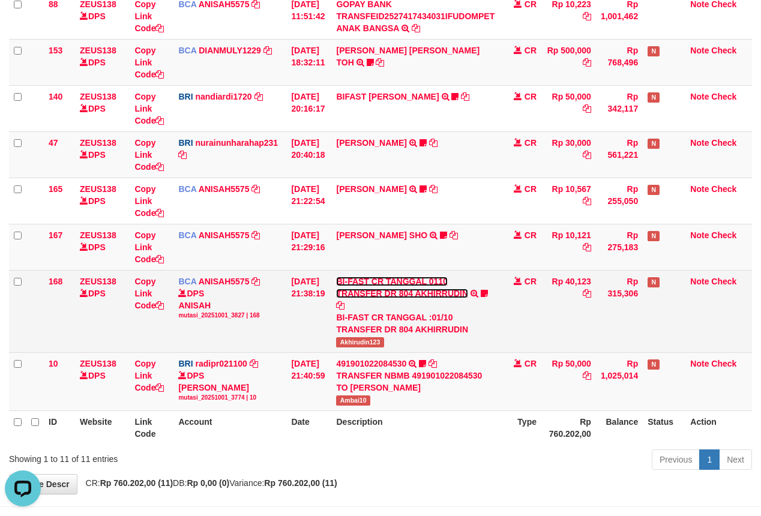
scroll to position [0, 0]
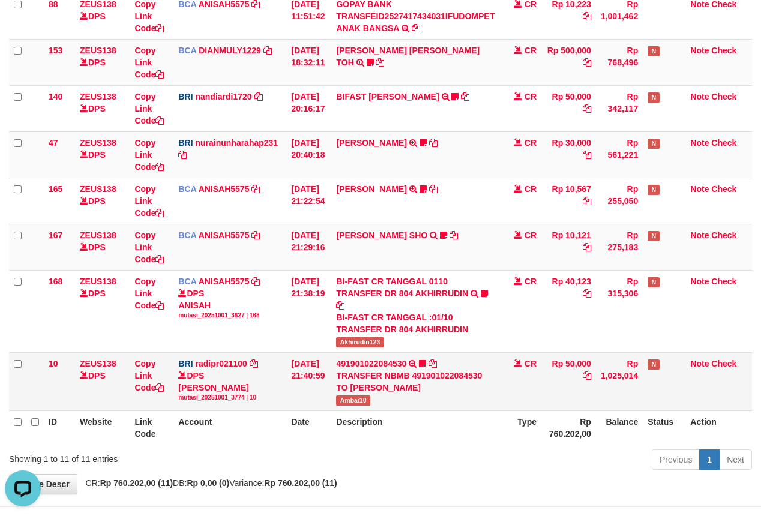
click at [346, 409] on td "491901022084530 TRANSFER NBMB 491901022084530 TO REYNALDI ADI PRATAMA Ambai10" at bounding box center [415, 381] width 168 height 58
copy span "Ambai10"
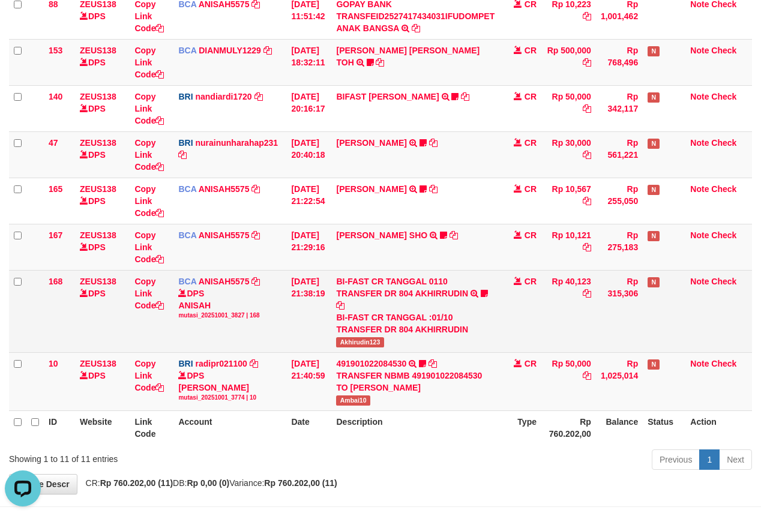
click at [349, 344] on span "Akhirudin123" at bounding box center [359, 342] width 47 height 10
copy span "Akhirudin123"
drag, startPoint x: 478, startPoint y: 319, endPoint x: 493, endPoint y: 313, distance: 15.6
click at [478, 326] on td "BI-FAST CR TANGGAL 0110 TRANSFER DR 804 AKHIRRUDIN BI-FAST CR TANGGAL :01/10 TR…" at bounding box center [415, 311] width 168 height 82
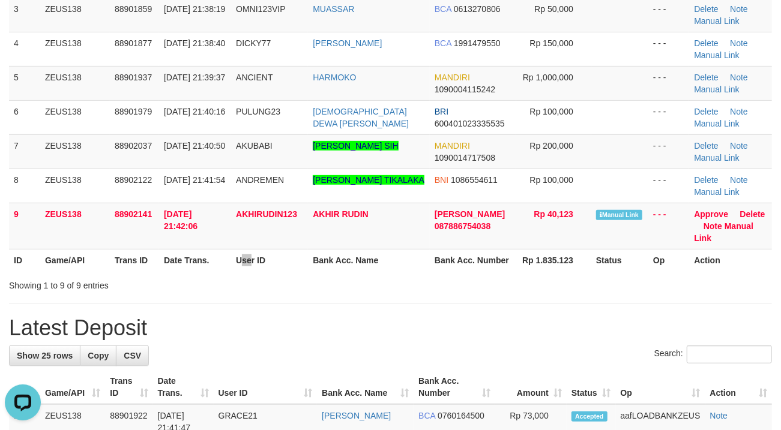
click at [256, 257] on th "User ID" at bounding box center [269, 260] width 77 height 22
drag, startPoint x: 322, startPoint y: 208, endPoint x: 510, endPoint y: 286, distance: 204.2
click at [332, 221] on td "AKHIR RUDIN" at bounding box center [369, 226] width 122 height 46
click at [745, 227] on link "Manual Link" at bounding box center [723, 232] width 59 height 22
click at [458, 326] on h1 "Latest Deposit" at bounding box center [390, 328] width 763 height 24
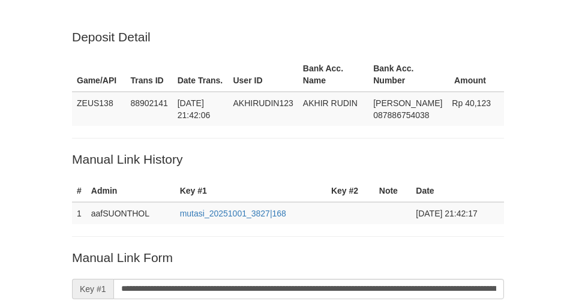
scroll to position [248, 0]
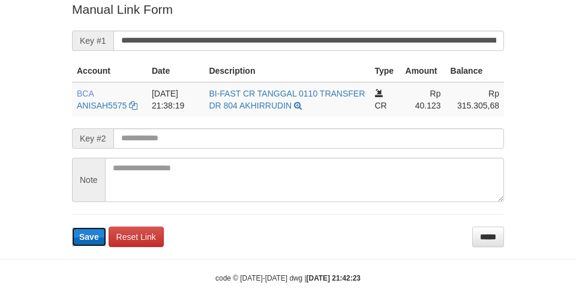
click at [80, 233] on span "Save" at bounding box center [89, 237] width 20 height 10
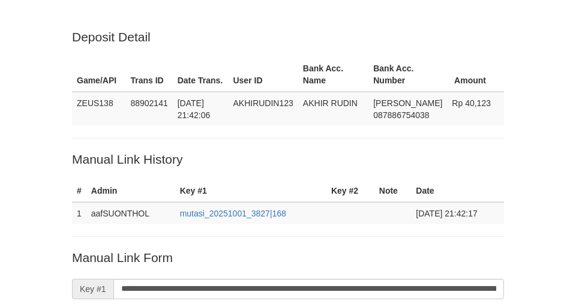
scroll to position [247, 0]
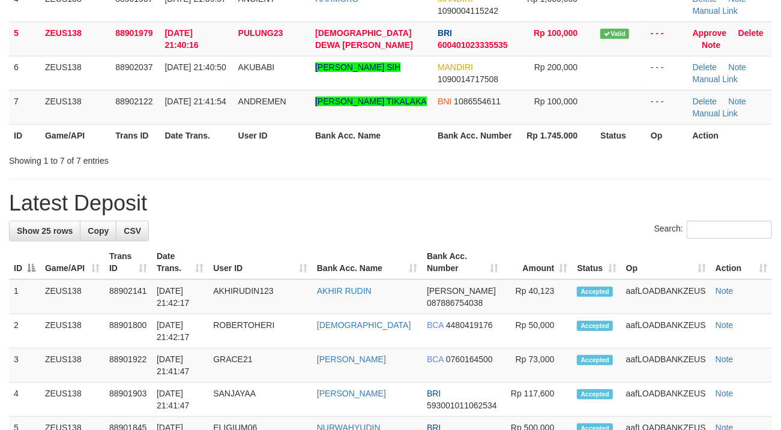
scroll to position [221, 0]
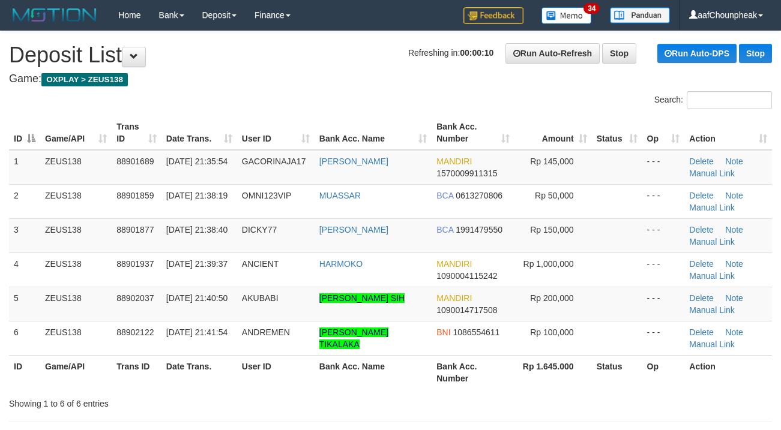
scroll to position [265, 0]
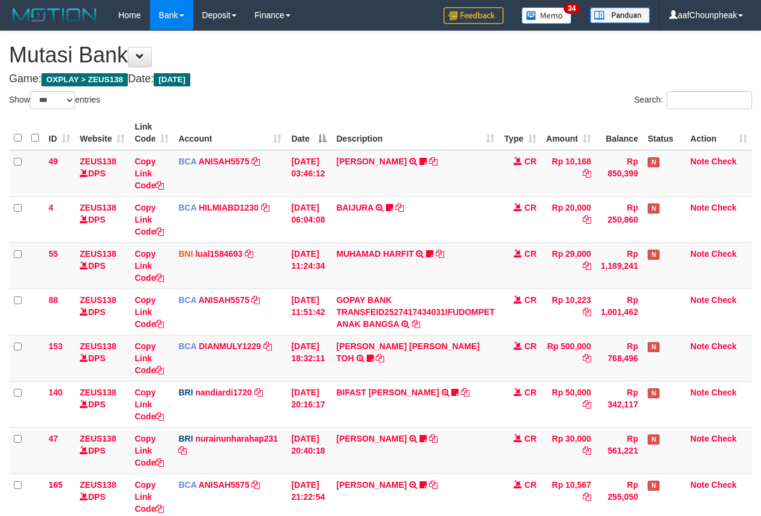
select select "***"
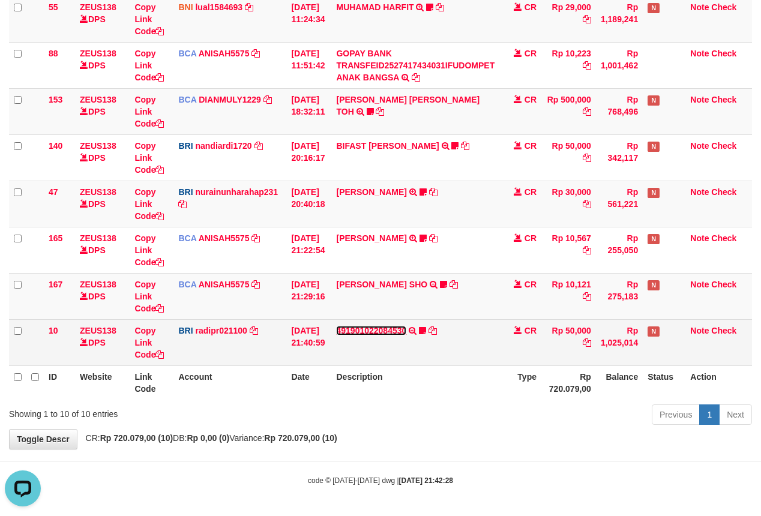
click at [383, 327] on link "491901022084530" at bounding box center [371, 331] width 70 height 10
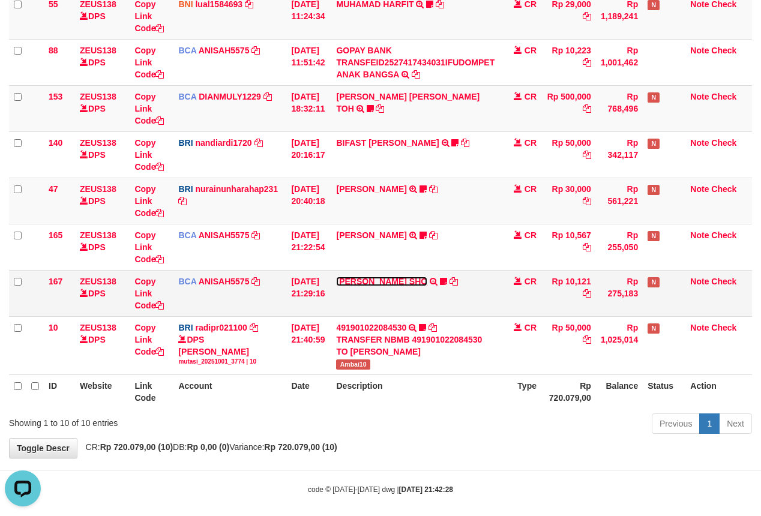
click at [377, 282] on link "MUHAMMAD HIQNI SHO" at bounding box center [381, 282] width 91 height 10
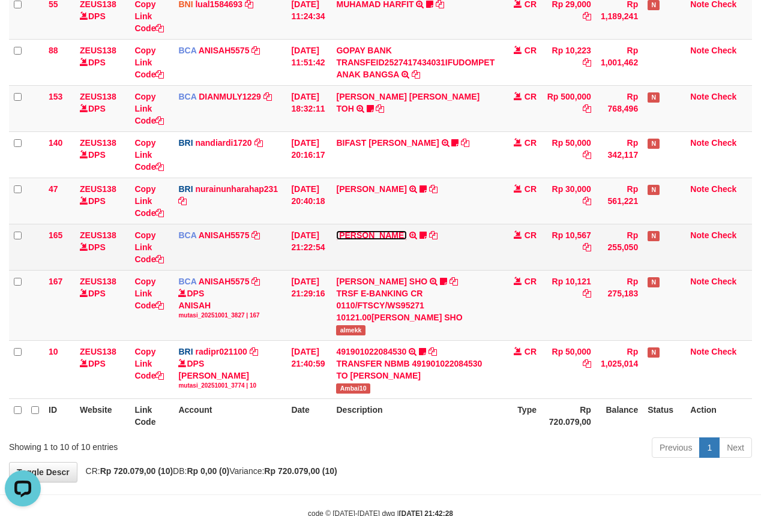
click at [368, 235] on link "TIFFANY MEIK" at bounding box center [371, 235] width 70 height 10
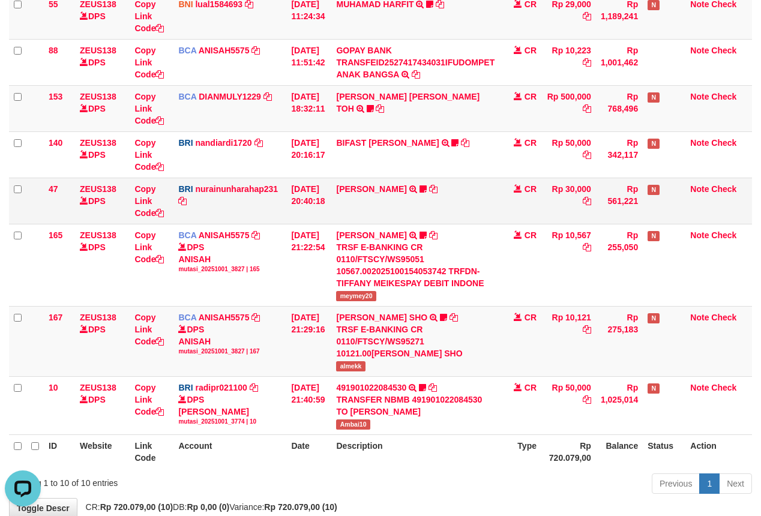
click at [367, 200] on td "RISAL WAHYUDI TRANSFER NBMB RISAL WAHYUDI TO NURAINUN HARAHAP KENNONG09" at bounding box center [415, 201] width 168 height 46
click at [367, 185] on link "RISAL WAHYUDI" at bounding box center [371, 189] width 70 height 10
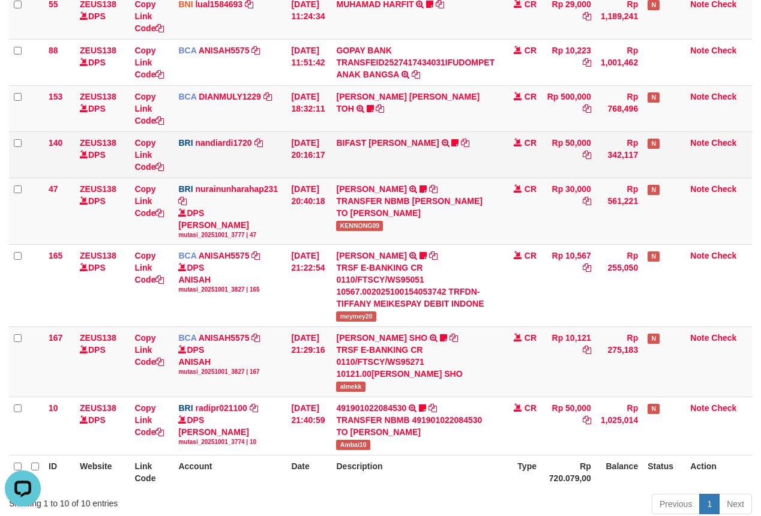
click at [368, 149] on td "BIFAST MUHAMMAD FIR TRANSFER NBMB BIFAST MUHAMMAD FIR TO NANDI ARDIANSYAH White…" at bounding box center [415, 154] width 168 height 46
click at [368, 138] on link "BIFAST [PERSON_NAME]" at bounding box center [387, 143] width 103 height 10
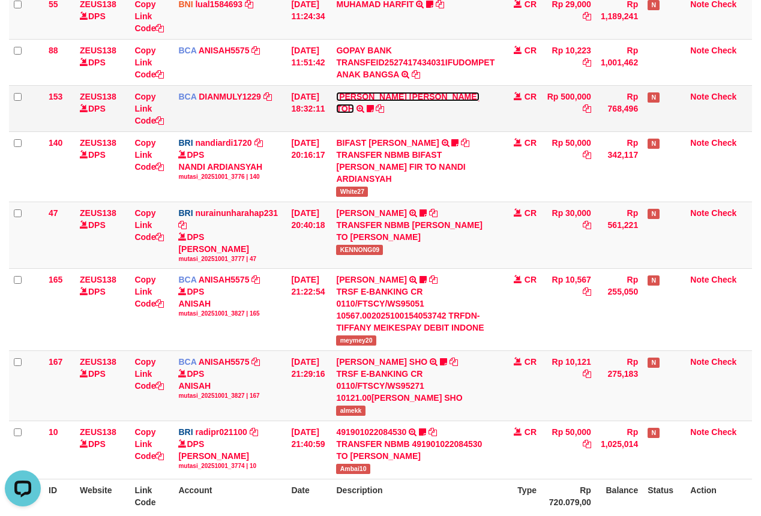
click at [367, 94] on link "[PERSON_NAME] [PERSON_NAME] TOH" at bounding box center [407, 103] width 143 height 22
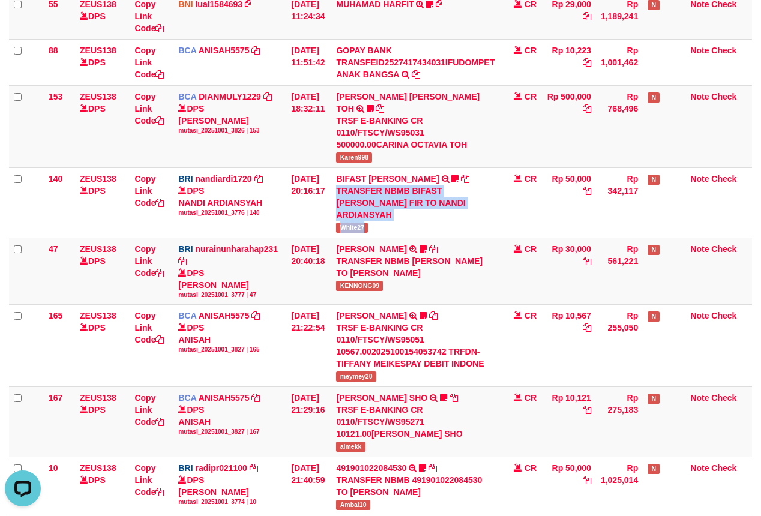
drag, startPoint x: 481, startPoint y: 169, endPoint x: 772, endPoint y: 197, distance: 292.4
click at [499, 222] on td "BIFAST MUHAMMAD FIR TRANSFER NBMB BIFAST MUHAMMAD FIR TO NANDI ARDIANSYAH White…" at bounding box center [415, 202] width 168 height 70
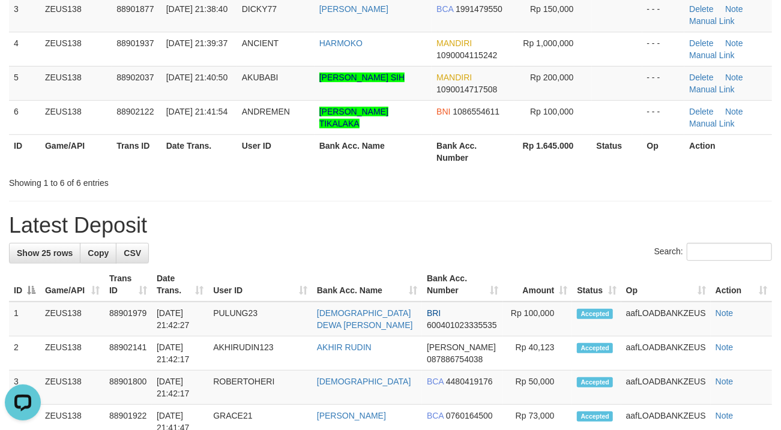
drag, startPoint x: 238, startPoint y: 226, endPoint x: 268, endPoint y: 235, distance: 31.5
click at [268, 235] on h1 "Latest Deposit" at bounding box center [390, 226] width 763 height 24
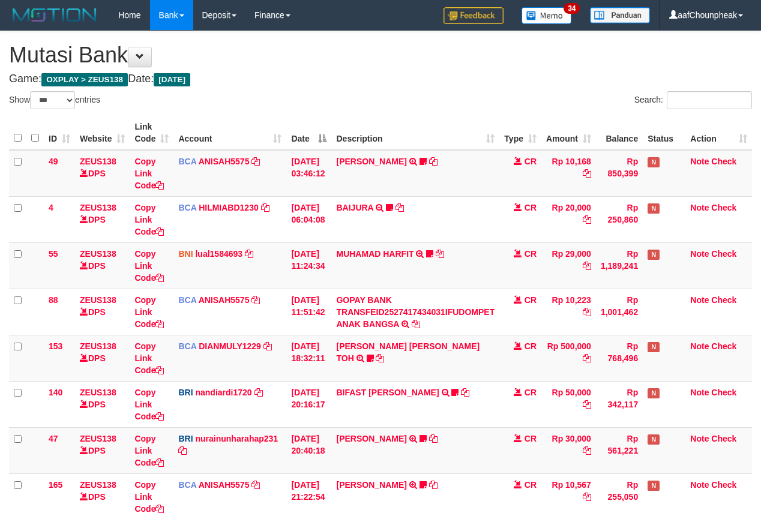
select select "***"
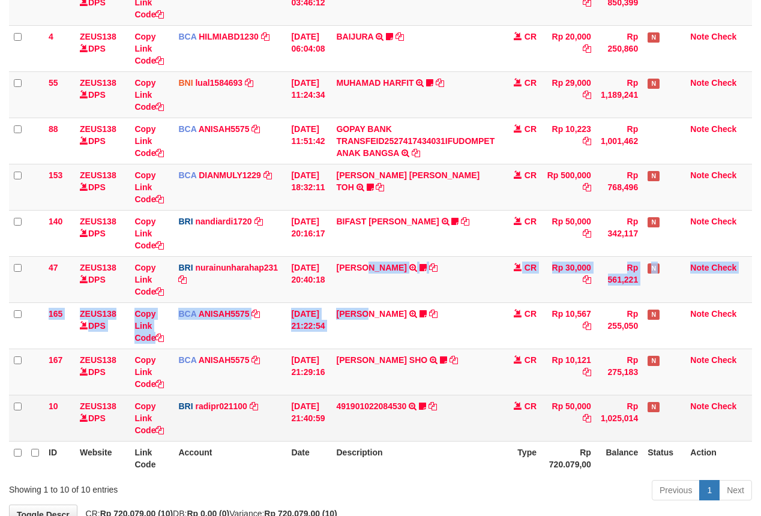
scroll to position [250, 0]
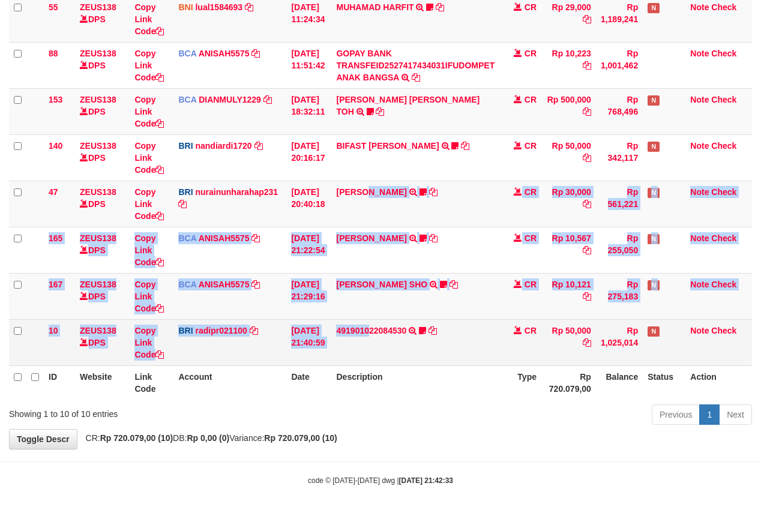
drag, startPoint x: 374, startPoint y: 307, endPoint x: 375, endPoint y: 322, distance: 14.4
click at [375, 322] on tbody "49 ZEUS138 DPS Copy Link Code BCA ANISAH5575 DPS [PERSON_NAME] mutasi_20251001_…" at bounding box center [380, 134] width 743 height 463
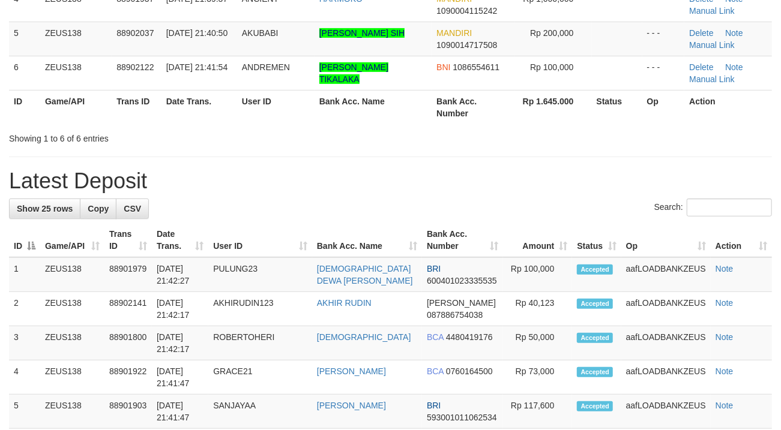
drag, startPoint x: 244, startPoint y: 223, endPoint x: 89, endPoint y: 235, distance: 154.7
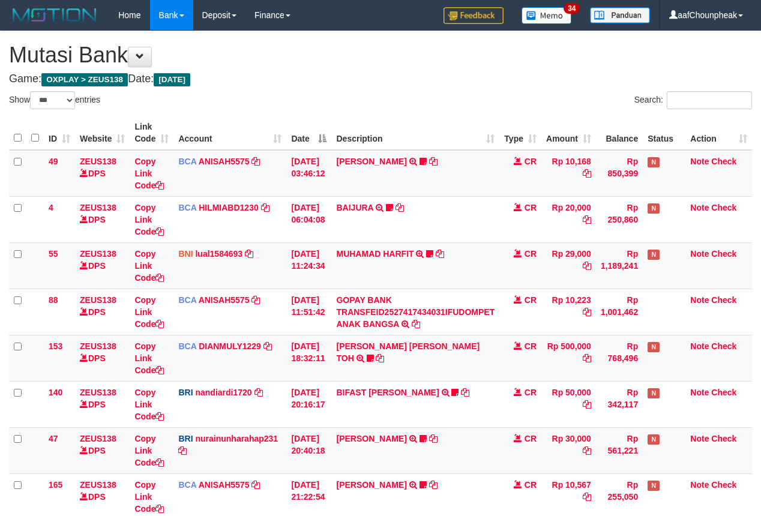
select select "***"
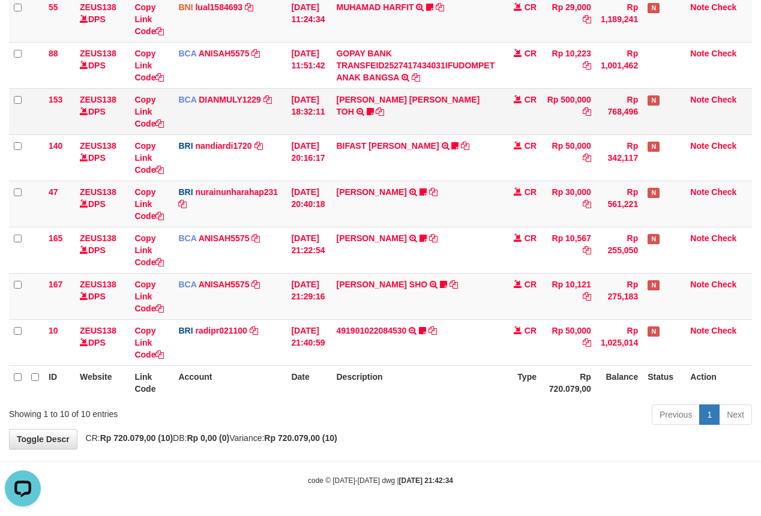
click at [284, 112] on td "BCA DIANMULY1229 DPS DIAN MULYADI mutasi_20251001_3826 | 153 mutasi_20251001_38…" at bounding box center [229, 111] width 113 height 46
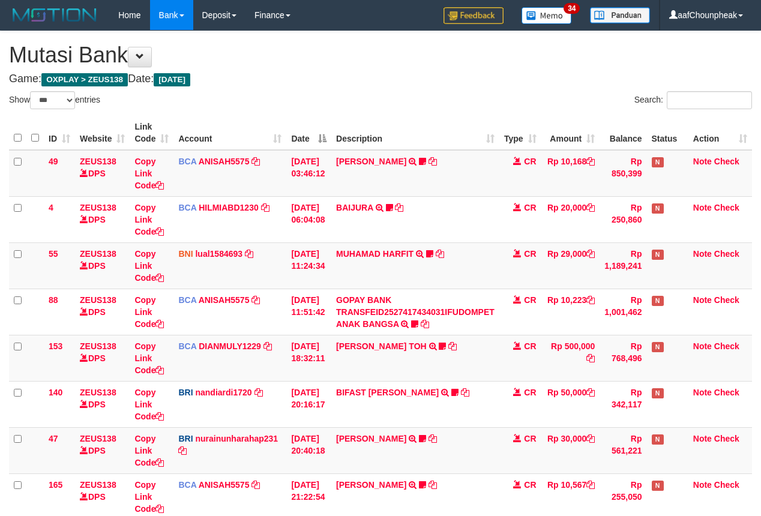
select select "***"
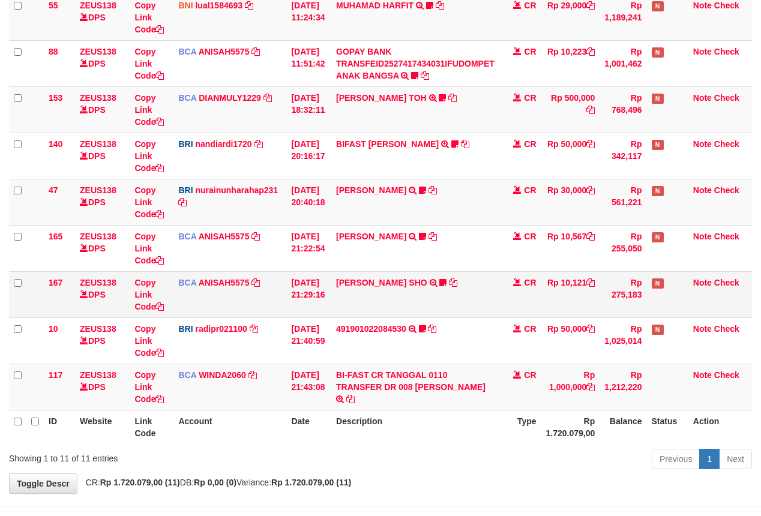
scroll to position [250, 0]
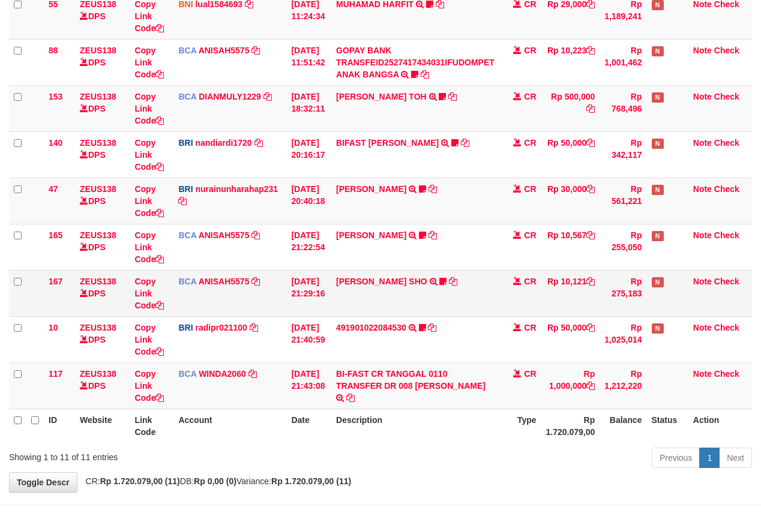
click at [339, 316] on tr "167 ZEUS138 DPS Copy Link Code BCA ANISAH5575 DPS ANISAH mutasi_20251001_3827 |…" at bounding box center [380, 293] width 743 height 46
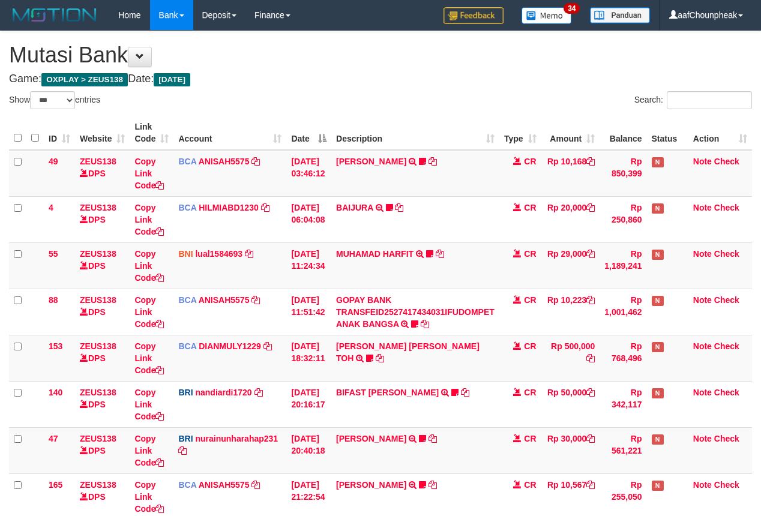
select select "***"
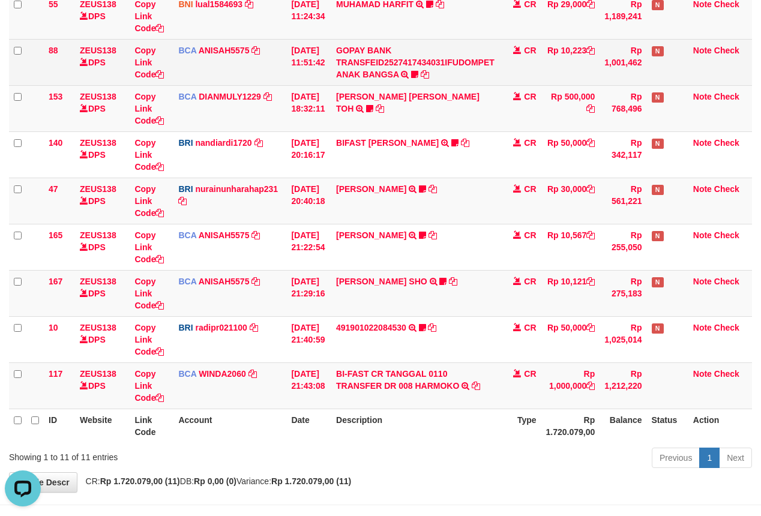
drag, startPoint x: 291, startPoint y: 76, endPoint x: 610, endPoint y: 67, distance: 319.3
click at [295, 73] on td "[DATE] 11:51:42" at bounding box center [308, 62] width 45 height 46
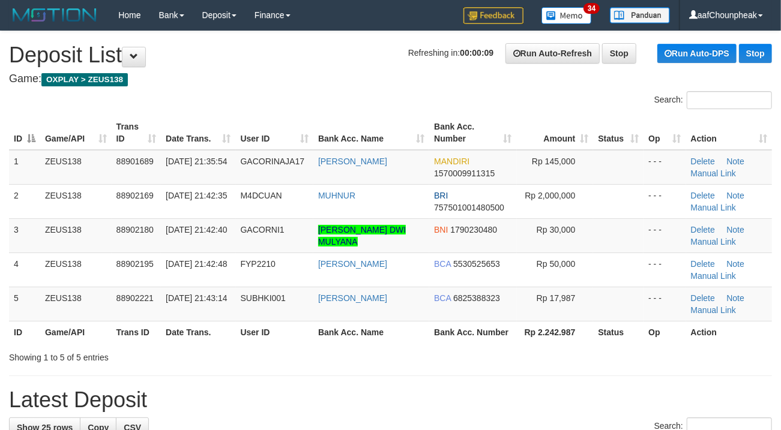
drag, startPoint x: 278, startPoint y: 94, endPoint x: 187, endPoint y: 421, distance: 338.9
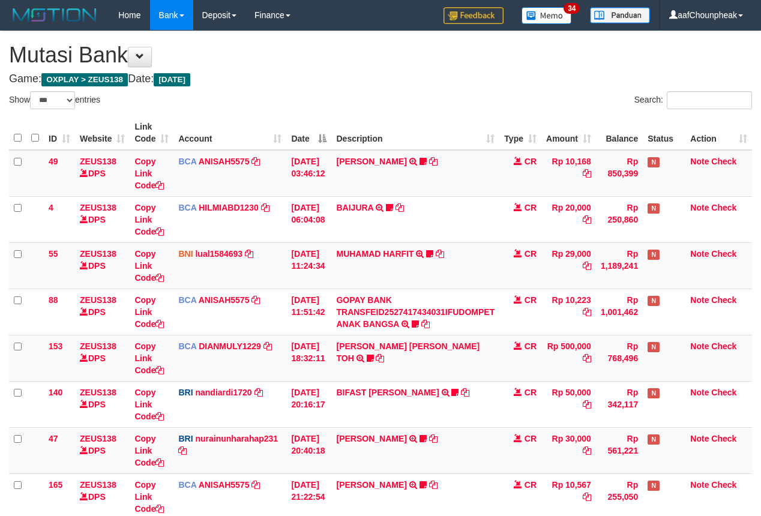
select select "***"
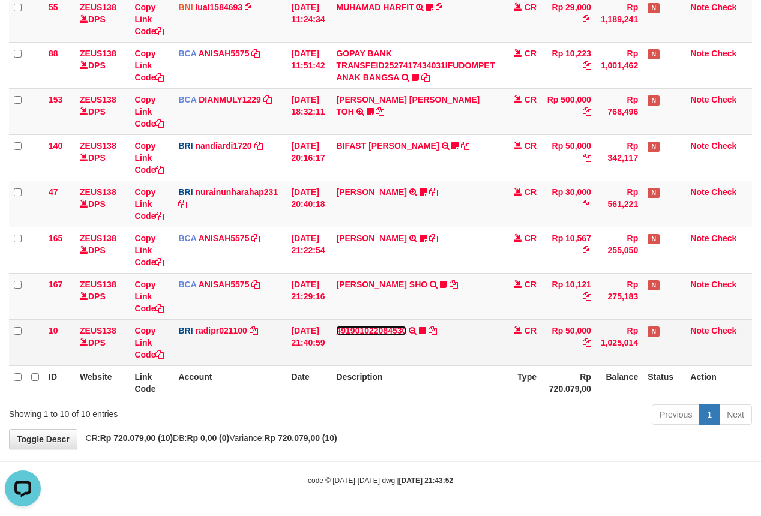
click at [367, 327] on link "491901022084530" at bounding box center [371, 331] width 70 height 10
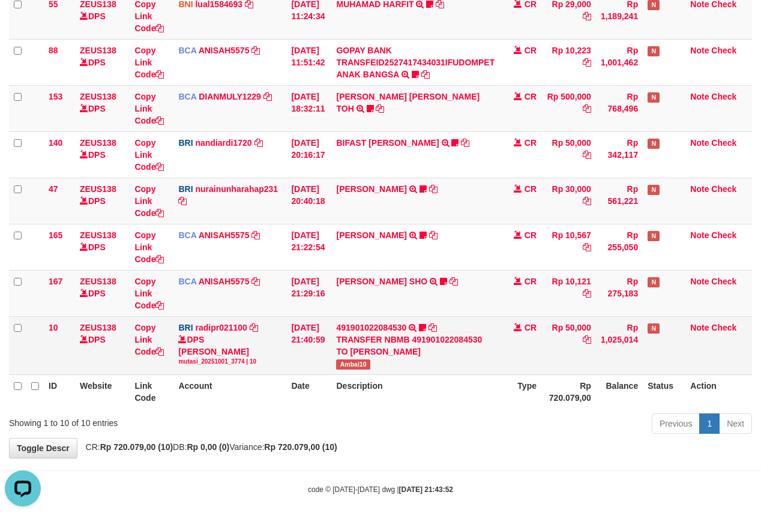
click at [349, 374] on td "491901022084530 TRANSFER NBMB 491901022084530 TO REYNALDI ADI PRATAMA Ambai10" at bounding box center [415, 345] width 168 height 58
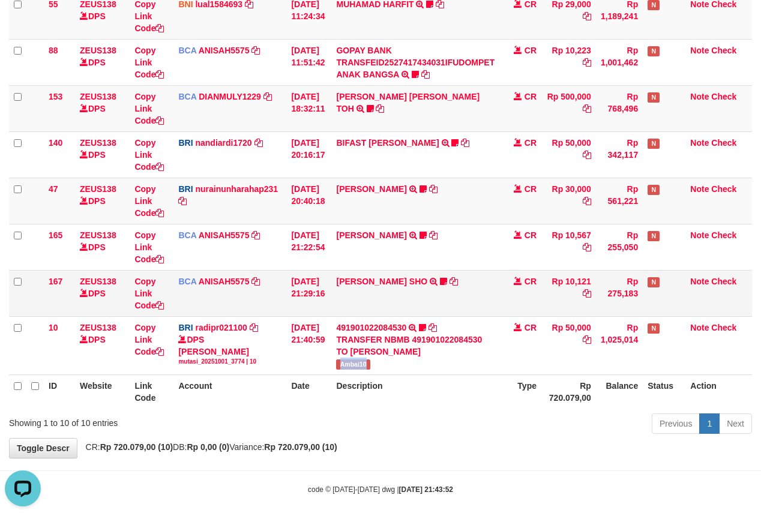
copy span "Ambai10"
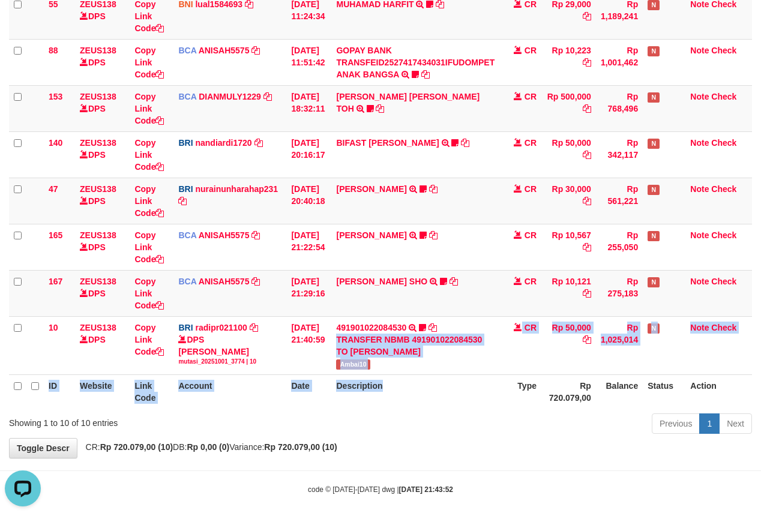
drag, startPoint x: 451, startPoint y: 392, endPoint x: 455, endPoint y: 397, distance: 6.5
click at [455, 397] on table "ID Website Link Code Account Date Description Type Amount Balance Status Action…" at bounding box center [380, 137] width 743 height 542
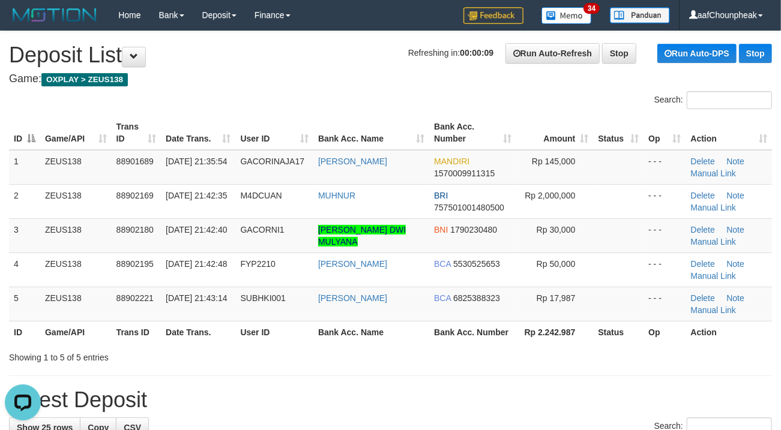
click at [340, 104] on div "Search:" at bounding box center [390, 101] width 781 height 21
drag, startPoint x: 340, startPoint y: 104, endPoint x: 1, endPoint y: 215, distance: 356.0
click at [311, 112] on div "Search: ID Game/API Trans ID Date Trans. User ID Bank Acc. Name Bank Acc. Numbe…" at bounding box center [390, 227] width 763 height 272
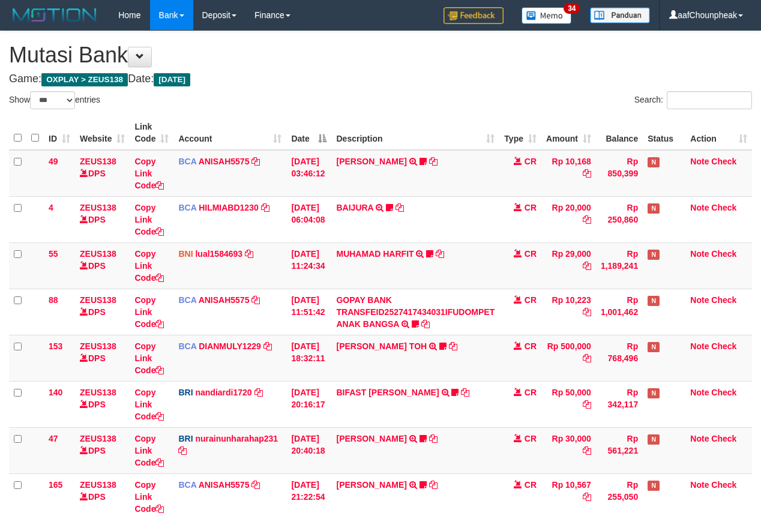
select select "***"
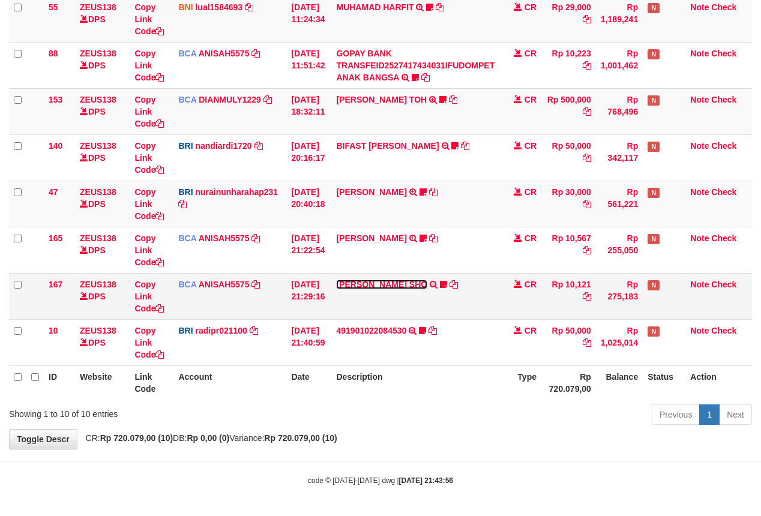
click at [385, 280] on link "MUHAMMAD HIQNI SHO" at bounding box center [381, 285] width 91 height 10
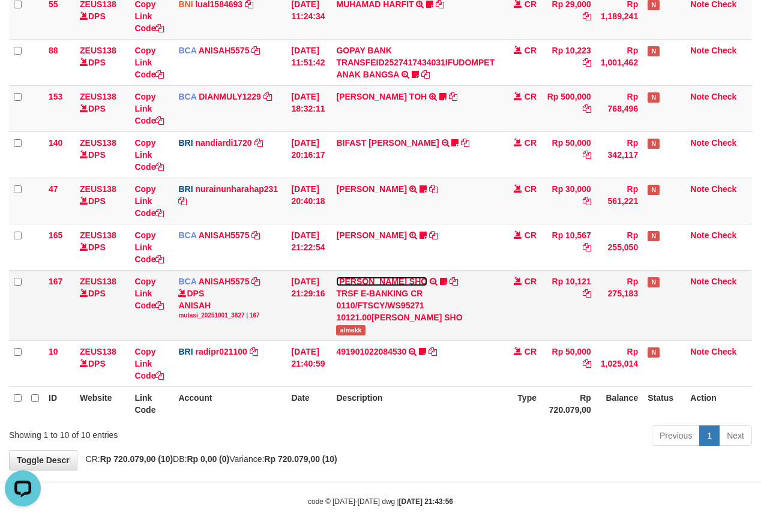
scroll to position [0, 0]
click at [356, 327] on span "almekk" at bounding box center [350, 330] width 29 height 10
copy span "almekk"
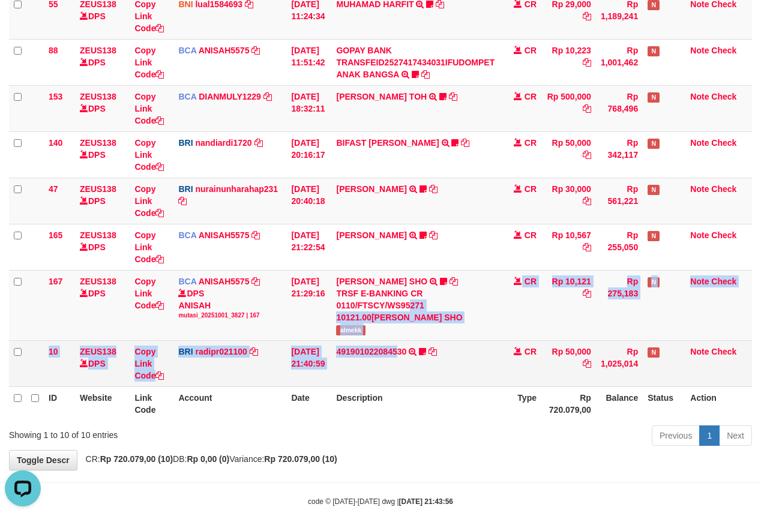
drag, startPoint x: 391, startPoint y: 335, endPoint x: 404, endPoint y: 385, distance: 52.0
click at [404, 385] on tbody "49 ZEUS138 DPS Copy Link Code BCA ANISAH5575 DPS ANISAH mutasi_20251001_3827 | …" at bounding box center [380, 143] width 743 height 487
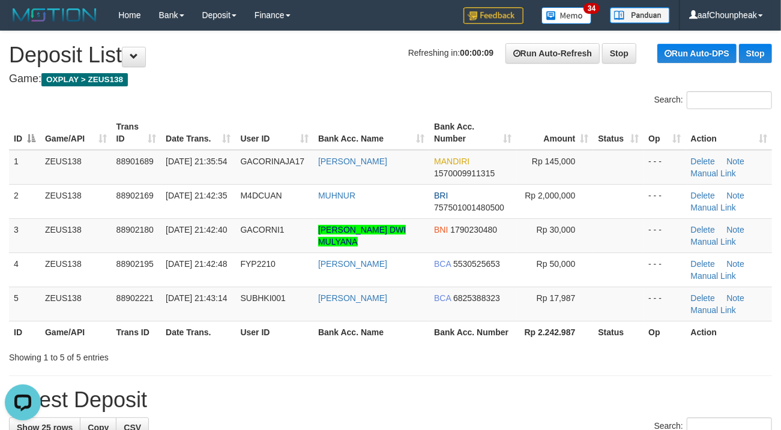
click at [339, 118] on th "Bank Acc. Name" at bounding box center [371, 133] width 116 height 34
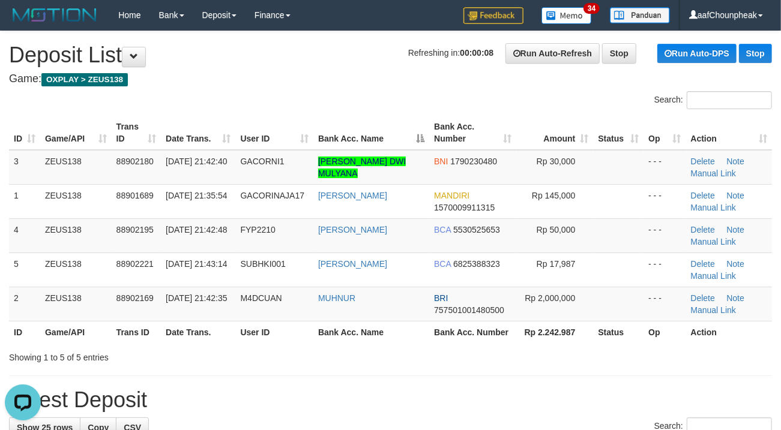
drag, startPoint x: 339, startPoint y: 118, endPoint x: 0, endPoint y: 200, distance: 348.9
click at [322, 121] on th "Bank Acc. Name" at bounding box center [371, 133] width 116 height 34
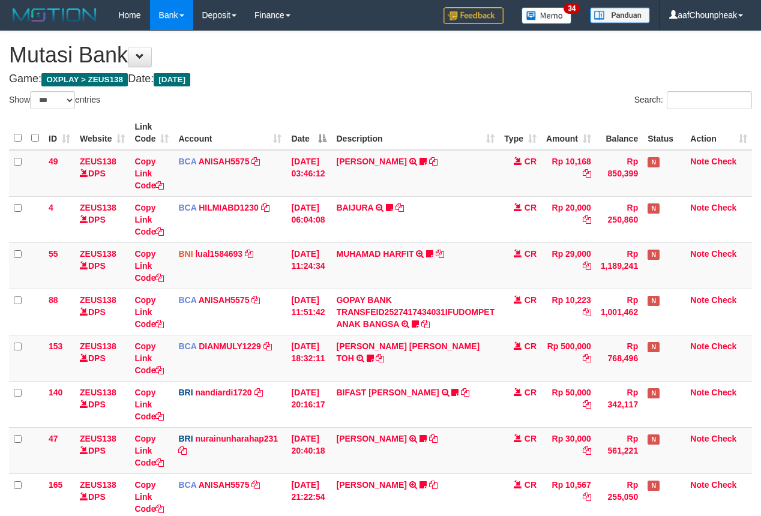
select select "***"
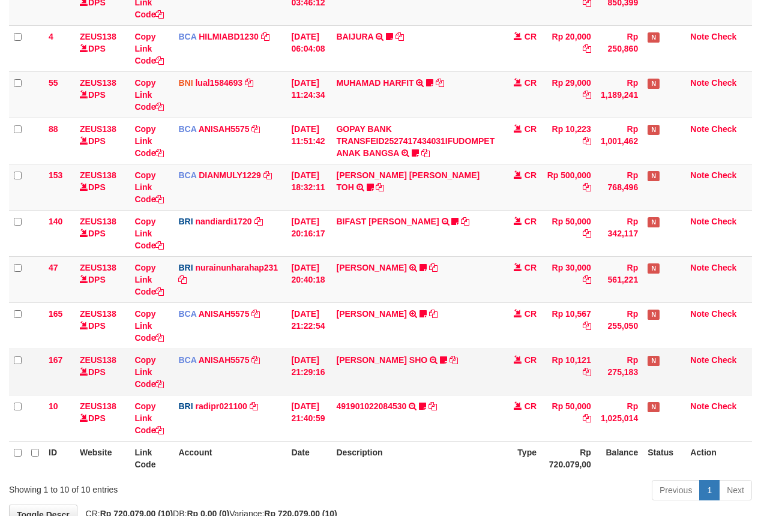
click at [396, 385] on td "MUHAMMAD HIQNI SHO TRSF E-BANKING CR 0110/FTSCY/WS95271 10121.00MUHAMMAD HIQNI …" at bounding box center [415, 372] width 168 height 46
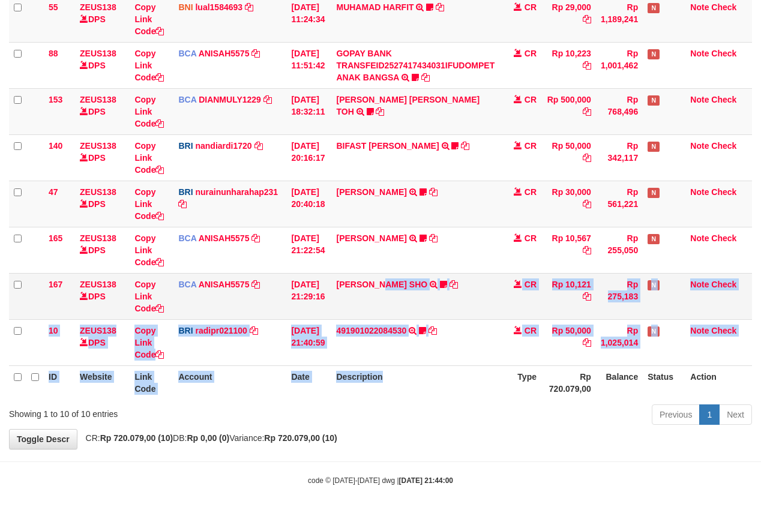
click at [395, 385] on table "ID Website Link Code Account Date Description Type Amount Balance Status Action…" at bounding box center [380, 134] width 743 height 530
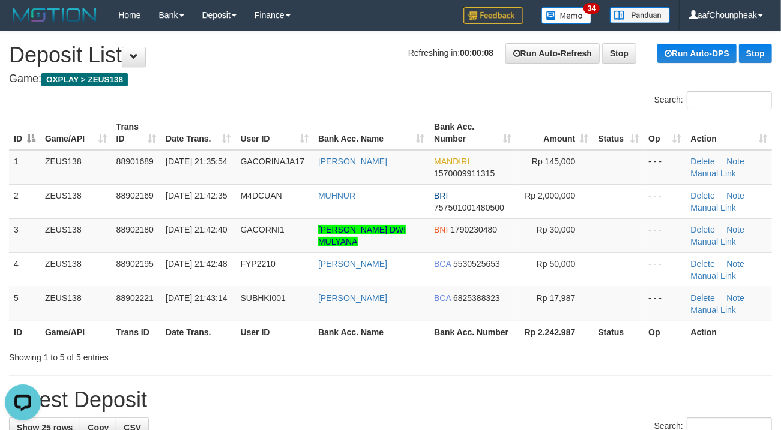
click at [364, 94] on div "Search:" at bounding box center [390, 101] width 781 height 21
drag, startPoint x: 364, startPoint y: 94, endPoint x: 0, endPoint y: 206, distance: 380.7
click at [312, 110] on div "Search:" at bounding box center [390, 101] width 781 height 21
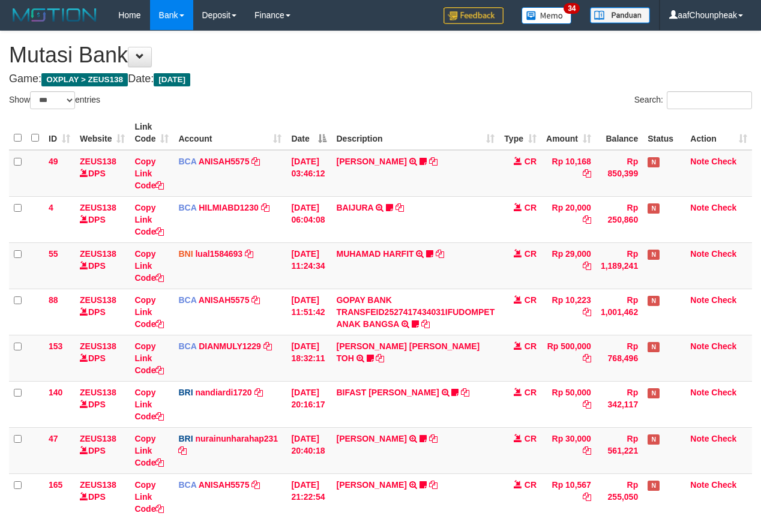
select select "***"
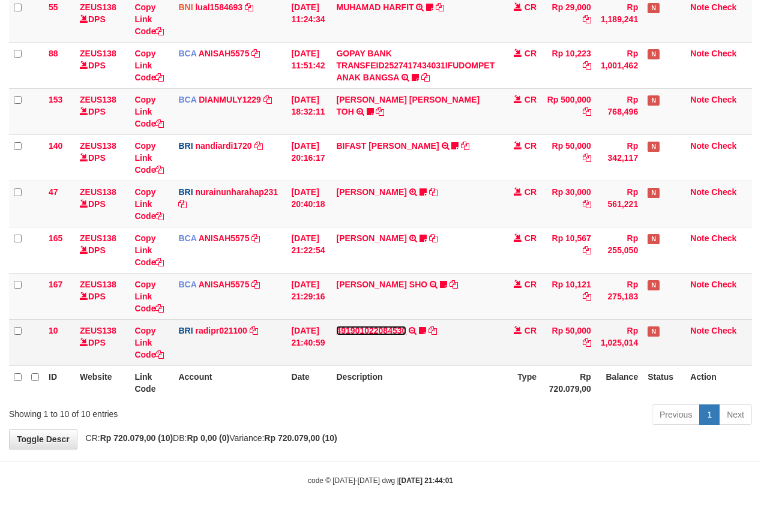
click at [382, 332] on link "491901022084530" at bounding box center [371, 331] width 70 height 10
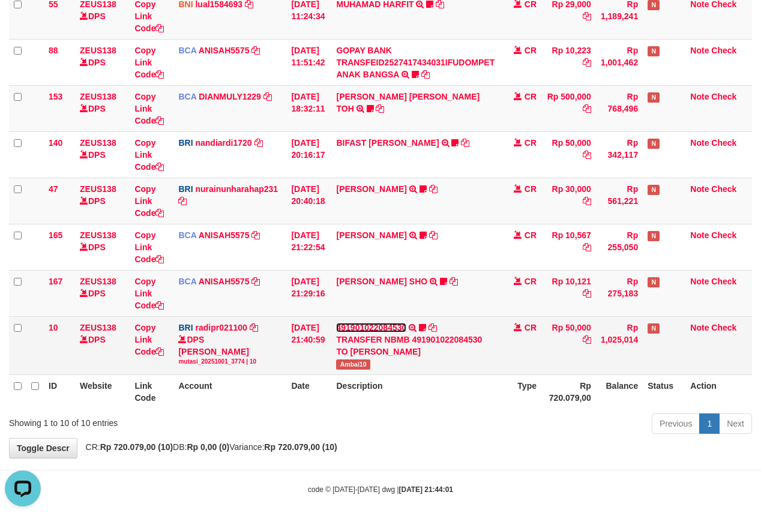
scroll to position [0, 0]
click at [368, 361] on span "Ambai10" at bounding box center [353, 364] width 34 height 10
copy span "Ambai10"
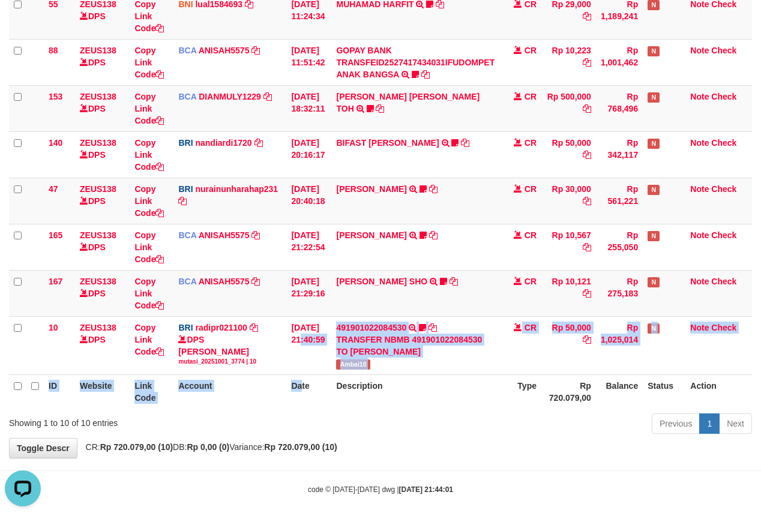
drag, startPoint x: 295, startPoint y: 372, endPoint x: 303, endPoint y: 388, distance: 17.4
click at [303, 388] on table "ID Website Link Code Account Date Description Type Amount Balance Status Action…" at bounding box center [380, 137] width 743 height 542
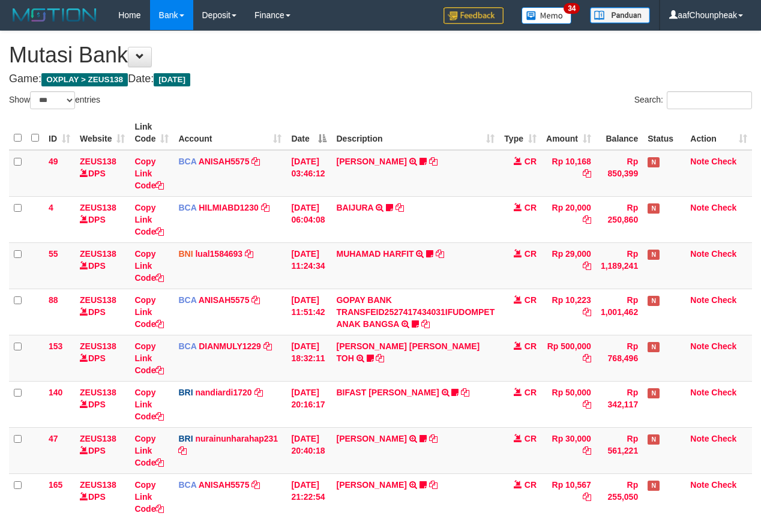
select select "***"
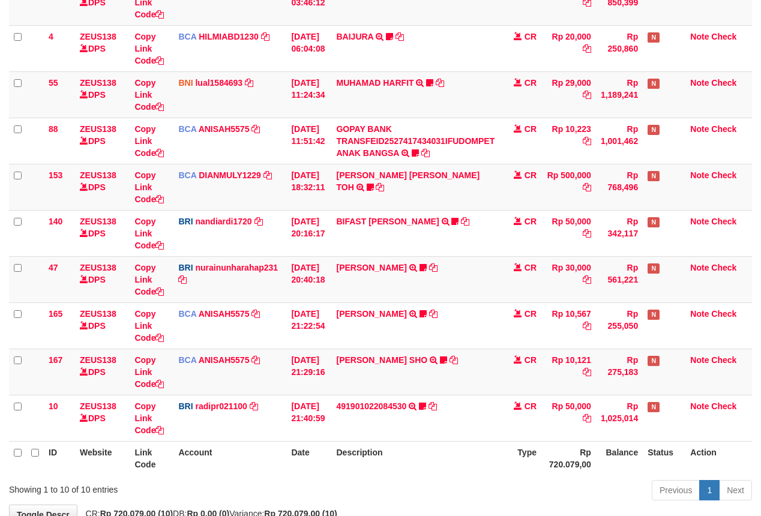
scroll to position [250, 0]
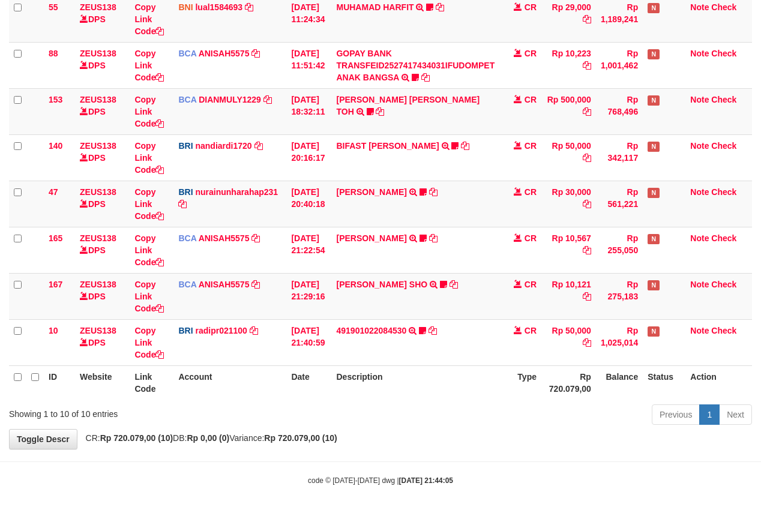
click at [294, 391] on th "Date" at bounding box center [308, 382] width 45 height 34
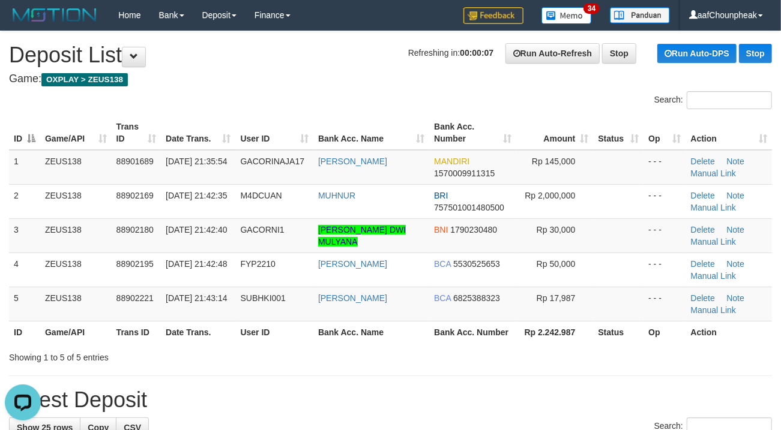
click at [370, 111] on div "Search:" at bounding box center [390, 101] width 781 height 21
drag, startPoint x: 370, startPoint y: 111, endPoint x: 8, endPoint y: 214, distance: 376.7
click at [358, 112] on div "Search: ID Game/API Trans ID Date Trans. User ID Bank Acc. Name Bank Acc. Numbe…" at bounding box center [390, 227] width 763 height 272
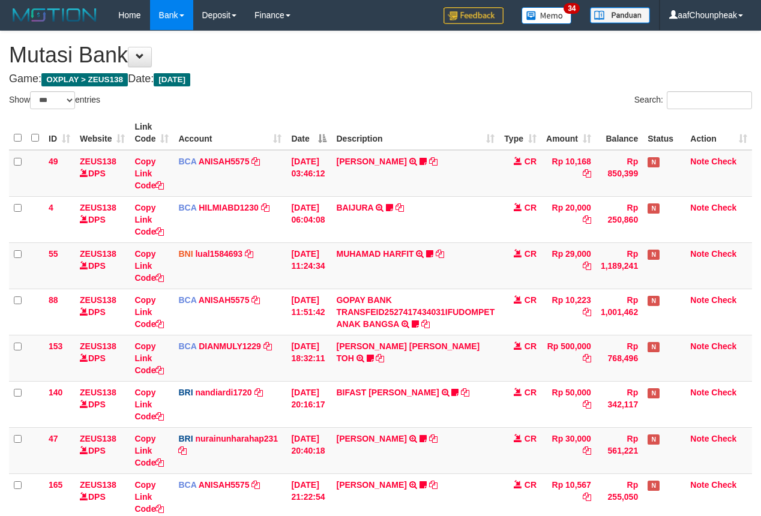
select select "***"
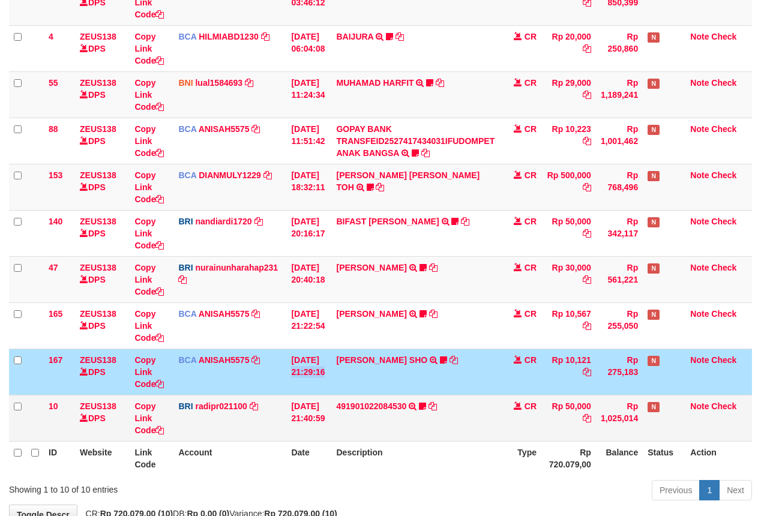
scroll to position [250, 0]
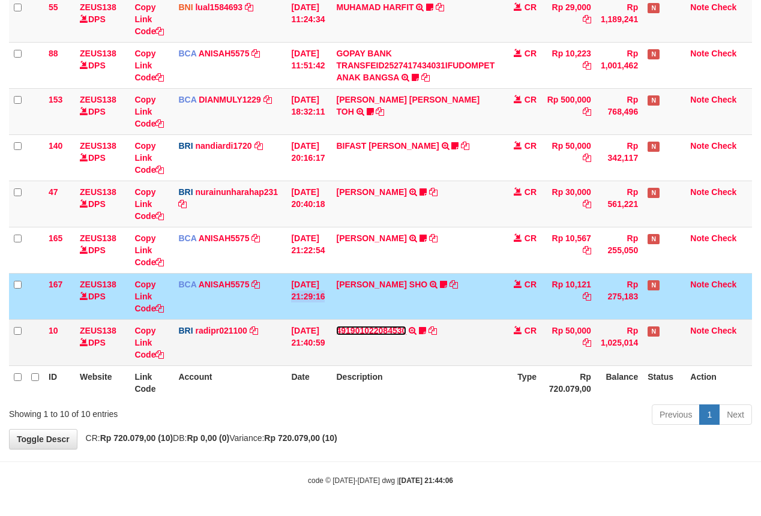
click at [359, 330] on link "491901022084530" at bounding box center [371, 331] width 70 height 10
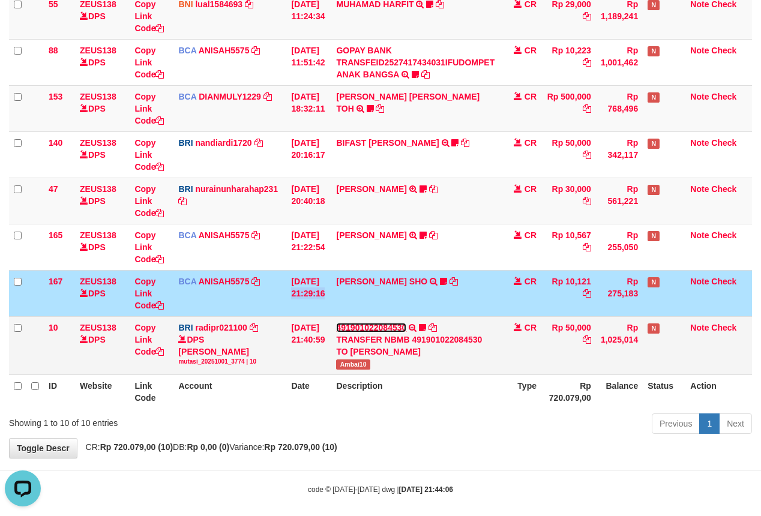
scroll to position [0, 0]
click at [353, 365] on span "Ambai10" at bounding box center [353, 364] width 34 height 10
copy span "Ambai10"
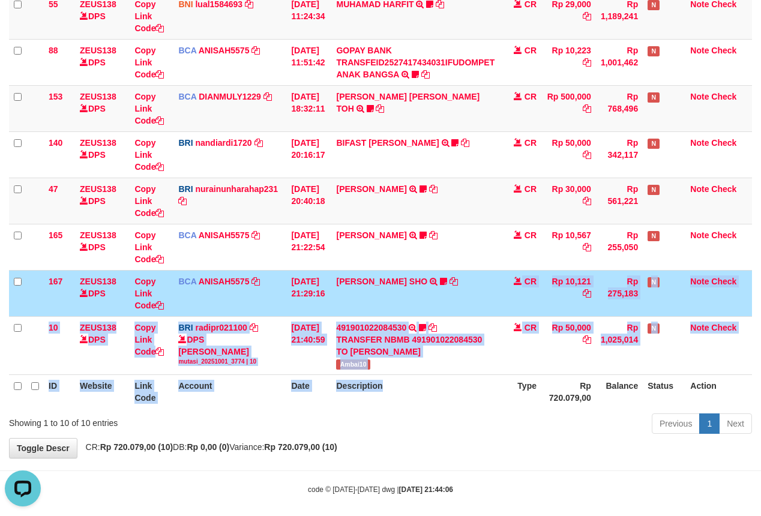
drag, startPoint x: 440, startPoint y: 334, endPoint x: 452, endPoint y: 384, distance: 51.4
click at [452, 386] on table "ID Website Link Code Account Date Description Type Amount Balance Status Action…" at bounding box center [380, 137] width 743 height 542
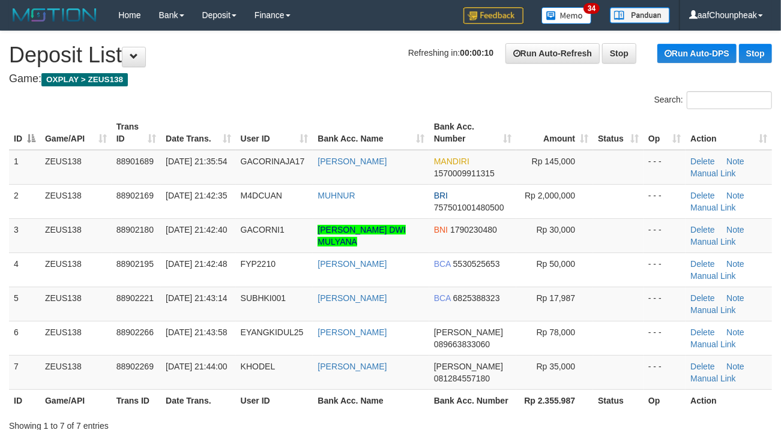
click at [269, 92] on div "Search:" at bounding box center [390, 101] width 781 height 21
drag, startPoint x: 302, startPoint y: 101, endPoint x: 2, endPoint y: 202, distance: 316.7
click at [270, 102] on div "Search:" at bounding box center [390, 101] width 781 height 21
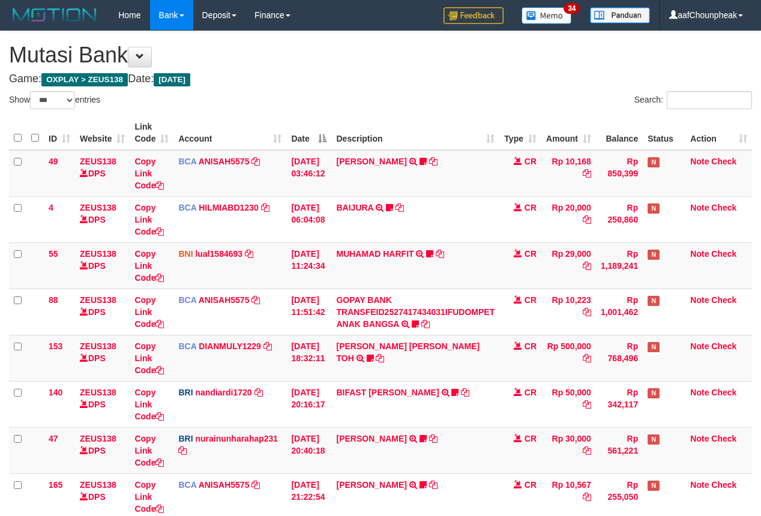
select select "***"
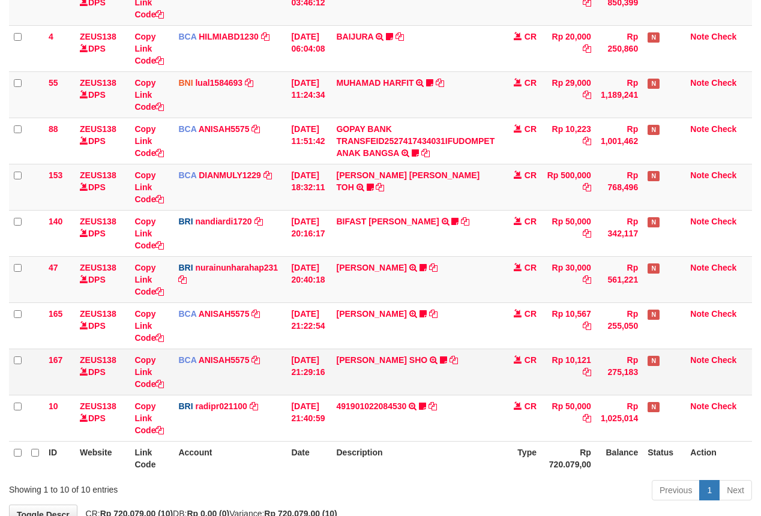
drag, startPoint x: 0, startPoint y: 0, endPoint x: 410, endPoint y: 394, distance: 569.1
click at [410, 394] on td "[PERSON_NAME] SHO TRSF E-BANKING CR 0110/FTSCY/WS95271 10121.00[PERSON_NAME]" at bounding box center [415, 372] width 168 height 46
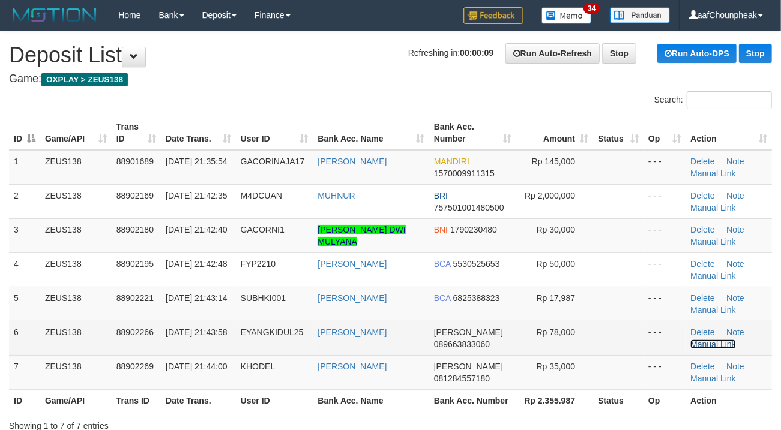
click at [711, 343] on link "Manual Link" at bounding box center [713, 345] width 46 height 10
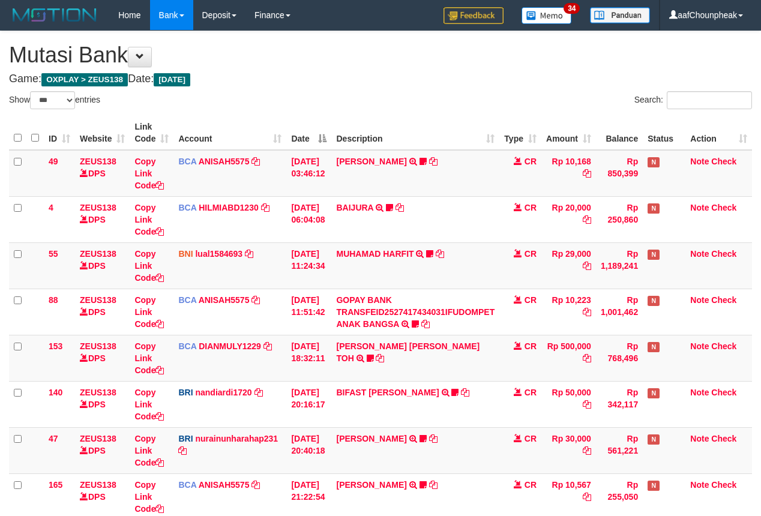
select select "***"
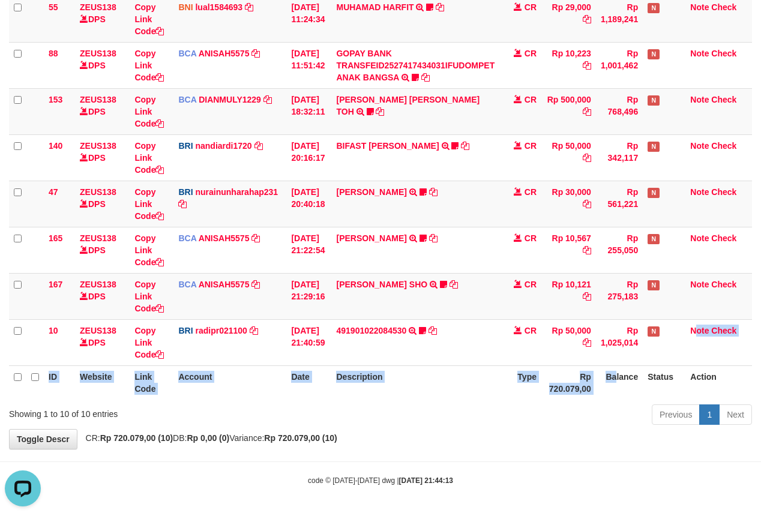
click at [622, 392] on table "ID Website Link Code Account Date Description Type Amount Balance Status Action…" at bounding box center [380, 134] width 743 height 530
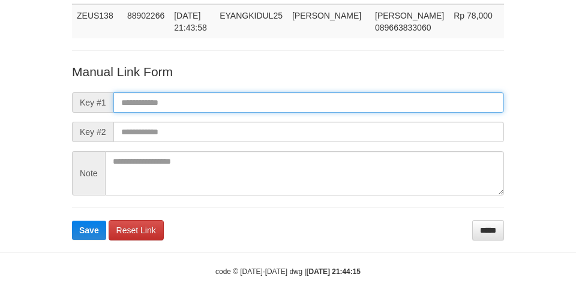
scroll to position [88, 0]
drag, startPoint x: 0, startPoint y: 0, endPoint x: 203, endPoint y: 94, distance: 223.4
click at [203, 94] on input "text" at bounding box center [308, 102] width 391 height 20
click at [361, 102] on input "text" at bounding box center [308, 102] width 391 height 20
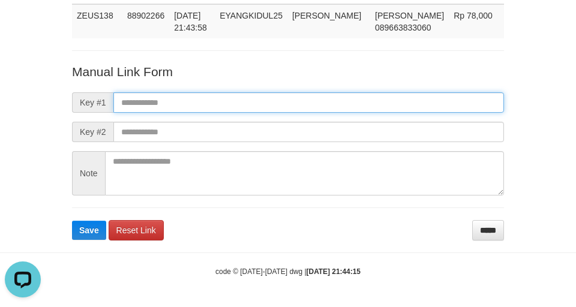
click at [358, 107] on input "text" at bounding box center [308, 102] width 391 height 20
click at [367, 110] on input "text" at bounding box center [308, 102] width 391 height 20
click at [367, 112] on input "text" at bounding box center [308, 102] width 391 height 20
click at [364, 109] on input "text" at bounding box center [308, 102] width 391 height 20
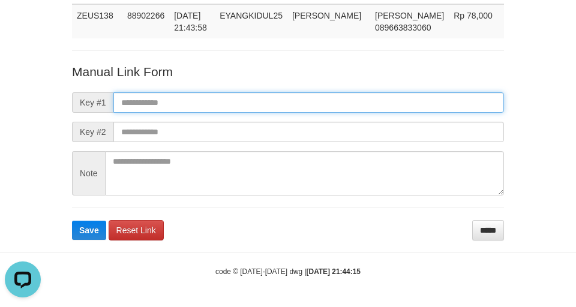
click at [364, 103] on input "text" at bounding box center [308, 102] width 391 height 20
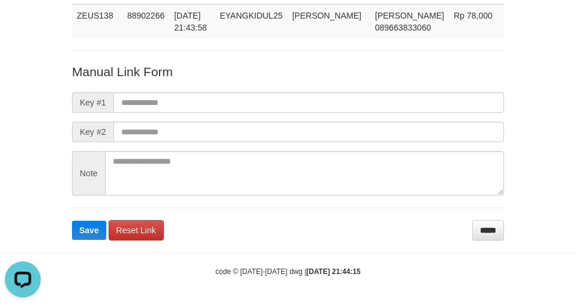
click at [365, 113] on form "Manual Link Form Key #1 Key #2 Note Save Reset Link *****" at bounding box center [288, 152] width 432 height 178
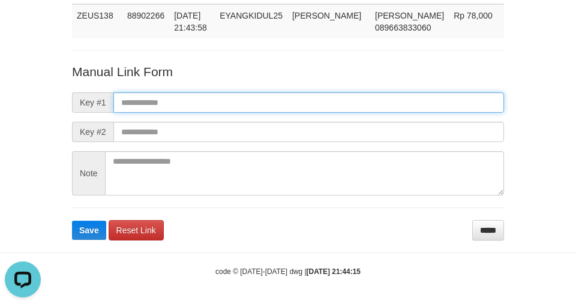
click at [365, 109] on input "text" at bounding box center [308, 102] width 391 height 20
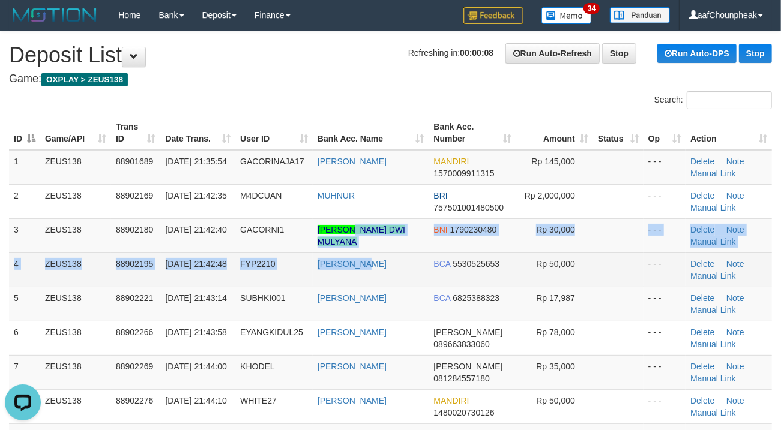
drag, startPoint x: 368, startPoint y: 262, endPoint x: 370, endPoint y: 269, distance: 7.3
click at [370, 269] on tbody "1 ZEUS138 88901689 01/10/2025 21:35:54 GACORINAJA17 ERFAN REZI MANDIRI 15700099…" at bounding box center [390, 304] width 763 height 308
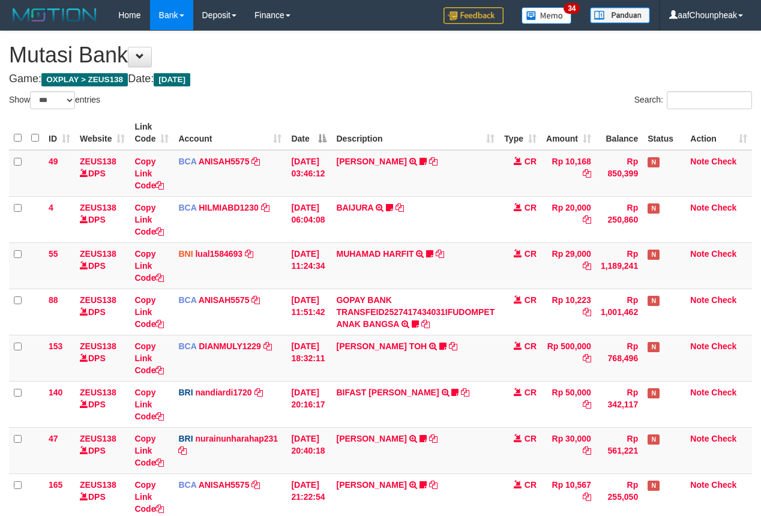
select select "***"
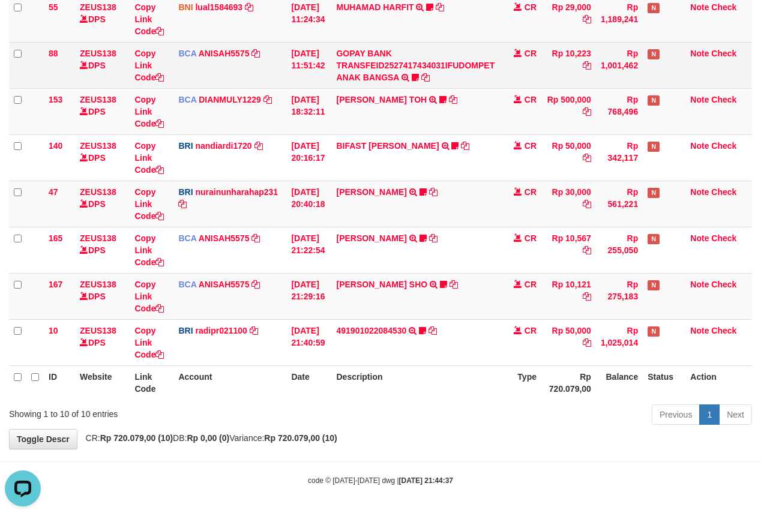
drag, startPoint x: 257, startPoint y: 64, endPoint x: 378, endPoint y: 48, distance: 121.6
click at [262, 61] on td "BCA ANISAH5575 DPS ANISAH mutasi_20251001_3827 | 88 mutasi_20251001_3827 | 88" at bounding box center [229, 65] width 113 height 46
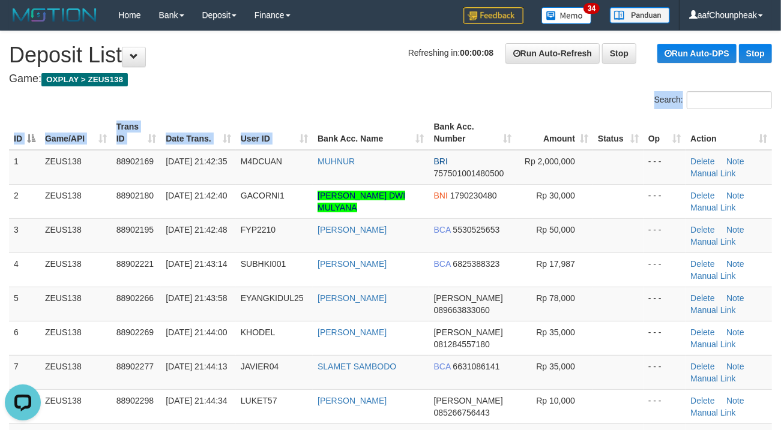
click at [320, 131] on div "Search: ID Game/API Trans ID Date Trans. User ID Bank Acc. Name Bank Acc. Numbe…" at bounding box center [390, 295] width 763 height 409
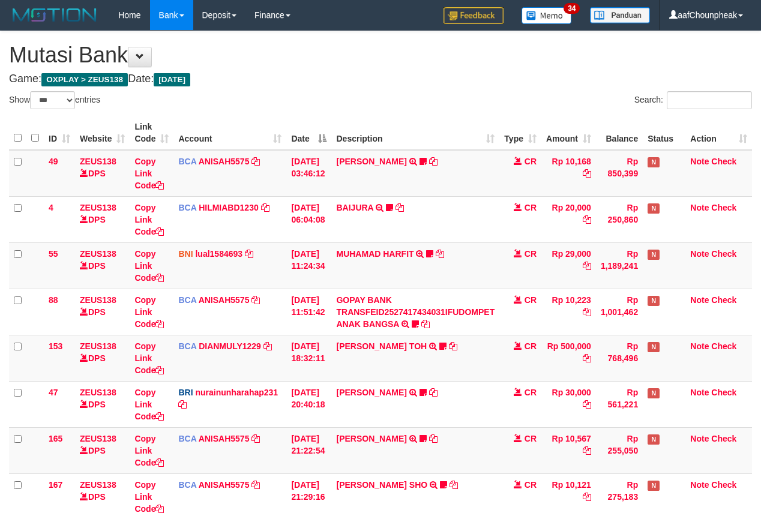
select select "***"
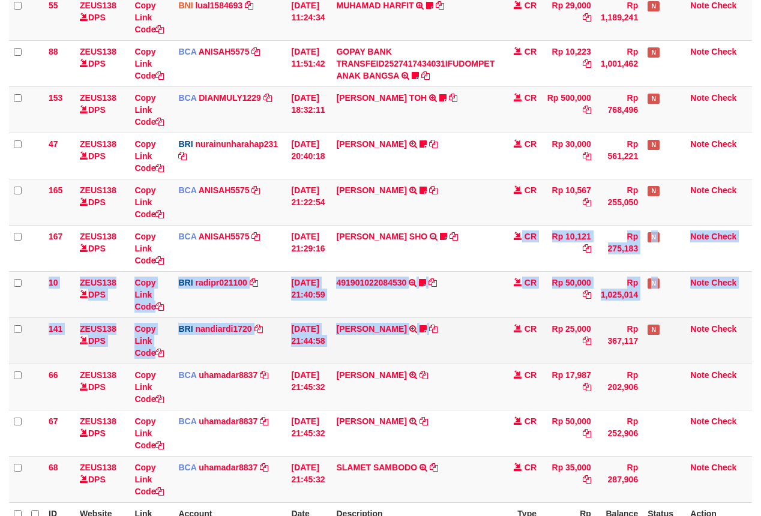
drag, startPoint x: 445, startPoint y: 318, endPoint x: 446, endPoint y: 324, distance: 6.1
click at [446, 324] on tbody "49 ZEUS138 DPS Copy Link Code BCA ANISAH5575 DPS ANISAH mutasi_20251001_3827 | …" at bounding box center [380, 202] width 743 height 601
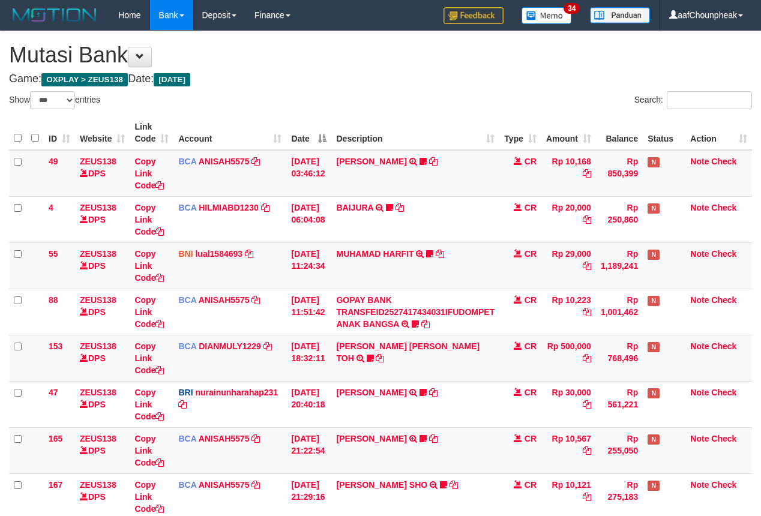
select select "***"
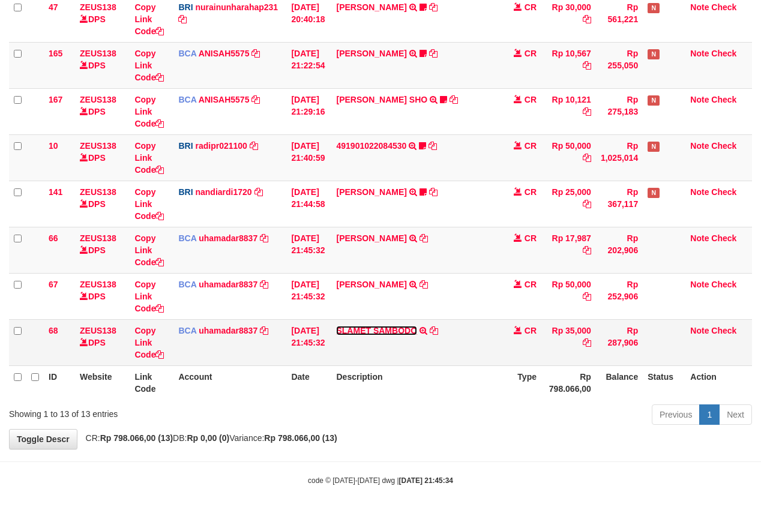
click at [361, 326] on link "SLAMET SAMBODO" at bounding box center [376, 331] width 81 height 10
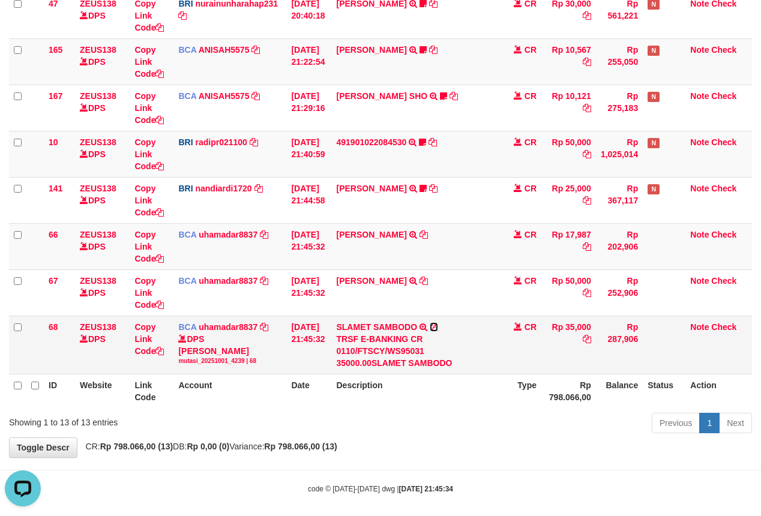
scroll to position [0, 0]
click at [438, 325] on icon at bounding box center [434, 327] width 8 height 8
click at [521, 340] on tbody "49 ZEUS138 DPS Copy Link Code BCA ANISAH5575 DPS [PERSON_NAME] mutasi_20251001_…" at bounding box center [380, 67] width 743 height 613
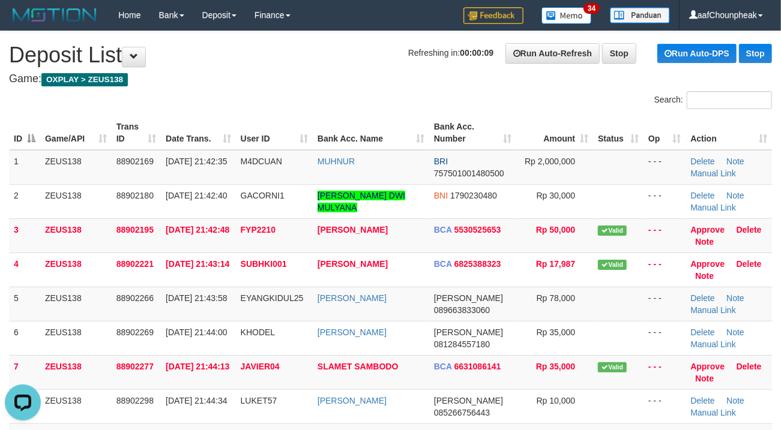
click at [350, 143] on th "Bank Acc. Name" at bounding box center [371, 133] width 116 height 34
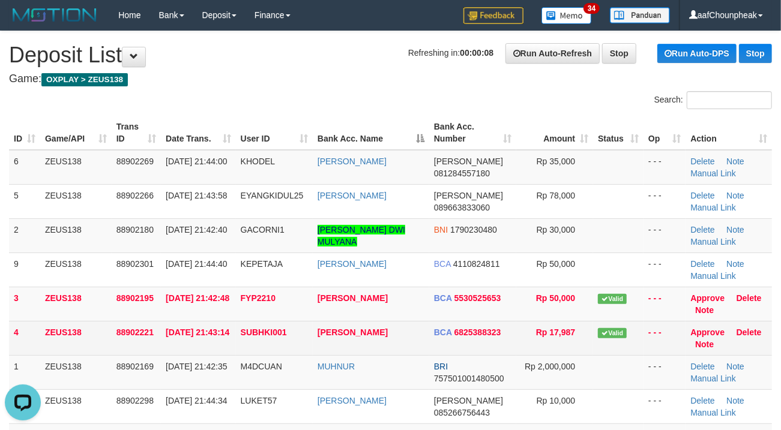
scroll to position [221, 0]
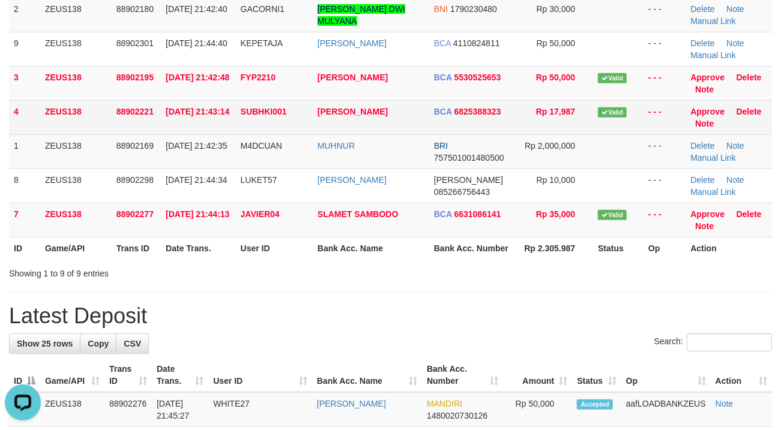
click at [315, 130] on td "[PERSON_NAME]" at bounding box center [371, 117] width 116 height 34
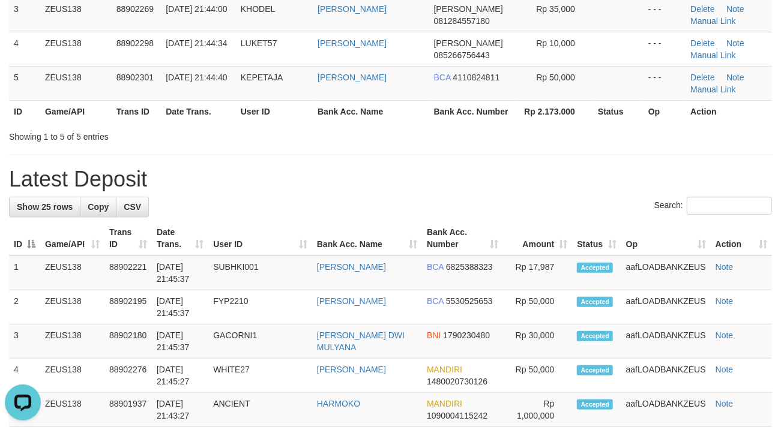
click at [341, 106] on th "Bank Acc. Name" at bounding box center [371, 111] width 116 height 22
drag, startPoint x: 353, startPoint y: 116, endPoint x: 342, endPoint y: 121, distance: 12.4
click at [346, 121] on th "Bank Acc. Name" at bounding box center [371, 111] width 116 height 22
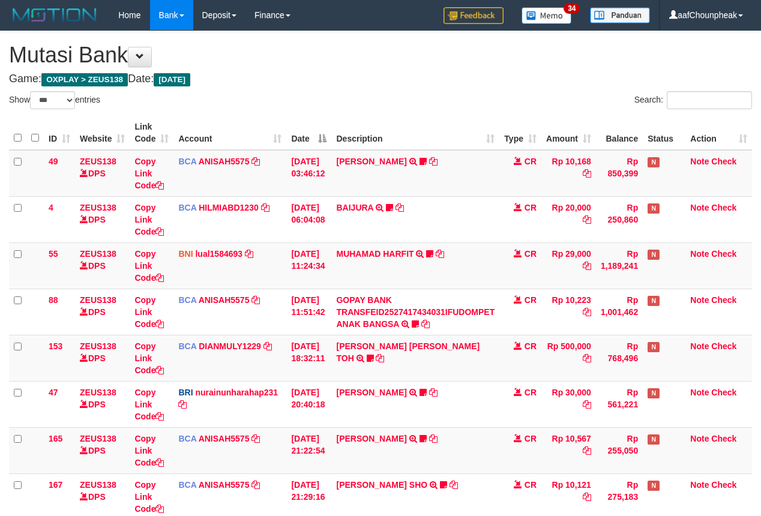
select select "***"
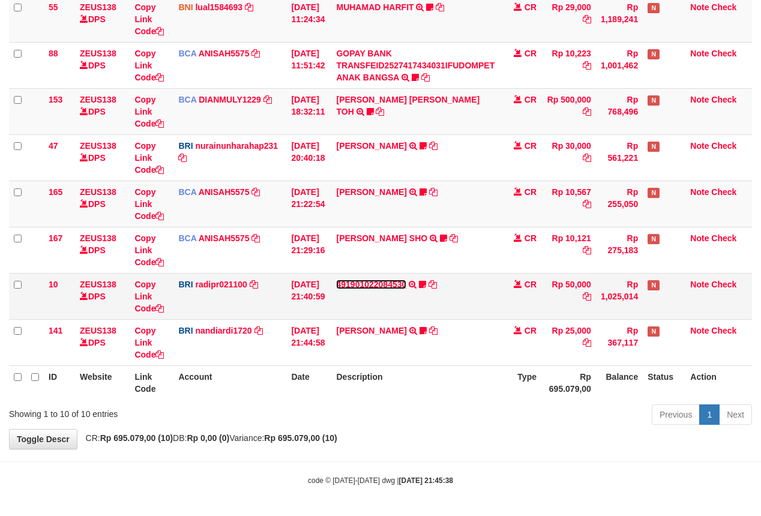
click at [386, 284] on link "491901022084530" at bounding box center [371, 285] width 70 height 10
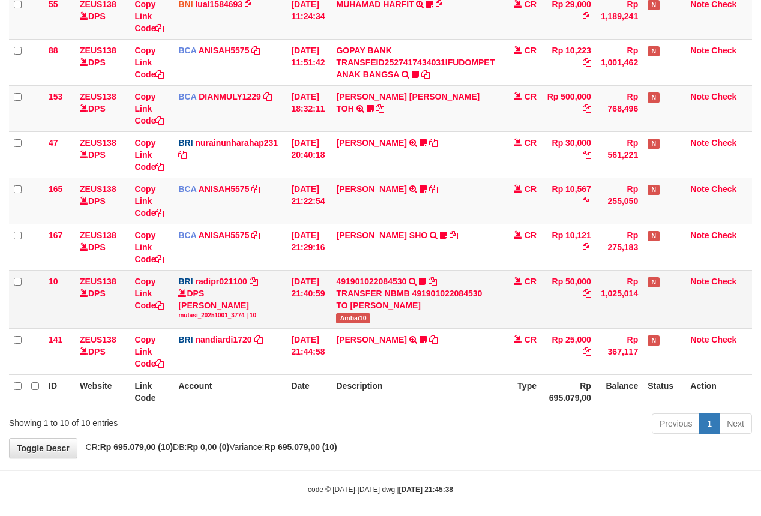
click at [361, 314] on span "Ambai10" at bounding box center [353, 318] width 34 height 10
copy span "Ambai10"
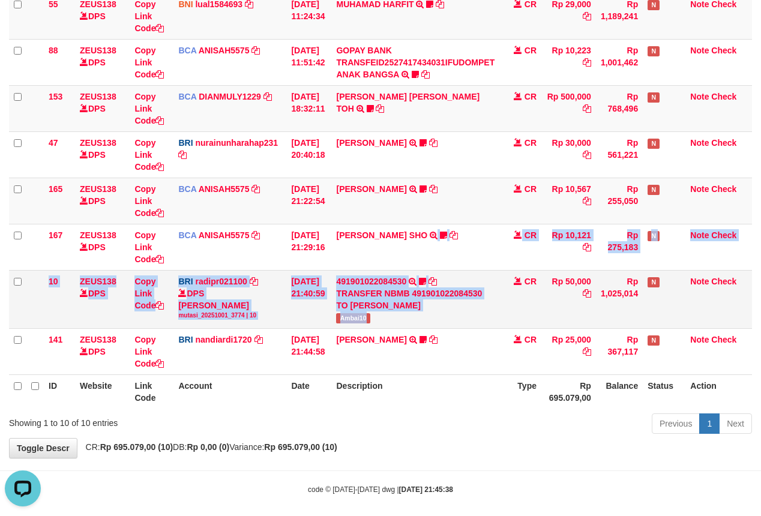
click at [418, 314] on tbody "49 ZEUS138 DPS Copy Link Code BCA ANISAH5575 DPS ANISAH mutasi_20251001_3827 | …" at bounding box center [380, 137] width 743 height 475
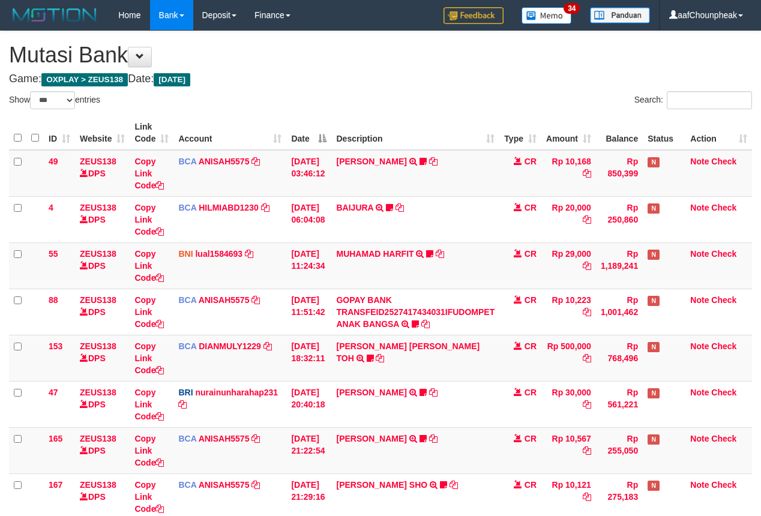
select select "***"
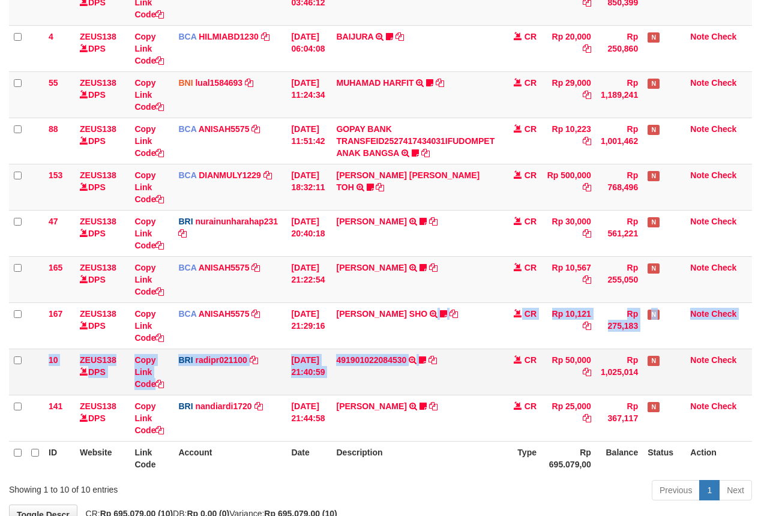
drag, startPoint x: 430, startPoint y: 380, endPoint x: 431, endPoint y: 395, distance: 14.5
click at [431, 395] on tbody "49 ZEUS138 DPS Copy Link Code BCA ANISAH5575 DPS ANISAH mutasi_20251001_3827 | …" at bounding box center [380, 210] width 743 height 463
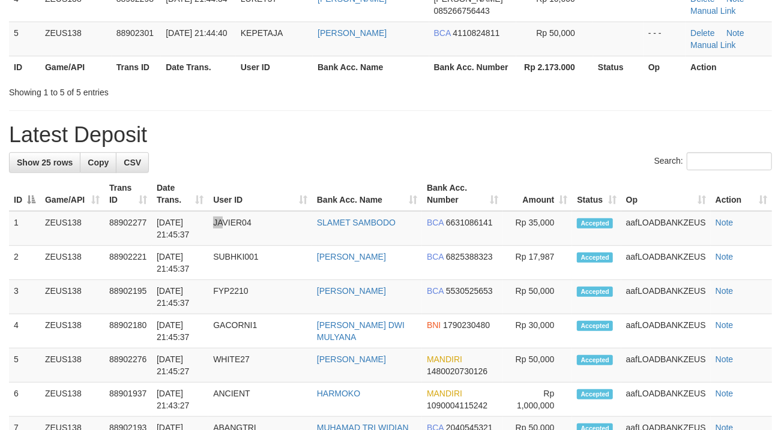
scroll to position [221, 0]
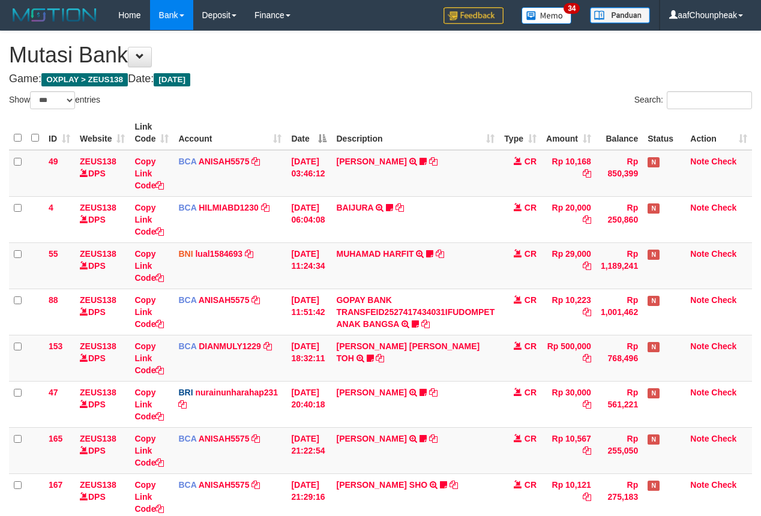
select select "***"
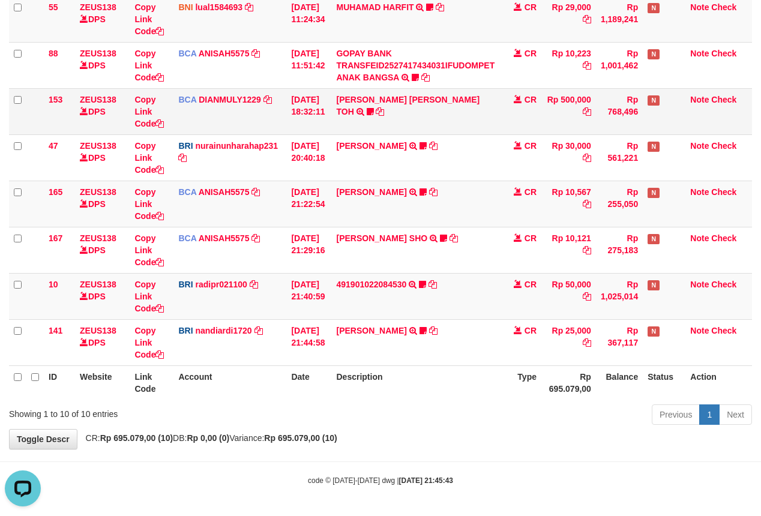
drag, startPoint x: 487, startPoint y: 112, endPoint x: 575, endPoint y: 87, distance: 91.0
click at [499, 104] on td "CARINA OCTAVIA TOH TRSF E-BANKING CR 0110/FTSCY/WS95031 500000.00CARINA OCTAVIA…" at bounding box center [415, 111] width 168 height 46
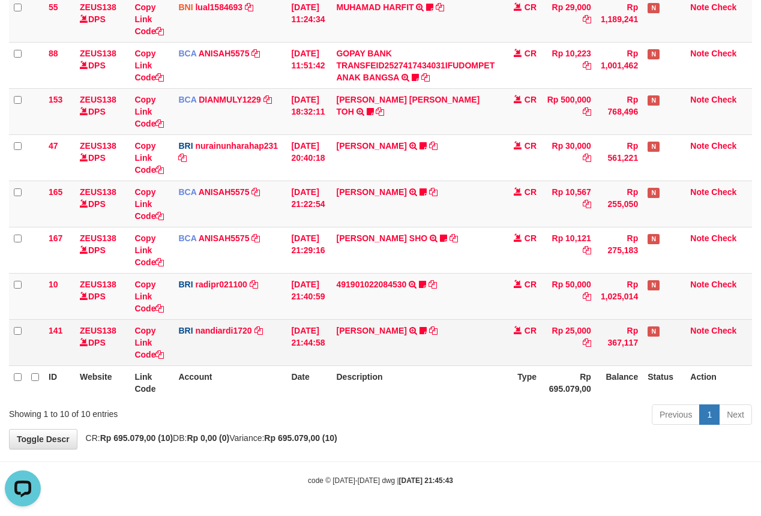
drag, startPoint x: 427, startPoint y: 338, endPoint x: 440, endPoint y: 348, distance: 15.8
click at [440, 348] on td "EDI LESTARI TRANSFER NBMB EDI LESTARI TO NANDI ARDIANSYAH Gurero123" at bounding box center [415, 342] width 168 height 46
click at [374, 326] on link "EDI LESTARI" at bounding box center [371, 331] width 70 height 10
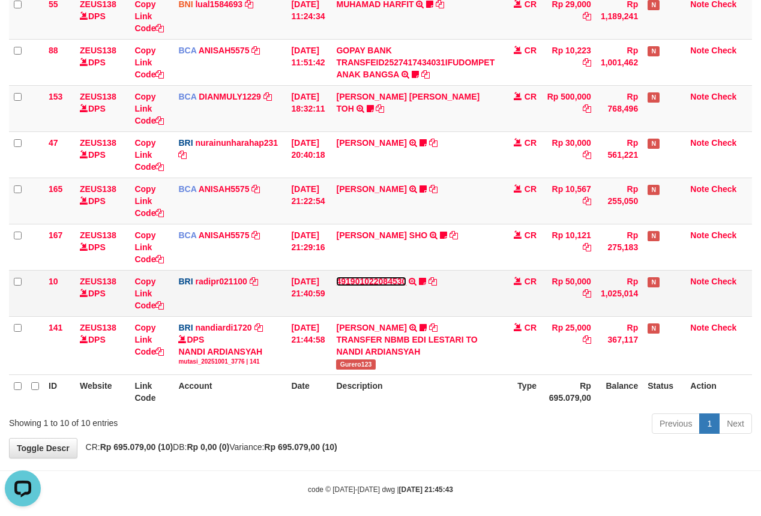
click at [370, 282] on link "491901022084530" at bounding box center [371, 282] width 70 height 10
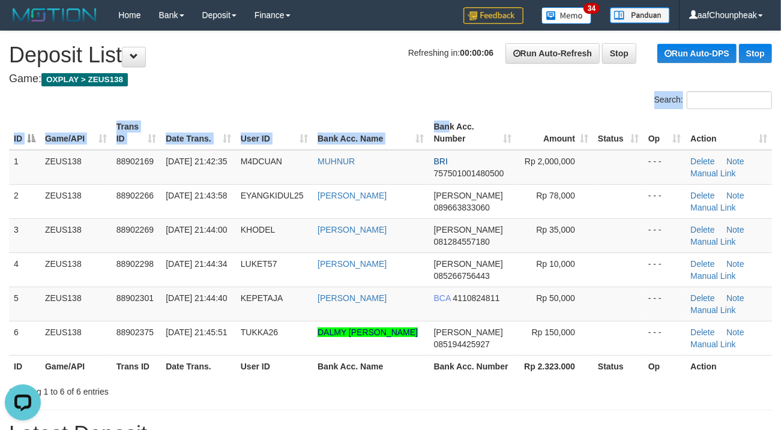
click at [446, 116] on div "Search: ID Game/API Trans ID Date Trans. User ID Bank Acc. Name Bank Acc. Numbe…" at bounding box center [390, 244] width 763 height 307
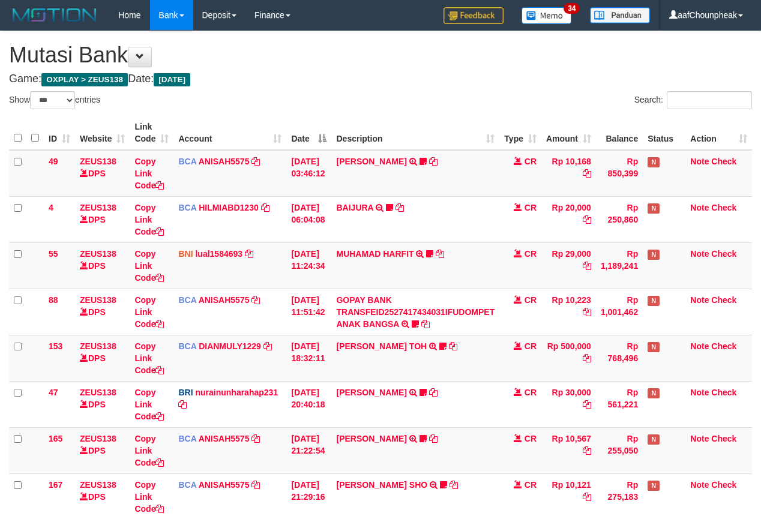
select select "***"
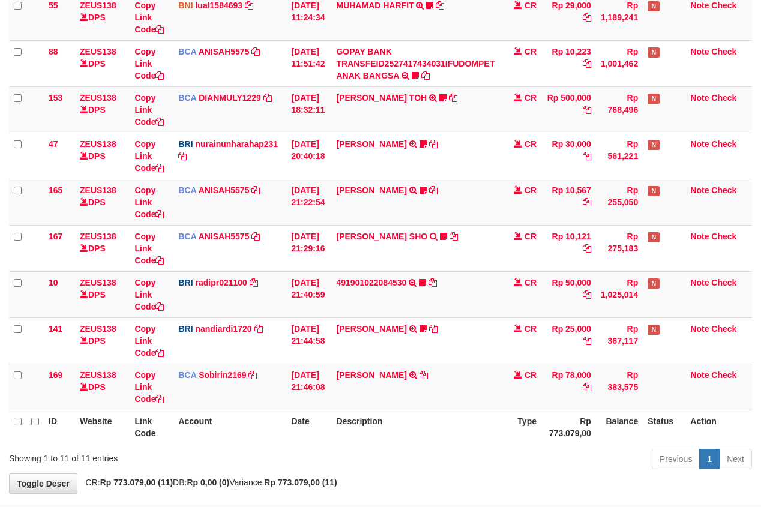
click at [352, 316] on td "491901022084530 TRANSFER NBMB 491901022084530 TO REYNALDI ADI PRATAMA Ambai10" at bounding box center [415, 294] width 168 height 46
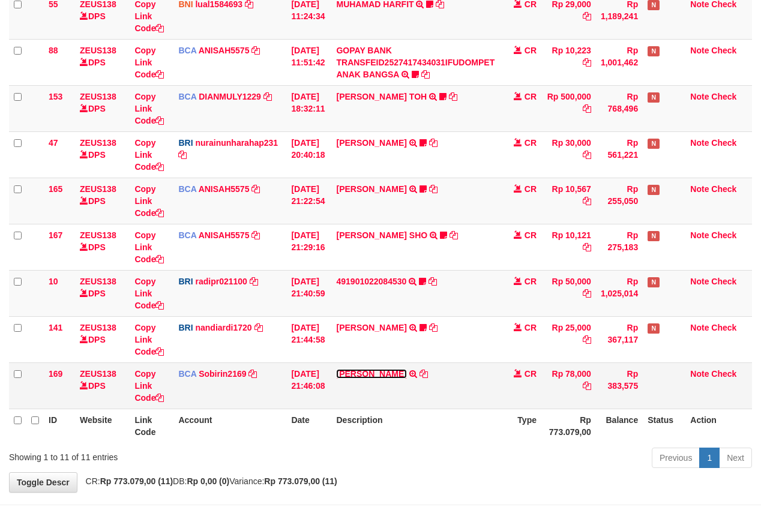
click at [362, 378] on link "AHMAD JALALU" at bounding box center [371, 374] width 70 height 10
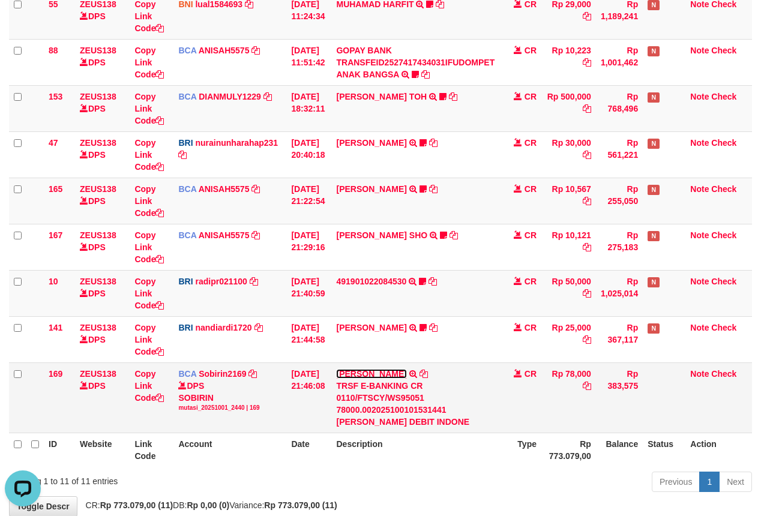
scroll to position [0, 0]
click at [424, 375] on icon at bounding box center [423, 374] width 8 height 8
click at [424, 374] on icon at bounding box center [423, 374] width 8 height 8
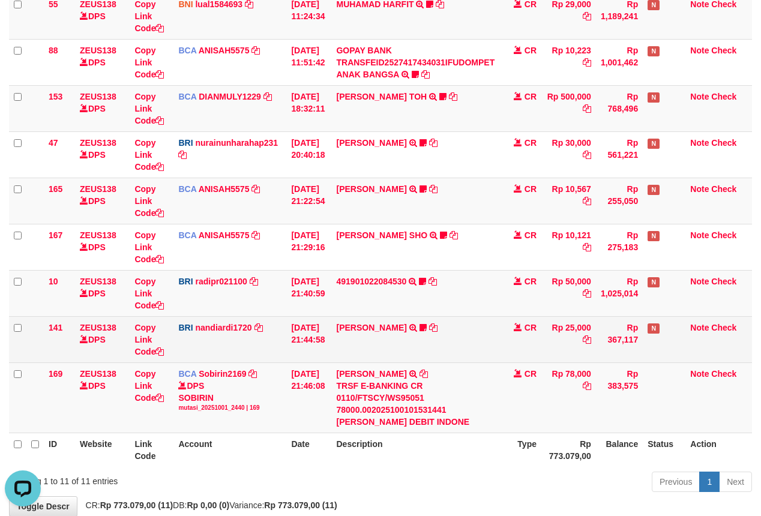
click at [570, 352] on tr "141 ZEUS138 DPS Copy Link Code BRI nandiardi1720 DPS NANDI ARDIANSYAH mutasi_20…" at bounding box center [380, 339] width 743 height 46
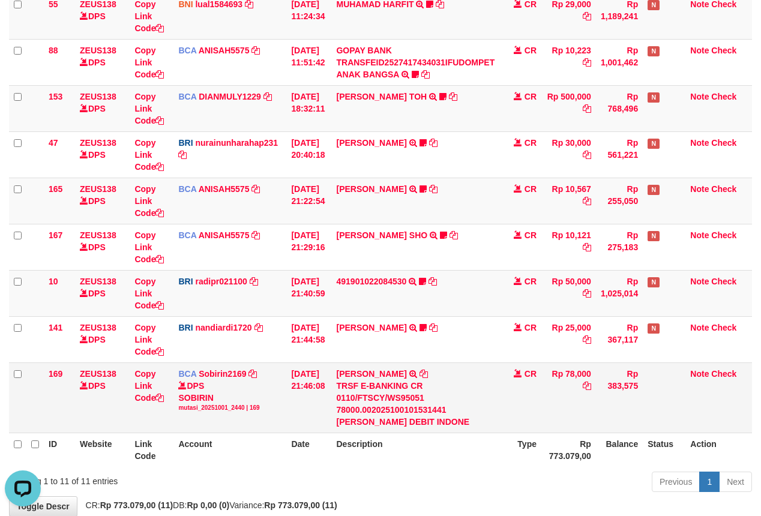
click at [571, 365] on tbody "49 ZEUS138 DPS Copy Link Code BCA ANISAH5575 DPS ANISAH mutasi_20251001_3827 | …" at bounding box center [380, 166] width 743 height 533
click at [571, 365] on td "Rp 78,000" at bounding box center [568, 397] width 55 height 70
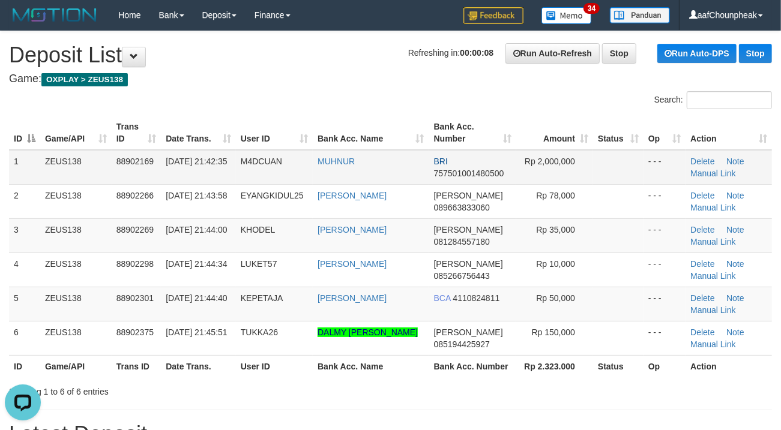
drag, startPoint x: 316, startPoint y: 136, endPoint x: 373, endPoint y: 180, distance: 72.3
click at [322, 142] on tr "ID Game/API Trans ID Date Trans. User ID Bank Acc. Name Bank Acc. Number Amount…" at bounding box center [390, 133] width 763 height 34
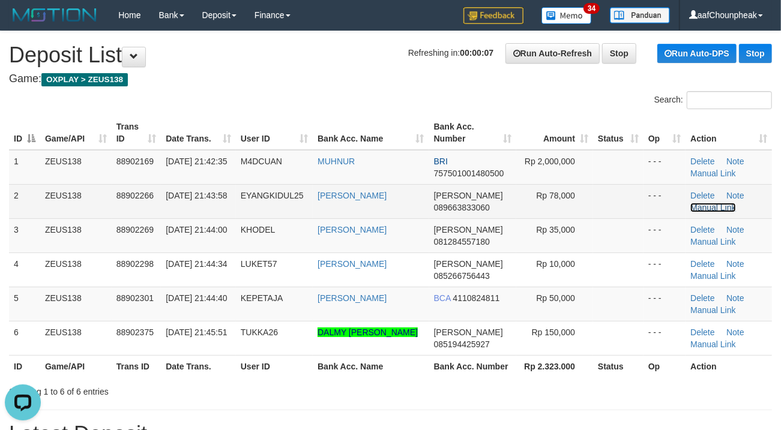
click at [711, 205] on link "Manual Link" at bounding box center [713, 208] width 46 height 10
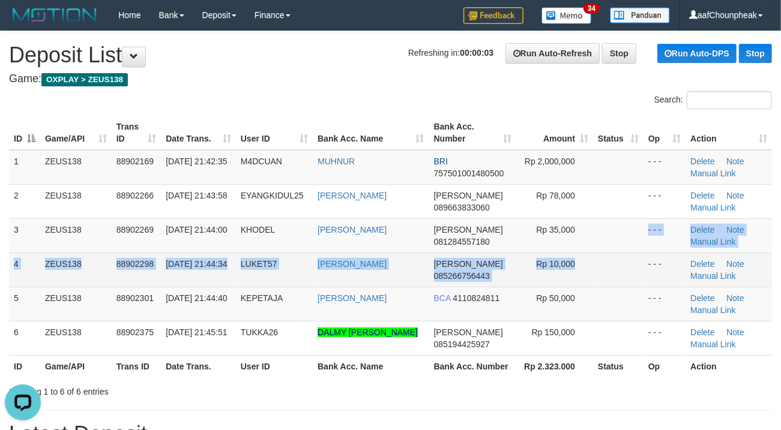
drag, startPoint x: 602, startPoint y: 260, endPoint x: 560, endPoint y: 265, distance: 42.3
click at [598, 260] on tbody "1 ZEUS138 88902169 01/10/2025 21:42:35 M4DCUAN MUHNUR BRI 757501001480500 Rp 2,…" at bounding box center [390, 253] width 763 height 206
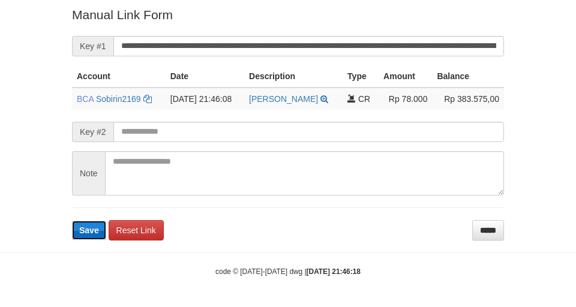
click at [95, 227] on span "Save" at bounding box center [89, 231] width 20 height 10
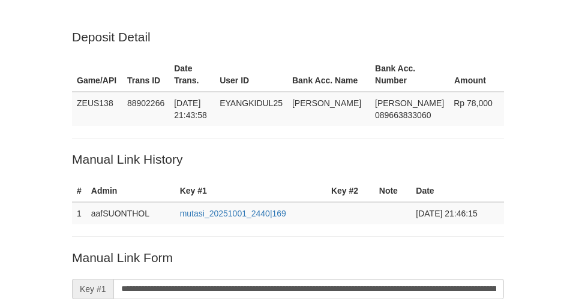
scroll to position [248, 0]
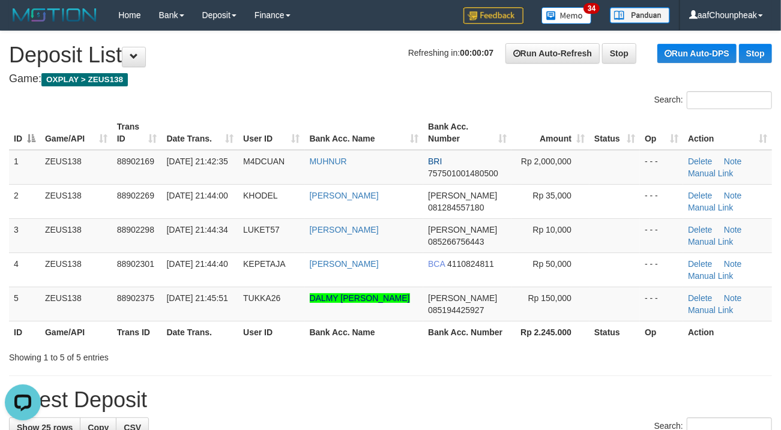
click at [426, 100] on div "Search:" at bounding box center [586, 101] width 373 height 21
drag, startPoint x: 426, startPoint y: 100, endPoint x: 12, endPoint y: 195, distance: 424.9
click at [423, 100] on div "Search:" at bounding box center [586, 101] width 373 height 21
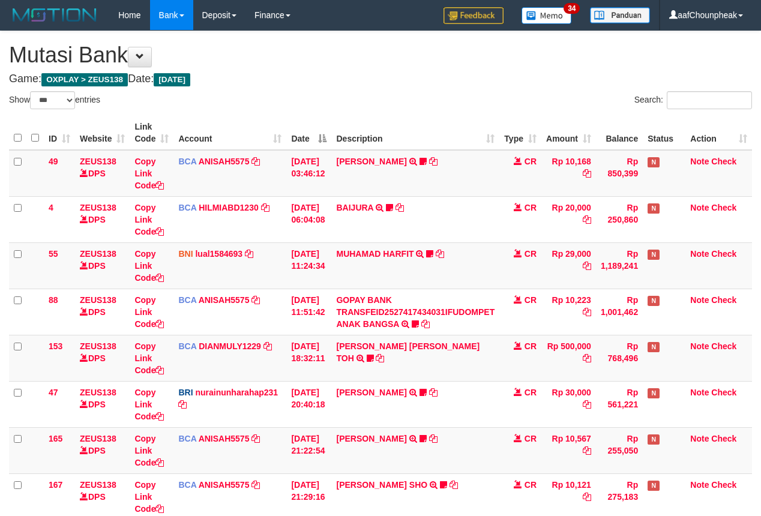
select select "***"
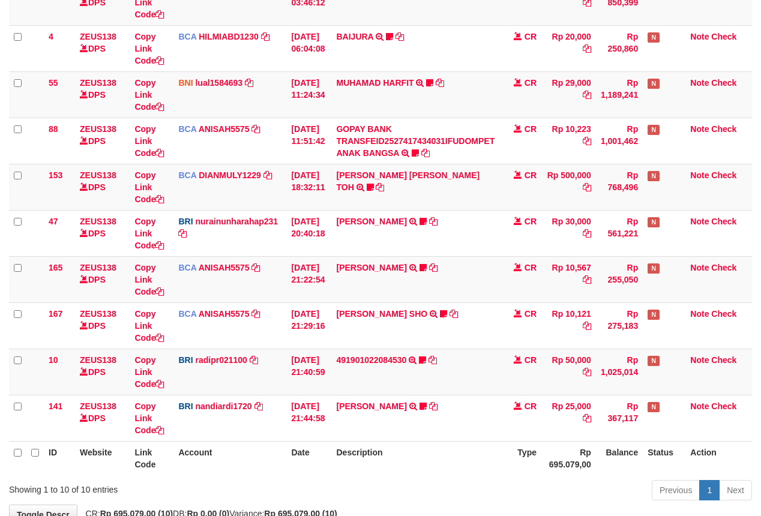
scroll to position [250, 0]
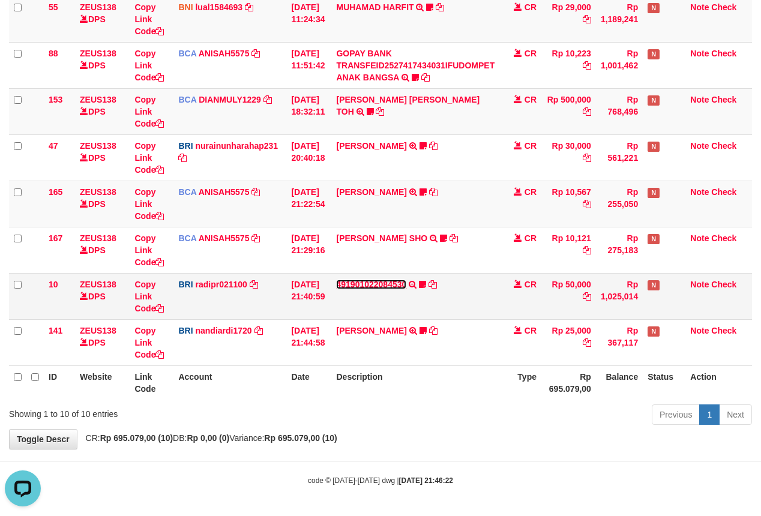
click at [378, 280] on link "491901022084530" at bounding box center [371, 285] width 70 height 10
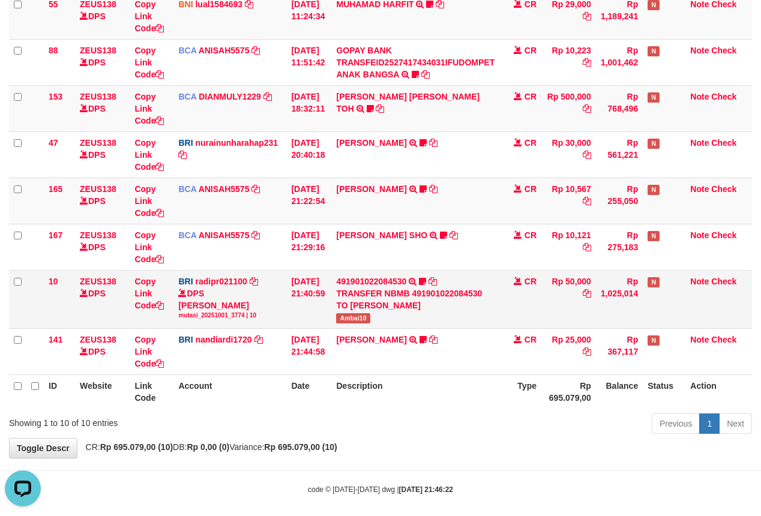
click at [366, 313] on td "491901022084530 TRANSFER NBMB 491901022084530 TO REYNALDI ADI PRATAMA Ambai10" at bounding box center [415, 299] width 168 height 58
copy span "Ambai10"
click at [266, 92] on icon at bounding box center [267, 96] width 8 height 8
copy span "Ambai10"
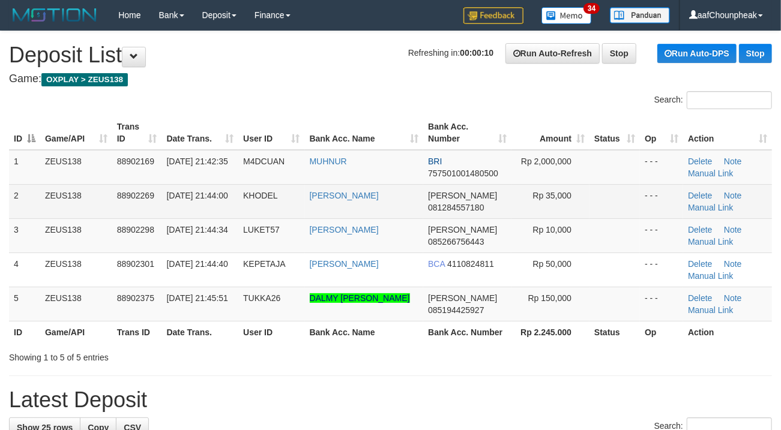
click at [356, 111] on div "Search:" at bounding box center [390, 101] width 781 height 21
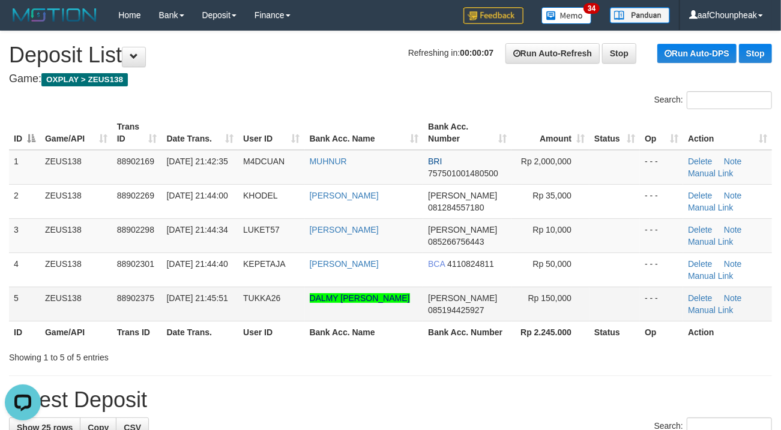
click at [353, 289] on td "DALMY ZAMIL SITOMPUL" at bounding box center [364, 304] width 119 height 34
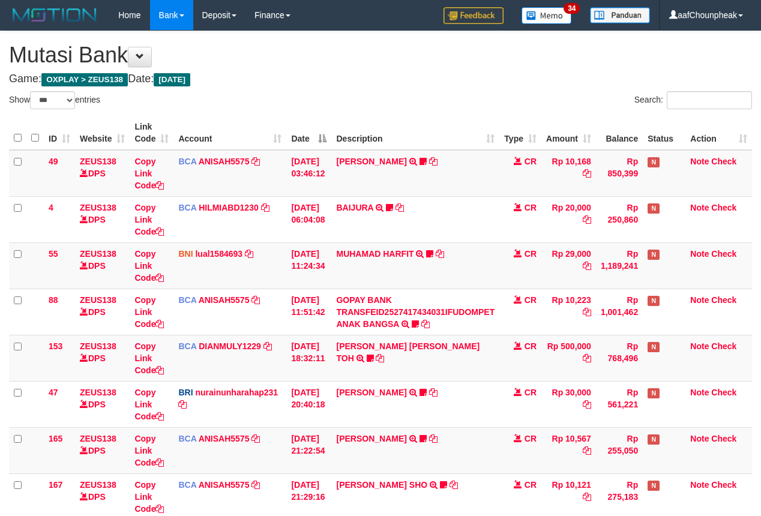
select select "***"
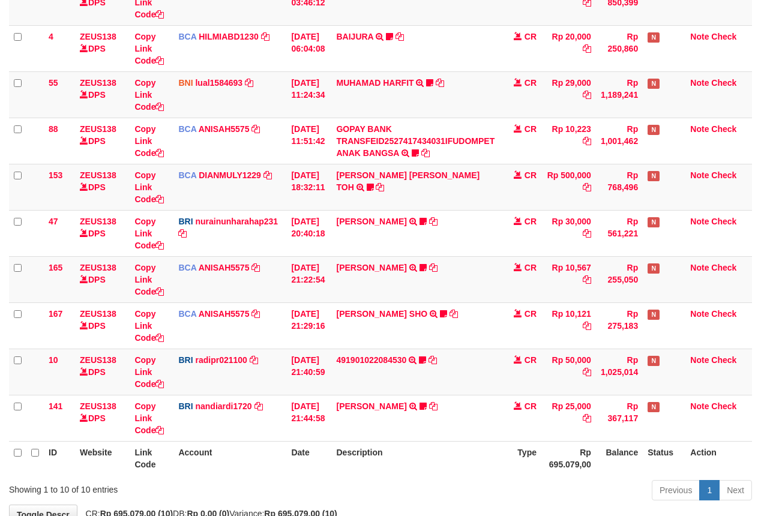
scroll to position [250, 0]
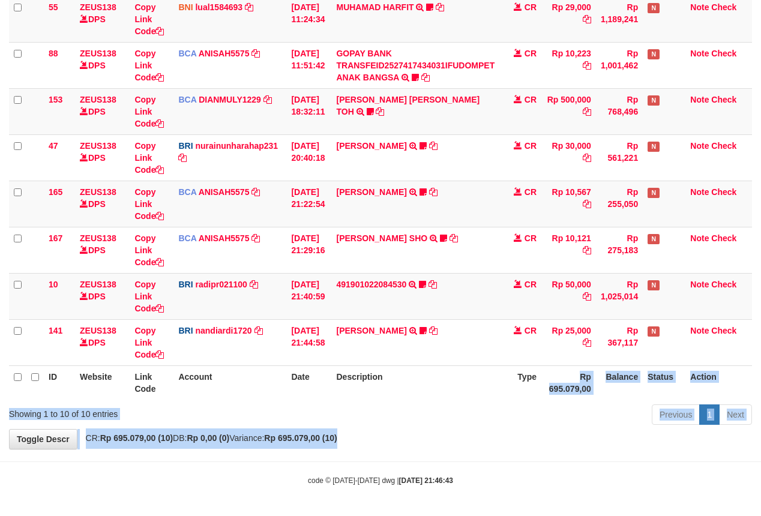
drag, startPoint x: 542, startPoint y: 413, endPoint x: 547, endPoint y: 444, distance: 31.6
click at [547, 444] on div "**********" at bounding box center [380, 117] width 761 height 664
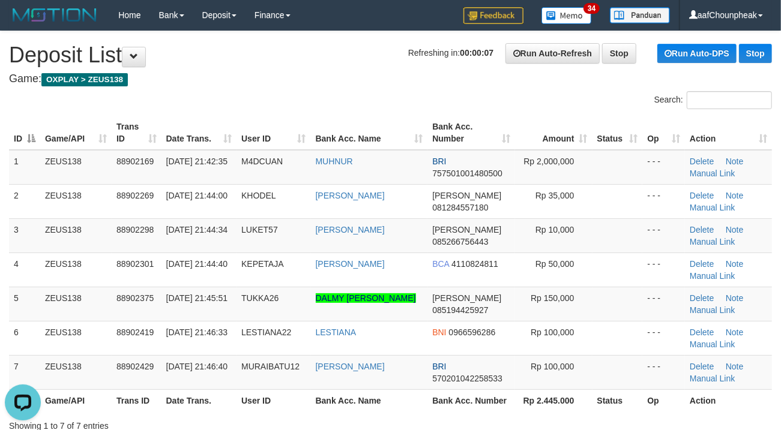
click at [387, 149] on th "Bank Acc. Name" at bounding box center [369, 133] width 117 height 34
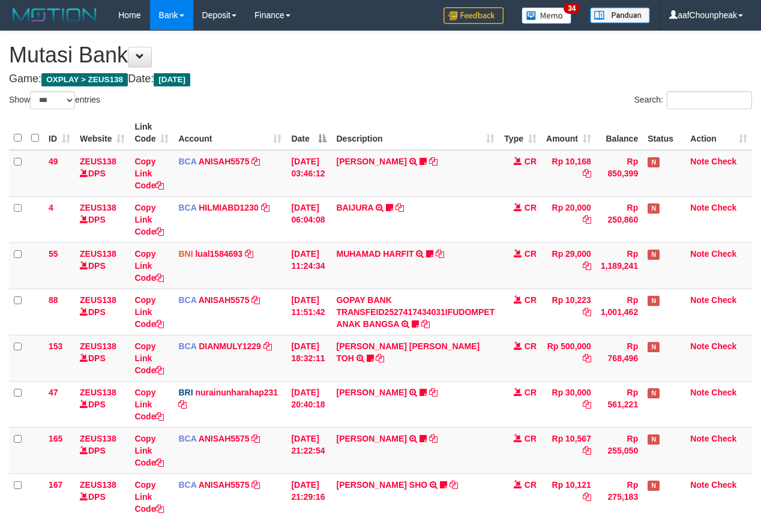
select select "***"
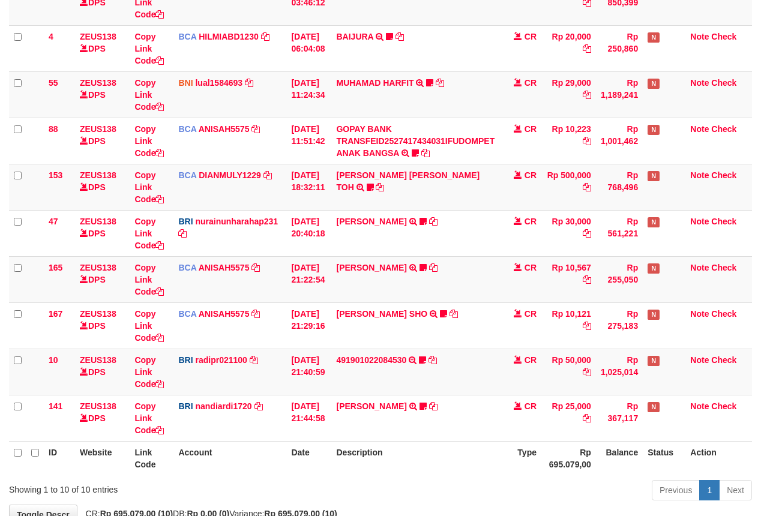
scroll to position [250, 0]
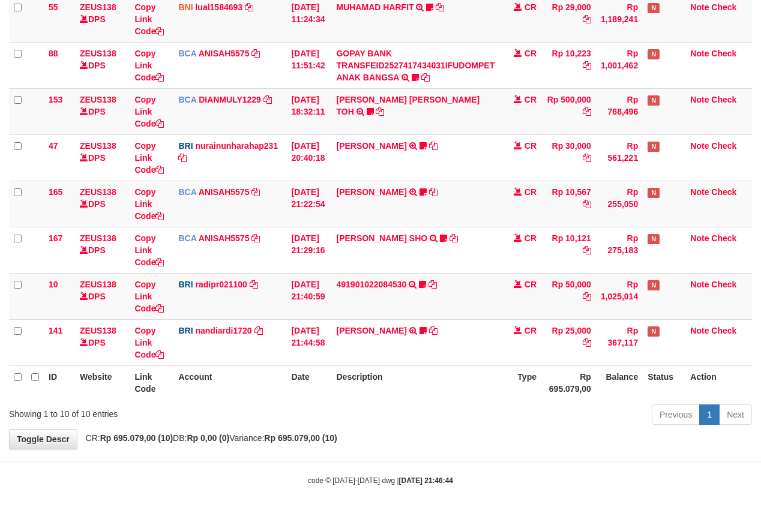
click at [557, 420] on div "Previous 1 Next" at bounding box center [539, 416] width 426 height 26
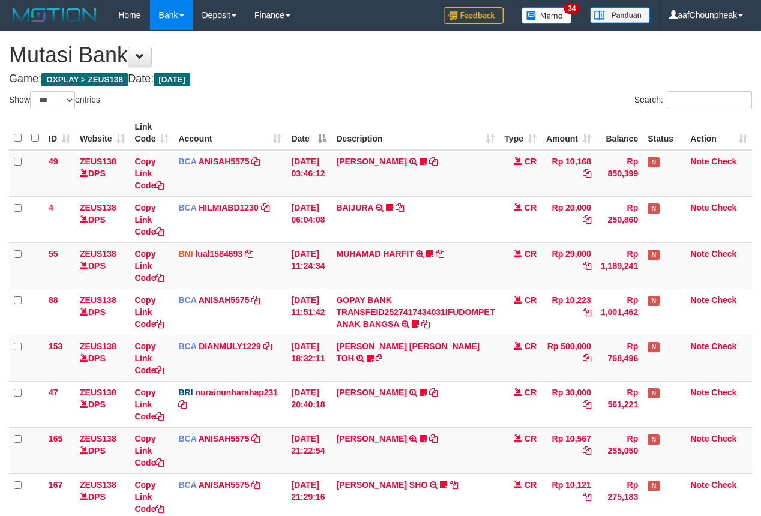
select select "***"
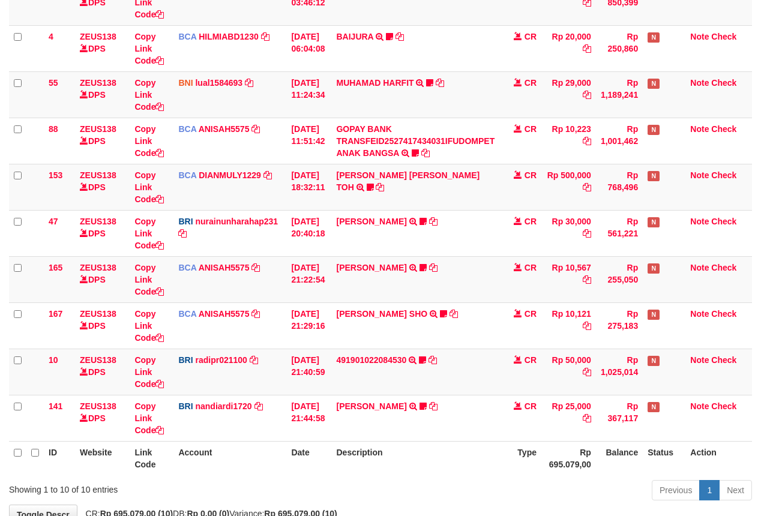
scroll to position [250, 0]
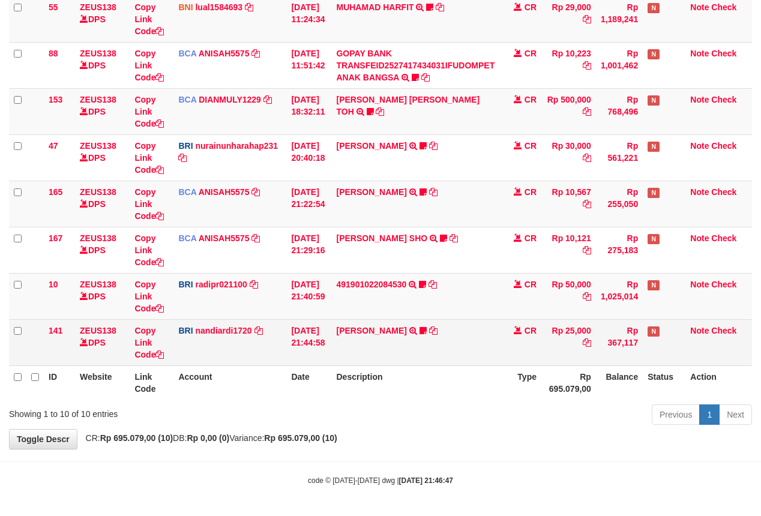
click at [512, 358] on td "CR" at bounding box center [520, 342] width 42 height 46
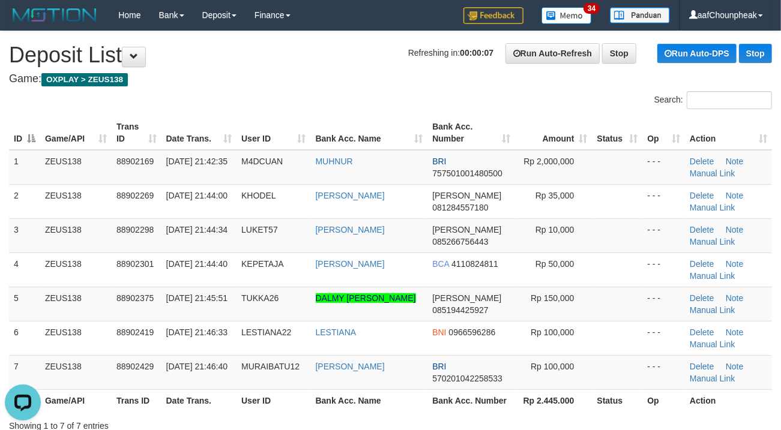
click at [235, 128] on th "Date Trans." at bounding box center [199, 133] width 76 height 34
click at [259, 95] on div "Search:" at bounding box center [390, 101] width 781 height 21
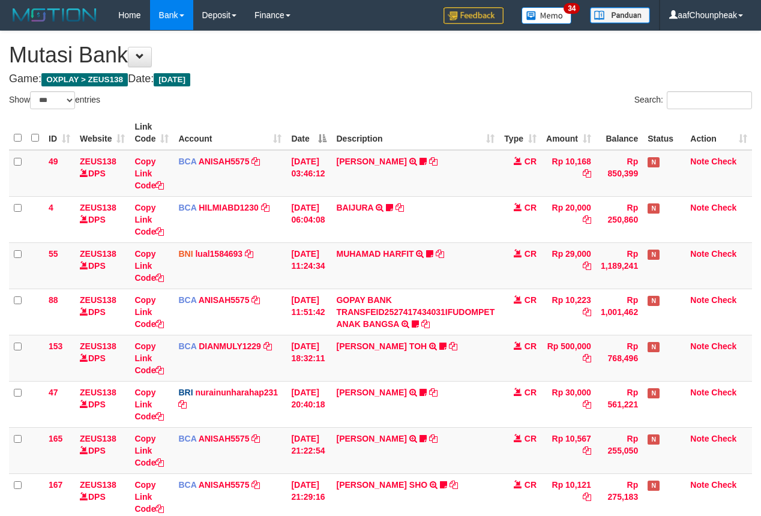
select select "***"
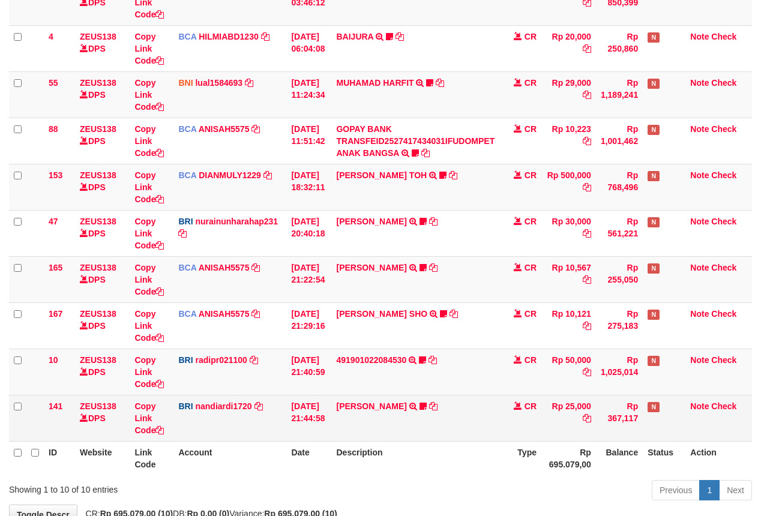
scroll to position [250, 0]
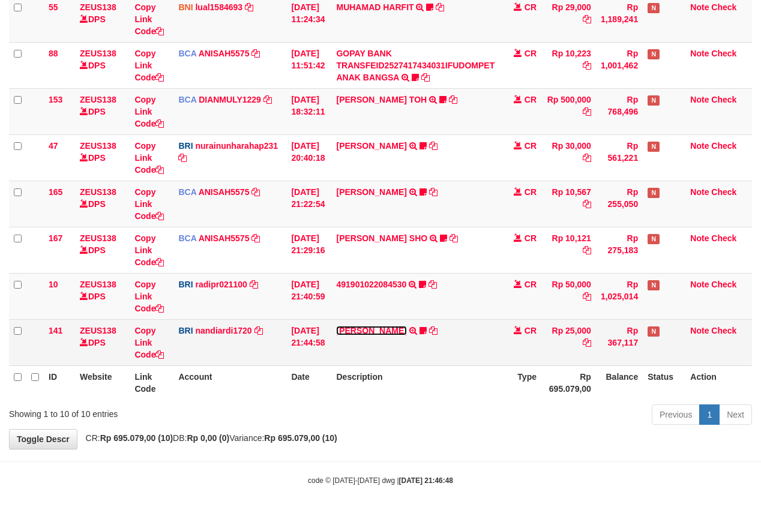
click at [379, 328] on link "[PERSON_NAME]" at bounding box center [371, 331] width 70 height 10
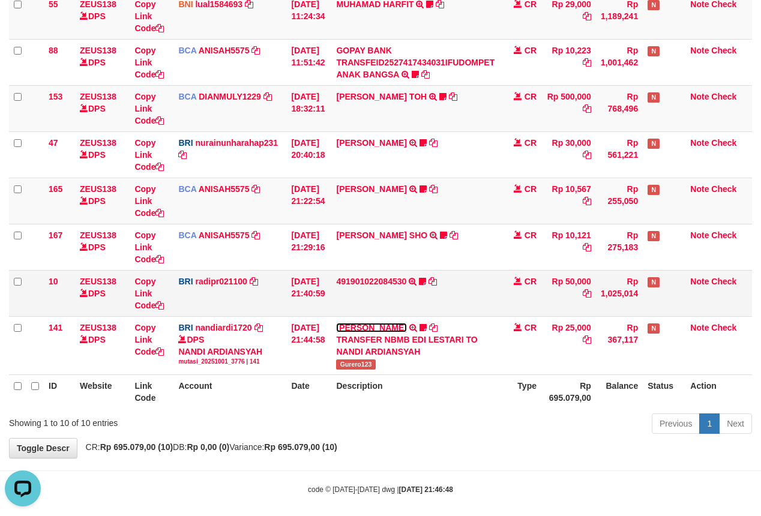
scroll to position [0, 0]
click at [380, 289] on td "491901022084530 TRANSFER NBMB 491901022084530 TO REYNALDI ADI PRATAMA Ambai10" at bounding box center [415, 293] width 168 height 46
click at [380, 286] on link "491901022084530" at bounding box center [371, 282] width 70 height 10
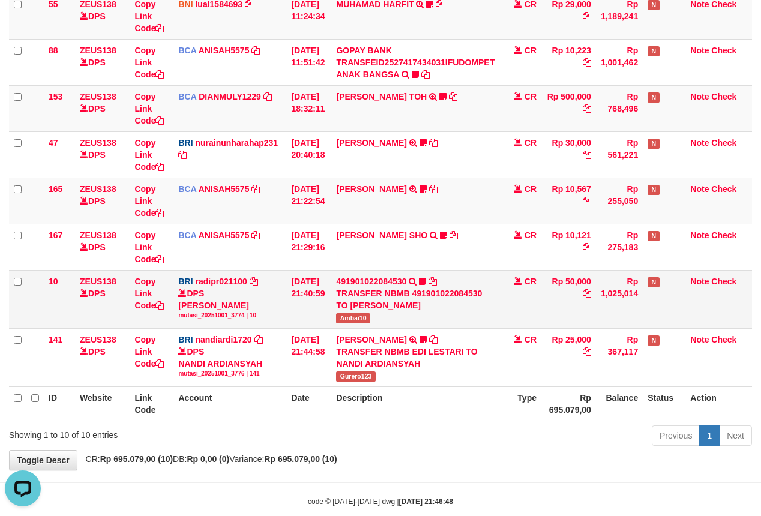
click at [362, 322] on span "Ambai10" at bounding box center [353, 318] width 34 height 10
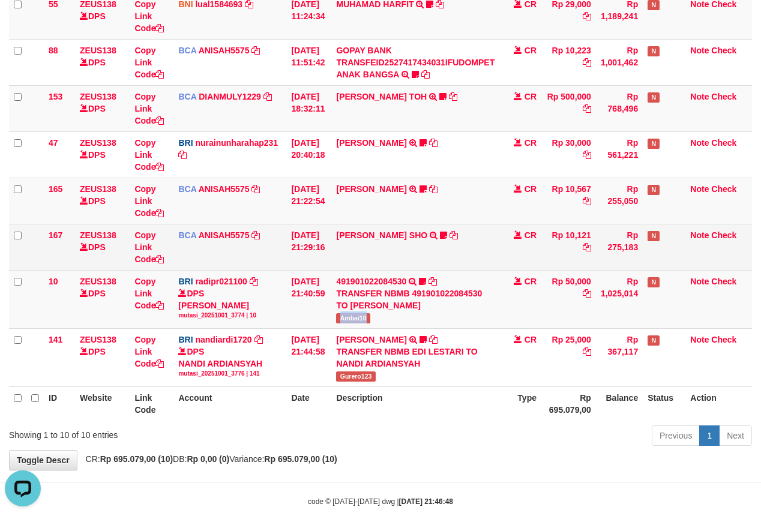
copy span "Ambai10"
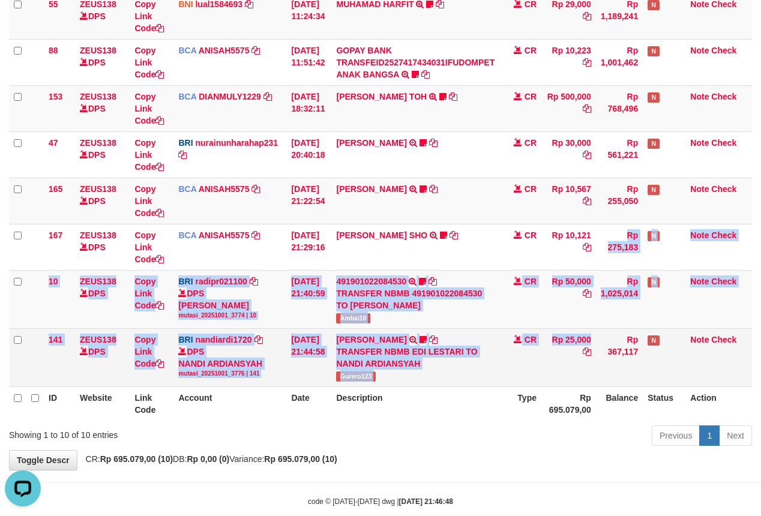
drag, startPoint x: 577, startPoint y: 374, endPoint x: 577, endPoint y: 385, distance: 10.2
click at [577, 385] on tbody "49 ZEUS138 DPS Copy Link Code BCA ANISAH5575 DPS ANISAH mutasi_20251001_3827 | …" at bounding box center [380, 143] width 743 height 487
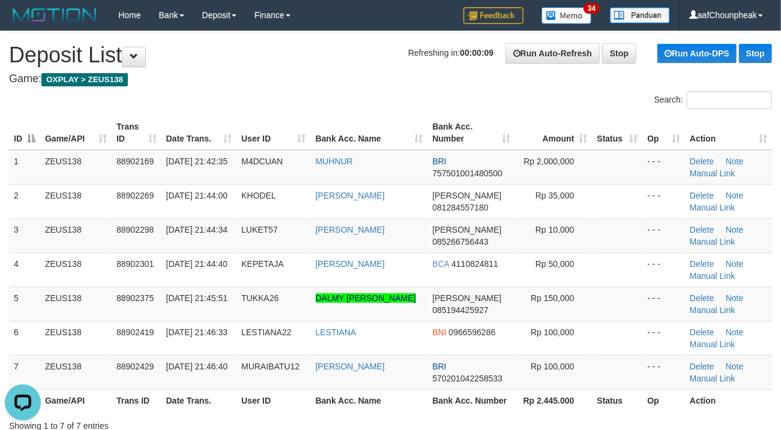
click at [301, 143] on th "User ID" at bounding box center [273, 133] width 74 height 34
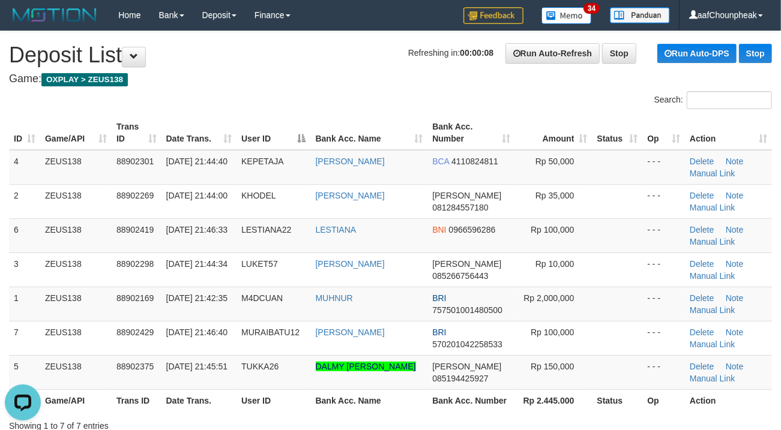
drag, startPoint x: 338, startPoint y: 83, endPoint x: 3, endPoint y: 185, distance: 350.6
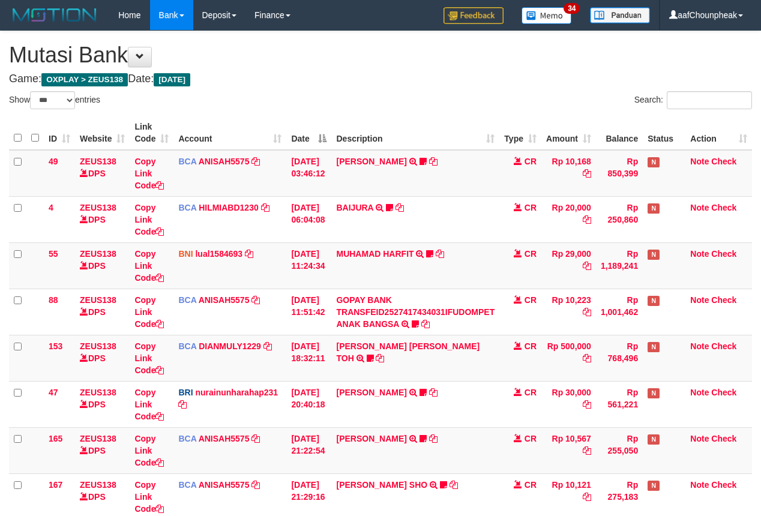
select select "***"
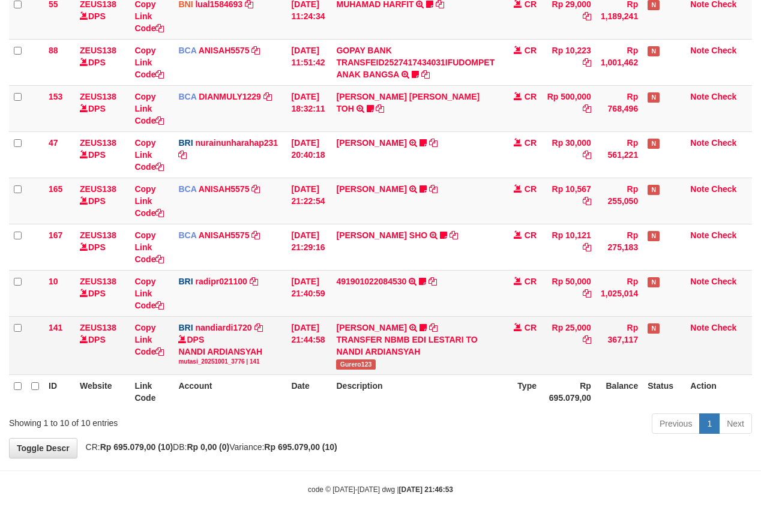
click at [355, 365] on span "Gurero123" at bounding box center [355, 364] width 39 height 10
copy span "Gurero123"
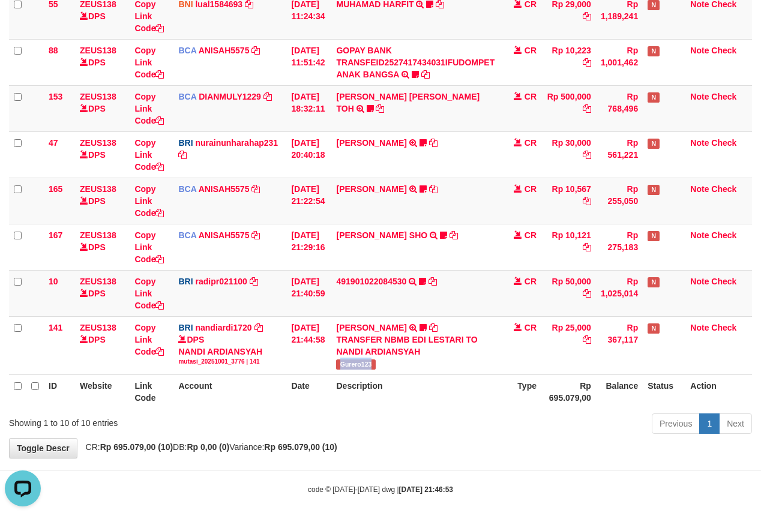
scroll to position [0, 0]
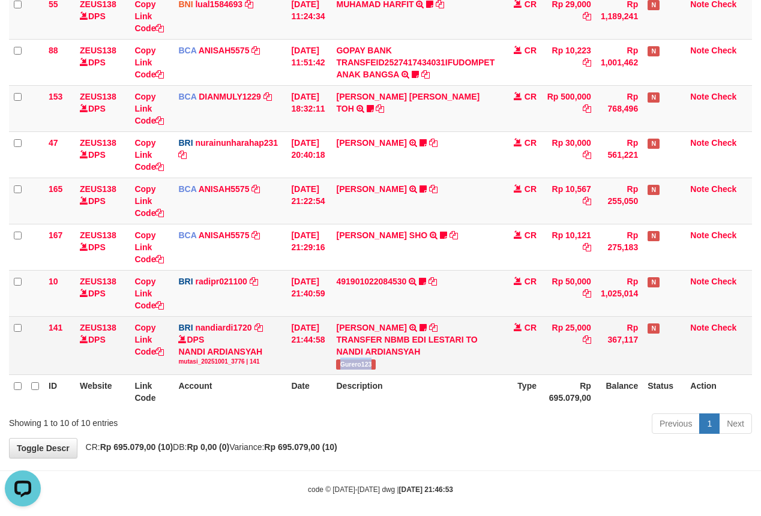
click at [467, 368] on td "[PERSON_NAME] TRANSFER NBMB EDI LESTARI TO NANDI ARDIANSYAH Gurero123" at bounding box center [415, 345] width 168 height 58
click at [467, 368] on td "EDI LESTARI TRANSFER NBMB EDI LESTARI TO NANDI ARDIANSYAH Gurero123" at bounding box center [415, 345] width 168 height 58
click at [361, 367] on span "Gurero123" at bounding box center [355, 364] width 39 height 10
copy span "Gurero123"
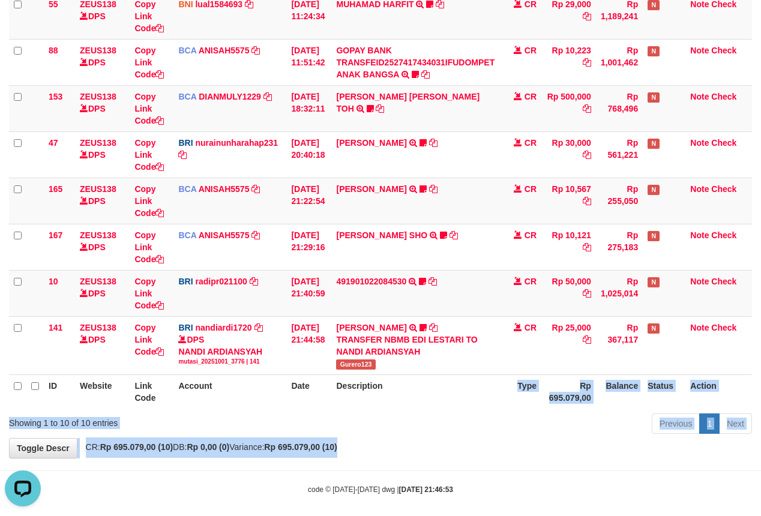
drag, startPoint x: 449, startPoint y: 447, endPoint x: 451, endPoint y: 460, distance: 12.7
click at [451, 458] on div "**********" at bounding box center [380, 120] width 761 height 676
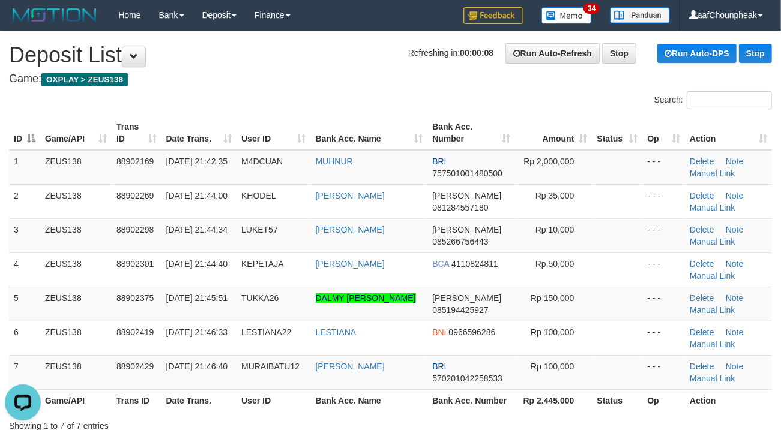
click at [362, 114] on div "ID Game/API Trans ID Date Trans. User ID Bank Acc. Name Bank Acc. Number Amount…" at bounding box center [390, 263] width 781 height 303
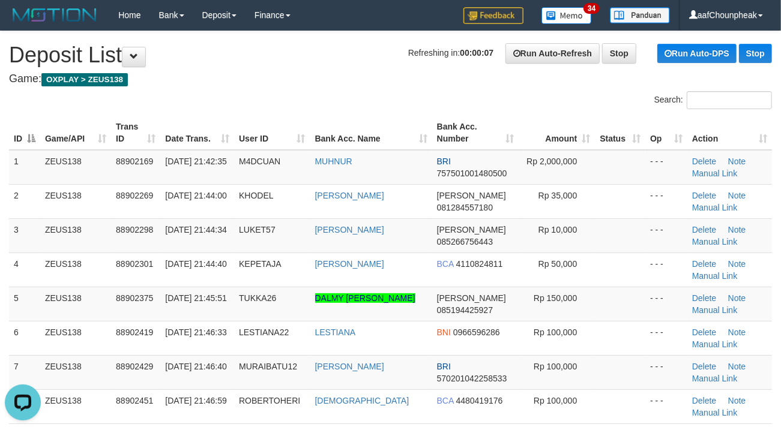
click at [317, 111] on div "Search:" at bounding box center [390, 101] width 781 height 21
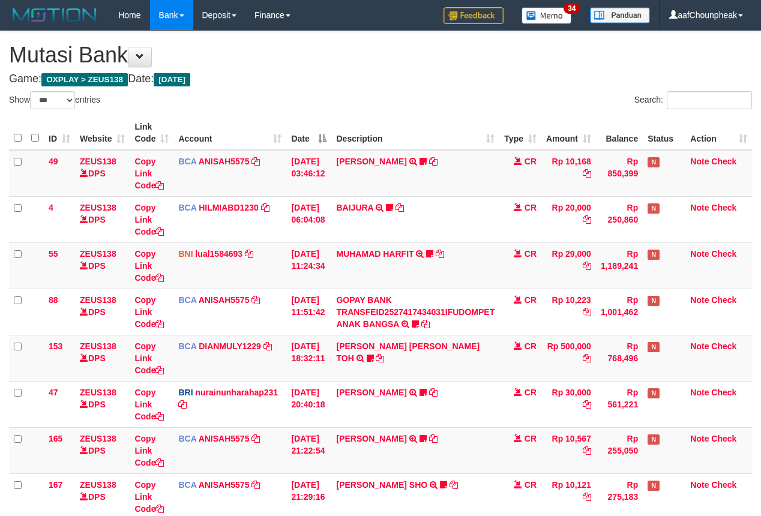
select select "***"
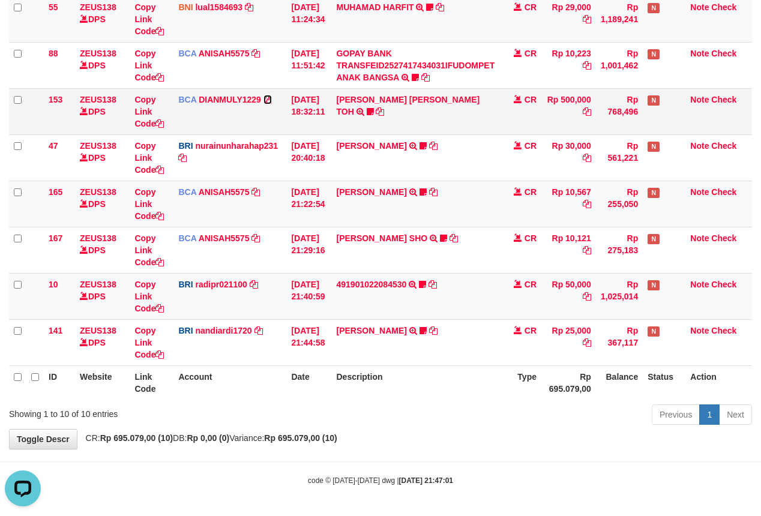
click at [270, 95] on icon at bounding box center [267, 99] width 8 height 8
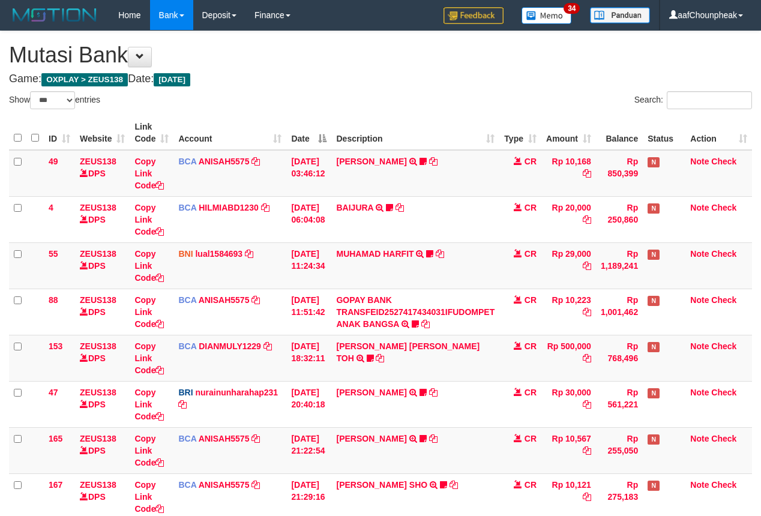
select select "***"
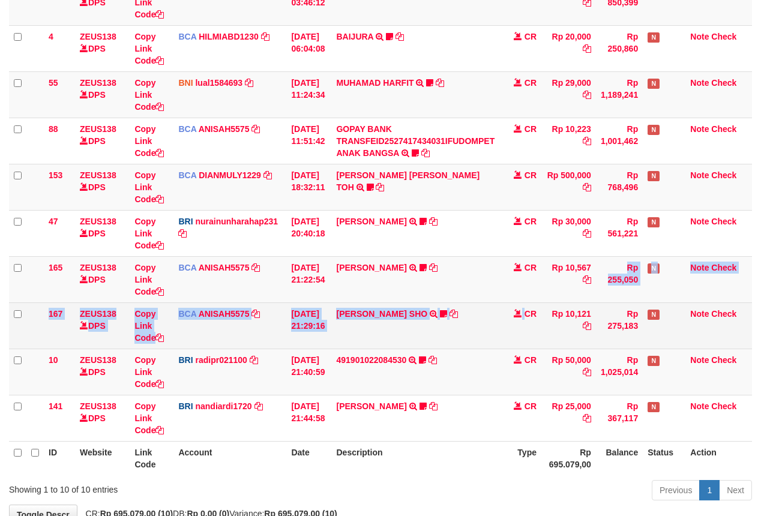
click at [533, 315] on tbody "49 ZEUS138 DPS Copy Link Code BCA ANISAH5575 DPS ANISAH mutasi_20251001_3827 | …" at bounding box center [380, 210] width 743 height 463
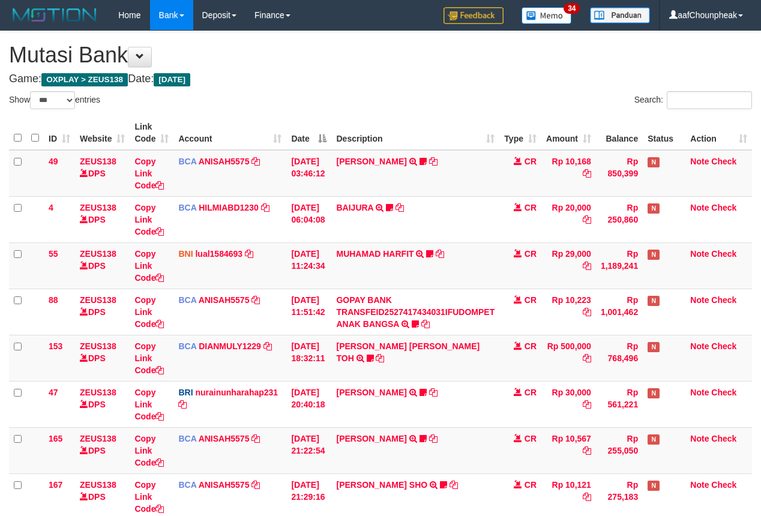
select select "***"
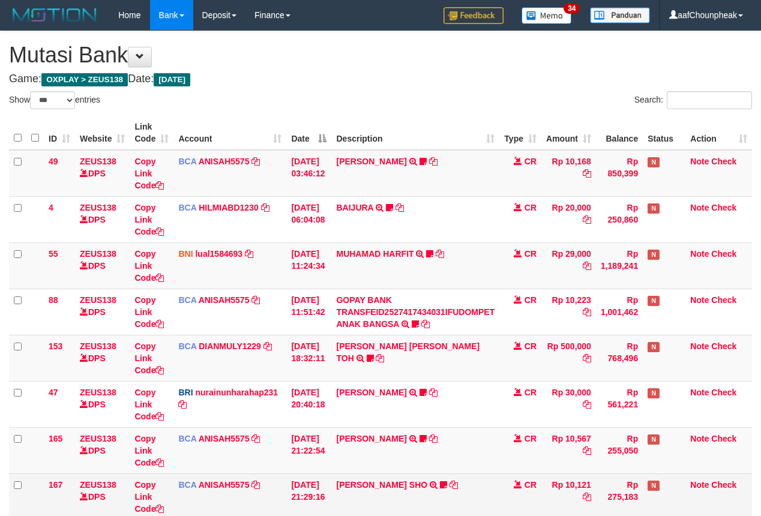
scroll to position [171, 0]
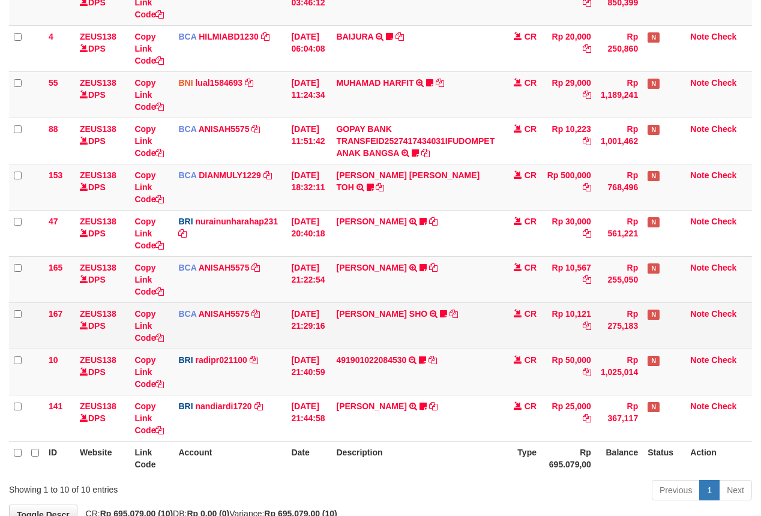
click at [479, 344] on td "[PERSON_NAME] SHO TRSF E-BANKING CR 0110/FTSCY/WS95271 10121.00[PERSON_NAME]" at bounding box center [415, 325] width 168 height 46
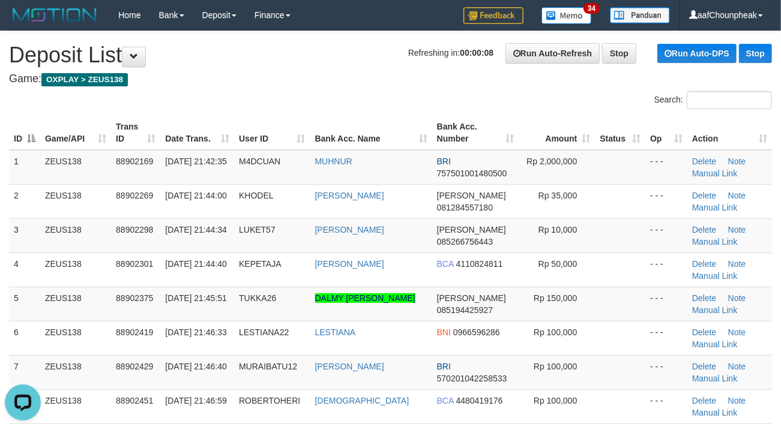
click at [355, 121] on th "Bank Acc. Name" at bounding box center [371, 133] width 122 height 34
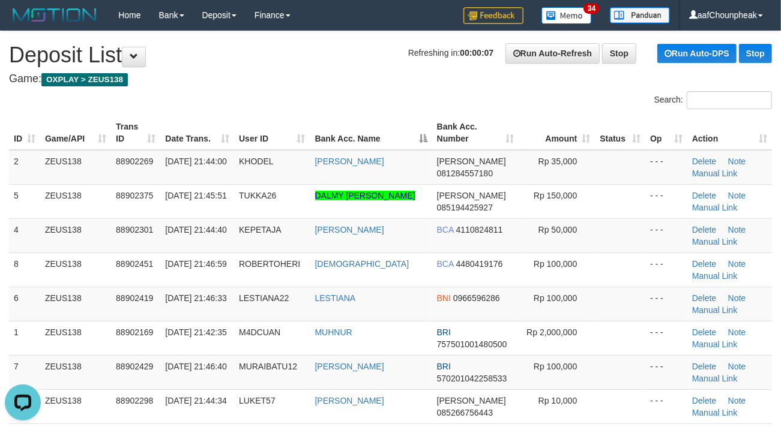
drag, startPoint x: 323, startPoint y: 80, endPoint x: 1, endPoint y: 166, distance: 333.5
click at [320, 80] on h4 "Game: OXPLAY > ZEUS138" at bounding box center [390, 79] width 763 height 12
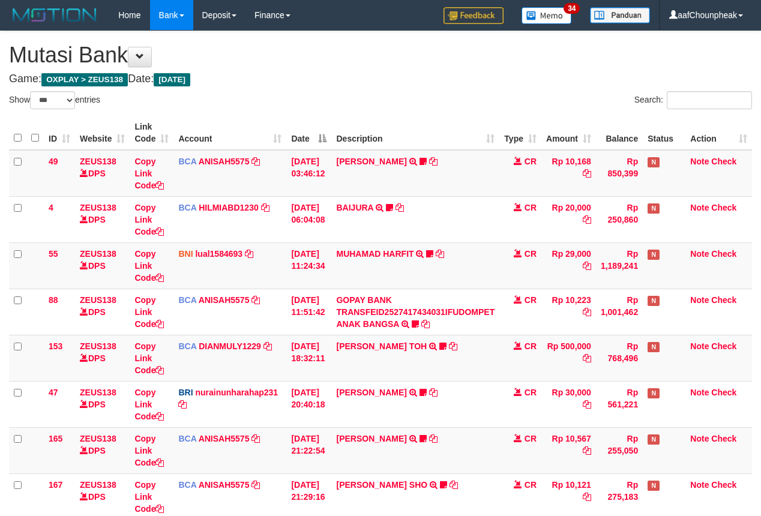
select select "***"
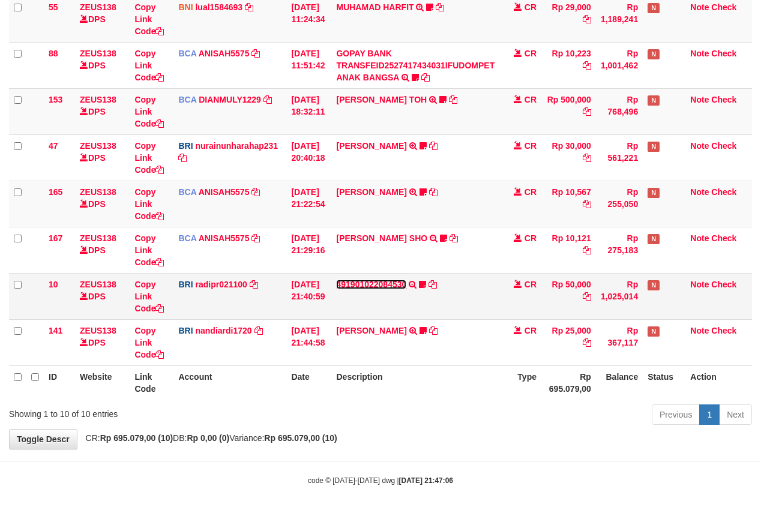
click at [373, 284] on link "491901022084530" at bounding box center [371, 285] width 70 height 10
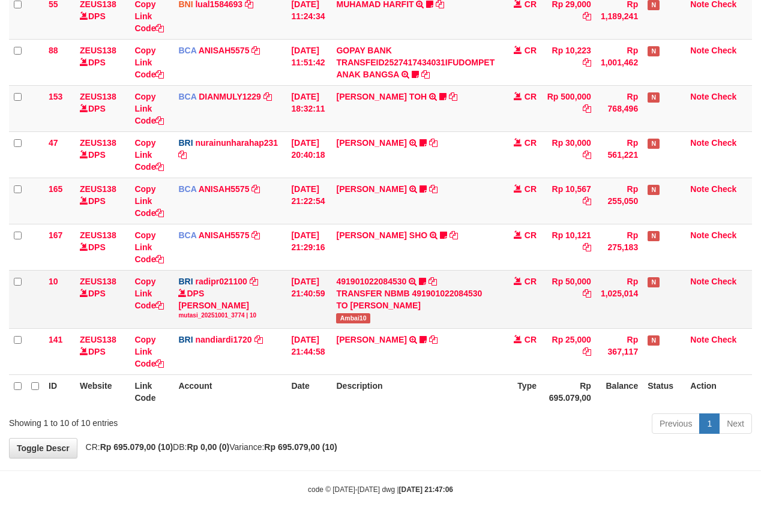
click at [356, 317] on span "Ambai10" at bounding box center [353, 318] width 34 height 10
copy span "Ambai10"
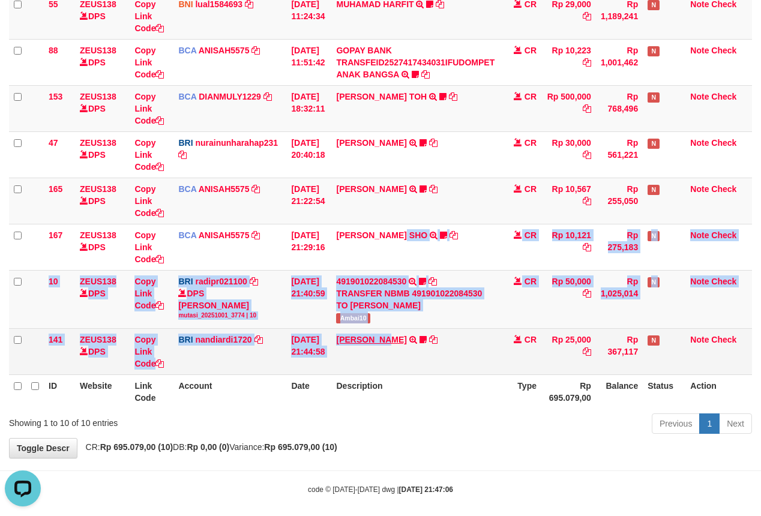
drag, startPoint x: 389, startPoint y: 305, endPoint x: 392, endPoint y: 337, distance: 32.6
click at [392, 337] on tbody "49 ZEUS138 DPS Copy Link Code BCA ANISAH5575 DPS ANISAH mutasi_20251001_3827 | …" at bounding box center [380, 137] width 743 height 475
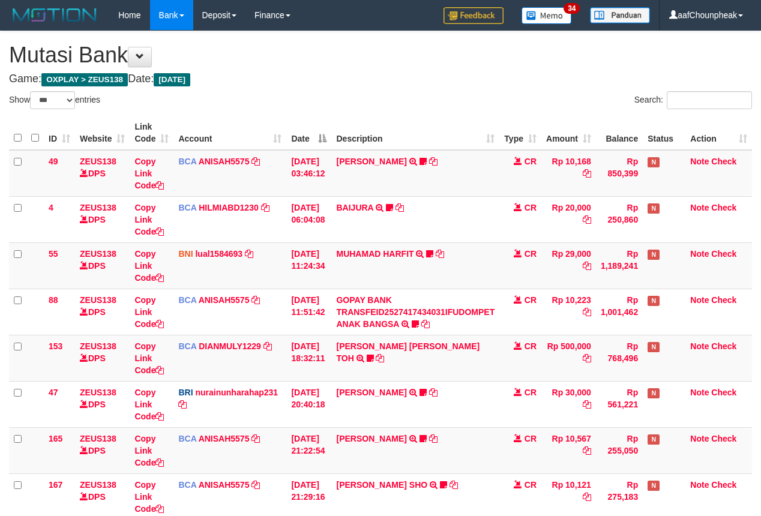
select select "***"
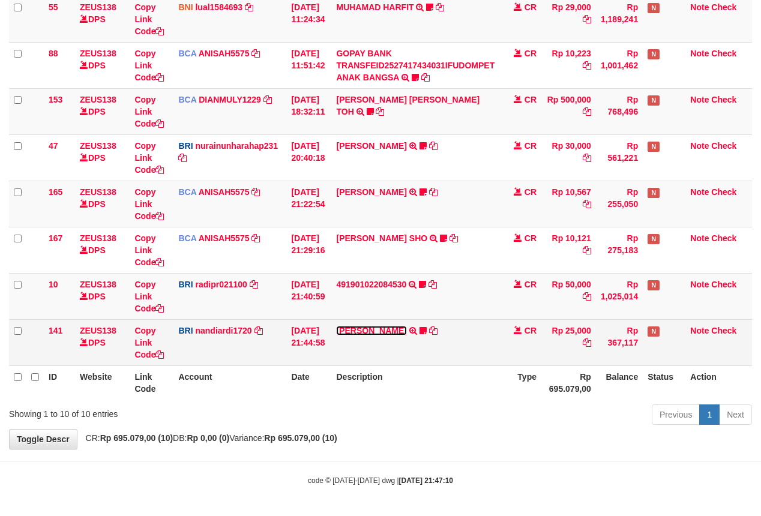
click at [386, 326] on link "[PERSON_NAME]" at bounding box center [371, 331] width 70 height 10
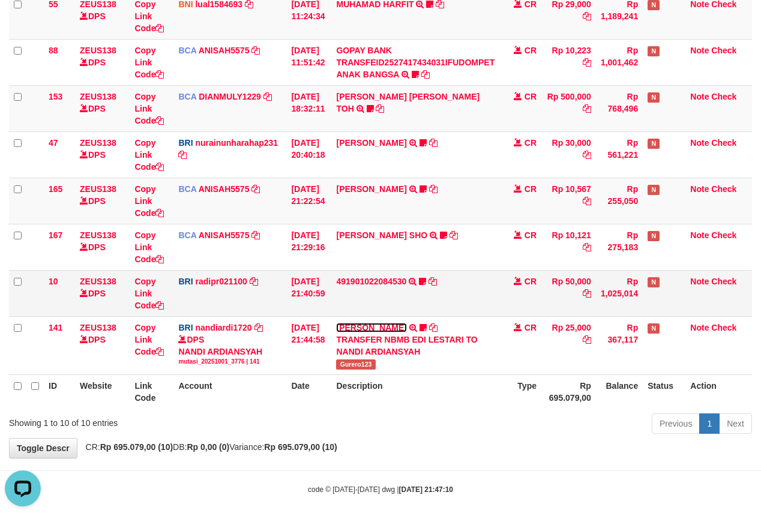
scroll to position [0, 0]
click at [379, 284] on link "491901022084530" at bounding box center [371, 282] width 70 height 10
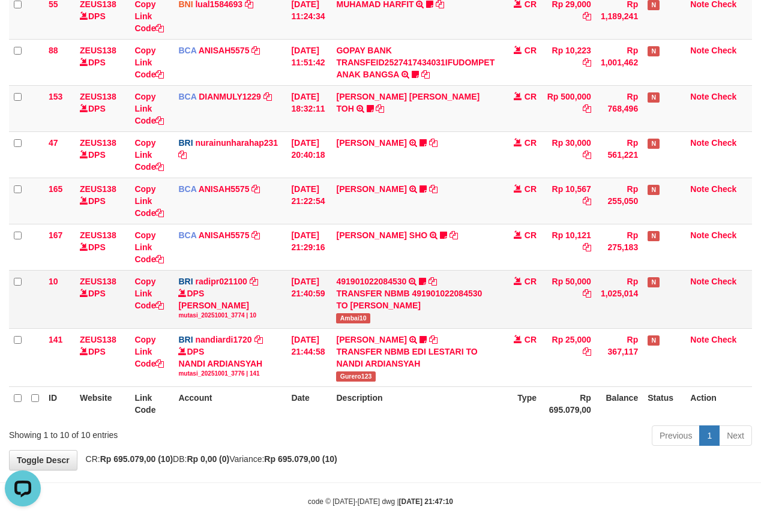
click at [356, 318] on span "Ambai10" at bounding box center [353, 318] width 34 height 10
copy span "Ambai10"
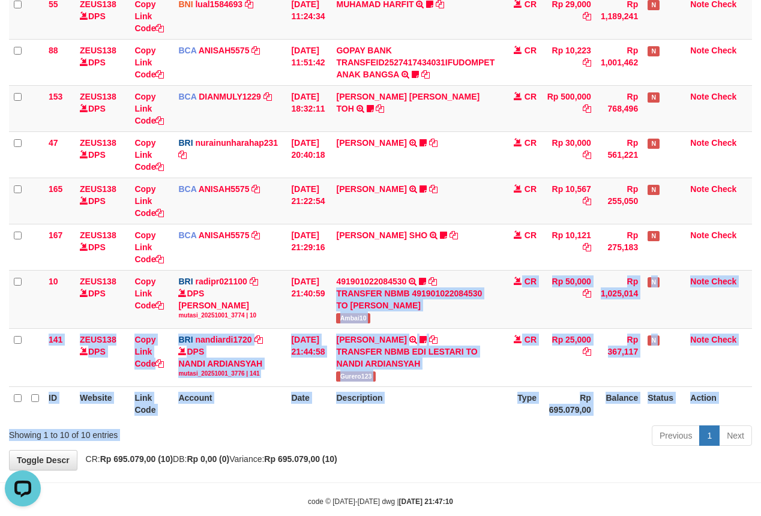
drag, startPoint x: 380, startPoint y: 367, endPoint x: 390, endPoint y: 425, distance: 59.0
click at [390, 425] on div "Show ** ** ** *** entries Search: ID Website Link Code Account Date Description…" at bounding box center [380, 146] width 743 height 608
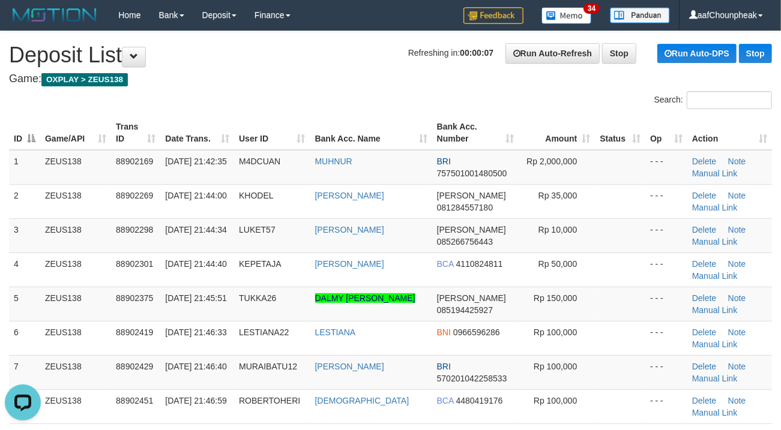
click at [254, 103] on div "Search:" at bounding box center [390, 101] width 781 height 21
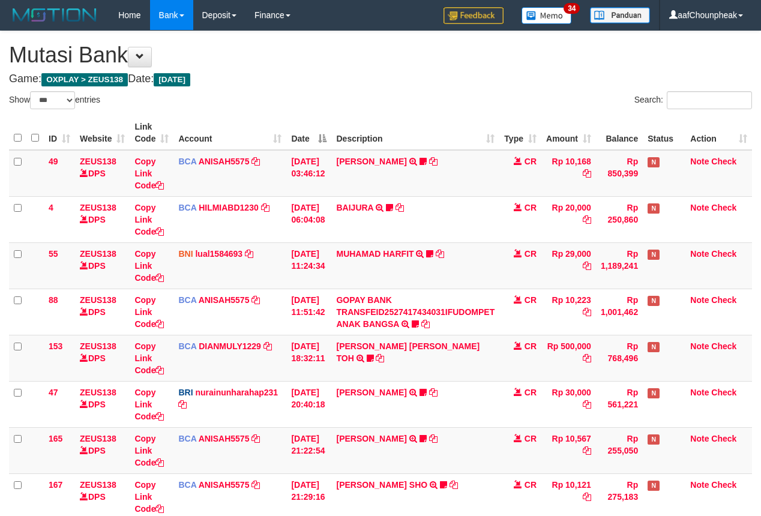
select select "***"
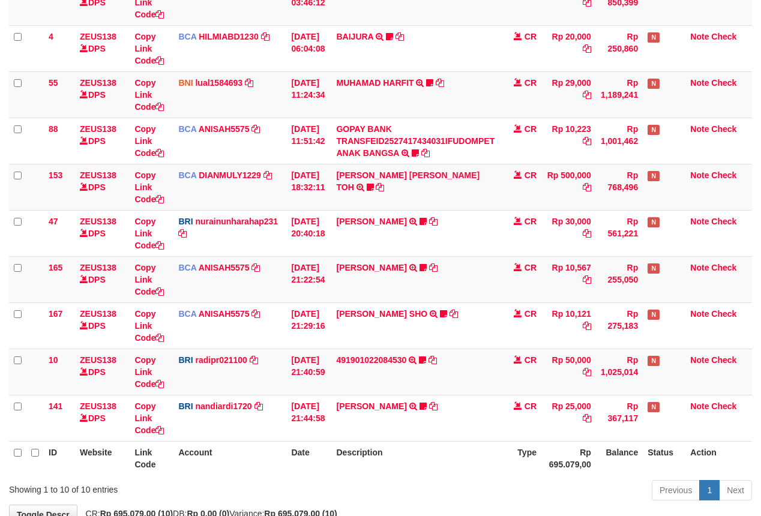
scroll to position [250, 0]
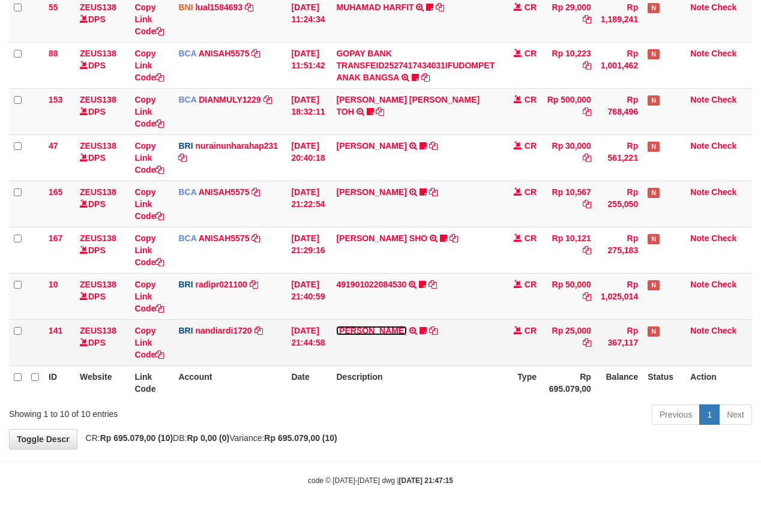
click at [377, 328] on link "[PERSON_NAME]" at bounding box center [371, 331] width 70 height 10
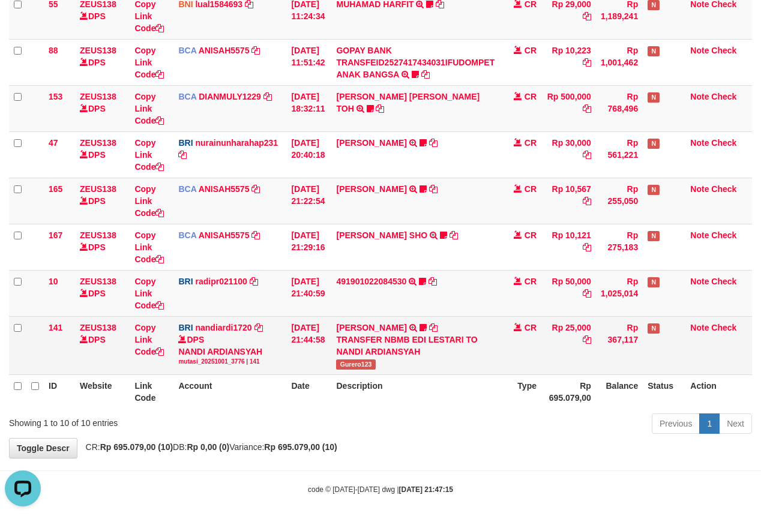
scroll to position [0, 0]
click at [361, 373] on td "[PERSON_NAME] TRANSFER NBMB EDI LESTARI TO NANDI ARDIANSYAH Gurero123" at bounding box center [415, 345] width 168 height 58
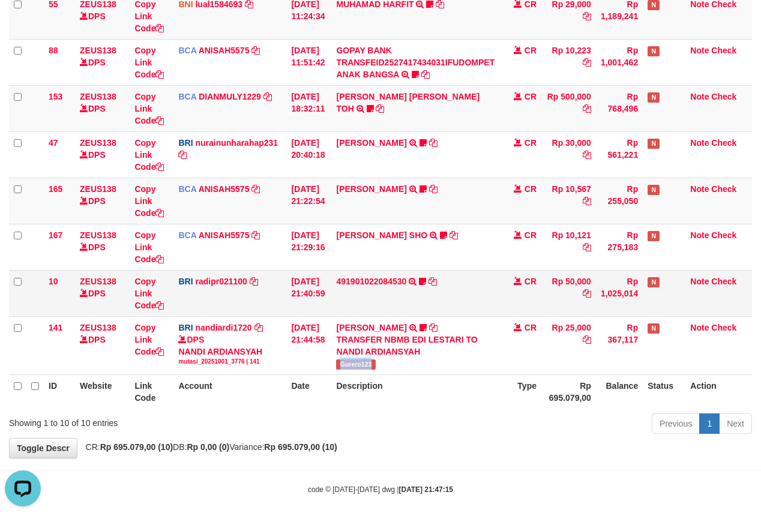
copy span "Gurero123"
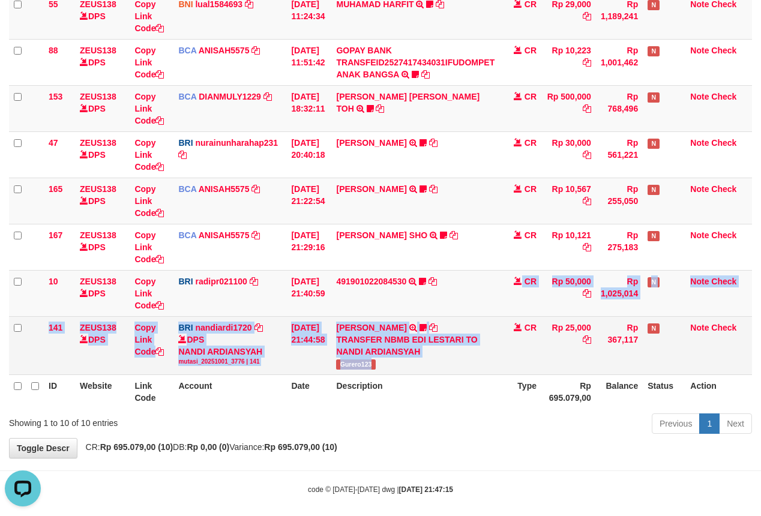
drag, startPoint x: 473, startPoint y: 360, endPoint x: 479, endPoint y: 370, distance: 11.0
click at [479, 370] on tbody "49 ZEUS138 DPS Copy Link Code BCA ANISAH5575 DPS [PERSON_NAME] mutasi_20251001_…" at bounding box center [380, 137] width 743 height 475
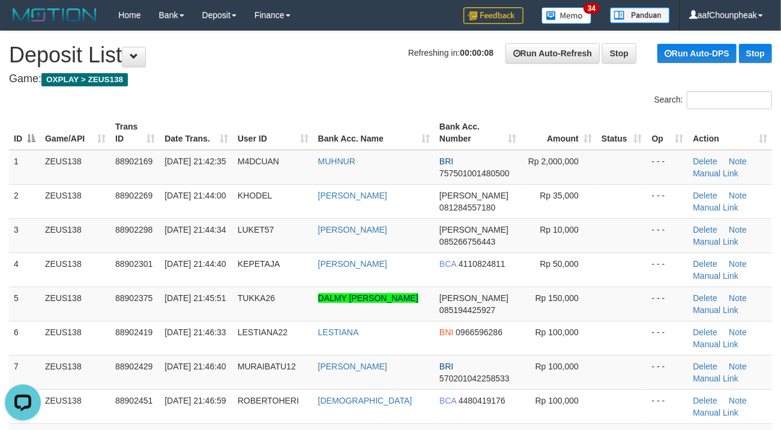
click at [250, 108] on div "Search:" at bounding box center [390, 101] width 781 height 21
click at [328, 82] on h4 "Game: OXPLAY > ZEUS138" at bounding box center [390, 79] width 763 height 12
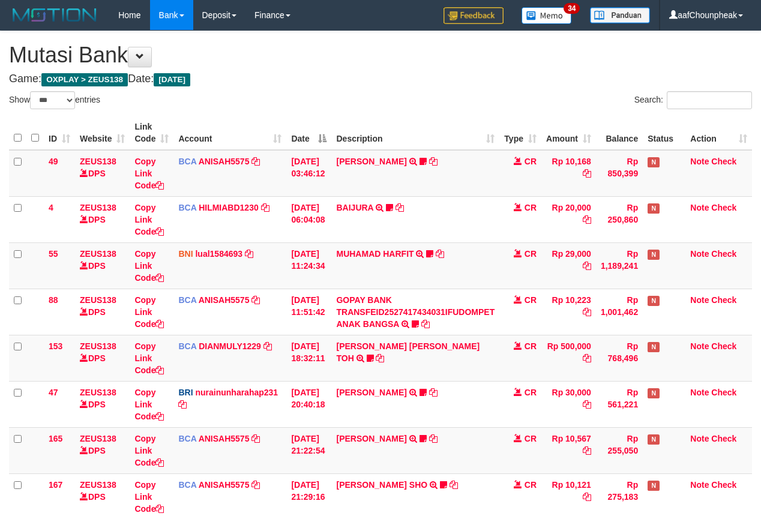
select select "***"
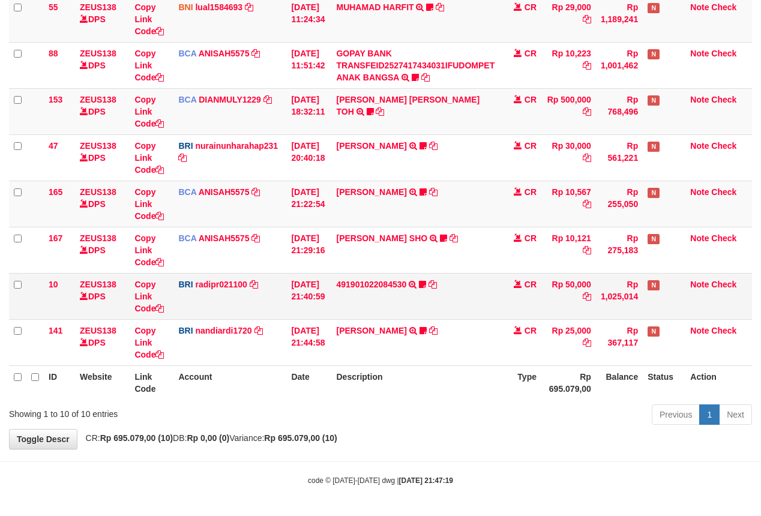
scroll to position [250, 0]
click at [378, 281] on link "491901022084530" at bounding box center [371, 285] width 70 height 10
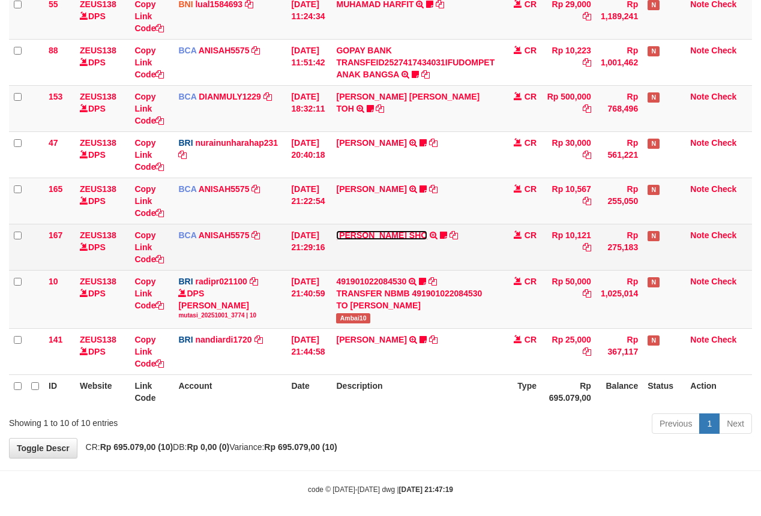
click at [371, 239] on link "[PERSON_NAME] SHO" at bounding box center [381, 235] width 91 height 10
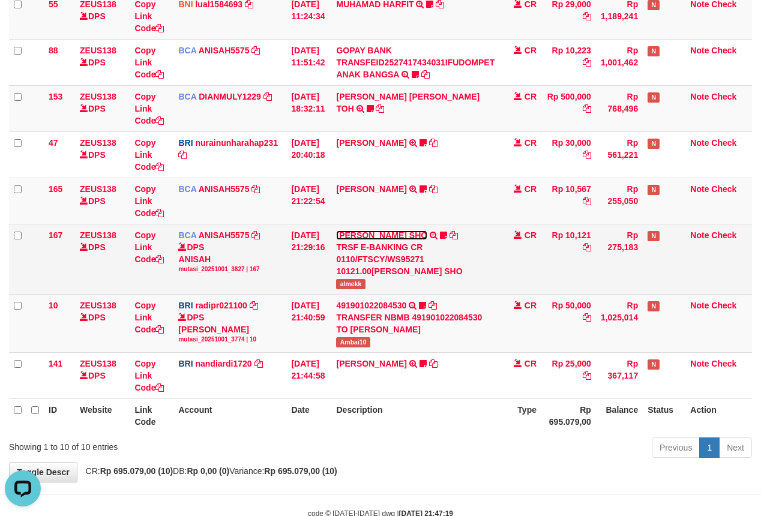
scroll to position [0, 0]
click at [339, 294] on td "[PERSON_NAME] SHO TRSF E-BANKING CR 0110/FTSCY/WS95271 10121.00[PERSON_NAME]" at bounding box center [415, 259] width 168 height 70
click at [349, 289] on span "almekk" at bounding box center [350, 284] width 29 height 10
copy span "almekk"
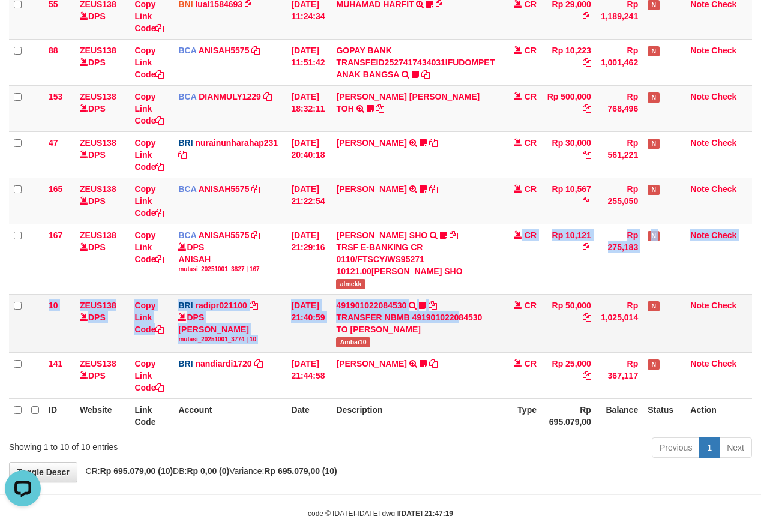
drag, startPoint x: 464, startPoint y: 276, endPoint x: 474, endPoint y: 322, distance: 46.6
click at [466, 316] on tbody "49 ZEUS138 DPS Copy Link Code BCA ANISAH5575 DPS [PERSON_NAME] mutasi_20251001_…" at bounding box center [380, 149] width 743 height 499
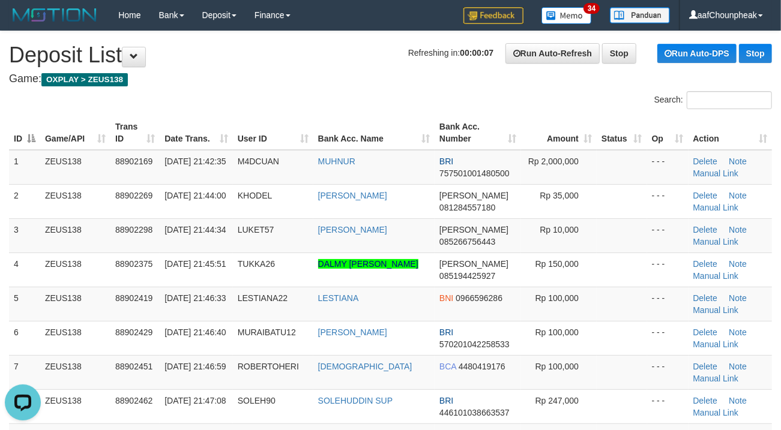
click at [218, 112] on div "ID Game/API Trans ID Date Trans. User ID Bank Acc. Name Bank Acc. Number Amount…" at bounding box center [390, 297] width 781 height 371
drag, startPoint x: 316, startPoint y: 82, endPoint x: 246, endPoint y: 101, distance: 72.2
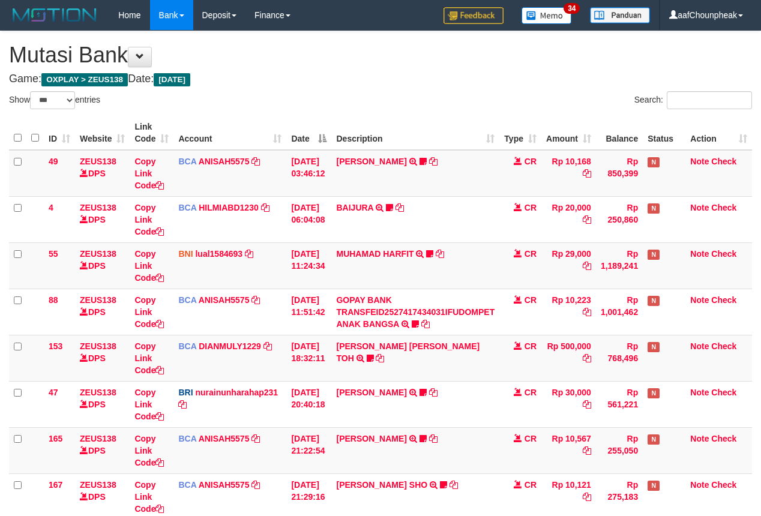
select select "***"
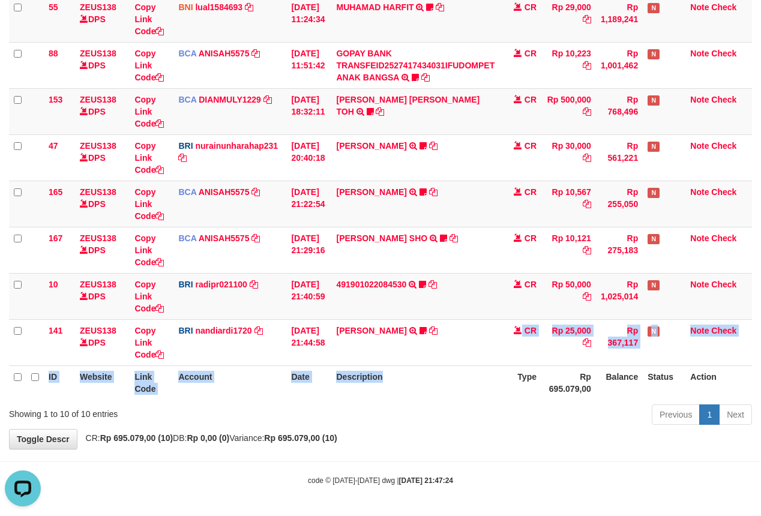
click at [488, 380] on table "ID Website Link Code Account Date Description Type Amount Balance Status Action…" at bounding box center [380, 134] width 743 height 530
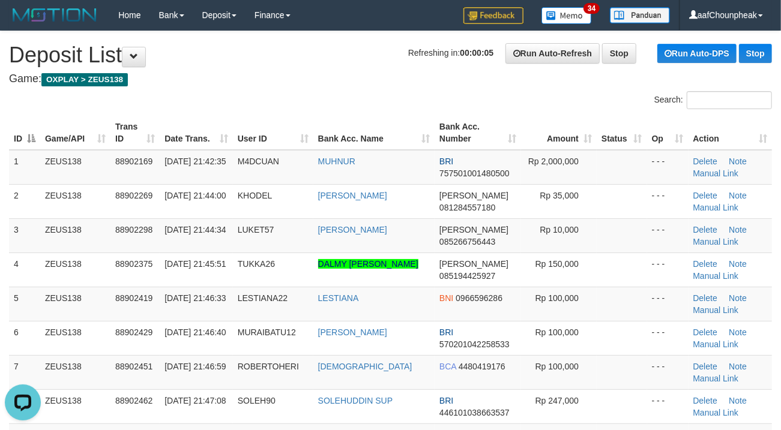
click at [210, 119] on th "Date Trans." at bounding box center [196, 133] width 73 height 34
drag, startPoint x: 280, startPoint y: 89, endPoint x: 5, endPoint y: 158, distance: 283.5
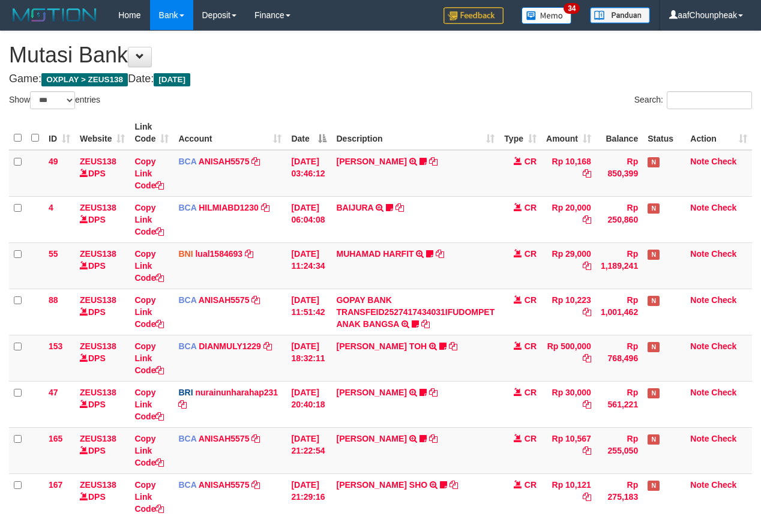
select select "***"
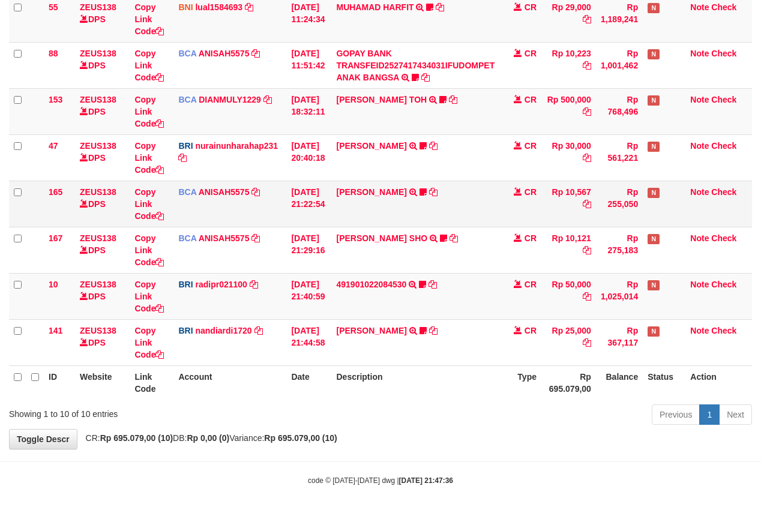
scroll to position [250, 0]
click at [388, 280] on link "491901022084530" at bounding box center [371, 285] width 70 height 10
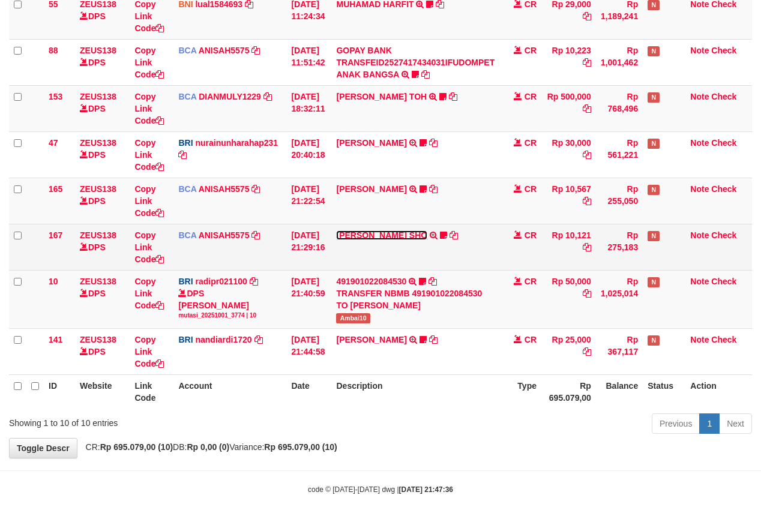
click at [384, 233] on link "MUHAMMAD HIQNI SHO" at bounding box center [381, 235] width 91 height 10
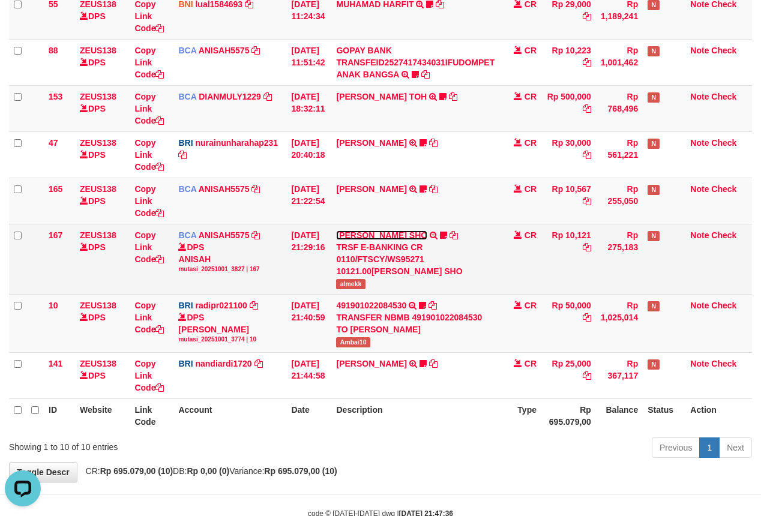
scroll to position [0, 0]
click at [364, 282] on span "almekk" at bounding box center [350, 284] width 29 height 10
click at [356, 282] on span "almekk" at bounding box center [350, 284] width 29 height 10
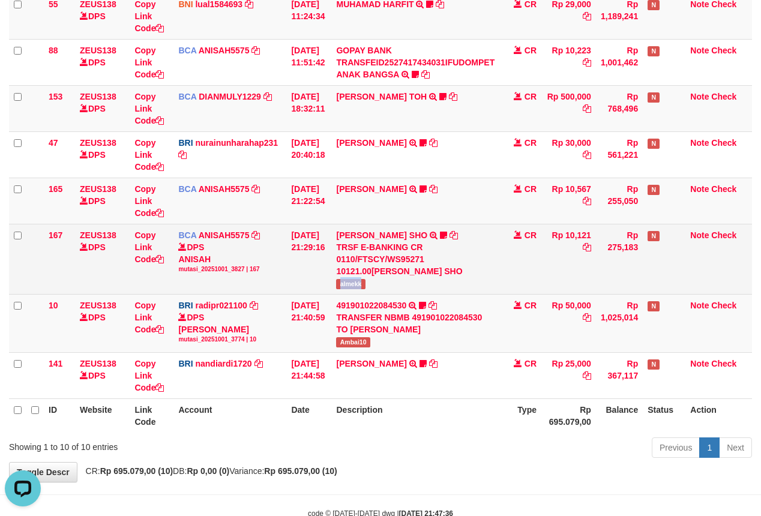
copy span "almekk"
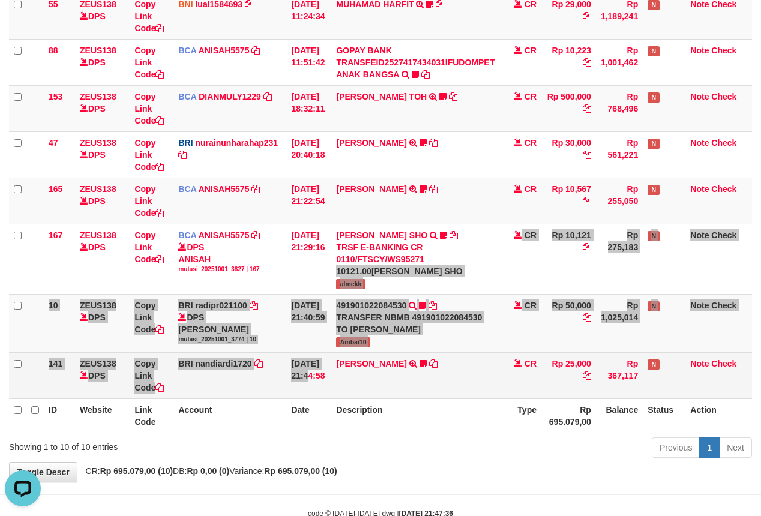
drag, startPoint x: 304, startPoint y: 325, endPoint x: 310, endPoint y: 368, distance: 43.7
click at [310, 368] on tbody "49 ZEUS138 DPS Copy Link Code BCA ANISAH5575 DPS ANISAH mutasi_20251001_3827 | …" at bounding box center [380, 149] width 743 height 499
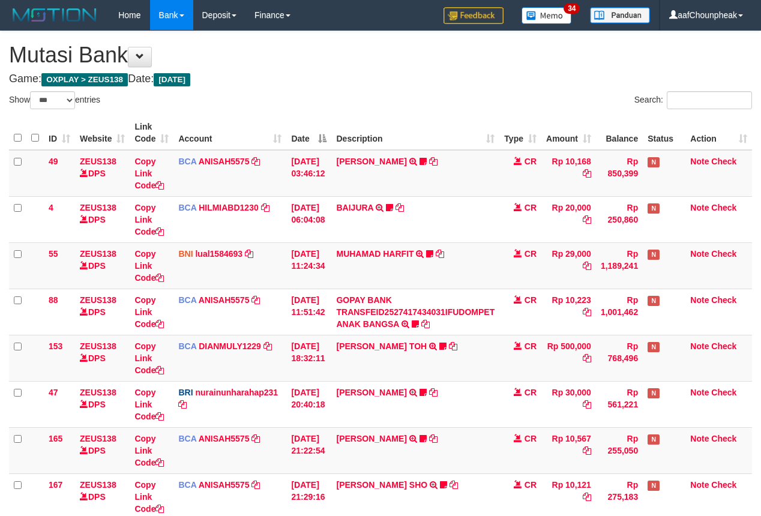
select select "***"
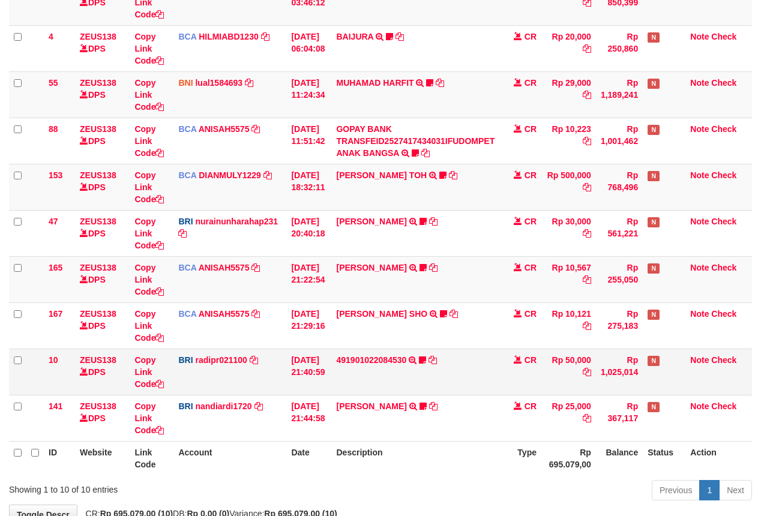
scroll to position [250, 0]
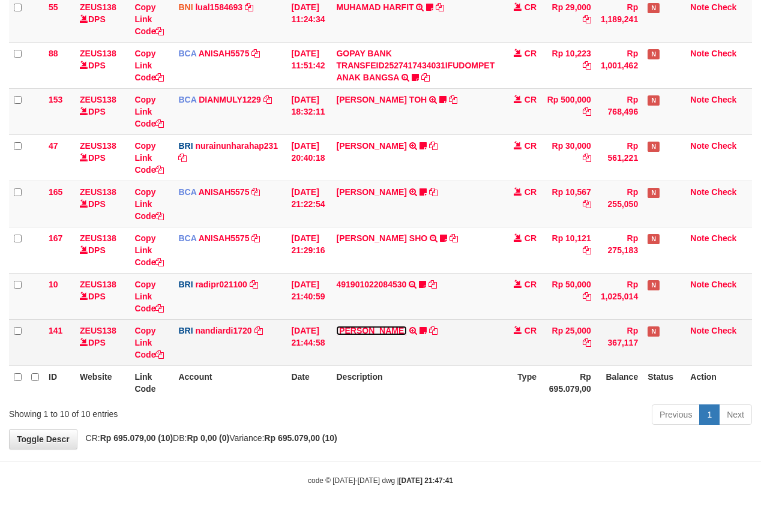
click at [368, 332] on link "[PERSON_NAME]" at bounding box center [371, 331] width 70 height 10
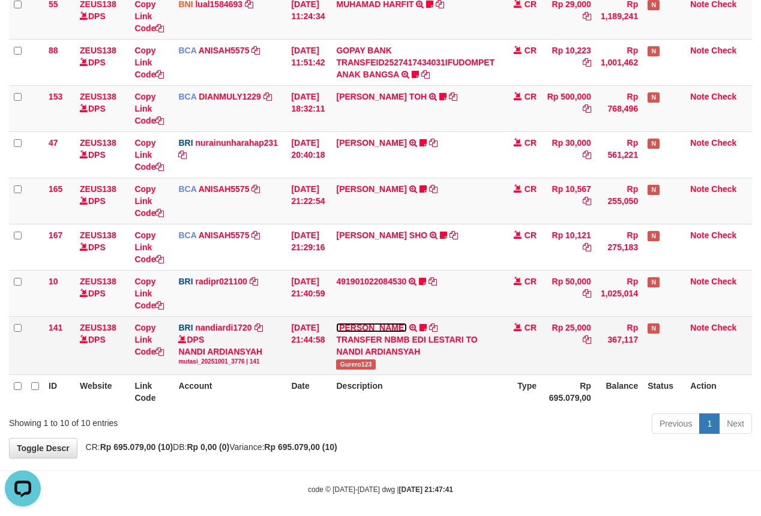
scroll to position [0, 0]
click at [361, 368] on span "Gurero123" at bounding box center [355, 364] width 39 height 10
copy span "Gurero123"
drag, startPoint x: 332, startPoint y: 322, endPoint x: 341, endPoint y: 363, distance: 42.5
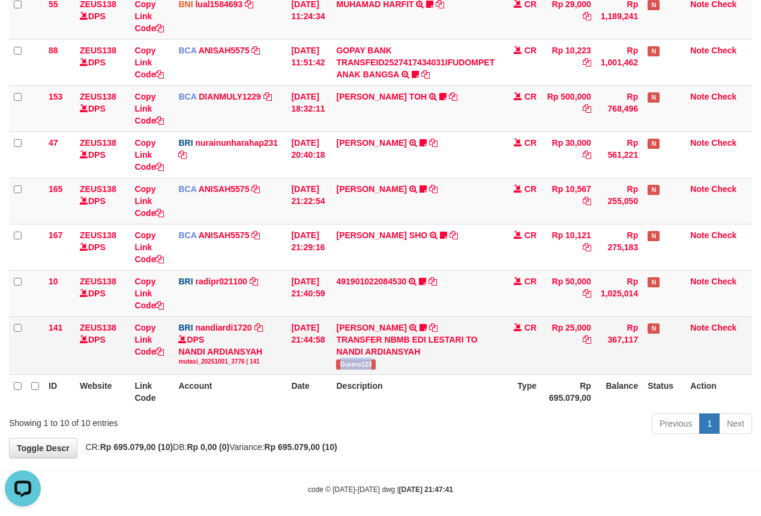
click at [341, 363] on tbody "49 ZEUS138 DPS Copy Link Code BCA ANISAH5575 DPS ANISAH mutasi_20251001_3827 | …" at bounding box center [380, 137] width 743 height 475
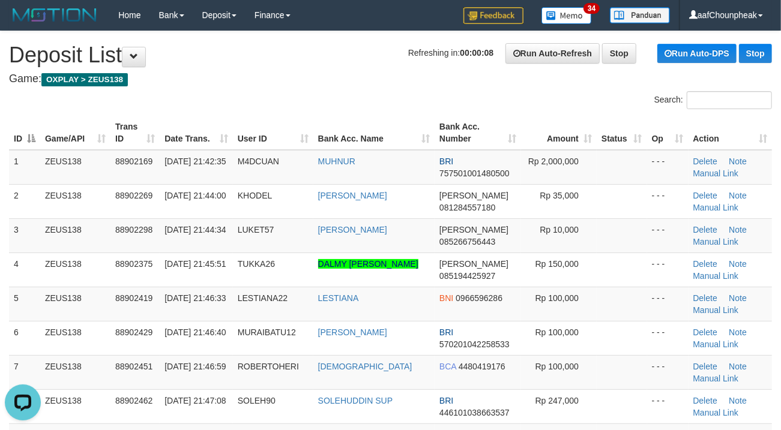
click at [281, 149] on th "User ID" at bounding box center [273, 133] width 80 height 34
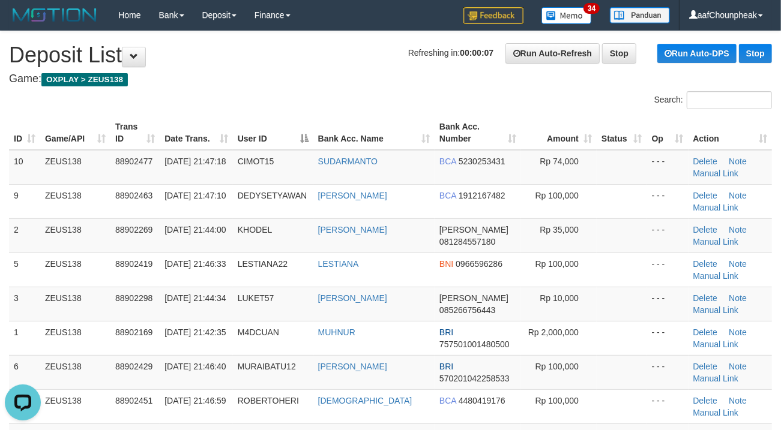
drag, startPoint x: 301, startPoint y: 107, endPoint x: 0, endPoint y: 168, distance: 306.8
click at [296, 107] on div "Search:" at bounding box center [390, 101] width 781 height 21
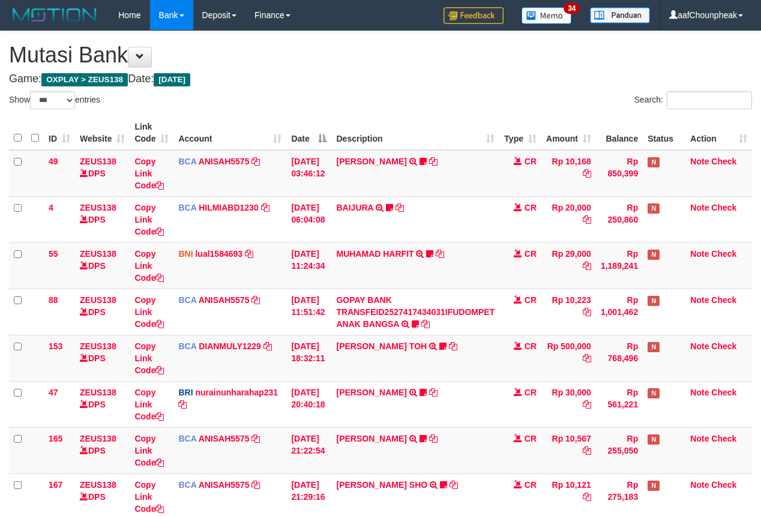
select select "***"
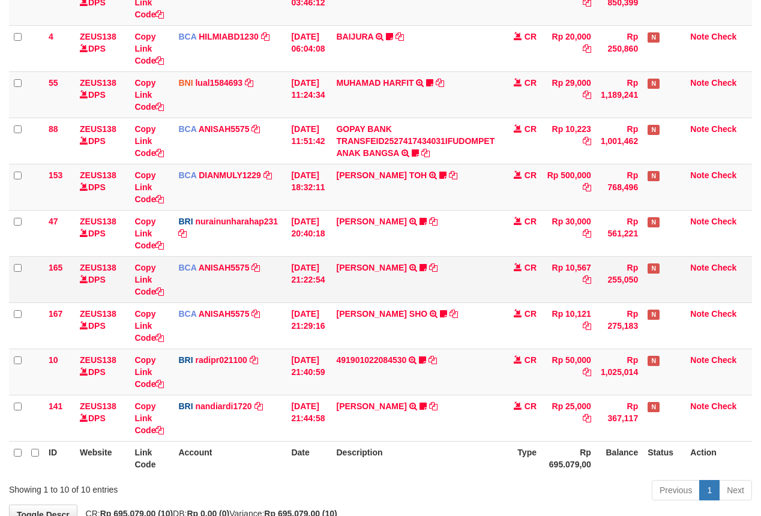
scroll to position [250, 0]
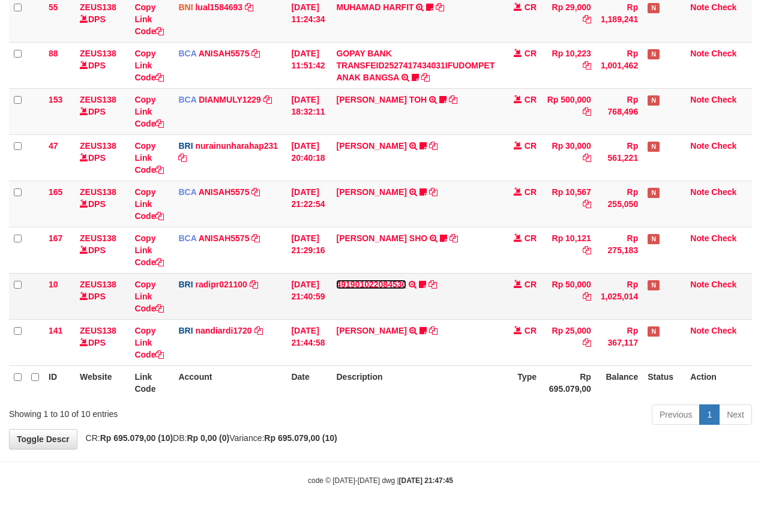
click at [359, 280] on link "491901022084530" at bounding box center [371, 285] width 70 height 10
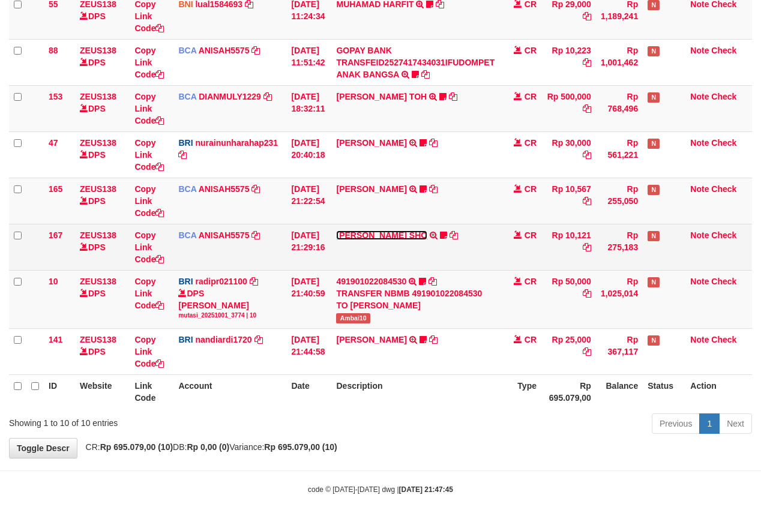
click at [360, 232] on link "[PERSON_NAME] SHO" at bounding box center [381, 235] width 91 height 10
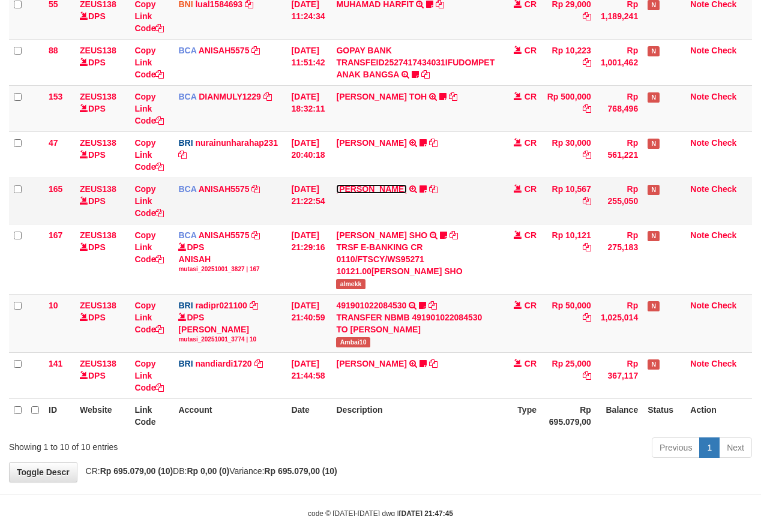
click at [362, 193] on link "[PERSON_NAME]" at bounding box center [371, 189] width 70 height 10
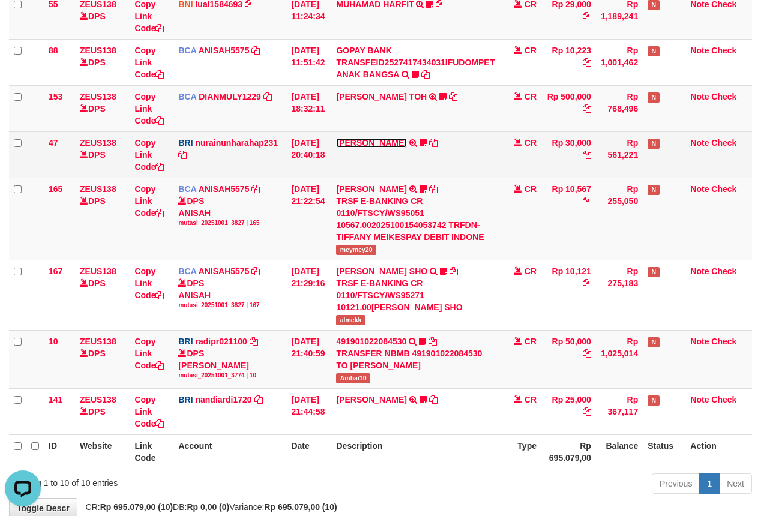
click at [362, 146] on link "[PERSON_NAME]" at bounding box center [371, 143] width 70 height 10
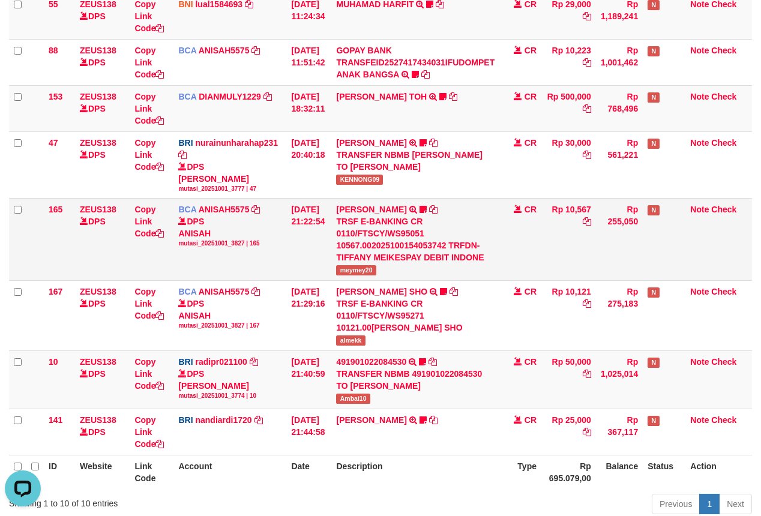
click at [344, 275] on span "meymey20" at bounding box center [356, 270] width 40 height 10
copy span "meymey20"
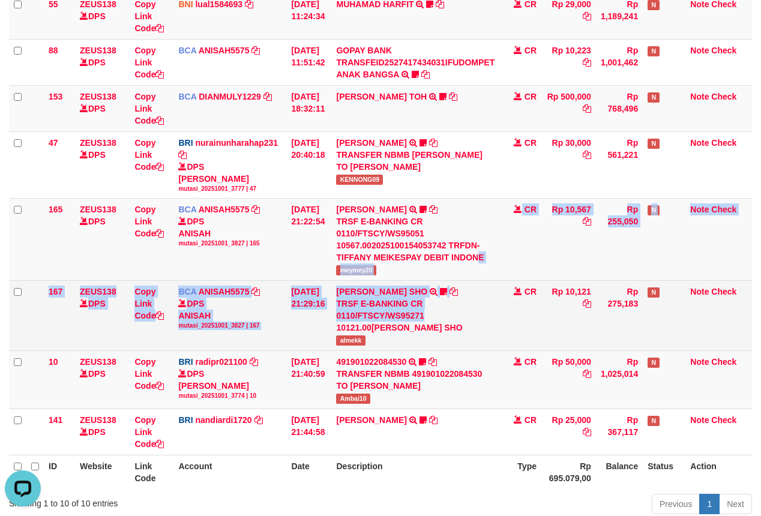
click at [434, 317] on tbody "49 ZEUS138 DPS Copy Link Code BCA ANISAH5575 DPS ANISAH mutasi_20251001_3827 | …" at bounding box center [380, 177] width 743 height 555
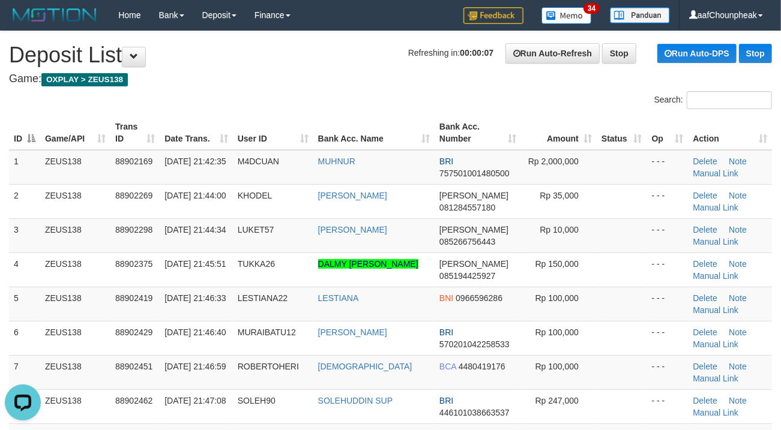
click at [247, 96] on div "Search:" at bounding box center [390, 101] width 781 height 21
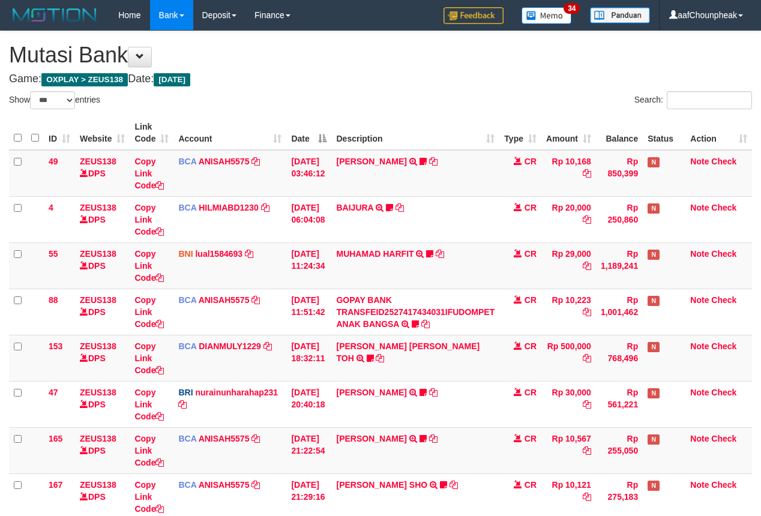
select select "***"
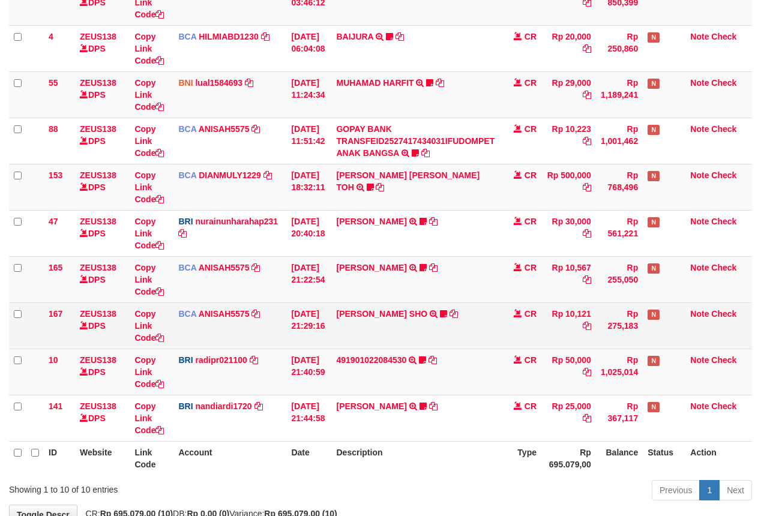
scroll to position [250, 0]
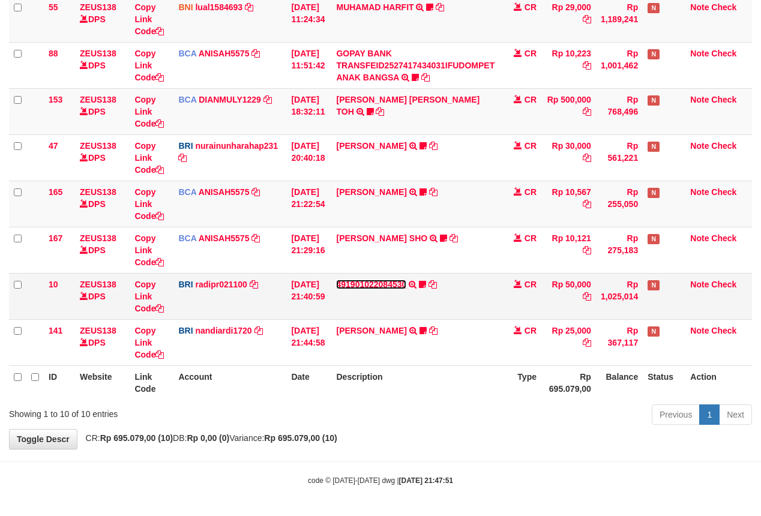
click at [374, 280] on link "491901022084530" at bounding box center [371, 285] width 70 height 10
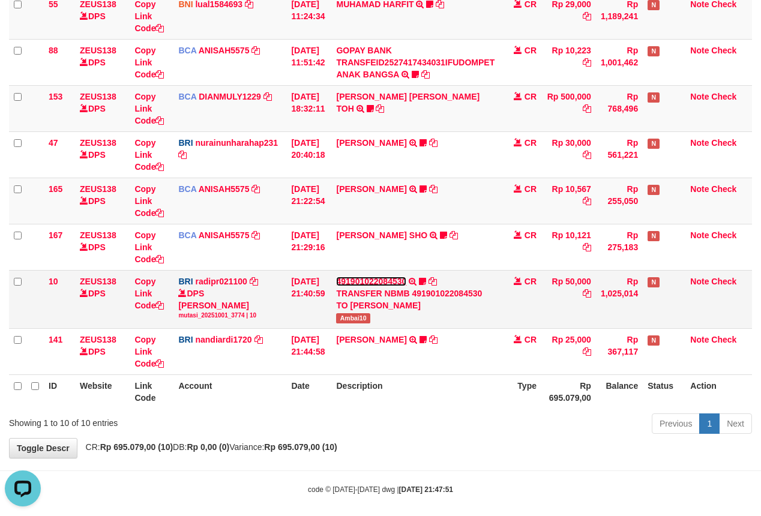
scroll to position [0, 0]
click at [346, 315] on span "Ambai10" at bounding box center [353, 318] width 34 height 10
copy span "Ambai10"
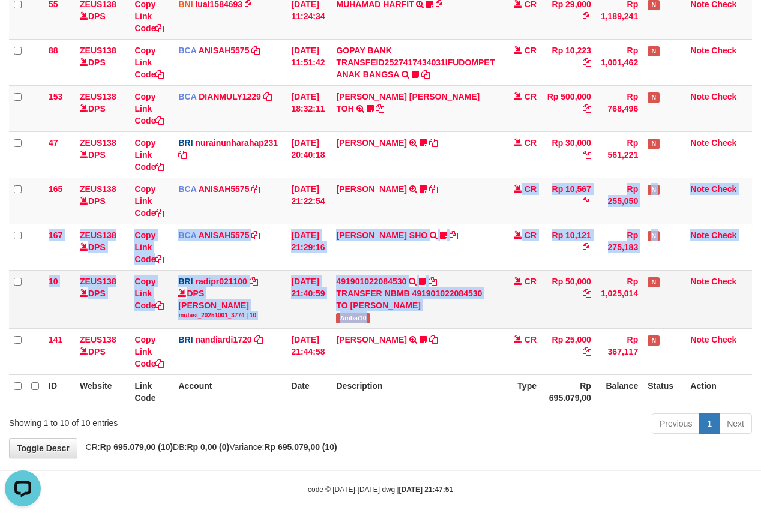
click at [431, 314] on tbody "49 ZEUS138 DPS Copy Link Code BCA ANISAH5575 DPS [PERSON_NAME] mutasi_20251001_…" at bounding box center [380, 137] width 743 height 475
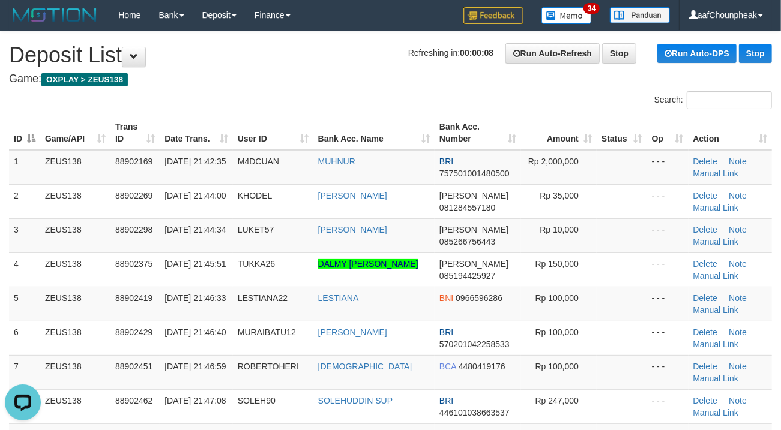
click at [368, 109] on div "Search:" at bounding box center [390, 101] width 781 height 21
click at [364, 107] on div "Search:" at bounding box center [390, 101] width 781 height 21
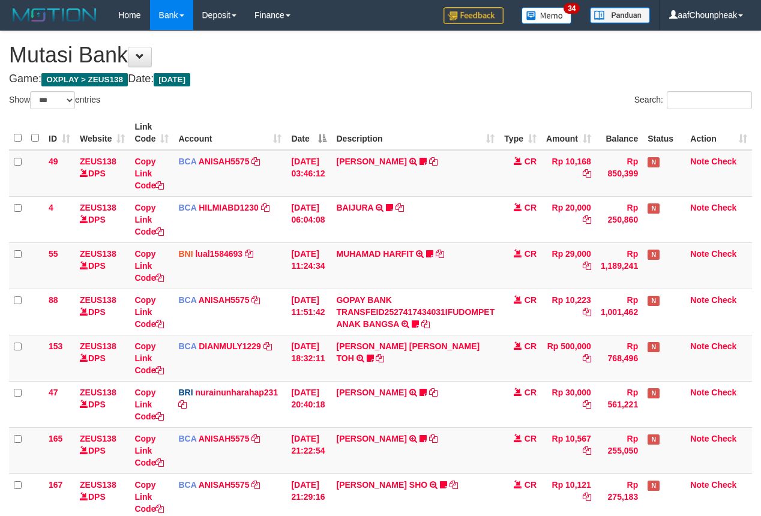
select select "***"
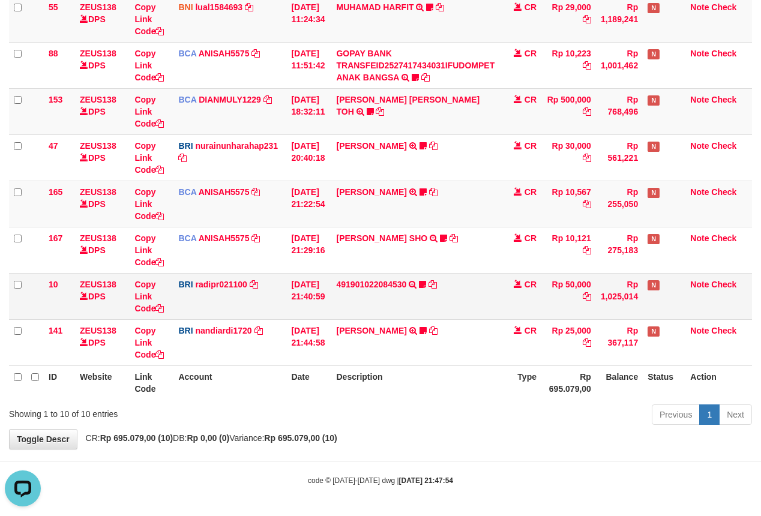
click at [462, 315] on td "491901022084530 TRANSFER NBMB 491901022084530 TO REYNALDI ADI PRATAMA Ambai10" at bounding box center [415, 296] width 168 height 46
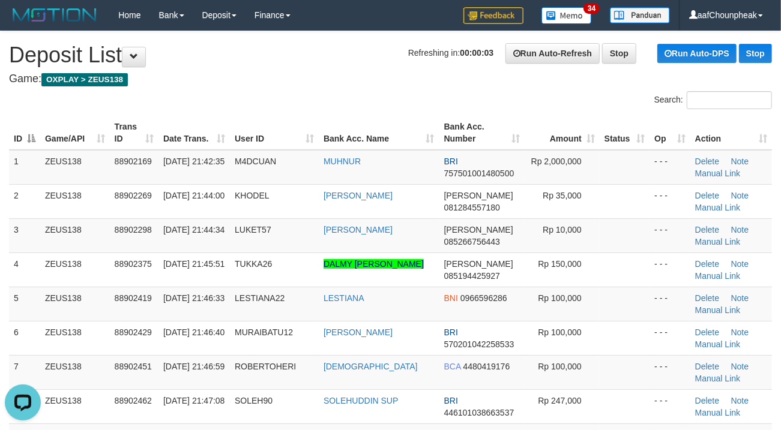
drag, startPoint x: 296, startPoint y: 72, endPoint x: 66, endPoint y: 146, distance: 242.1
click at [272, 77] on h4 "Game: OXPLAY > ZEUS138" at bounding box center [390, 79] width 763 height 12
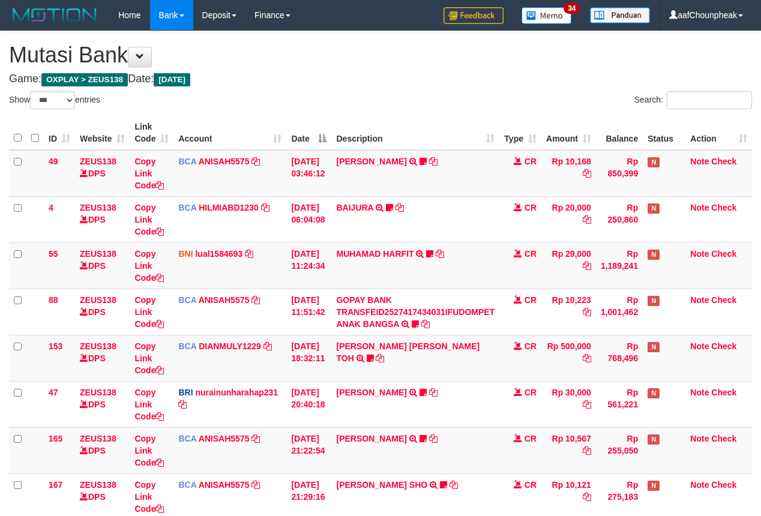
select select "***"
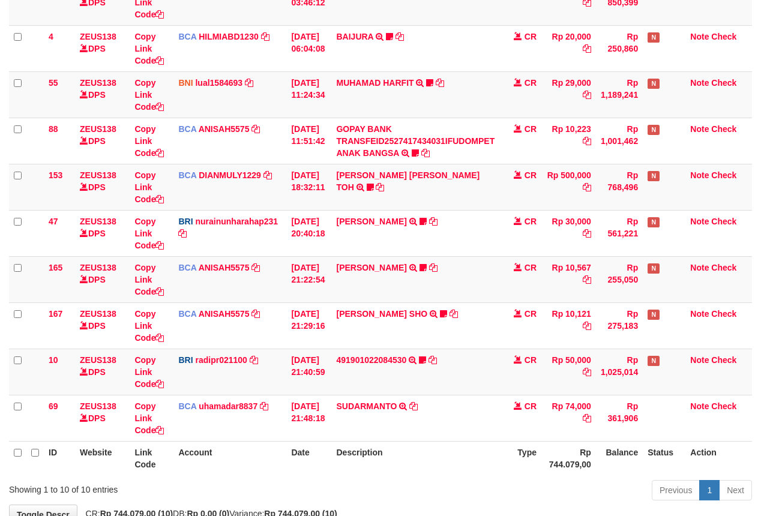
scroll to position [250, 0]
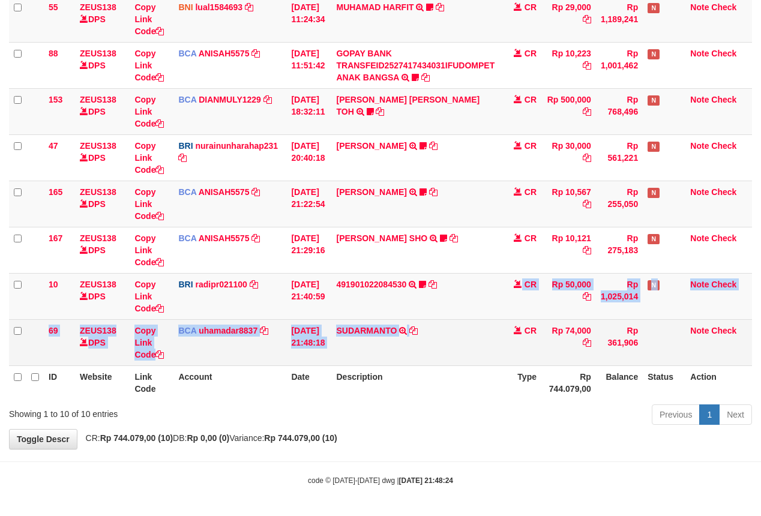
drag, startPoint x: 451, startPoint y: 310, endPoint x: 450, endPoint y: 356, distance: 46.2
click at [450, 356] on tbody "49 ZEUS138 DPS Copy Link Code BCA ANISAH5575 DPS [PERSON_NAME] mutasi_20251001_…" at bounding box center [380, 134] width 743 height 463
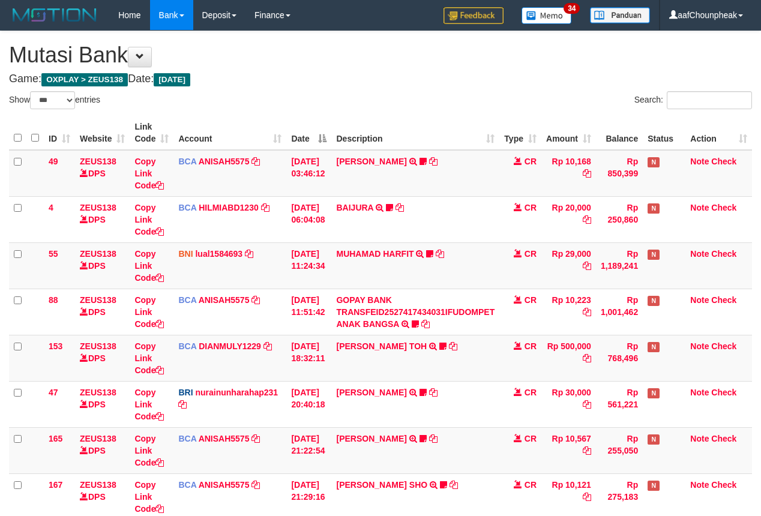
select select "***"
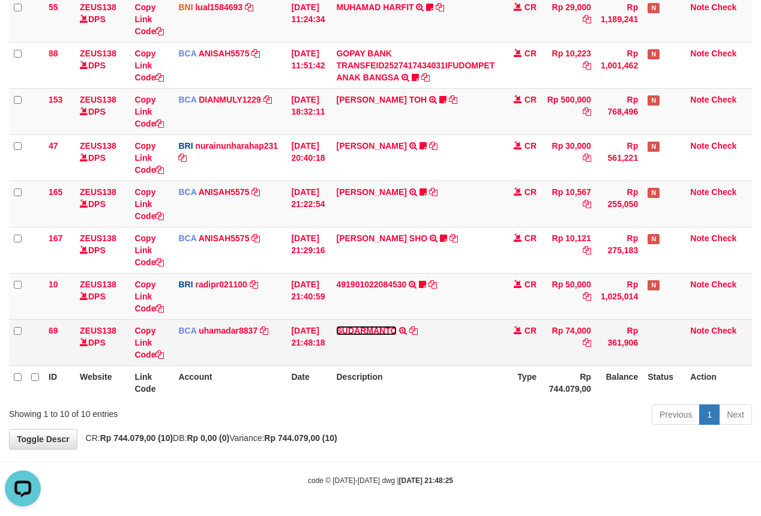
click at [361, 329] on link "SUDARMANTO" at bounding box center [366, 331] width 61 height 10
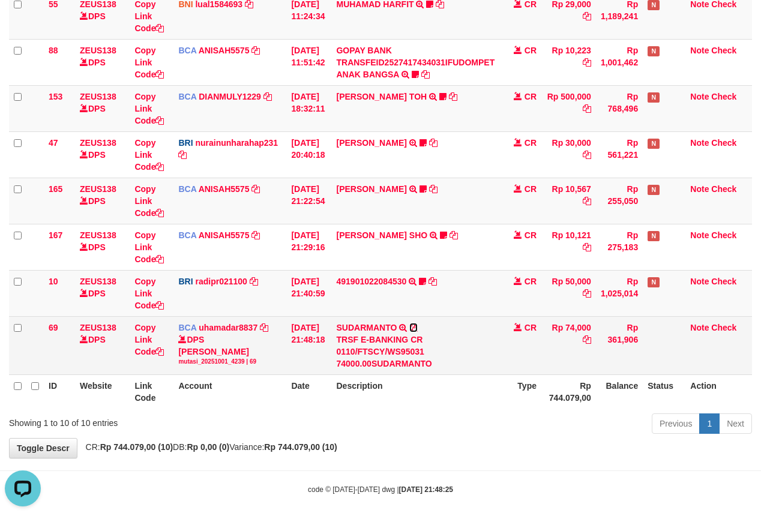
click at [418, 328] on icon at bounding box center [413, 327] width 8 height 8
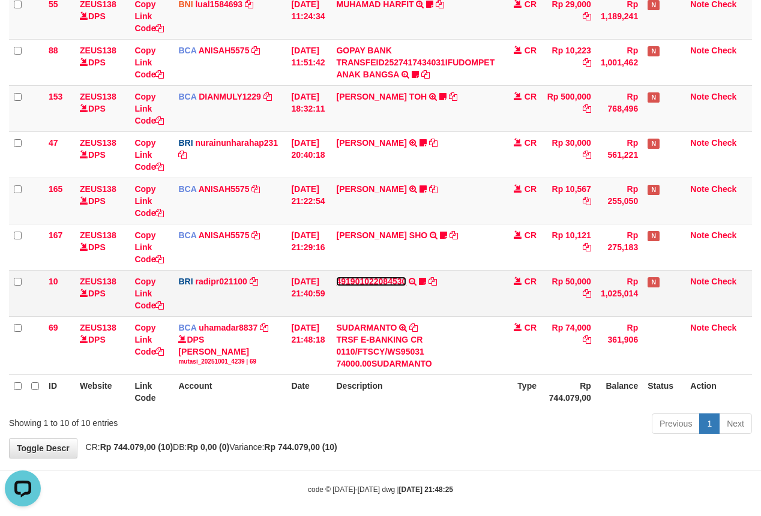
click at [370, 278] on link "491901022084530" at bounding box center [371, 282] width 70 height 10
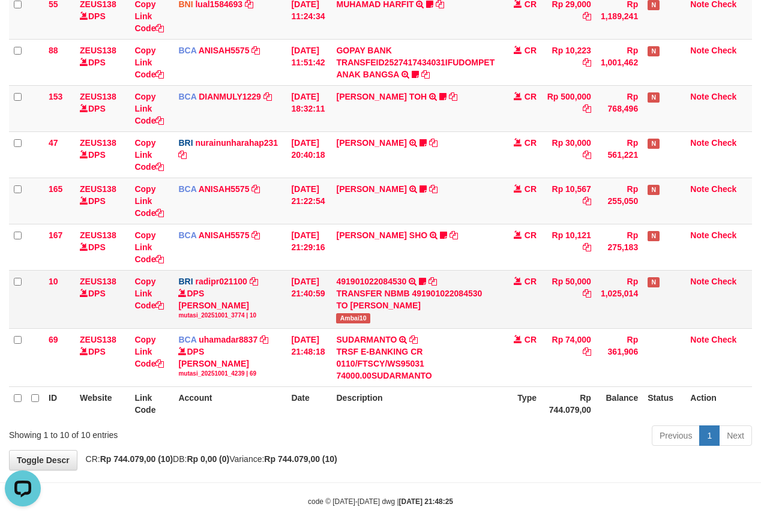
click at [347, 323] on span "Ambai10" at bounding box center [353, 318] width 34 height 10
copy span "Ambai10"
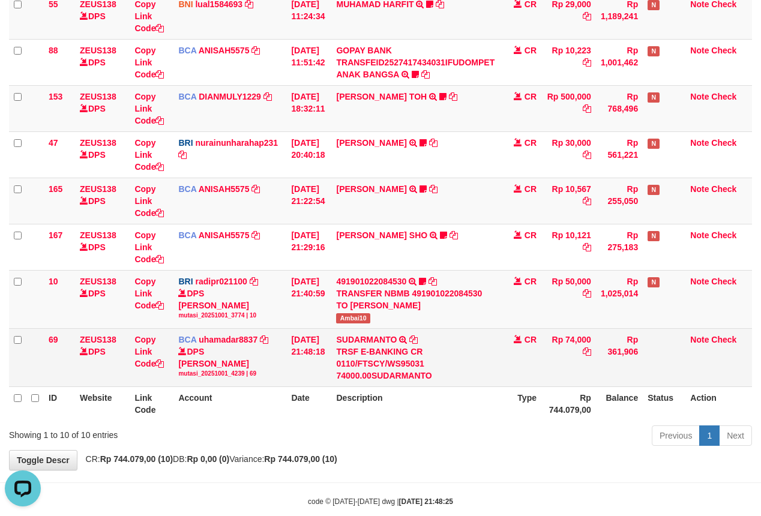
click at [611, 358] on td "Rp 361,906" at bounding box center [619, 357] width 47 height 58
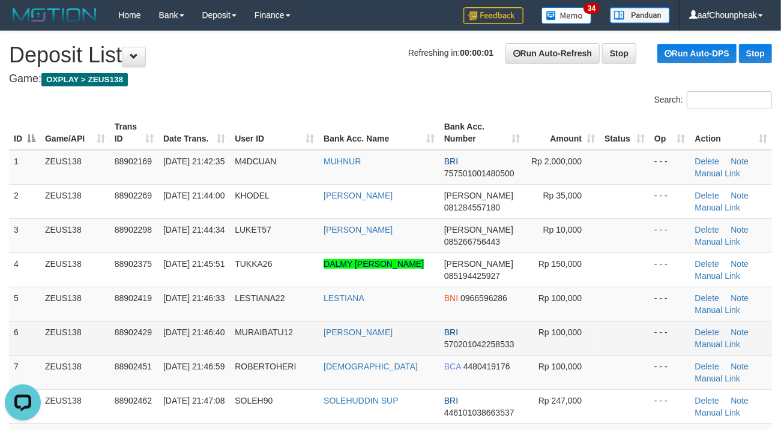
scroll to position [255, 0]
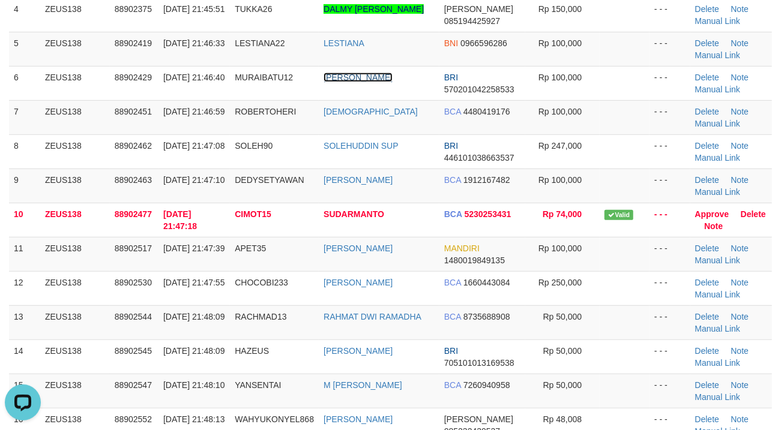
drag, startPoint x: 359, startPoint y: 76, endPoint x: 3, endPoint y: 174, distance: 369.2
click at [356, 76] on link "[PERSON_NAME]" at bounding box center [357, 78] width 69 height 10
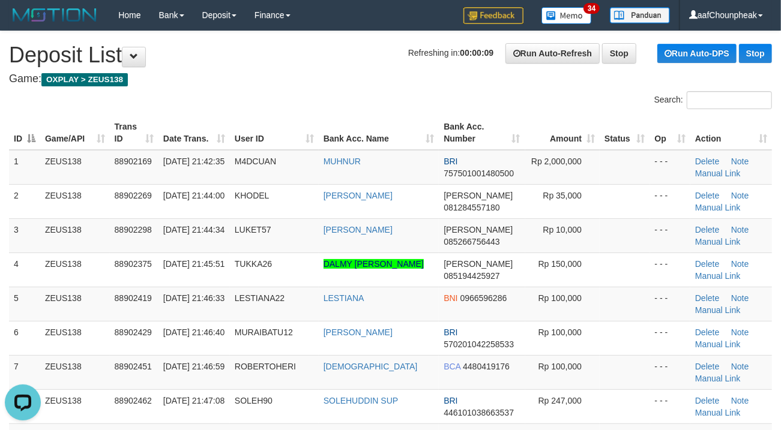
click at [332, 97] on div "Search:" at bounding box center [390, 101] width 781 height 21
drag, startPoint x: 332, startPoint y: 97, endPoint x: 0, endPoint y: 188, distance: 344.7
click at [280, 101] on div "Search:" at bounding box center [390, 101] width 781 height 21
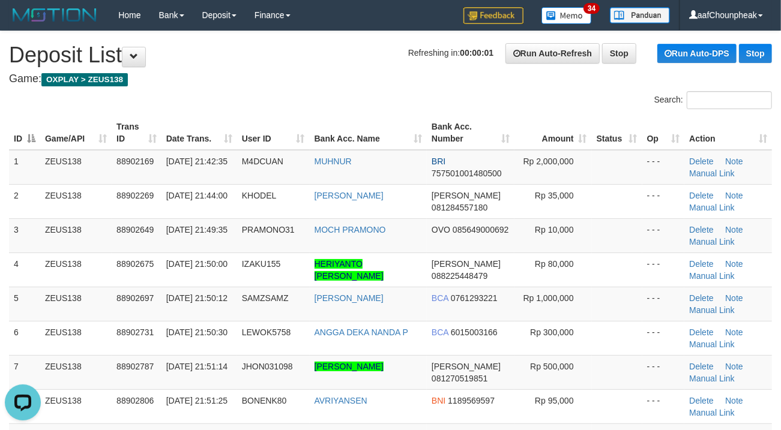
click at [355, 56] on h1 "Refreshing in: 00:00:01 Run Auto-Refresh Stop Run Auto-DPS Stop Deposit List" at bounding box center [390, 55] width 763 height 24
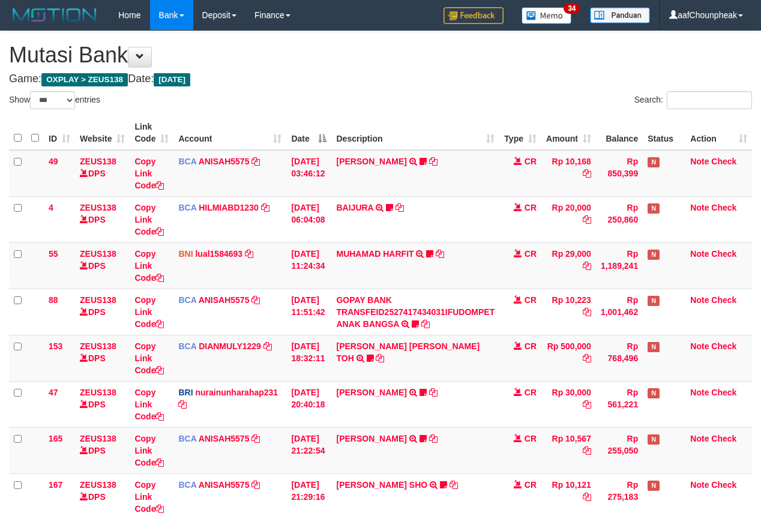
select select "***"
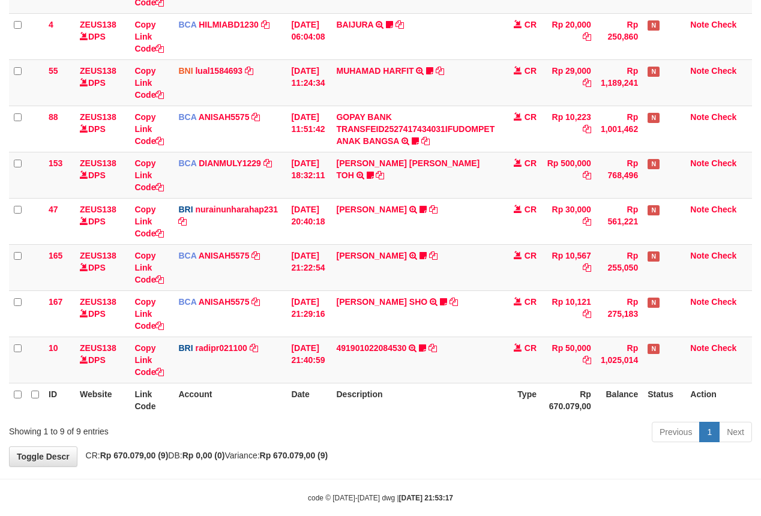
click at [408, 446] on div "Previous 1 Next" at bounding box center [539, 434] width 426 height 26
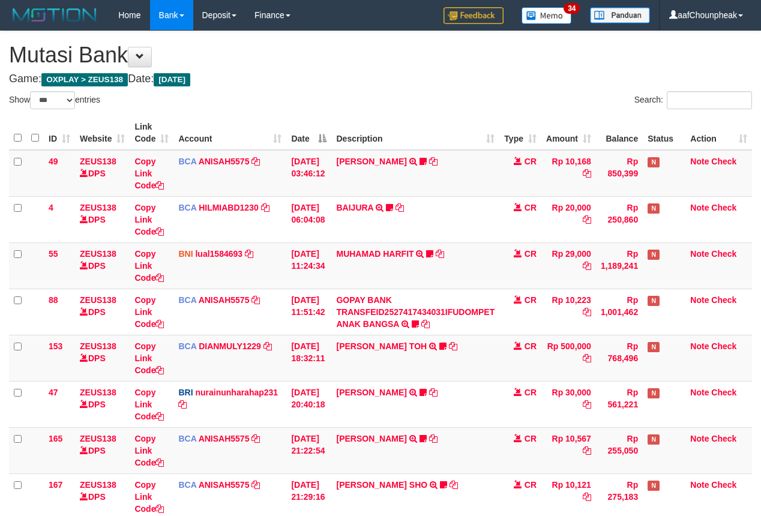
select select "***"
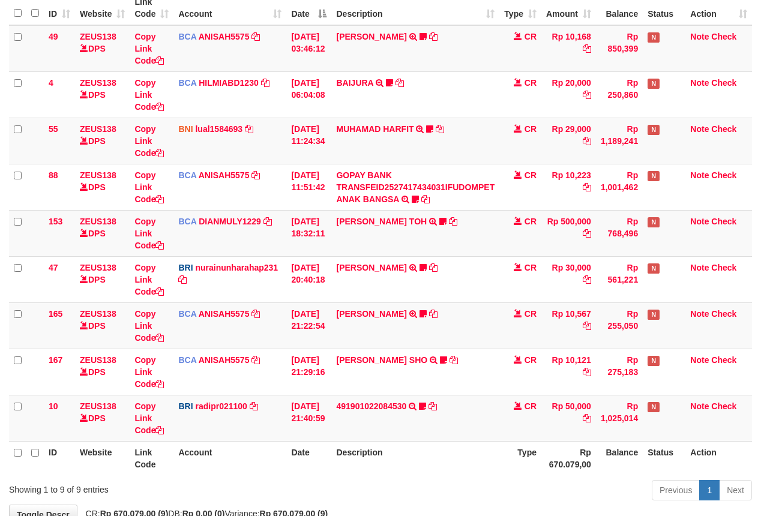
scroll to position [203, 0]
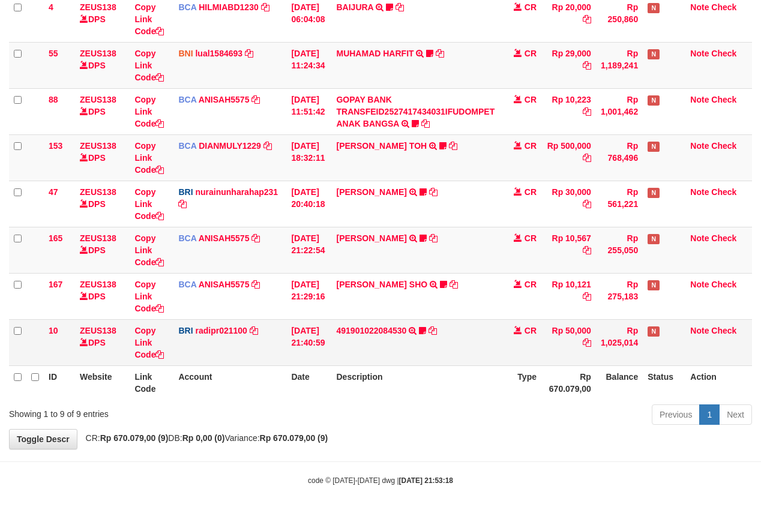
click at [368, 322] on td "491901022084530 TRANSFER NBMB 491901022084530 TO REYNALDI ADI PRATAMA Ambai10" at bounding box center [415, 342] width 168 height 46
click at [368, 329] on link "491901022084530" at bounding box center [371, 331] width 70 height 10
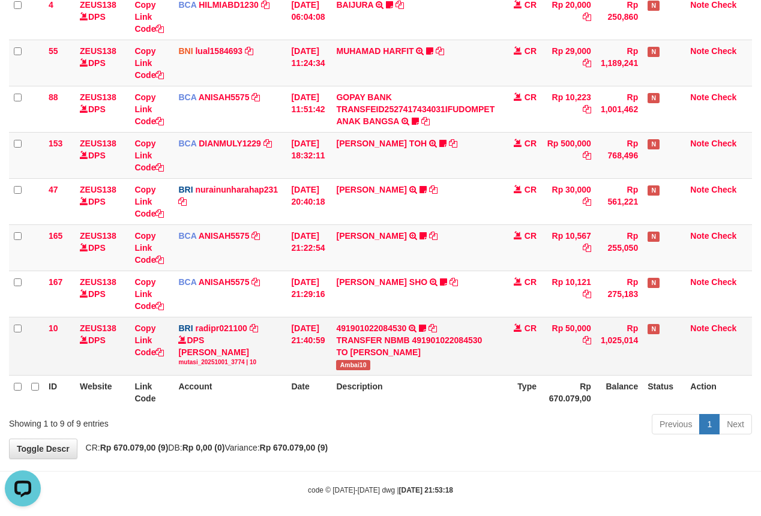
click at [358, 368] on span "Ambai10" at bounding box center [353, 365] width 34 height 10
copy span "Ambai10"
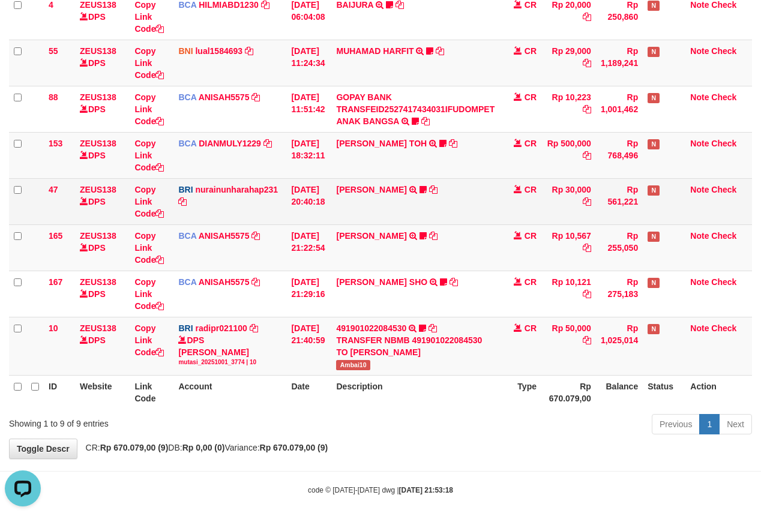
click at [484, 200] on td "RISAL WAHYUDI TRANSFER NBMB RISAL WAHYUDI TO NURAINUN HARAHAP KENNONG09" at bounding box center [415, 201] width 168 height 46
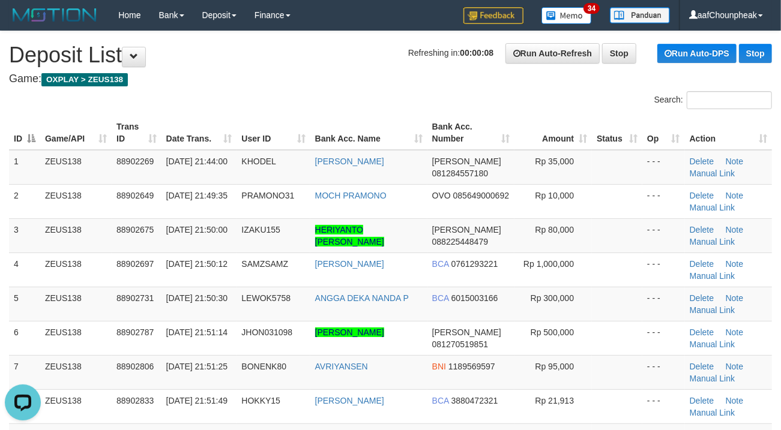
drag, startPoint x: 238, startPoint y: 89, endPoint x: 2, endPoint y: 167, distance: 248.2
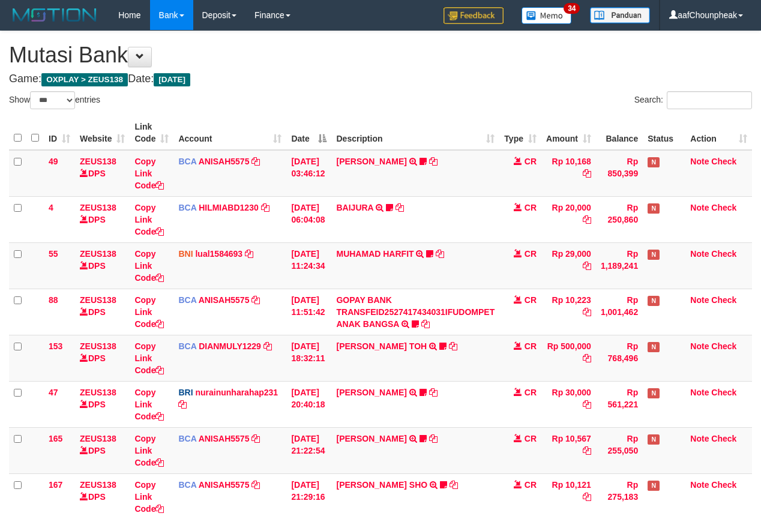
select select "***"
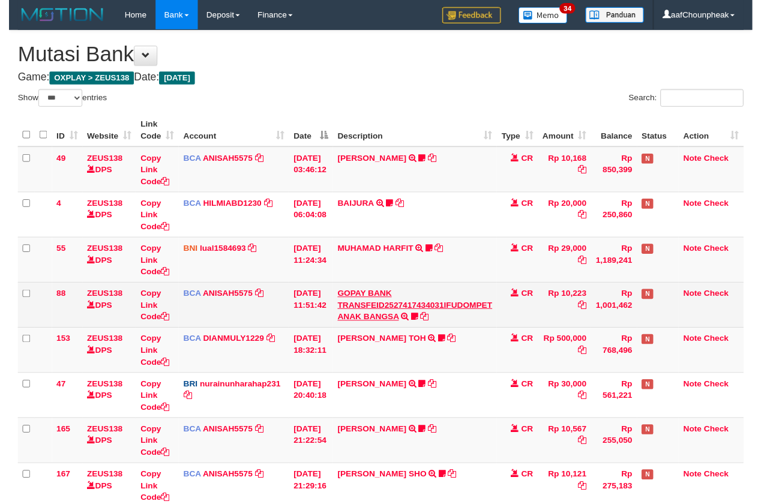
scroll to position [203, 0]
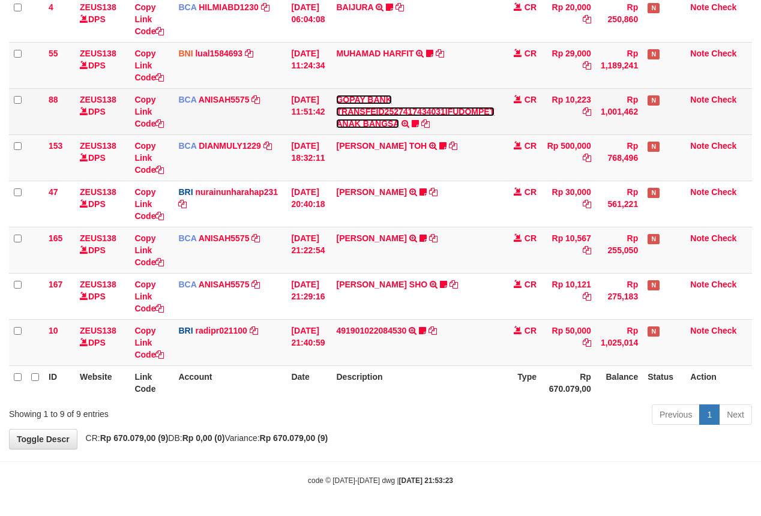
click at [365, 122] on link "GOPAY BANK TRANSFEID2527417434031IFUDOMPET ANAK BANGSA" at bounding box center [415, 112] width 158 height 34
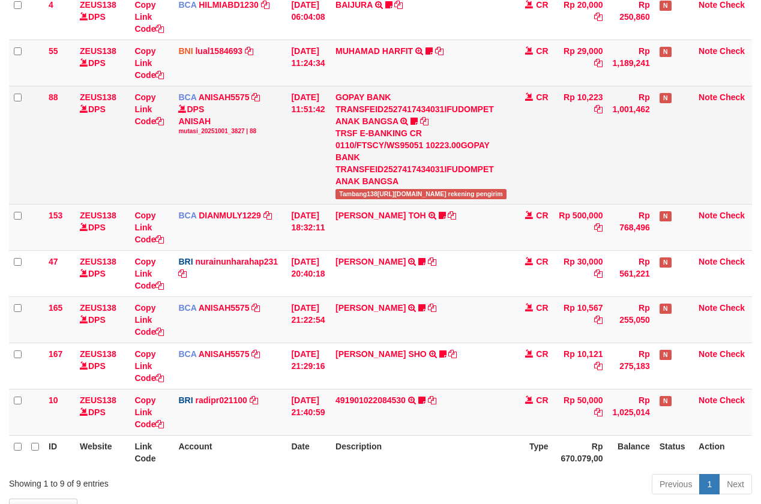
click at [361, 189] on span "Tambang138https://prnt.sc/4nfpagdC53AWMenunggu rekening pengirim" at bounding box center [420, 194] width 171 height 10
click at [361, 189] on span "Tambang138[URL][DOMAIN_NAME] rekening pengirim" at bounding box center [420, 194] width 171 height 10
copy span "Tambang138https"
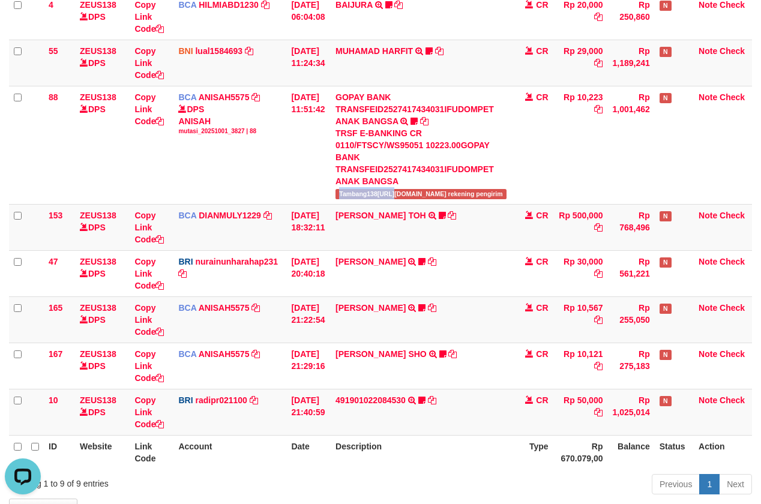
scroll to position [0, 0]
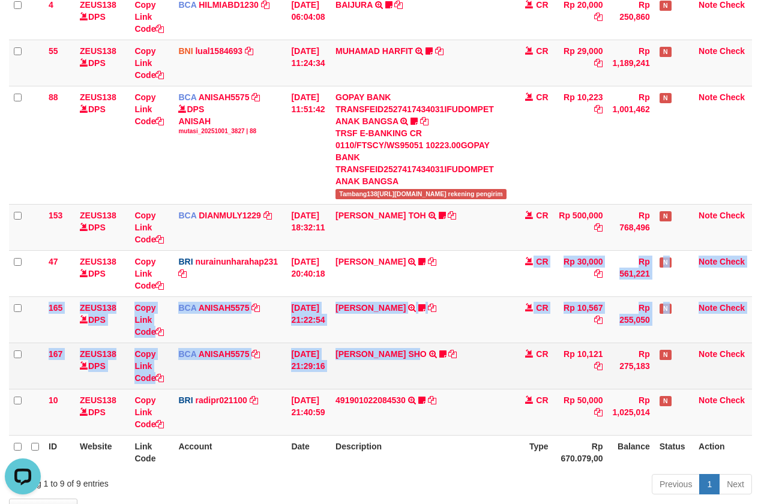
drag, startPoint x: 420, startPoint y: 266, endPoint x: 427, endPoint y: 312, distance: 46.2
click at [427, 312] on tbody "49 ZEUS138 DPS Copy Link Code BCA ANISAH5575 DPS ANISAH mutasi_20251001_3827 | …" at bounding box center [380, 191] width 743 height 488
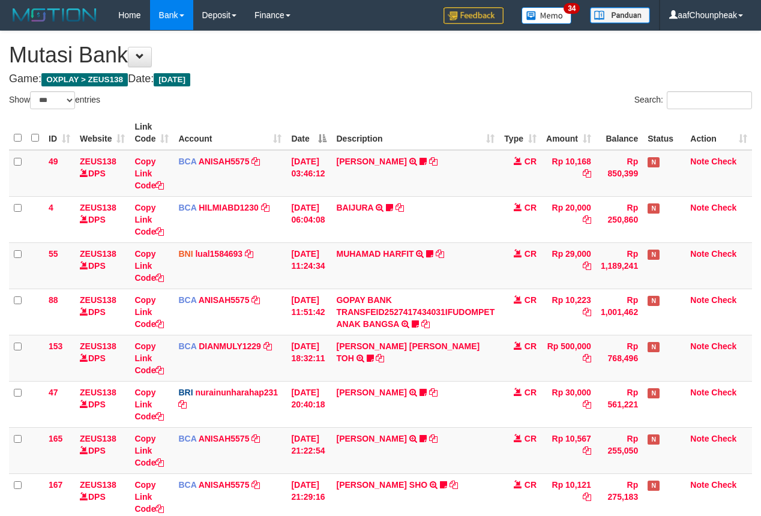
select select "***"
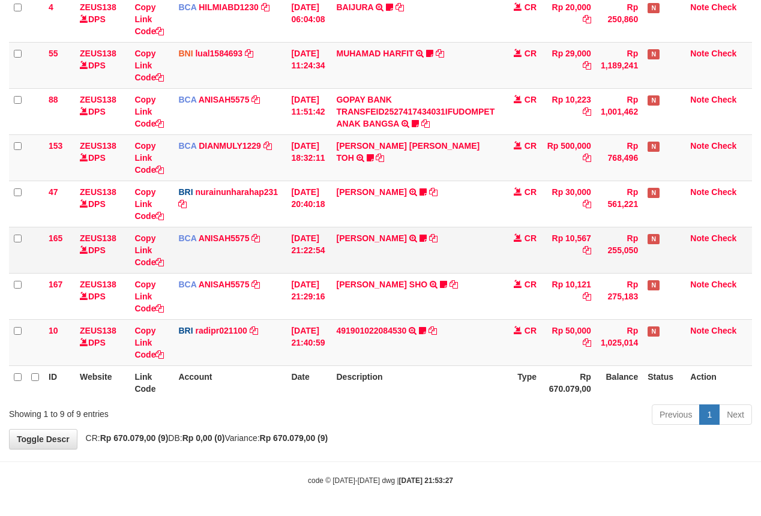
click at [463, 236] on td "[PERSON_NAME] TRSF E-BANKING CR 0110/FTSCY/WS95051 10567.002025100154053742 TRF…" at bounding box center [415, 250] width 168 height 46
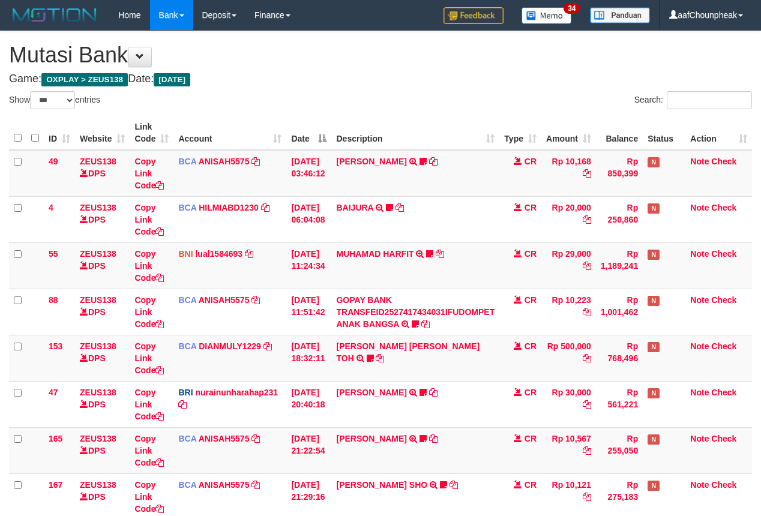
select select "***"
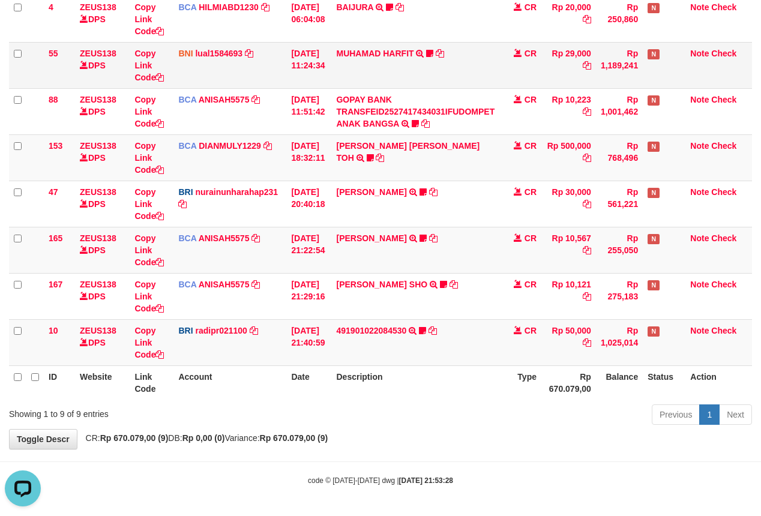
click at [255, 78] on td "BNI lual1584693 DPS LUCKY ALAMSYAH mutasi_20251001_2414 | 55 mutasi_20251001_24…" at bounding box center [229, 65] width 113 height 46
click at [461, 434] on div "**********" at bounding box center [380, 140] width 761 height 618
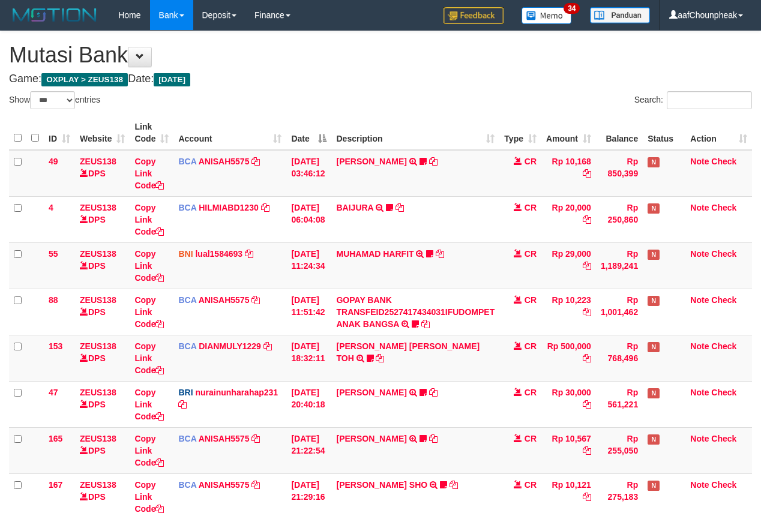
select select "***"
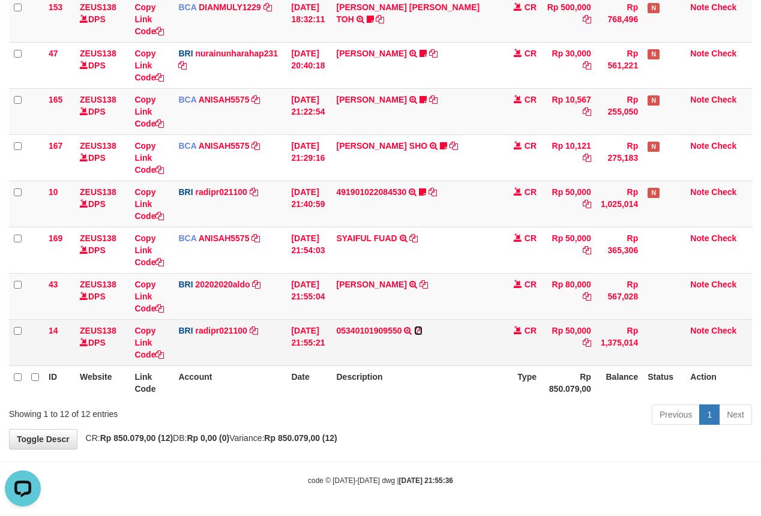
click at [422, 326] on icon at bounding box center [418, 330] width 8 height 8
drag, startPoint x: 423, startPoint y: 326, endPoint x: 436, endPoint y: 324, distance: 12.8
click at [422, 326] on icon at bounding box center [418, 330] width 8 height 8
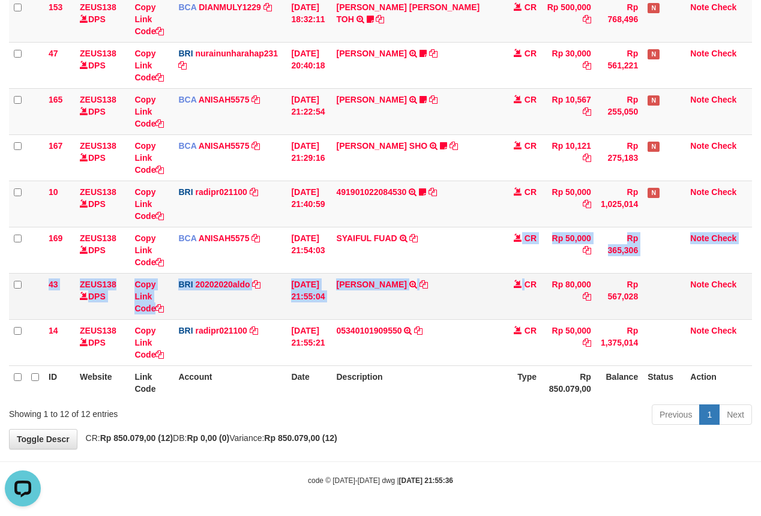
click at [531, 316] on tbody "49 ZEUS138 DPS Copy Link Code BCA ANISAH5575 DPS ANISAH mutasi_20251001_3827 | …" at bounding box center [380, 88] width 743 height 555
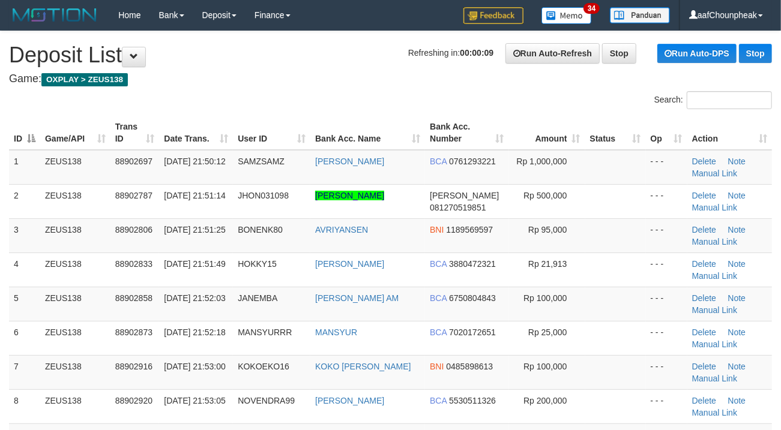
drag, startPoint x: 377, startPoint y: 96, endPoint x: 0, endPoint y: 197, distance: 390.1
click at [326, 99] on div "Search:" at bounding box center [390, 101] width 781 height 21
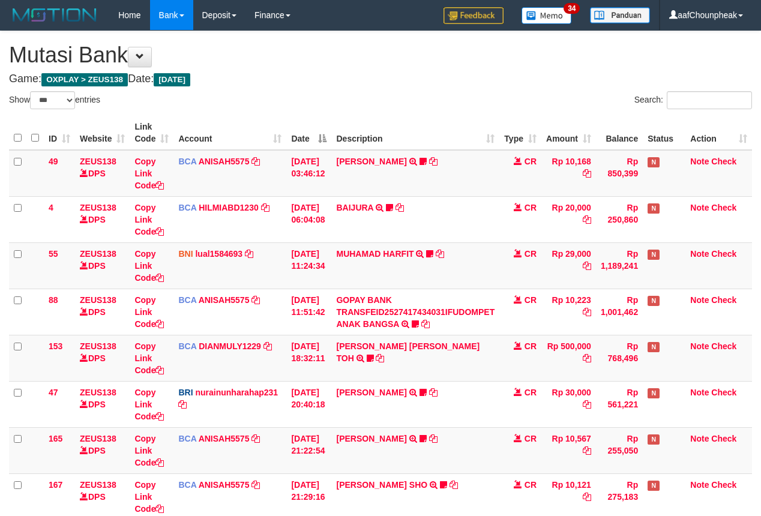
select select "***"
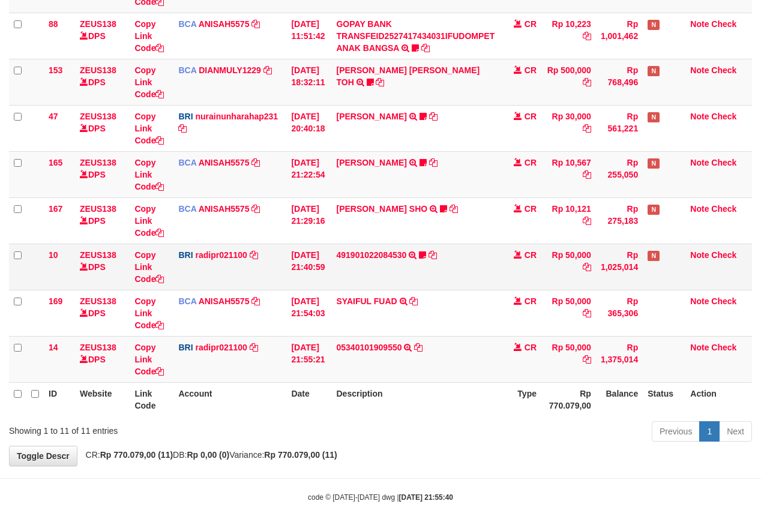
scroll to position [296, 0]
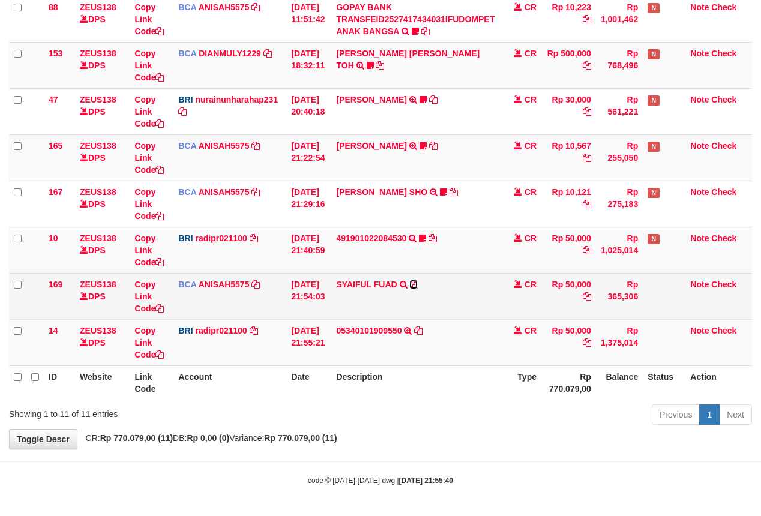
click at [418, 280] on link at bounding box center [413, 285] width 8 height 10
click at [418, 281] on icon at bounding box center [413, 284] width 8 height 8
drag, startPoint x: 421, startPoint y: 281, endPoint x: 766, endPoint y: 198, distance: 355.5
click at [418, 281] on icon at bounding box center [413, 284] width 8 height 8
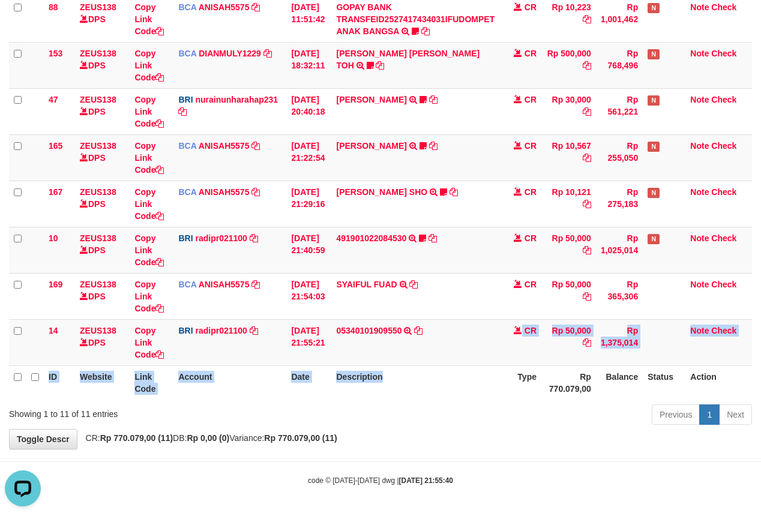
click at [464, 375] on table "ID Website Link Code Account Date Description Type Amount Balance Status Action…" at bounding box center [380, 111] width 743 height 577
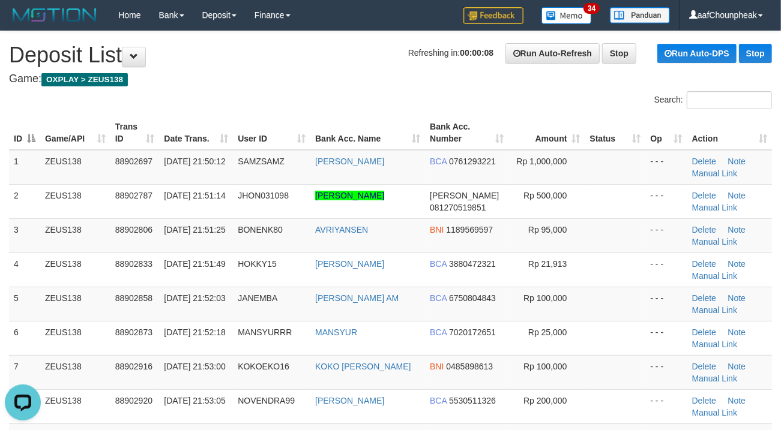
click at [373, 77] on h4 "Game: OXPLAY > ZEUS138" at bounding box center [390, 79] width 763 height 12
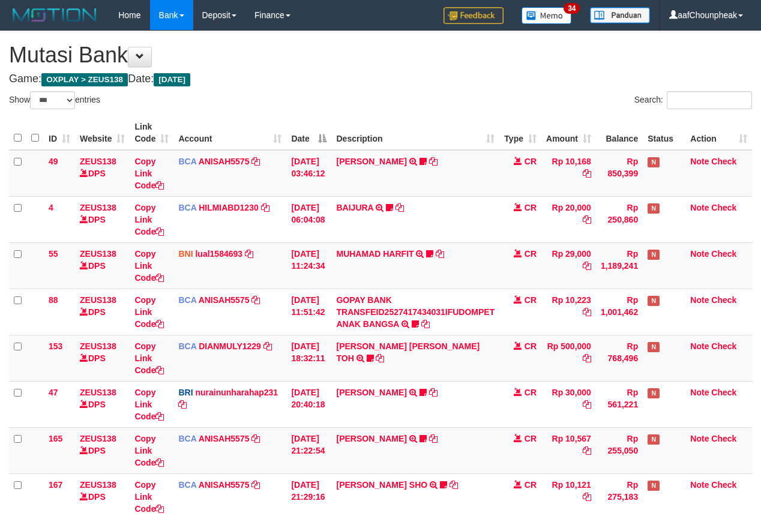
select select "***"
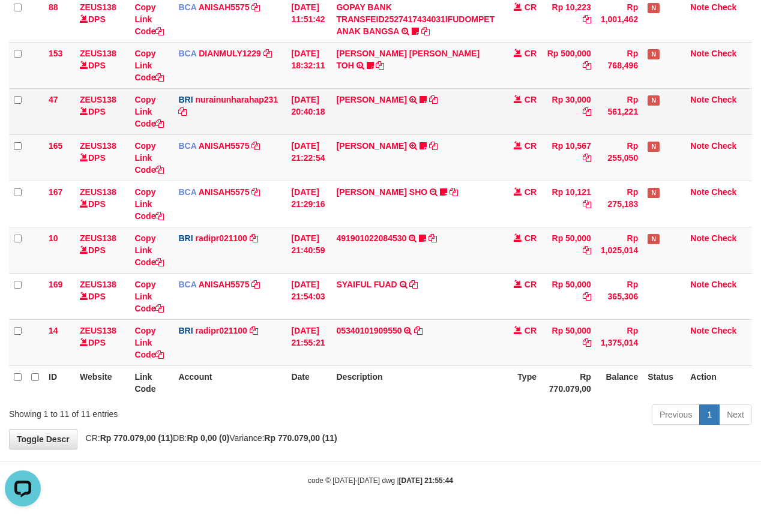
drag, startPoint x: 268, startPoint y: 104, endPoint x: 271, endPoint y: 111, distance: 7.5
click at [269, 109] on td "BRI nurainunharahap231 DPS NURAINUN HARAHAP mutasi_20251001_3777 | 47 mutasi_20…" at bounding box center [229, 111] width 113 height 46
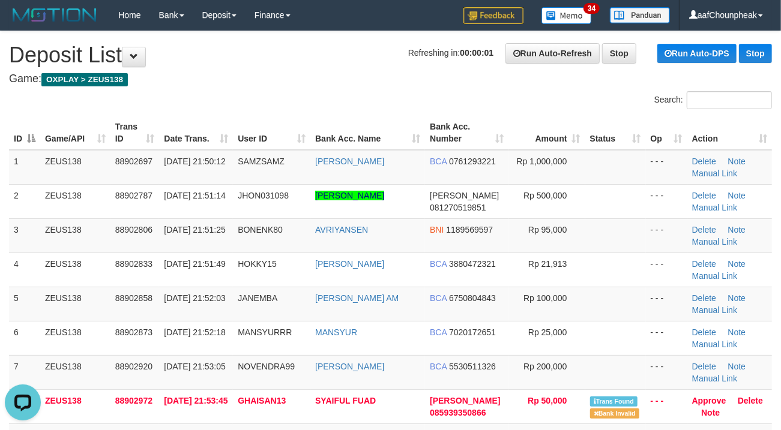
click at [378, 113] on div "ID Game/API Trans ID Date Trans. User ID Bank Acc. Name Bank Acc. Number Amount…" at bounding box center [390, 389] width 781 height 554
drag, startPoint x: 341, startPoint y: 94, endPoint x: 75, endPoint y: 154, distance: 273.1
click at [258, 106] on div "Search:" at bounding box center [390, 101] width 781 height 21
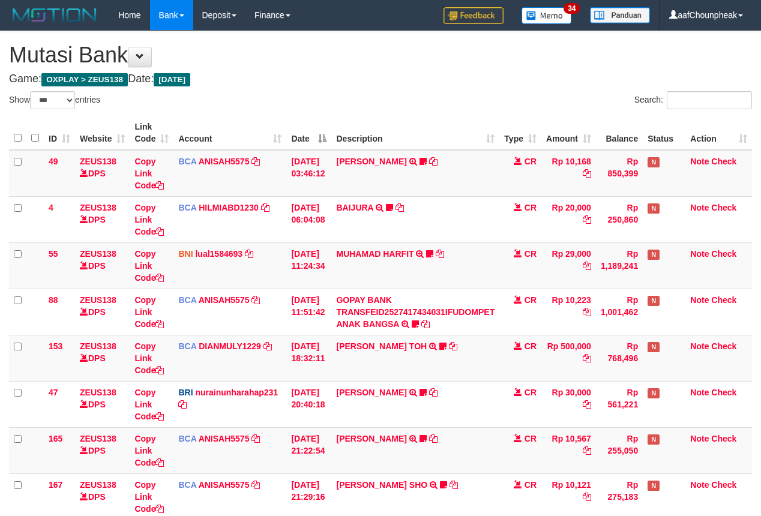
select select "***"
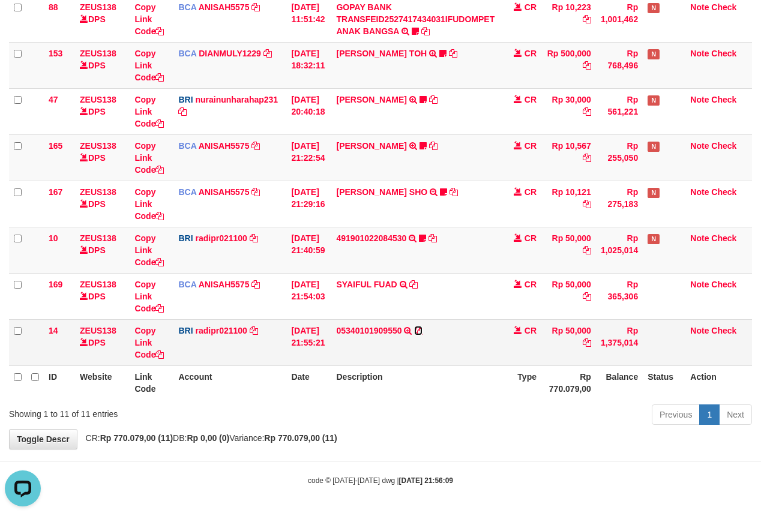
click at [422, 326] on icon at bounding box center [418, 330] width 8 height 8
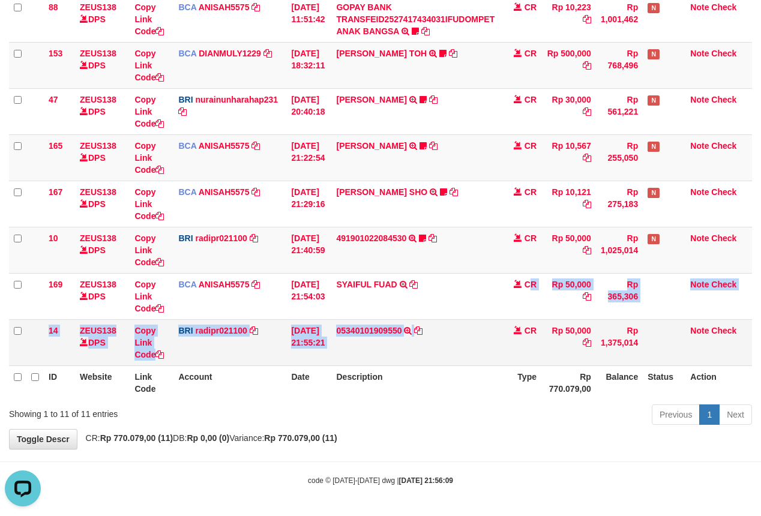
drag, startPoint x: 497, startPoint y: 344, endPoint x: 497, endPoint y: 353, distance: 8.4
click at [497, 353] on tbody "49 ZEUS138 DPS Copy Link Code BCA ANISAH5575 DPS [PERSON_NAME] mutasi_20251001_…" at bounding box center [380, 111] width 743 height 509
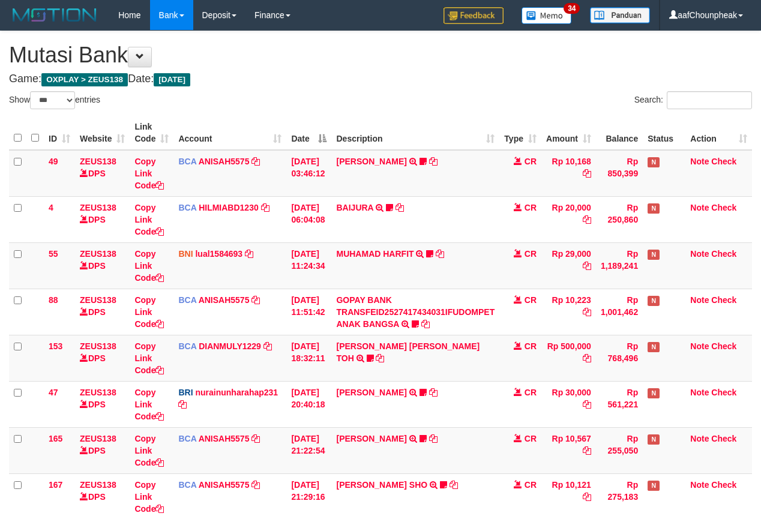
select select "***"
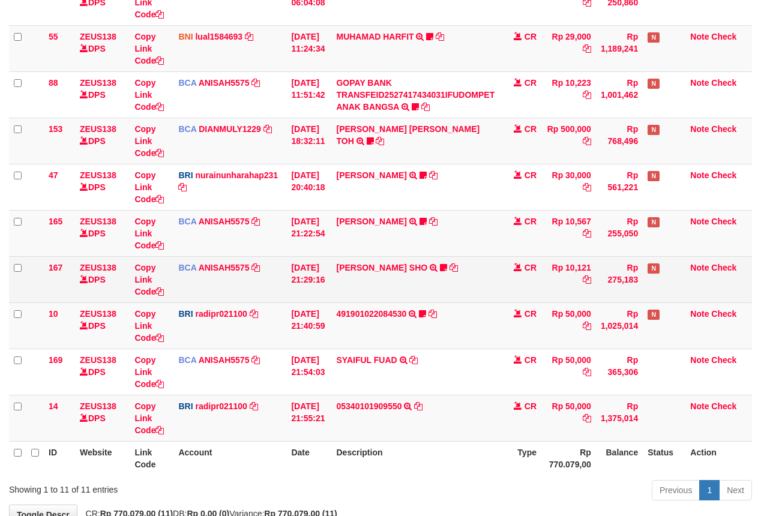
scroll to position [296, 0]
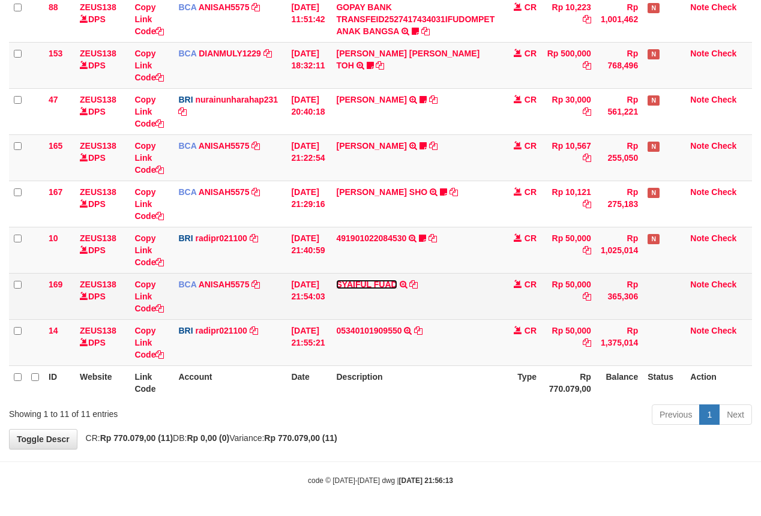
click at [373, 280] on link "SYAIFUL FUAD" at bounding box center [366, 285] width 61 height 10
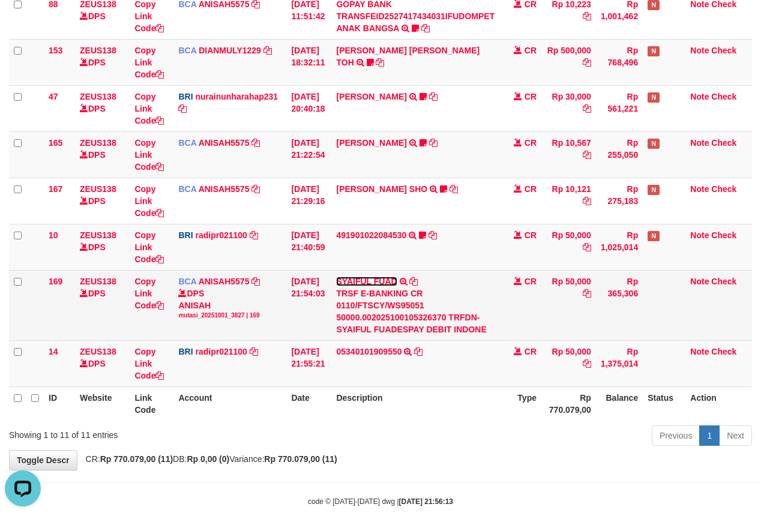
scroll to position [0, 0]
click at [418, 280] on icon at bounding box center [413, 281] width 8 height 8
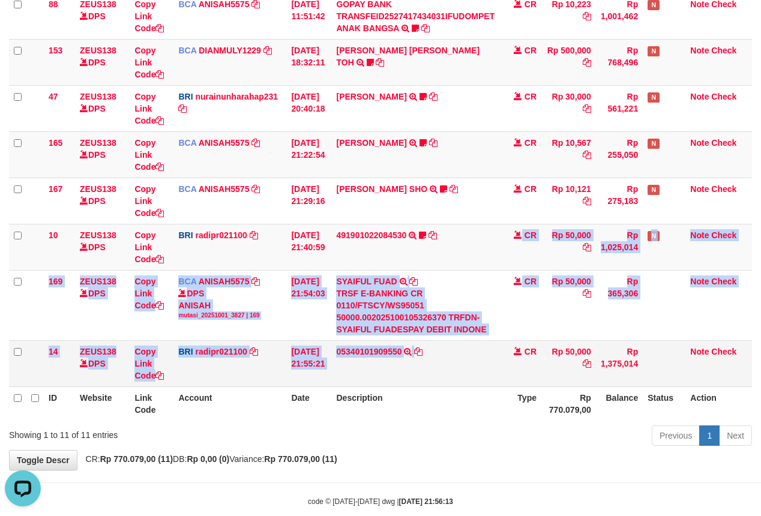
click at [435, 349] on tbody "49 ZEUS138 DPS Copy Link Code BCA ANISAH5575 DPS ANISAH mutasi_20251001_3827 | …" at bounding box center [380, 120] width 743 height 533
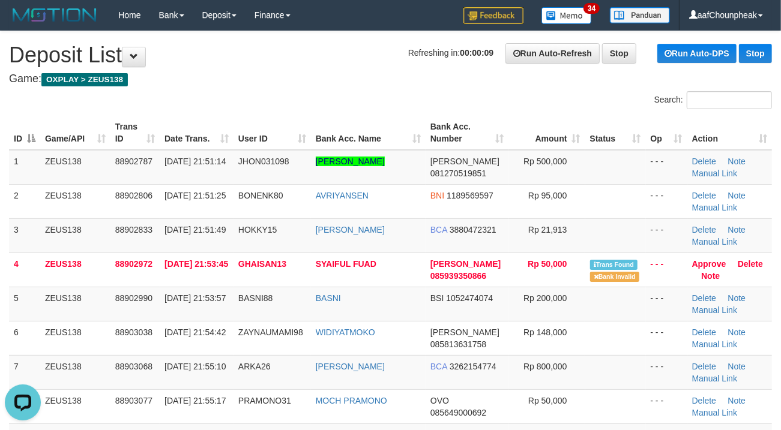
click at [314, 99] on div "Search:" at bounding box center [390, 101] width 781 height 21
drag, startPoint x: 308, startPoint y: 80, endPoint x: 3, endPoint y: 170, distance: 318.4
click at [307, 80] on h4 "Game: OXPLAY > ZEUS138" at bounding box center [390, 79] width 763 height 12
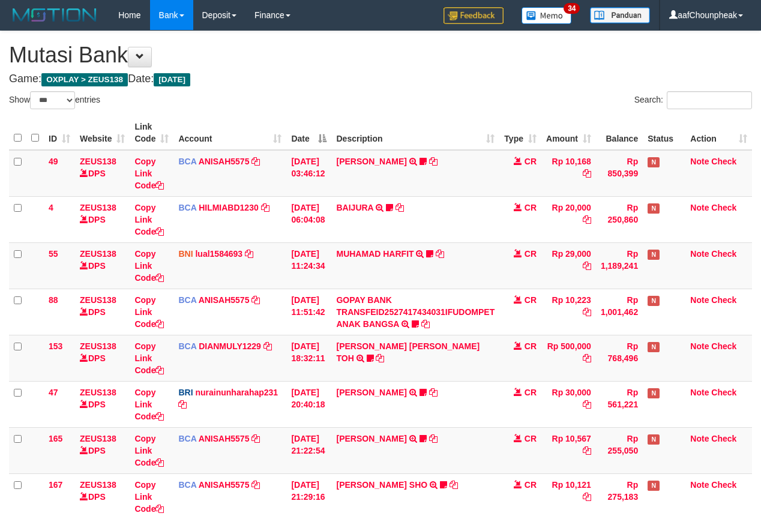
select select "***"
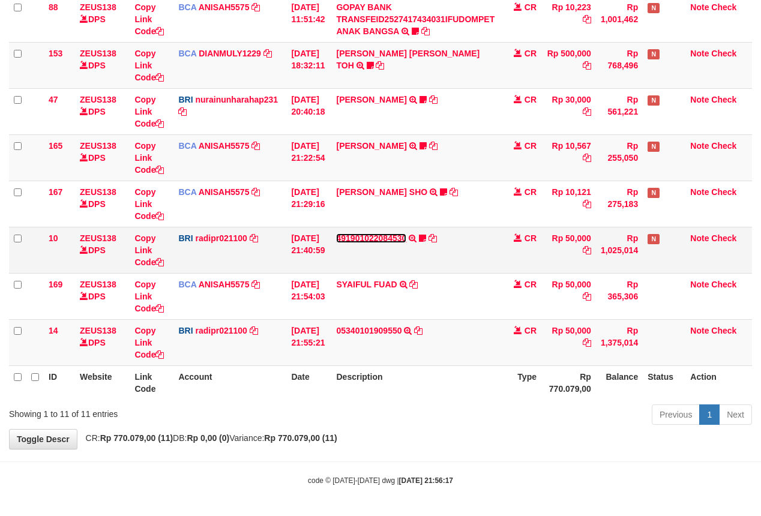
drag, startPoint x: 0, startPoint y: 0, endPoint x: 380, endPoint y: 230, distance: 444.3
click at [380, 233] on link "491901022084530" at bounding box center [371, 238] width 70 height 10
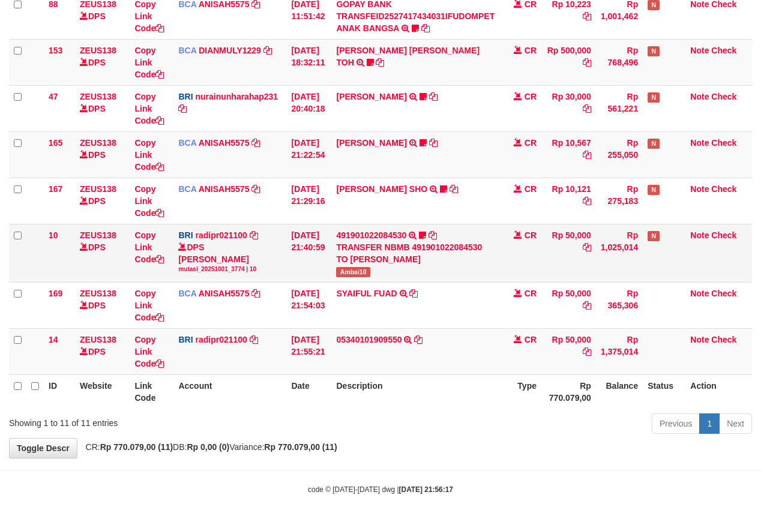
click at [352, 269] on span "Ambai10" at bounding box center [353, 272] width 34 height 10
copy span "Ambai10"
drag, startPoint x: 421, startPoint y: 326, endPoint x: 427, endPoint y: 344, distance: 18.4
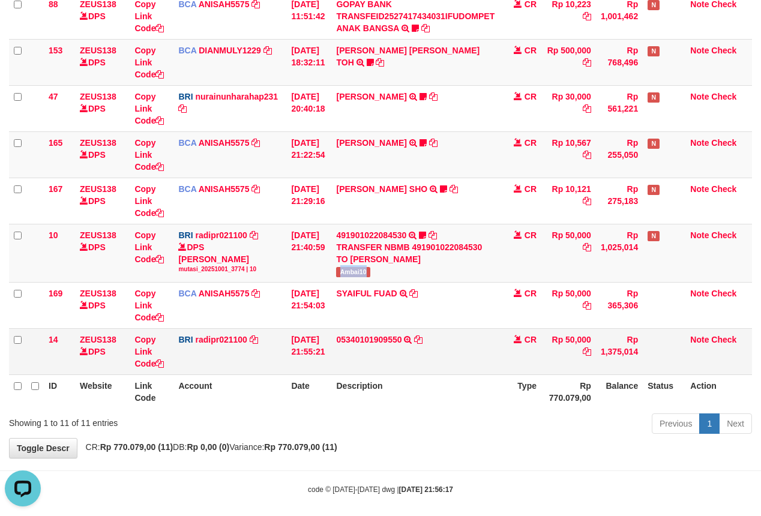
click at [427, 344] on tbody "49 ZEUS138 DPS Copy Link Code BCA ANISAH5575 DPS ANISAH mutasi_20251001_3827 | …" at bounding box center [380, 114] width 743 height 521
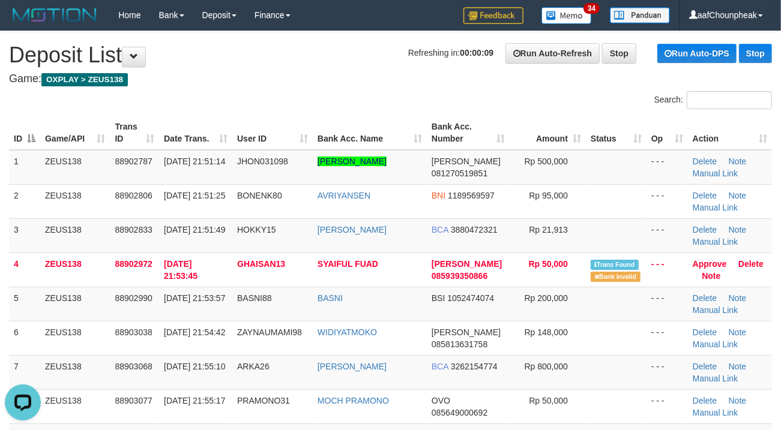
click at [359, 102] on div "Search:" at bounding box center [390, 101] width 781 height 21
drag, startPoint x: 365, startPoint y: 75, endPoint x: 19, endPoint y: 169, distance: 358.8
click at [339, 79] on h4 "Game: OXPLAY > ZEUS138" at bounding box center [390, 79] width 763 height 12
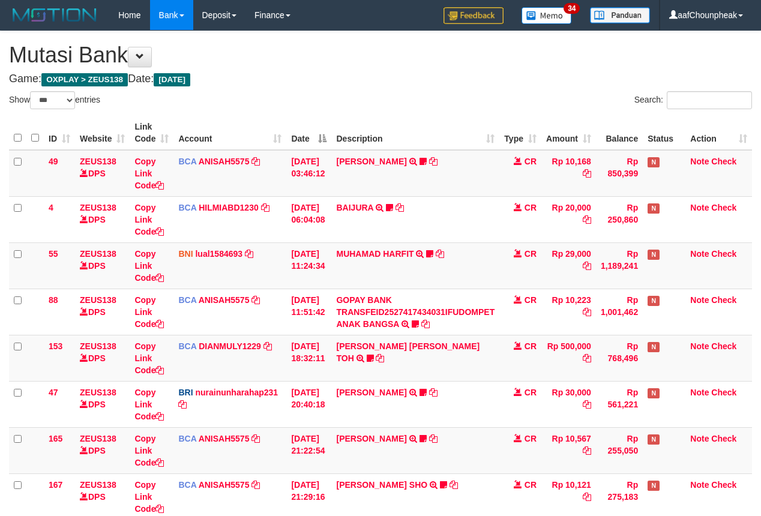
select select "***"
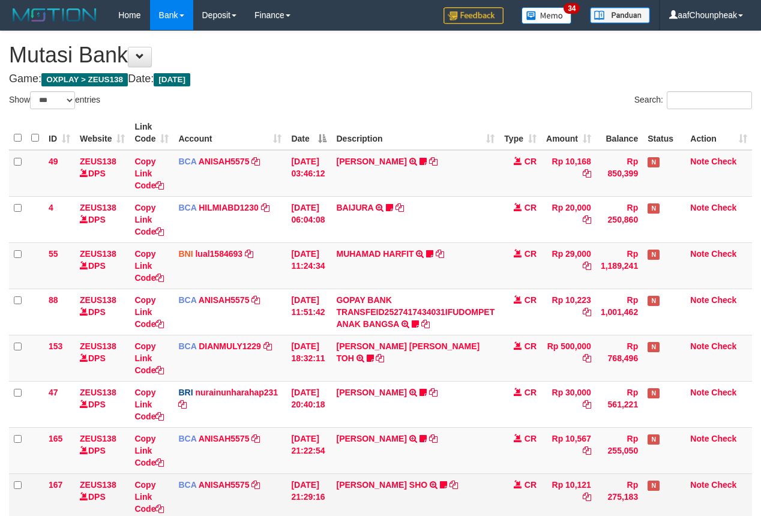
scroll to position [296, 0]
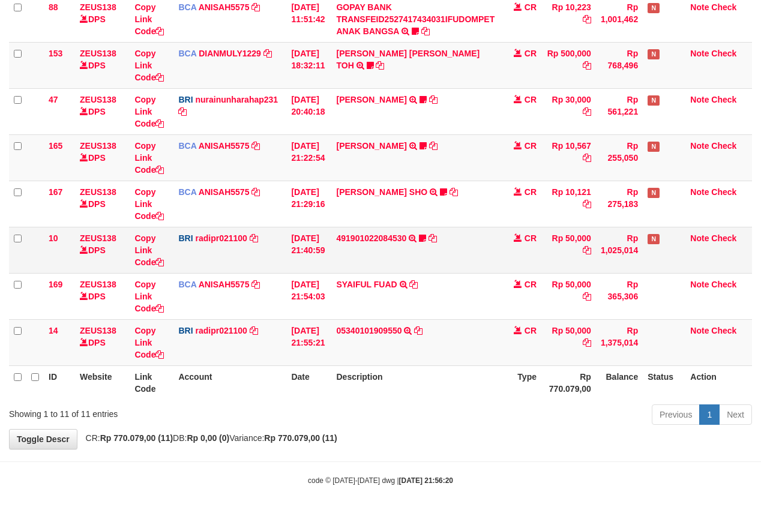
click at [377, 244] on td "491901022084530 TRANSFER NBMB 491901022084530 TO REYNALDI ADI PRATAMA Ambai10" at bounding box center [415, 250] width 168 height 46
click at [377, 238] on link "491901022084530" at bounding box center [371, 238] width 70 height 10
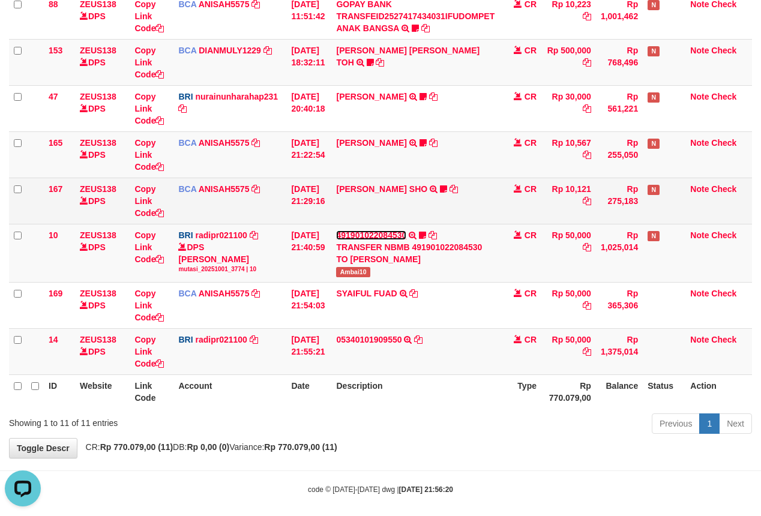
scroll to position [0, 0]
click at [368, 185] on link "MUHAMMAD HIQNI SHO" at bounding box center [381, 189] width 91 height 10
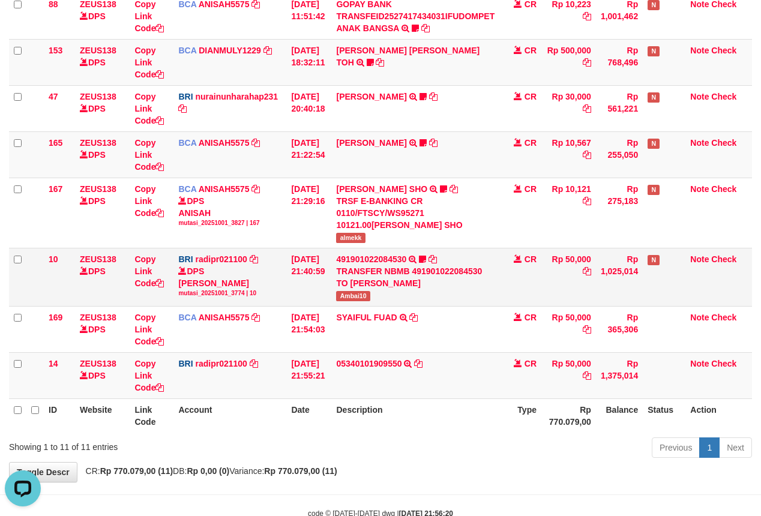
click at [354, 298] on span "Ambai10" at bounding box center [353, 296] width 34 height 10
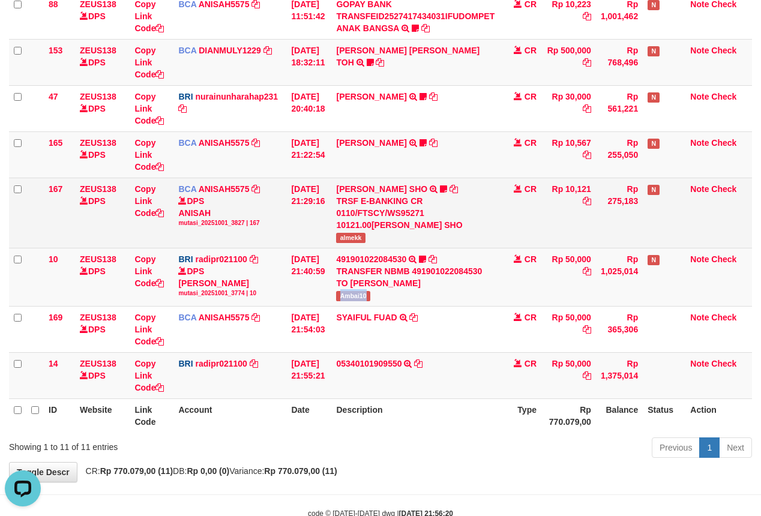
copy span "Ambai10"
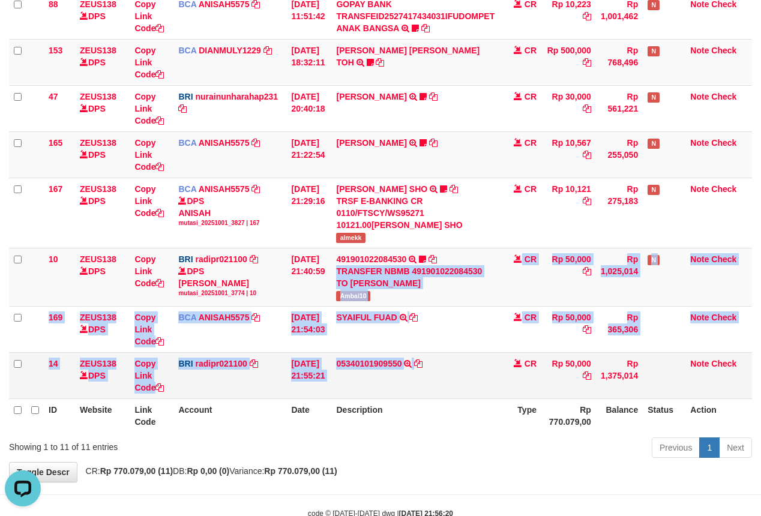
drag, startPoint x: 432, startPoint y: 296, endPoint x: 449, endPoint y: 355, distance: 61.2
click at [449, 355] on tbody "49 ZEUS138 DPS Copy Link Code BCA ANISAH5575 DPS ANISAH mutasi_20251001_3827 | …" at bounding box center [380, 126] width 743 height 545
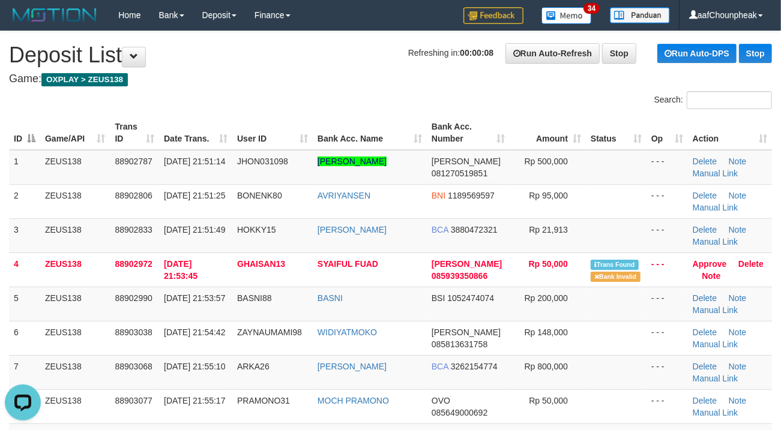
click at [310, 109] on div "Search:" at bounding box center [390, 101] width 781 height 21
drag, startPoint x: 307, startPoint y: 75, endPoint x: 265, endPoint y: 77, distance: 42.6
click at [279, 75] on h4 "Game: OXPLAY > ZEUS138" at bounding box center [390, 79] width 763 height 12
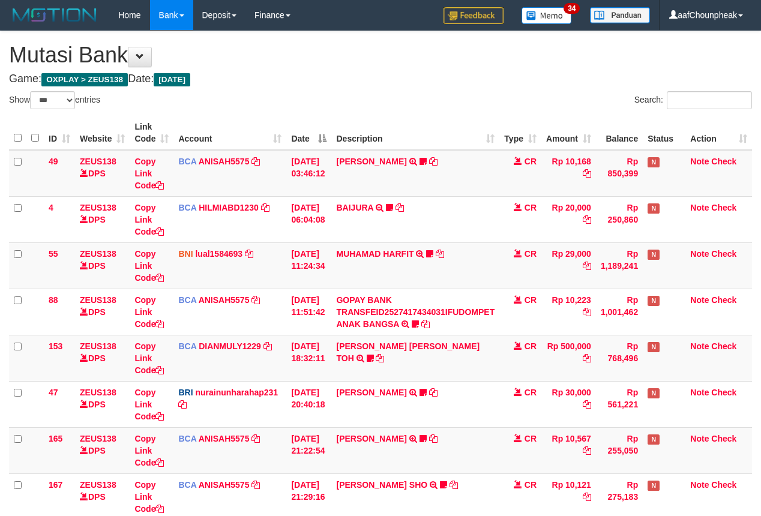
select select "***"
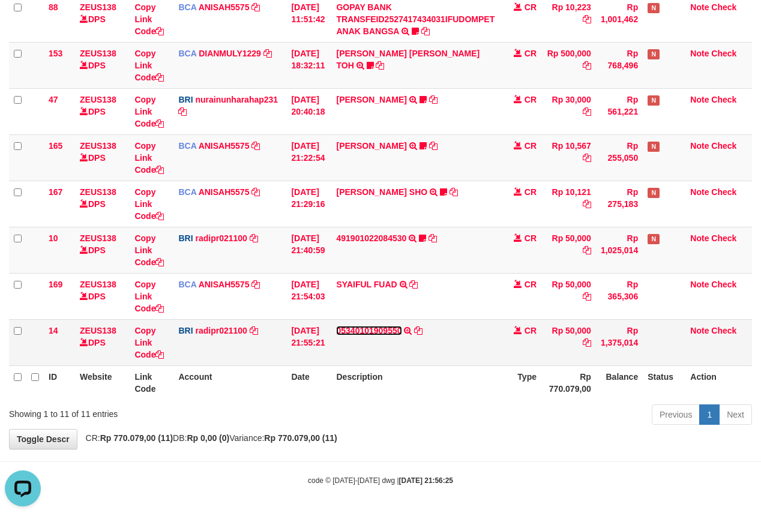
click at [387, 331] on link "05340101909550" at bounding box center [368, 331] width 65 height 10
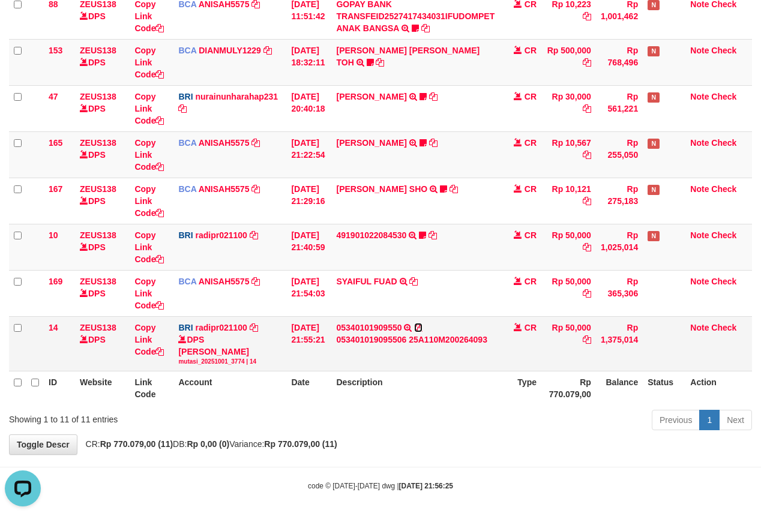
click at [421, 329] on icon at bounding box center [418, 327] width 8 height 8
click at [404, 410] on div "Show ** ** ** *** entries Search: ID Website Link Code Account Date Description…" at bounding box center [380, 114] width 743 height 639
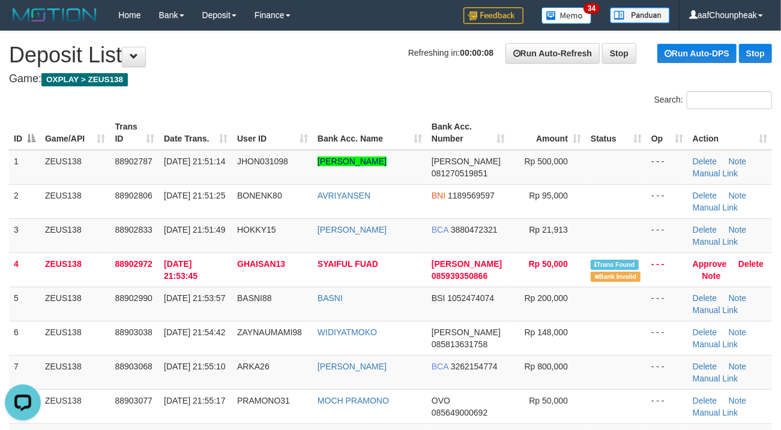
click at [296, 118] on th "User ID" at bounding box center [272, 133] width 80 height 34
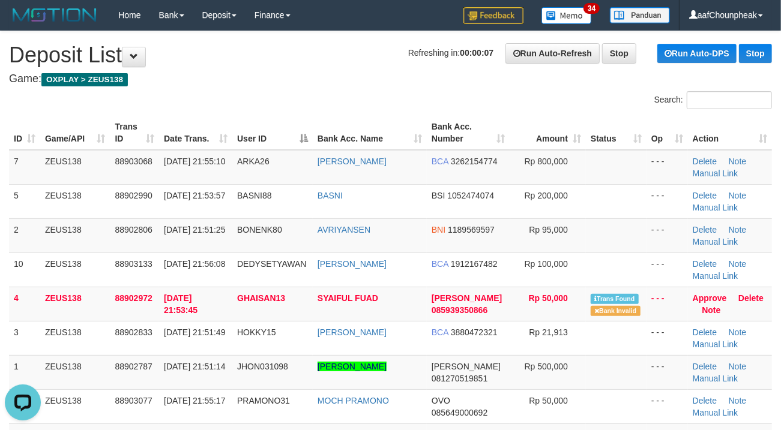
click at [294, 106] on div "Search:" at bounding box center [390, 101] width 781 height 21
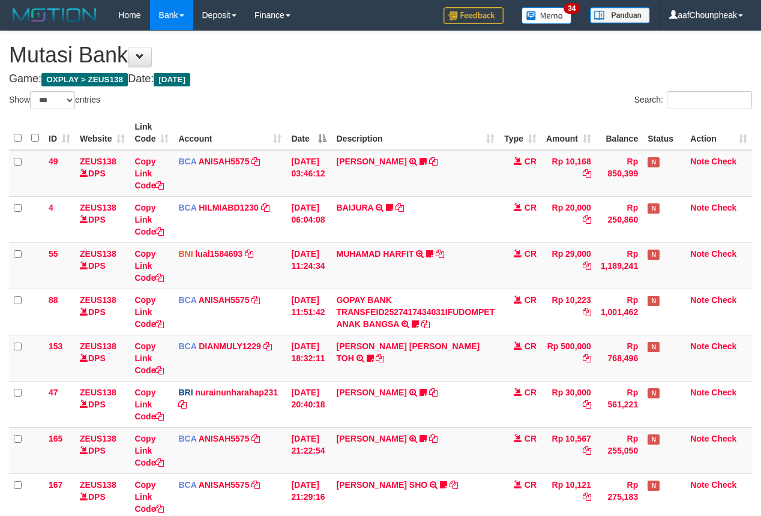
select select "***"
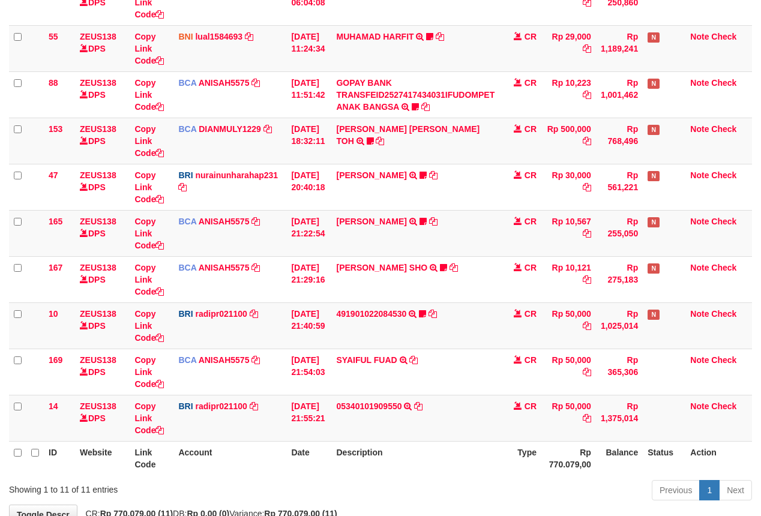
click at [401, 410] on link "05340101909550" at bounding box center [368, 406] width 65 height 10
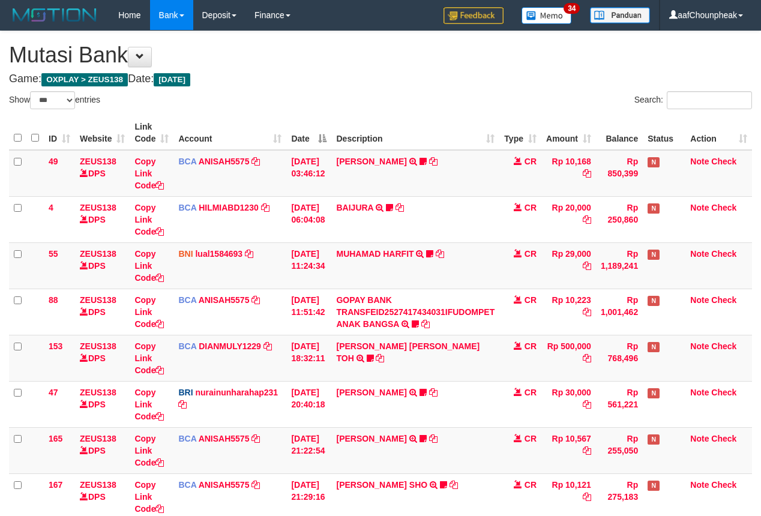
select select "***"
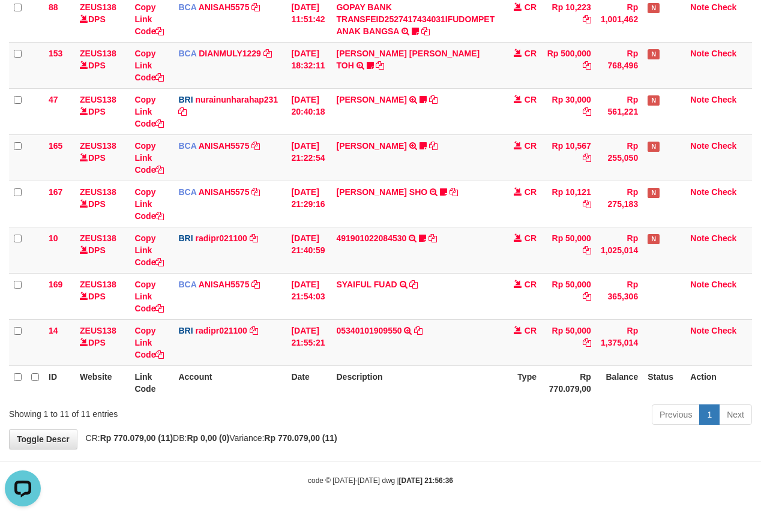
click at [407, 422] on div "Previous 1 Next" at bounding box center [539, 416] width 426 height 26
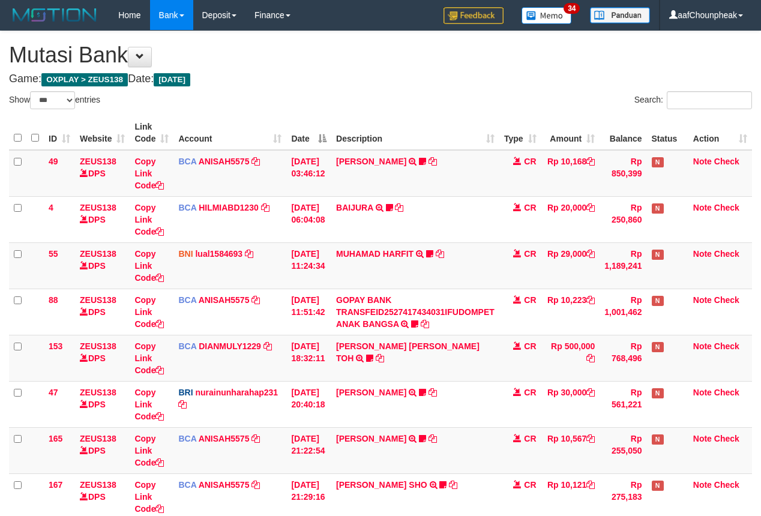
select select "***"
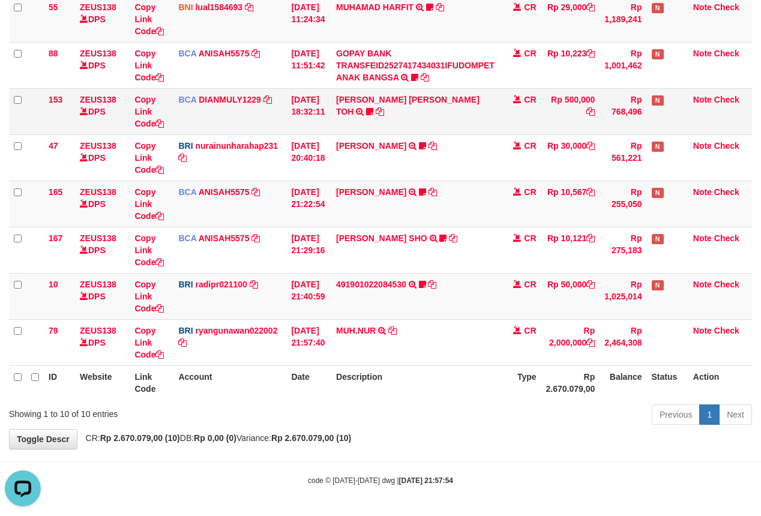
click at [293, 100] on td "01/10/2025 18:32:11" at bounding box center [308, 111] width 45 height 46
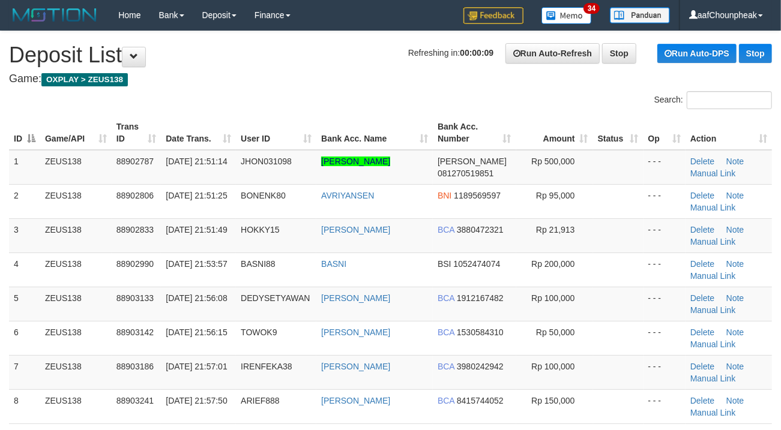
click at [316, 116] on th "User ID" at bounding box center [276, 133] width 80 height 34
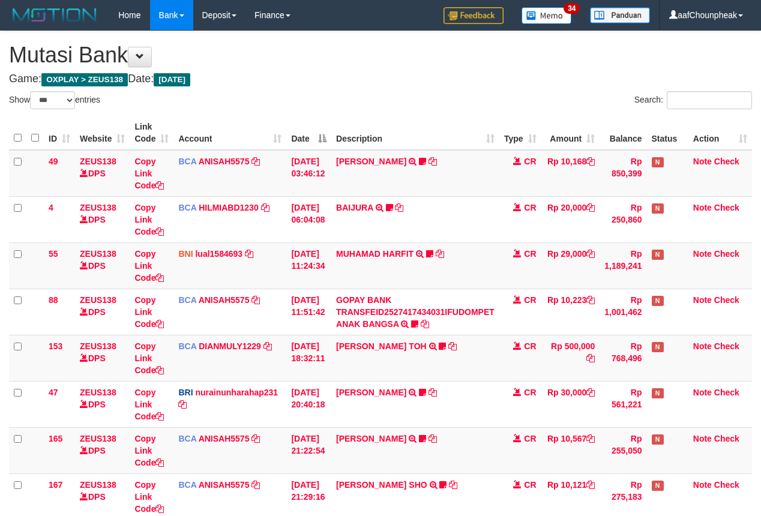
select select "***"
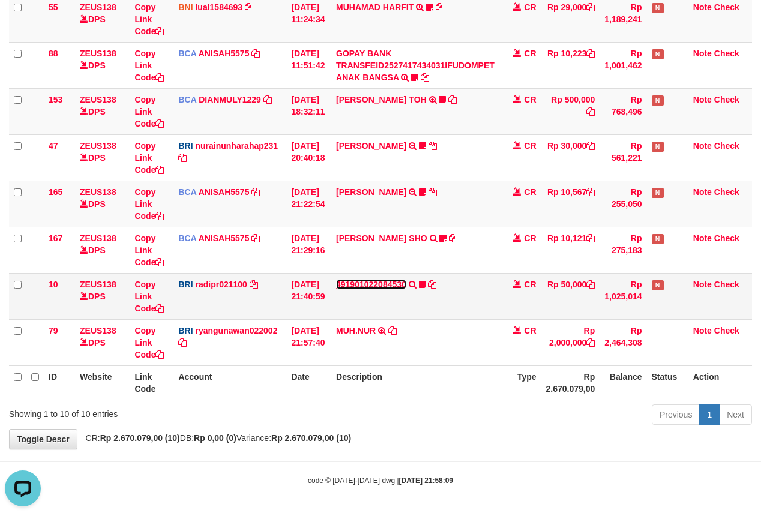
click at [364, 284] on link "491901022084530" at bounding box center [371, 285] width 70 height 10
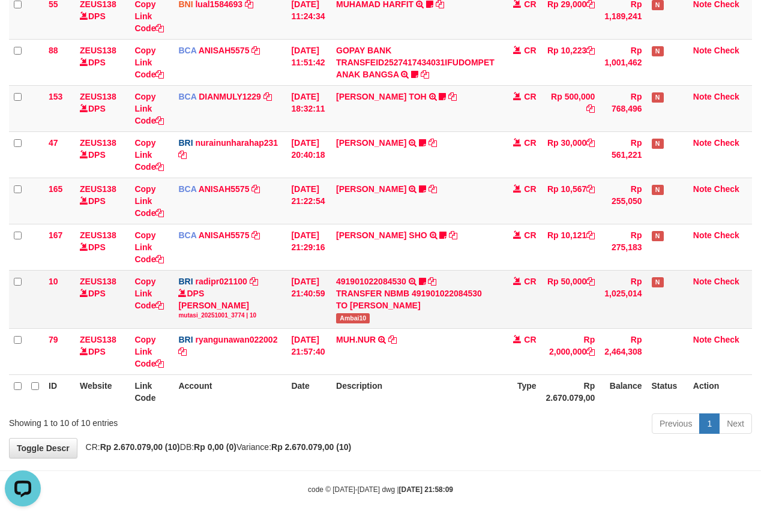
click at [351, 315] on span "Ambai10" at bounding box center [353, 318] width 34 height 10
copy span "Ambai10"
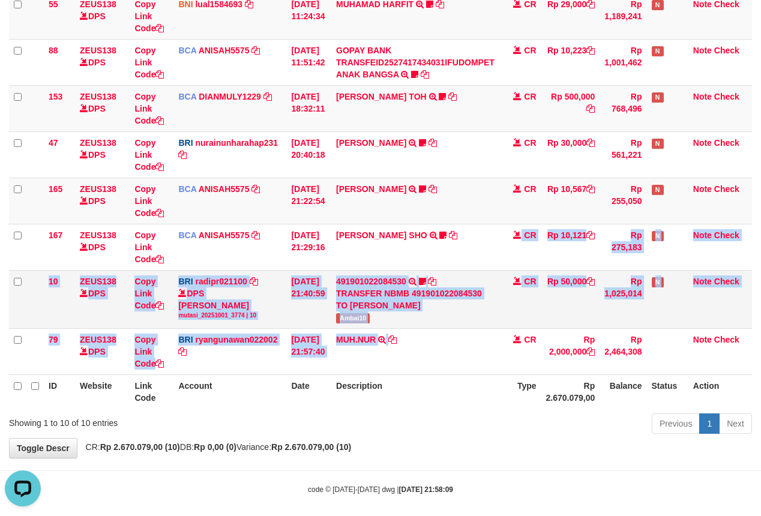
drag, startPoint x: 459, startPoint y: 313, endPoint x: 556, endPoint y: 293, distance: 98.7
click at [450, 337] on tbody "49 ZEUS138 DPS Copy Link Code BCA ANISAH5575 DPS ANISAH mutasi_20251001_3827 | …" at bounding box center [380, 137] width 743 height 475
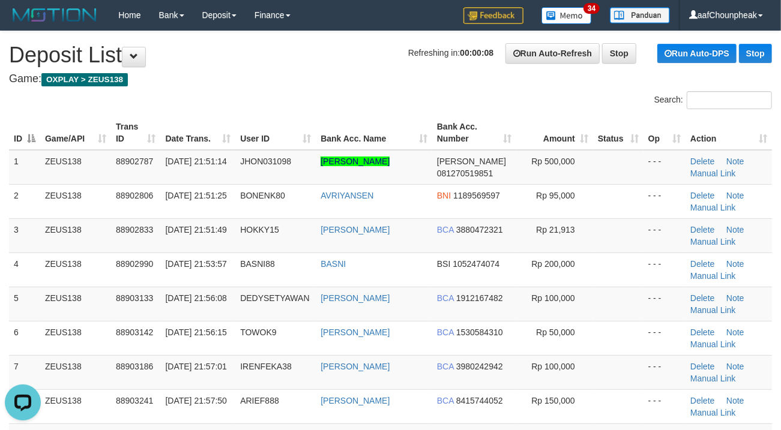
click at [426, 92] on div "Search:" at bounding box center [586, 101] width 373 height 21
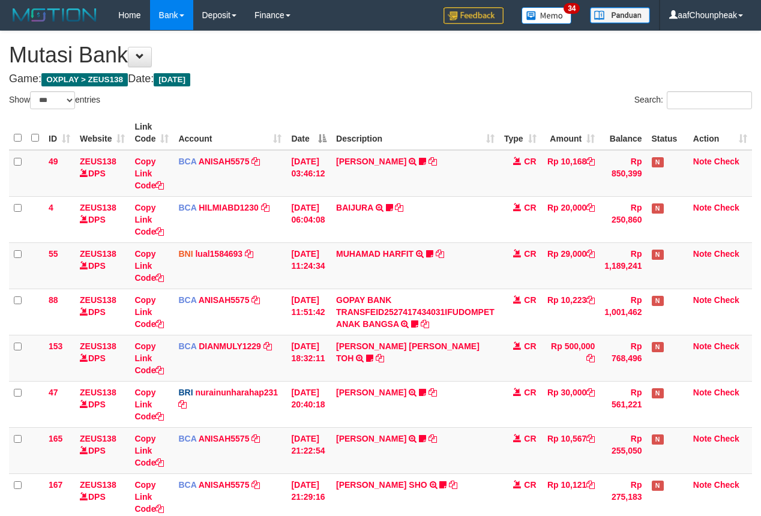
select select "***"
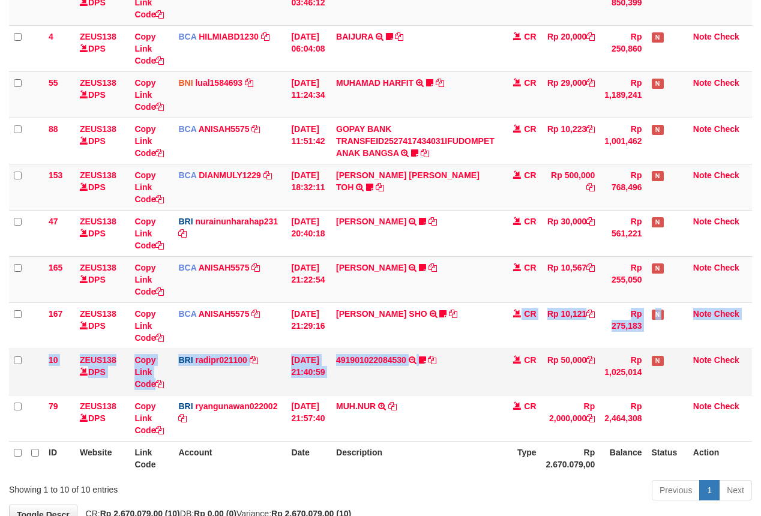
drag, startPoint x: 435, startPoint y: 364, endPoint x: 434, endPoint y: 392, distance: 28.8
click at [430, 394] on tbody "49 ZEUS138 DPS Copy Link Code BCA ANISAH5575 DPS ANISAH mutasi_20251001_3827 | …" at bounding box center [380, 210] width 743 height 463
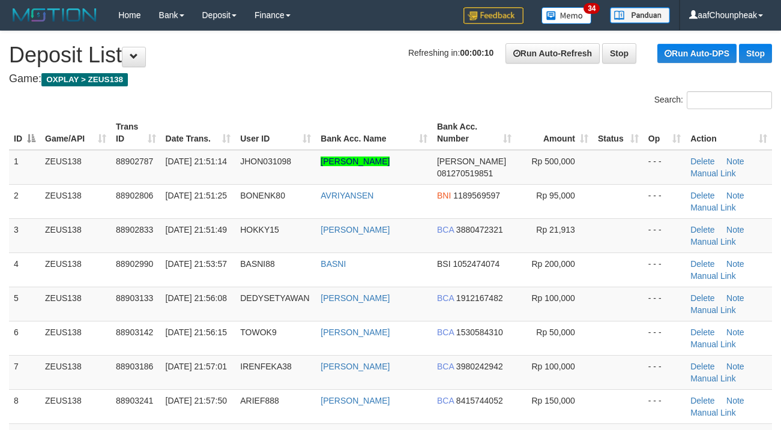
click at [422, 82] on h4 "Game: OXPLAY > ZEUS138" at bounding box center [390, 79] width 763 height 12
